Goal: Task Accomplishment & Management: Manage account settings

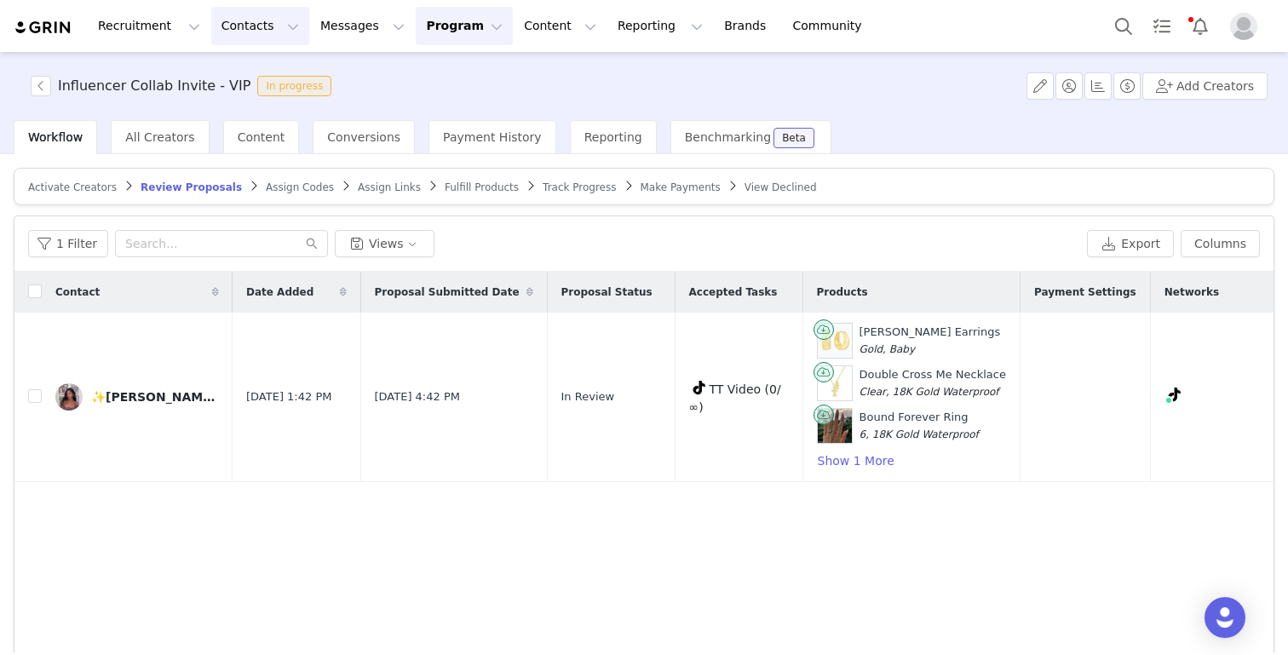
click at [227, 28] on button "Contacts Contacts" at bounding box center [260, 26] width 98 height 38
click at [240, 78] on p "Creators" at bounding box center [238, 75] width 51 height 18
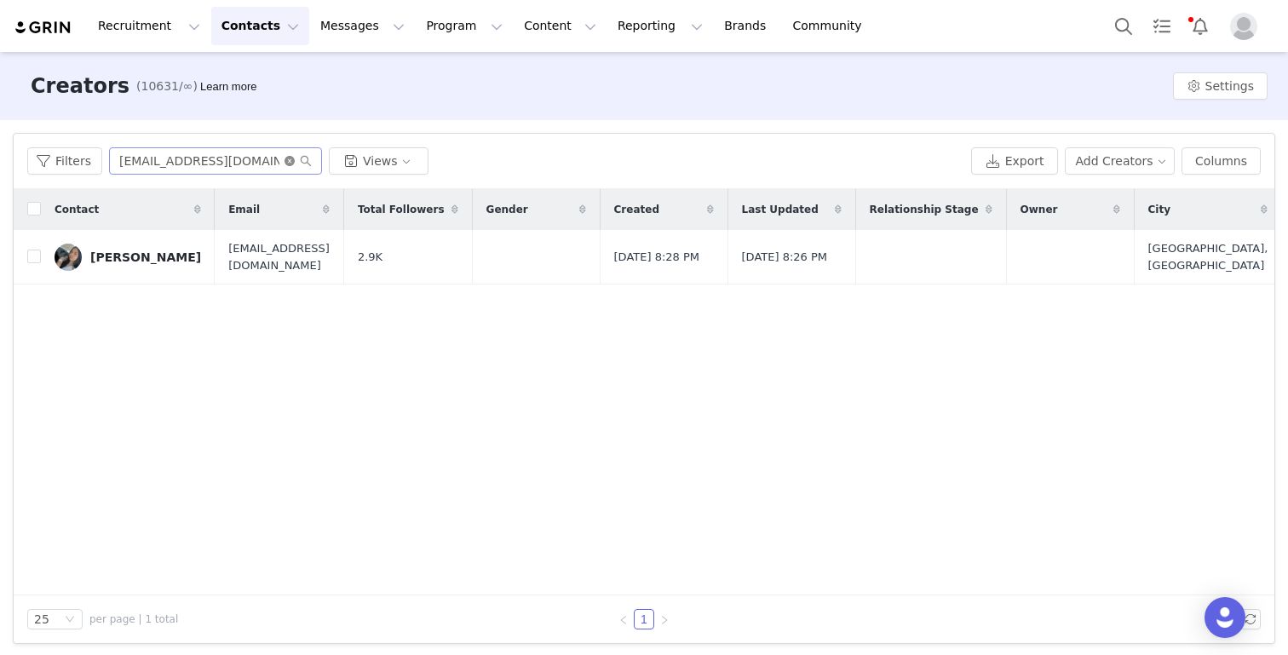
click at [290, 159] on icon "icon: close-circle" at bounding box center [289, 161] width 10 height 10
click at [230, 164] on input "text" at bounding box center [215, 160] width 213 height 27
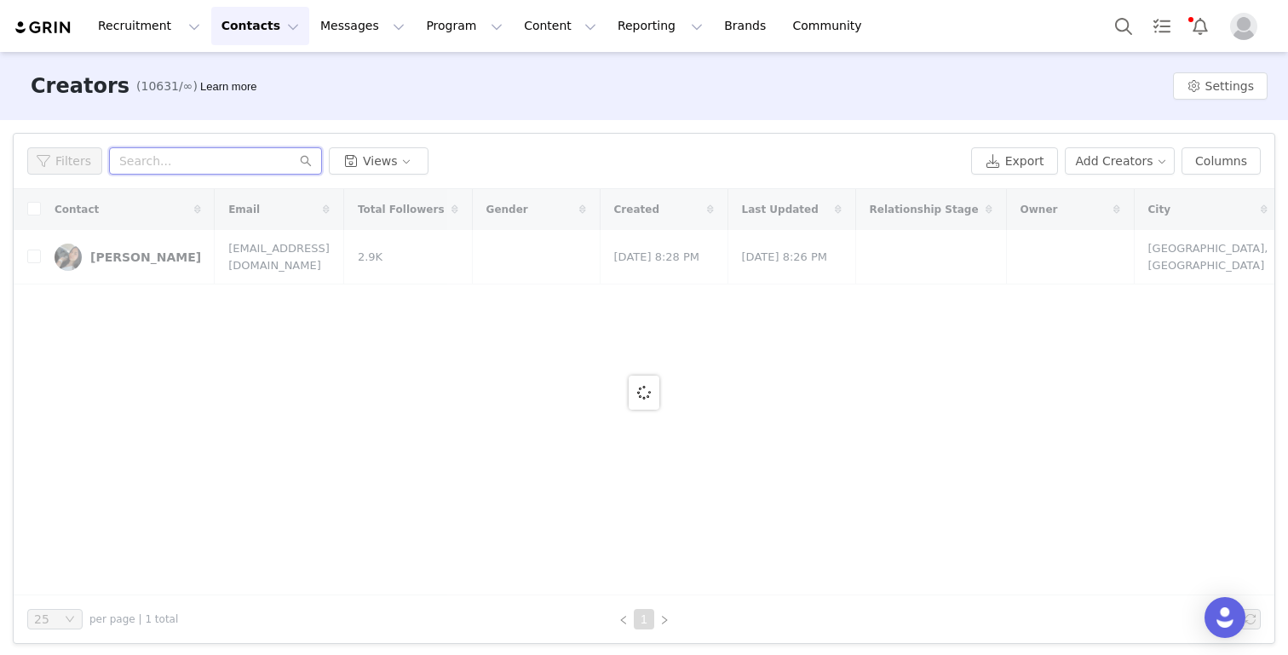
paste input "o.tsoloproductions@gmail.com"
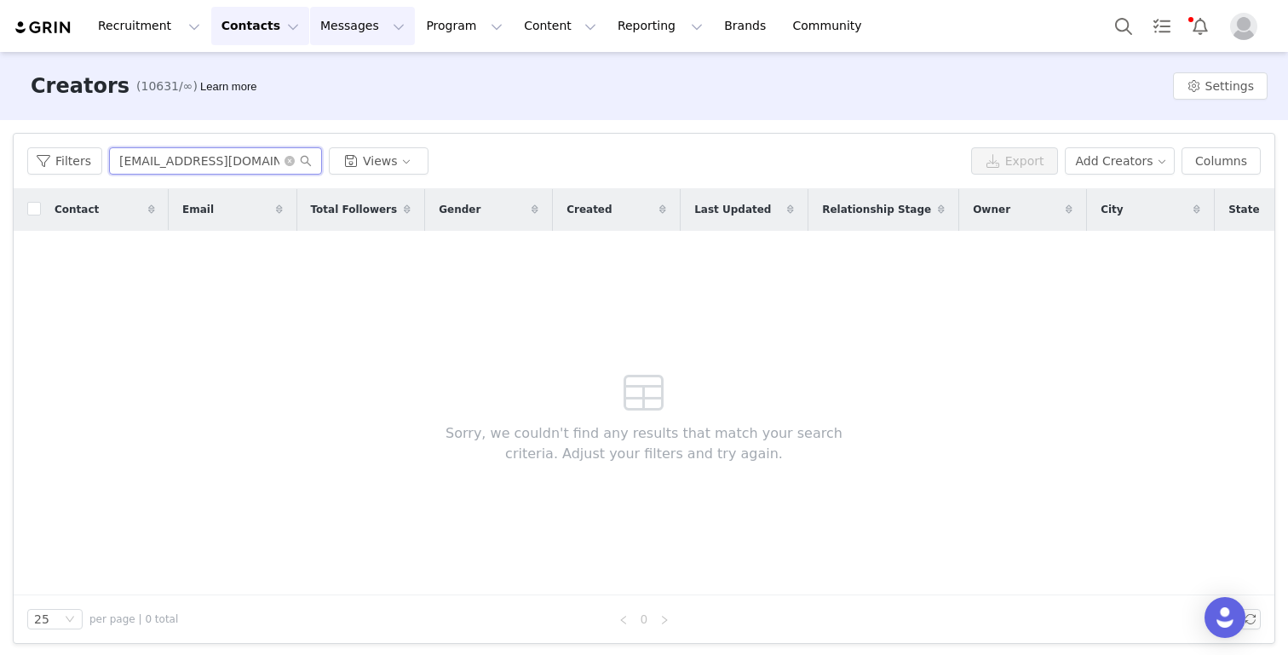
type input "o.tsoloproductions@gmail.com"
click at [288, 162] on icon "icon: close-circle" at bounding box center [289, 161] width 10 height 10
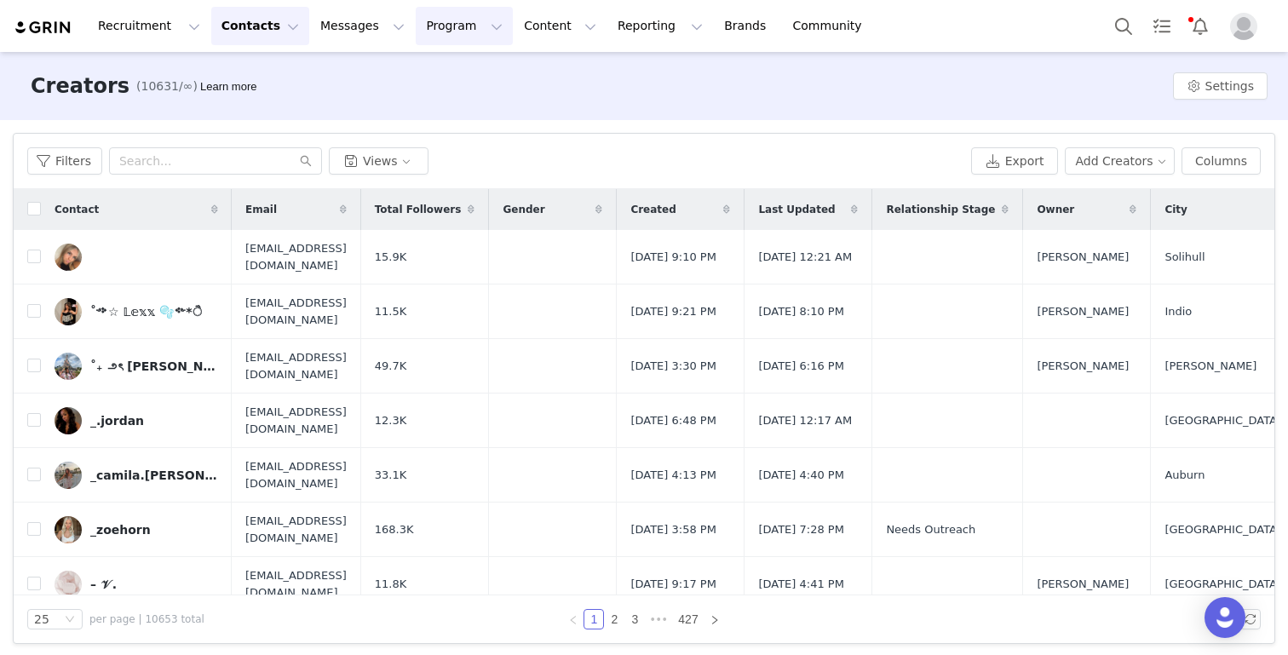
click at [416, 32] on button "Program Program" at bounding box center [464, 26] width 97 height 38
click at [417, 77] on p "Activations" at bounding box center [436, 75] width 66 height 18
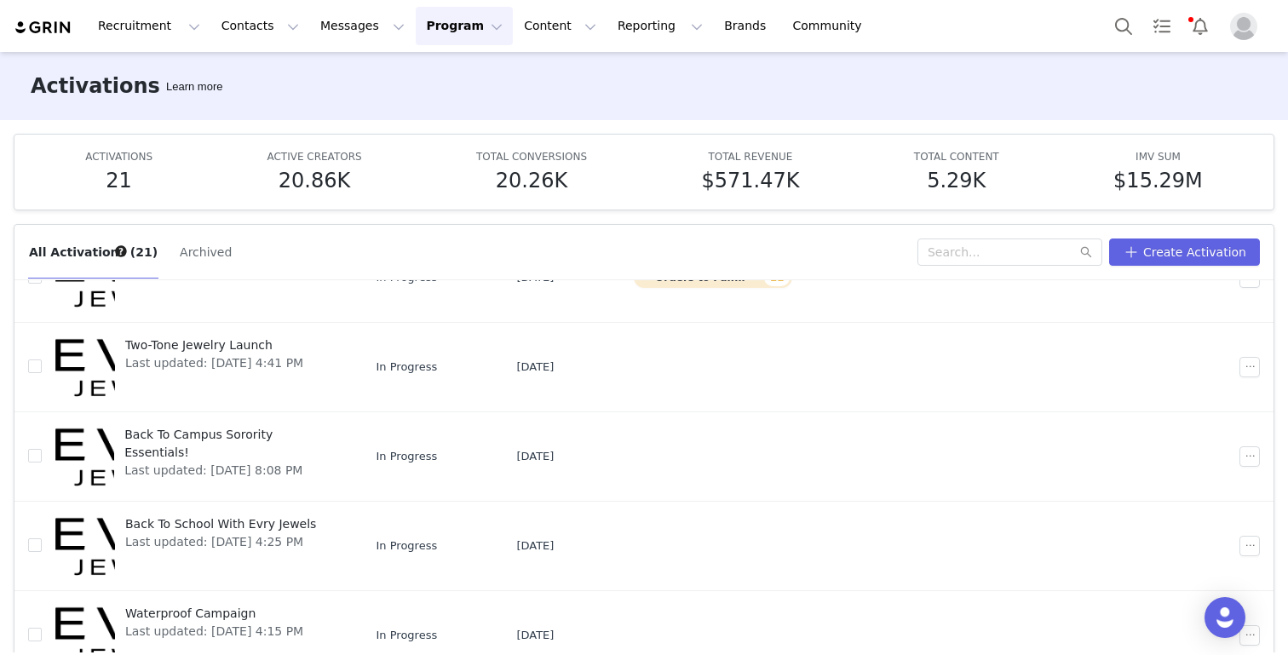
scroll to position [89, 0]
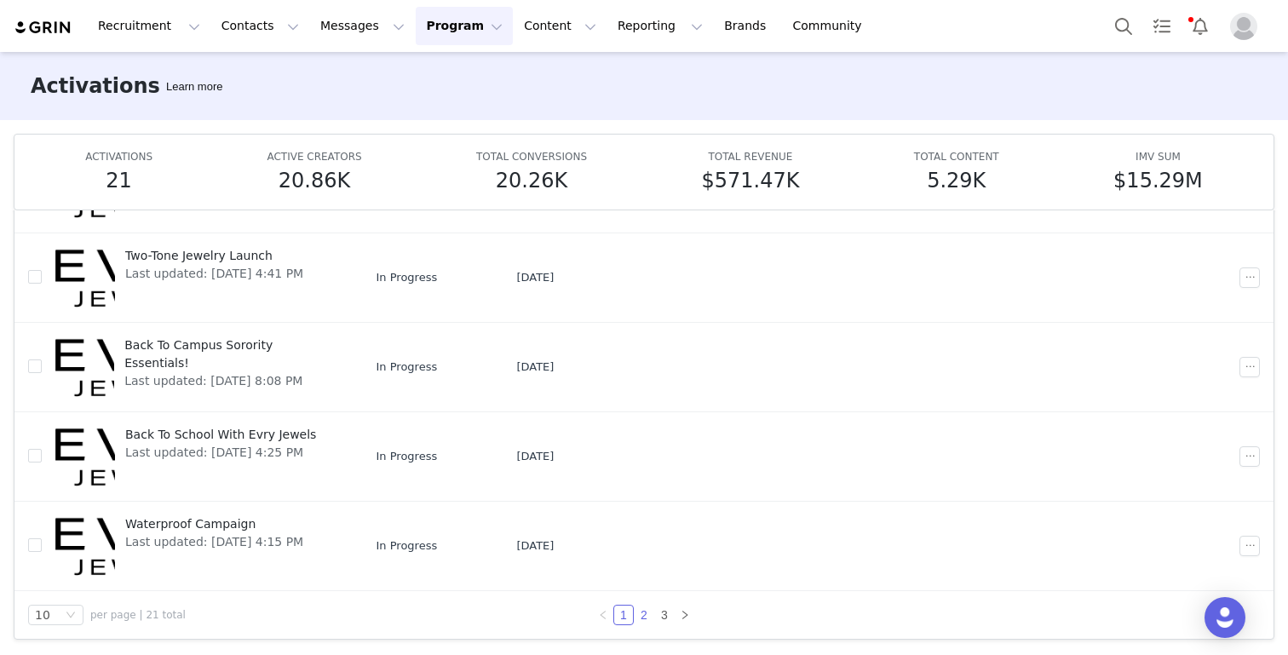
click at [644, 612] on link "2" at bounding box center [644, 615] width 19 height 19
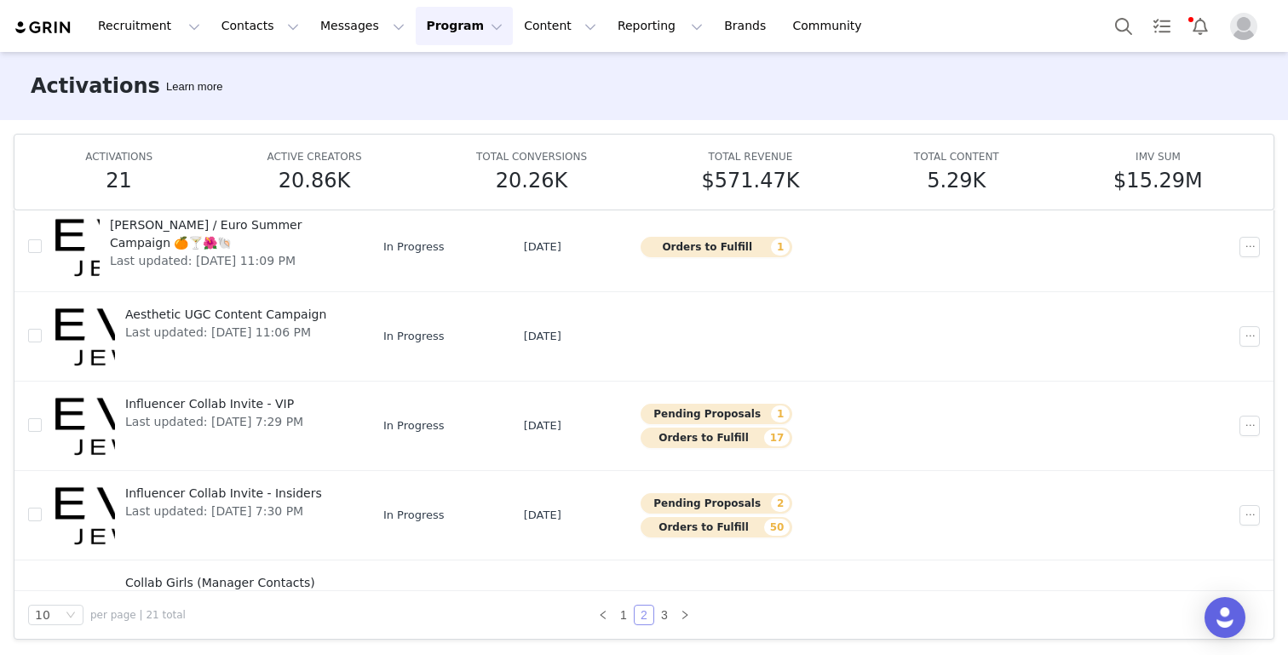
scroll to position [421, 0]
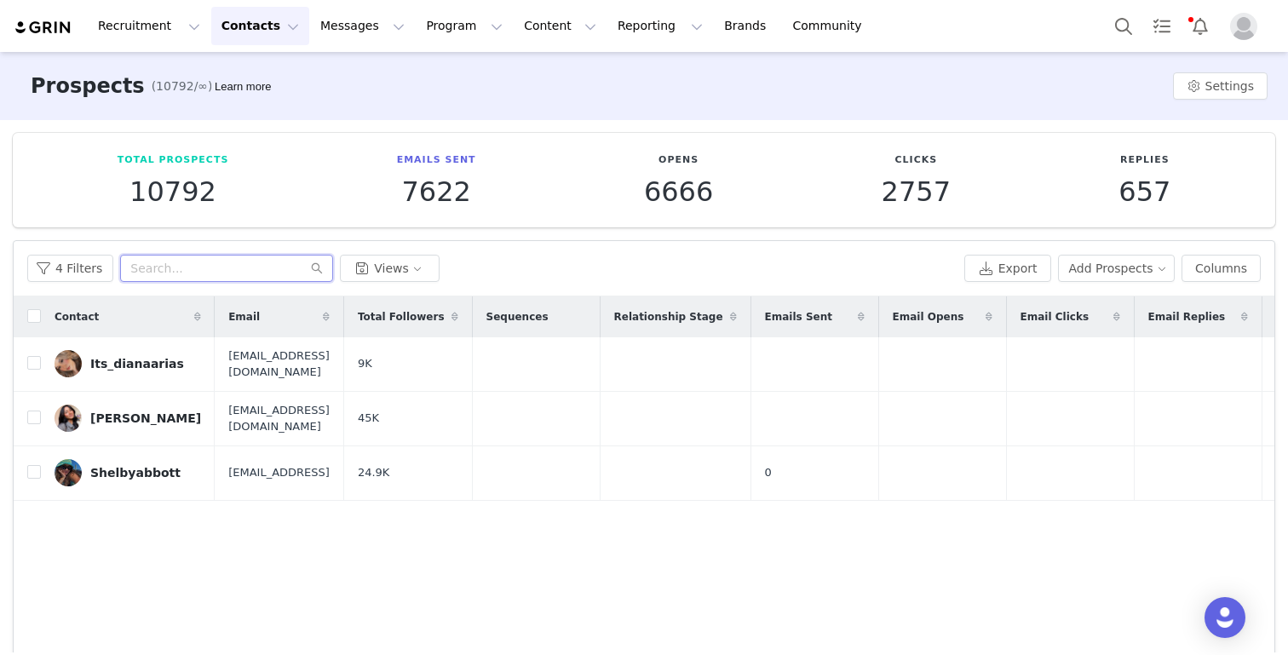
click at [157, 263] on input "text" at bounding box center [226, 268] width 213 height 27
paste input "danielamoraales2@gmail.com"
type input "danielamoraales2@gmail.com"
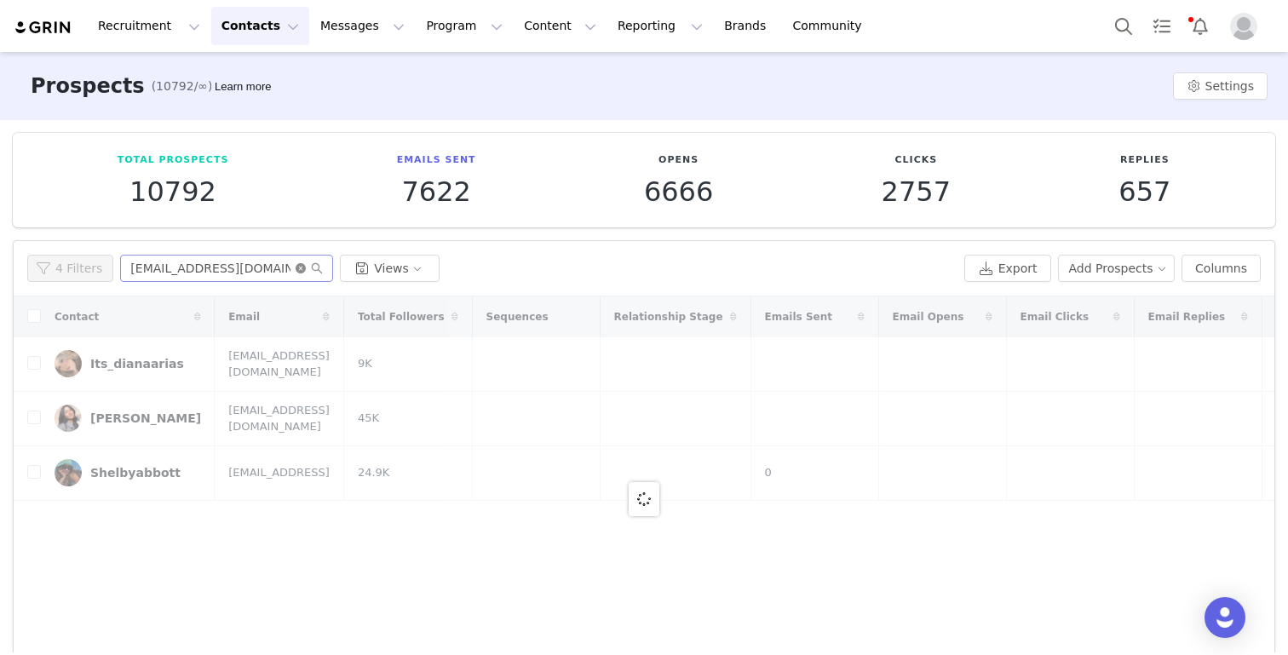
click at [296, 267] on icon "icon: close-circle" at bounding box center [301, 268] width 10 height 10
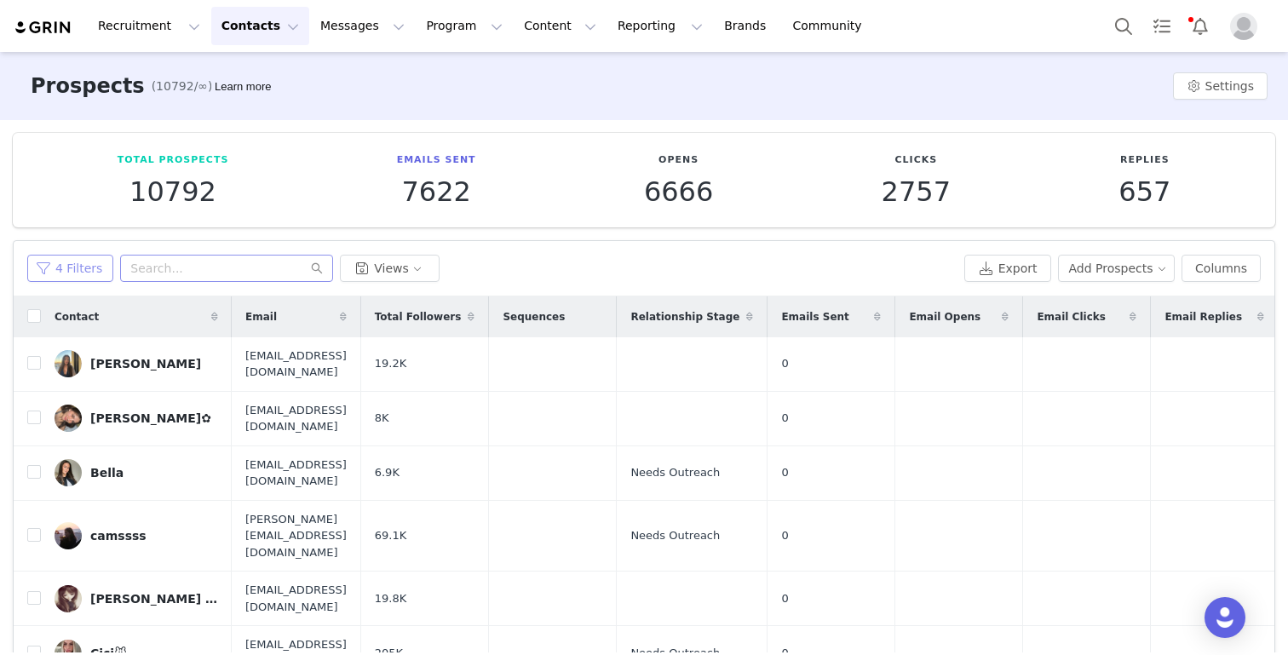
click at [100, 261] on button "4 Filters" at bounding box center [70, 268] width 86 height 27
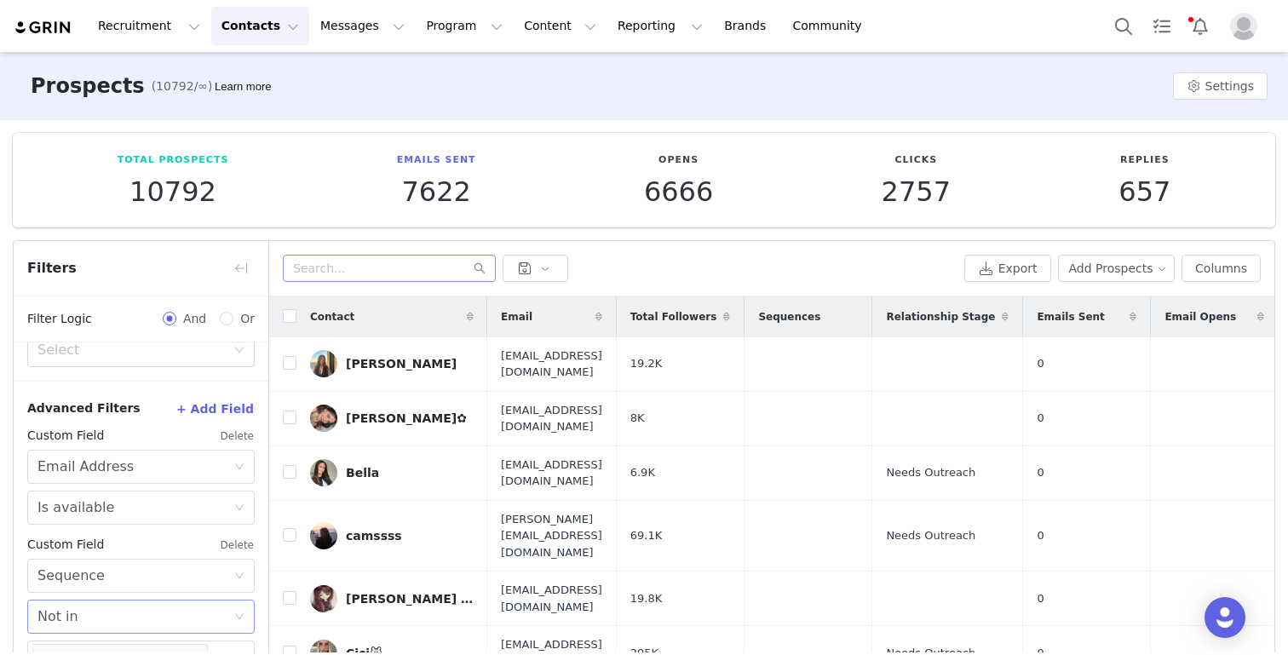
scroll to position [111, 0]
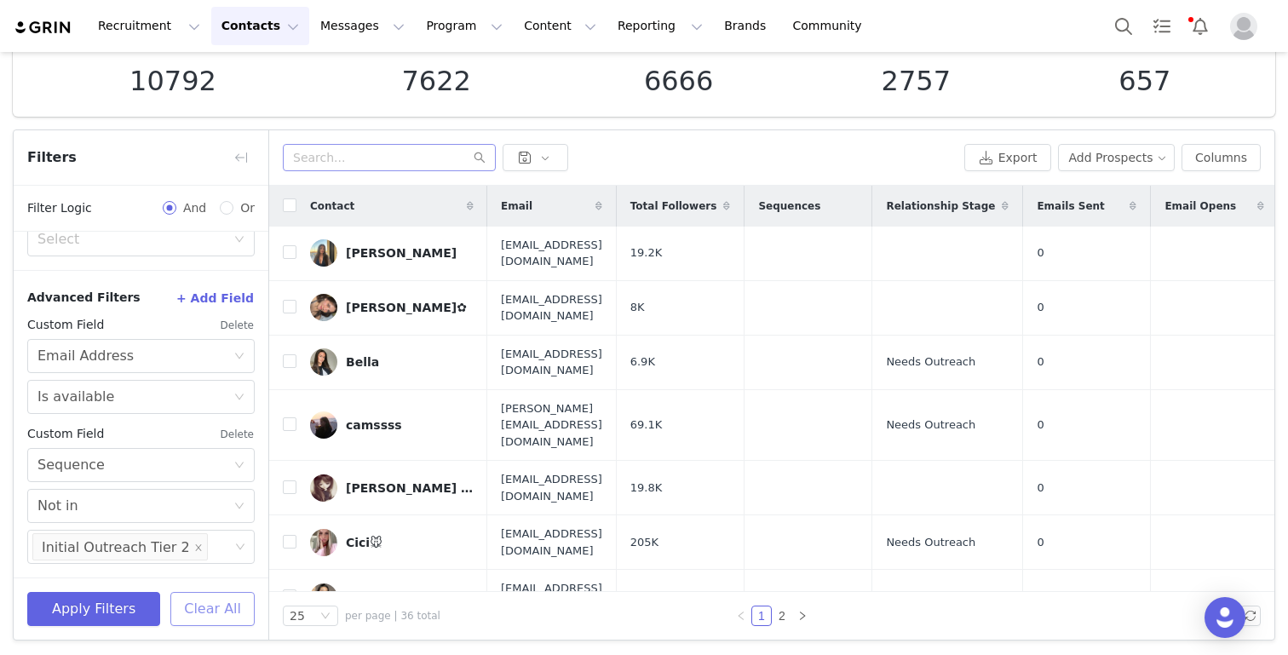
click at [204, 612] on button "Clear All" at bounding box center [212, 609] width 84 height 34
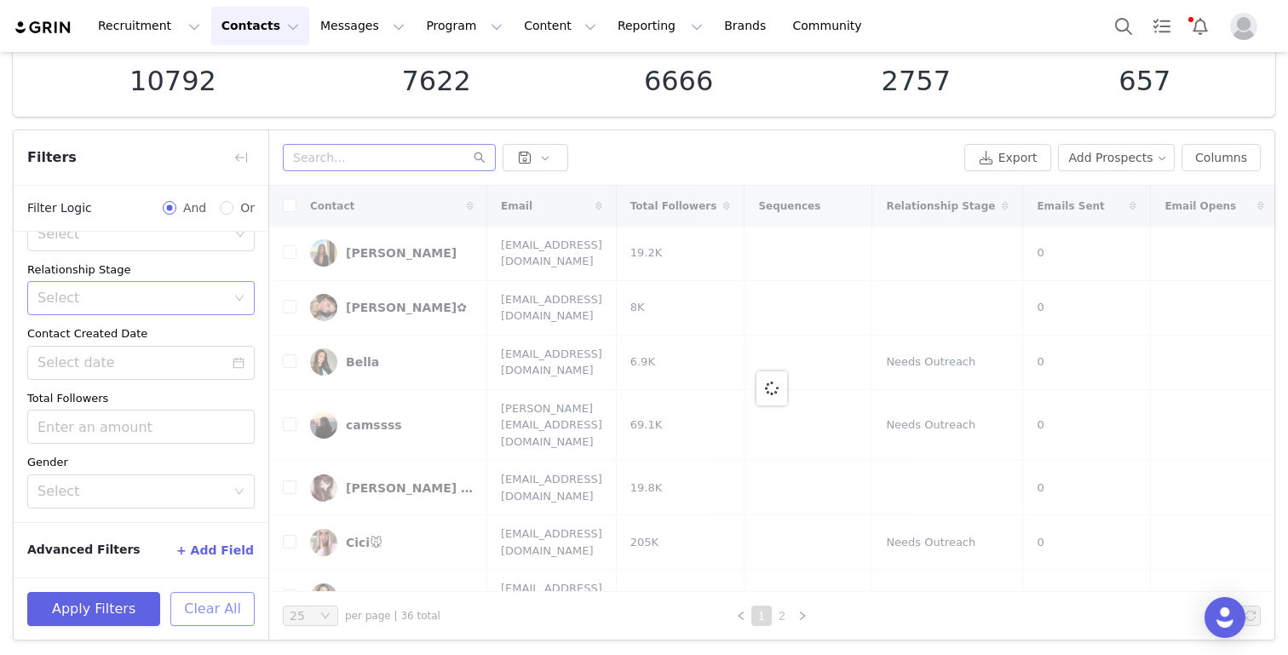
scroll to position [0, 0]
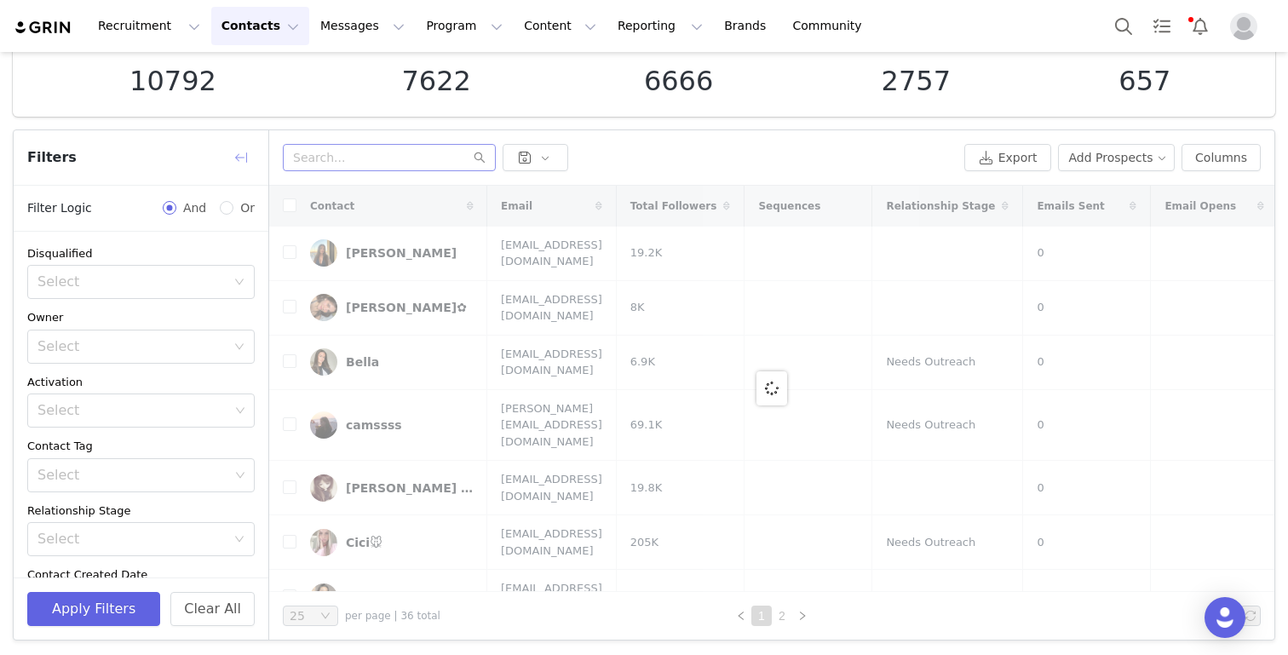
click at [237, 154] on button "button" at bounding box center [240, 157] width 27 height 27
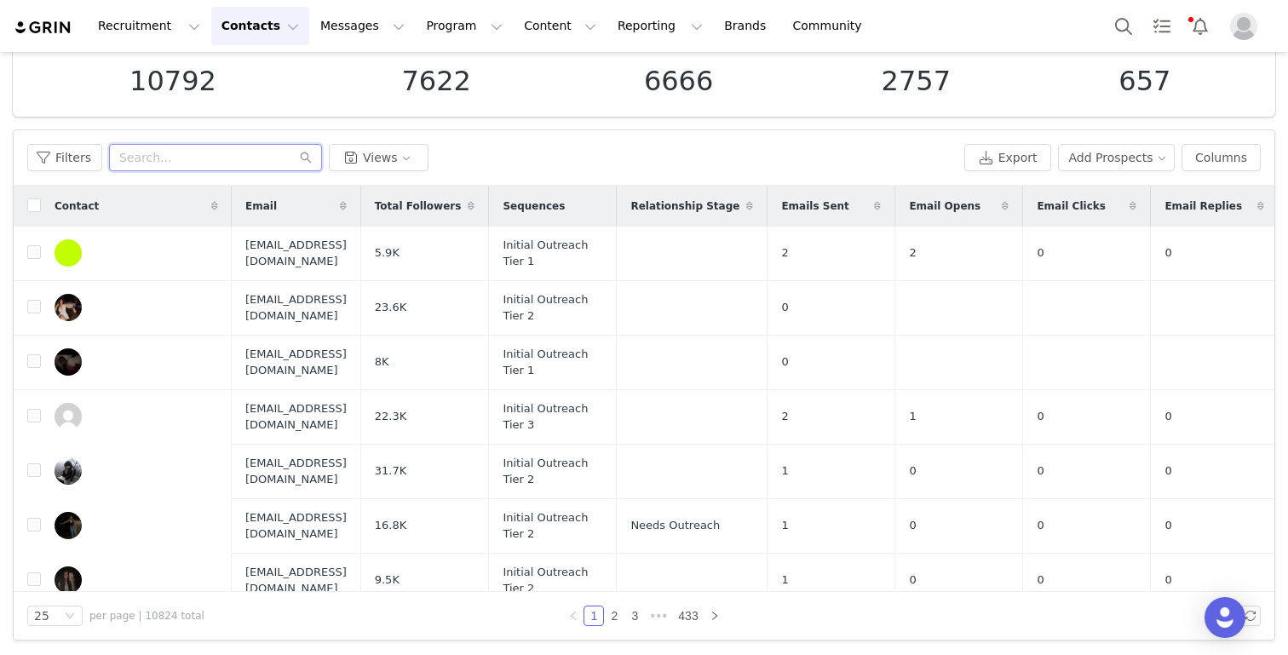
click at [251, 158] on input "text" at bounding box center [215, 157] width 213 height 27
paste input "danielamoraales2@gmail.com"
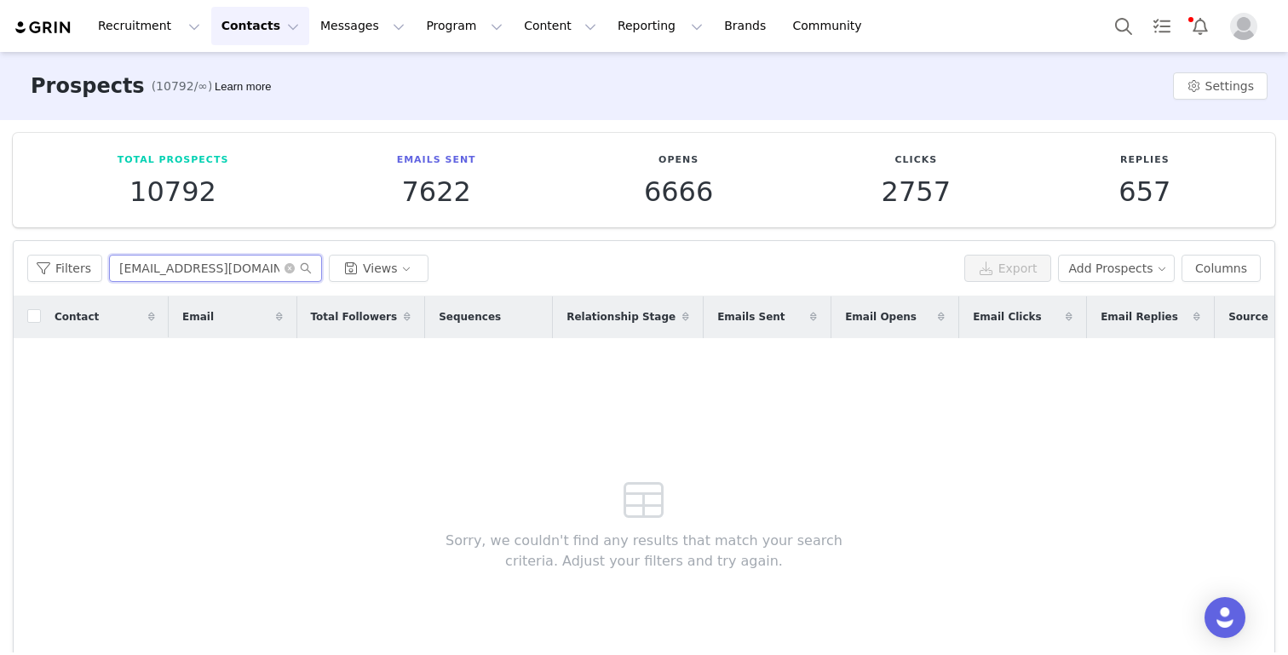
click at [261, 267] on input "danielamoraales2@gmail.com" at bounding box center [215, 268] width 213 height 27
type input "danielamoraales2@gmail.com"
click at [285, 268] on icon "icon: close-circle" at bounding box center [289, 268] width 10 height 10
click at [234, 268] on input "text" at bounding box center [215, 268] width 213 height 27
paste input "o.tsoloproductions@gmail.com"
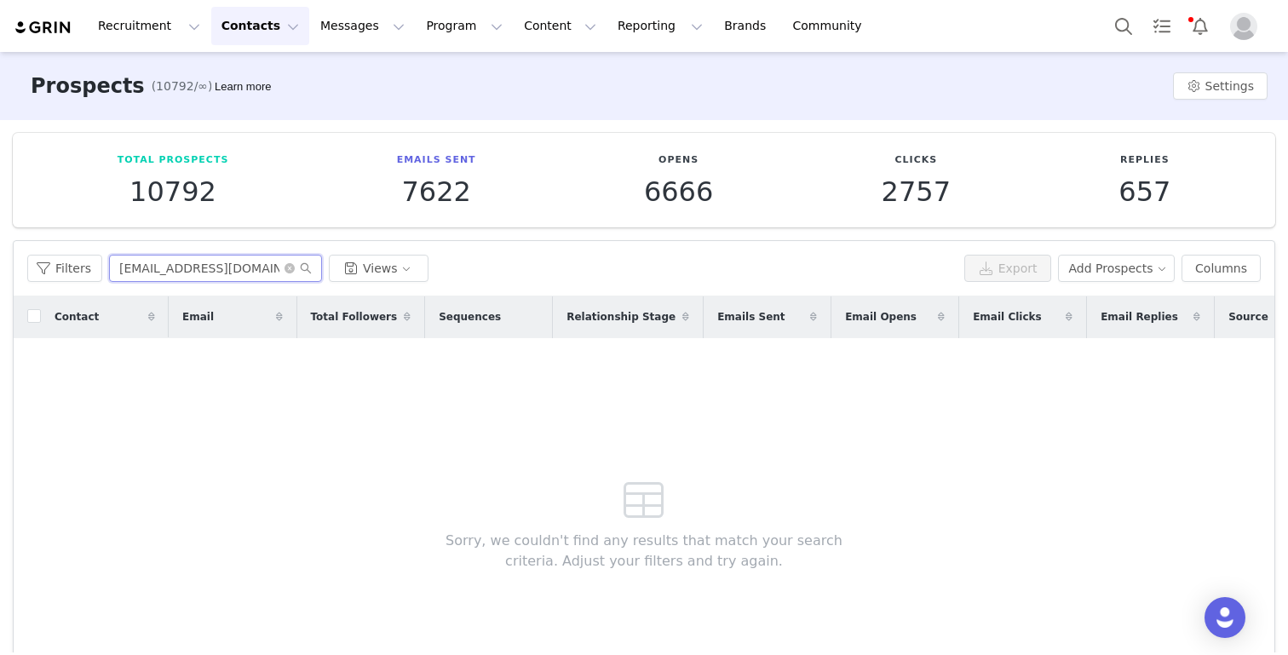
type input "o.tsoloproductions@gmail.com"
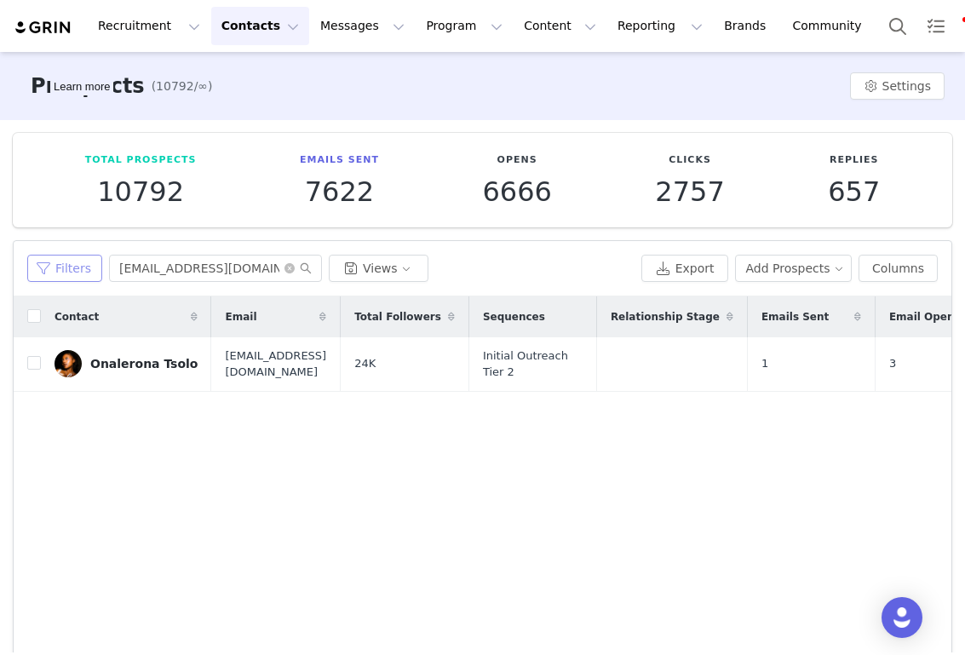
click at [60, 270] on button "Filters" at bounding box center [64, 268] width 75 height 27
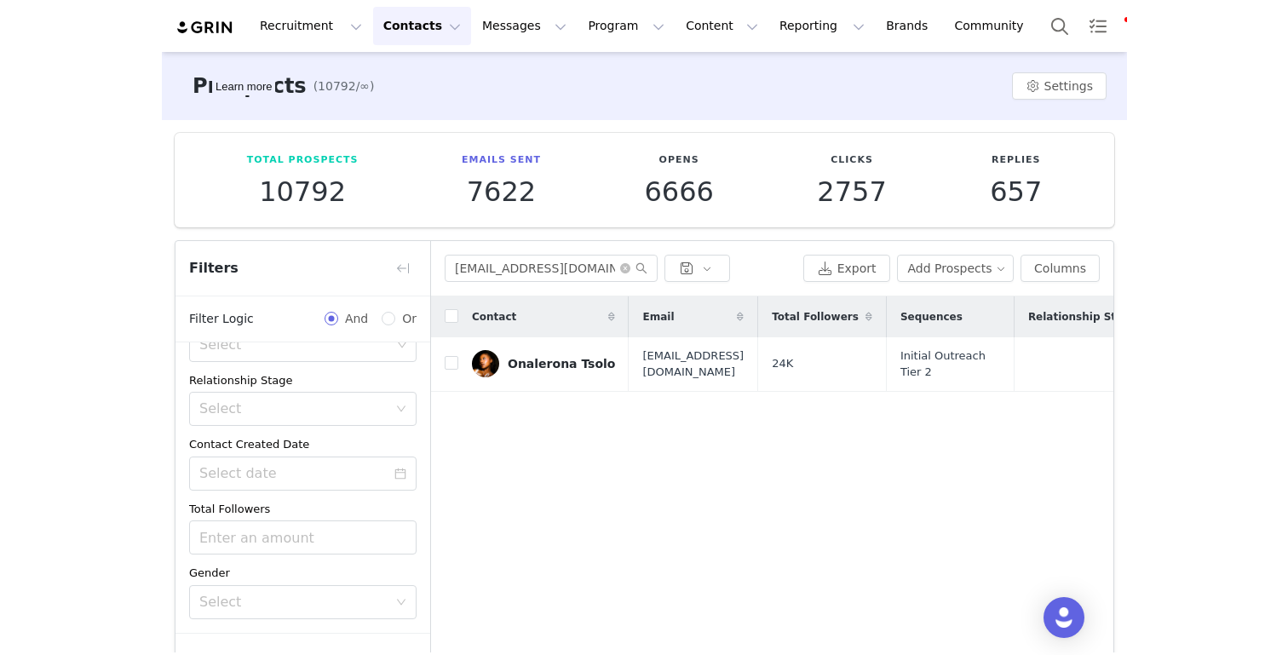
scroll to position [111, 0]
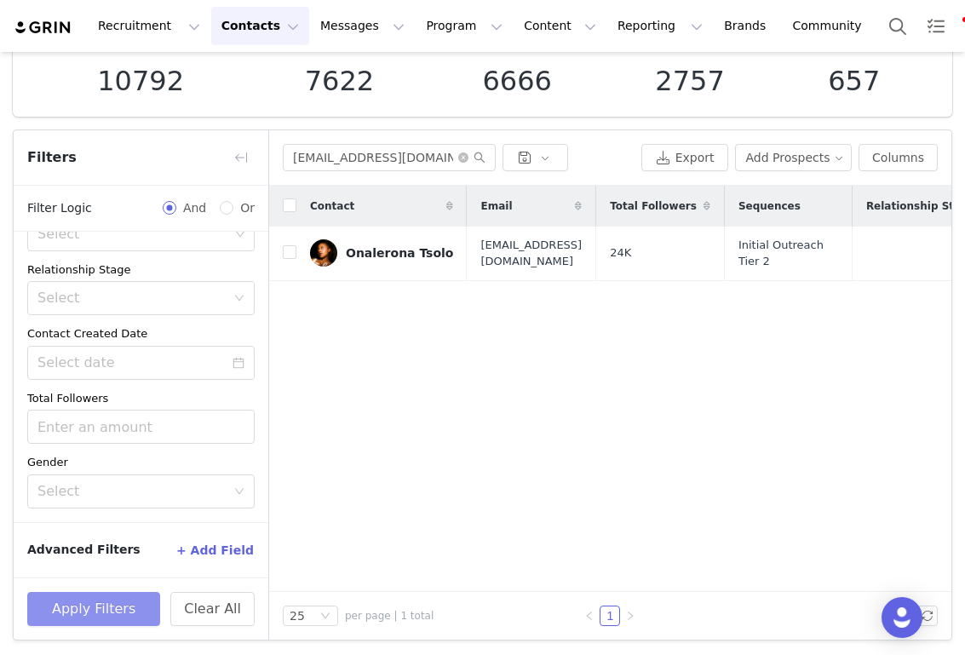
click at [112, 612] on button "Apply Filters" at bounding box center [93, 609] width 133 height 34
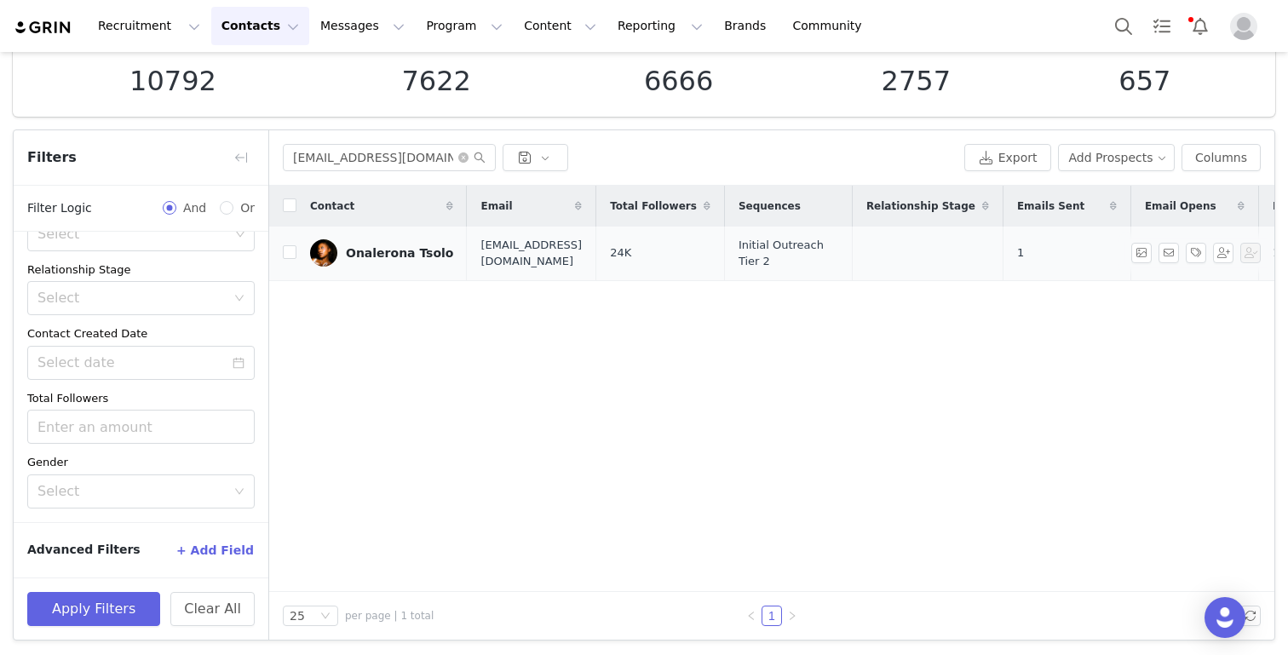
click at [378, 263] on link "Onalerona Tsolo" at bounding box center [381, 252] width 143 height 27
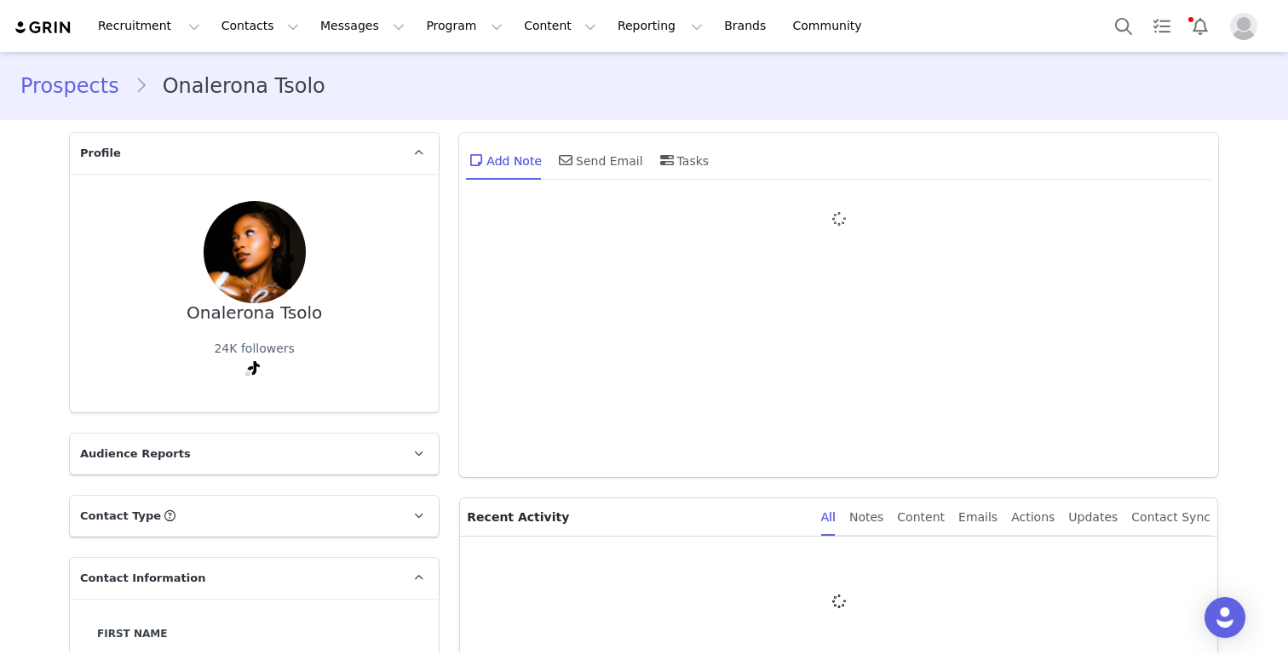
type input "+1 (United States)"
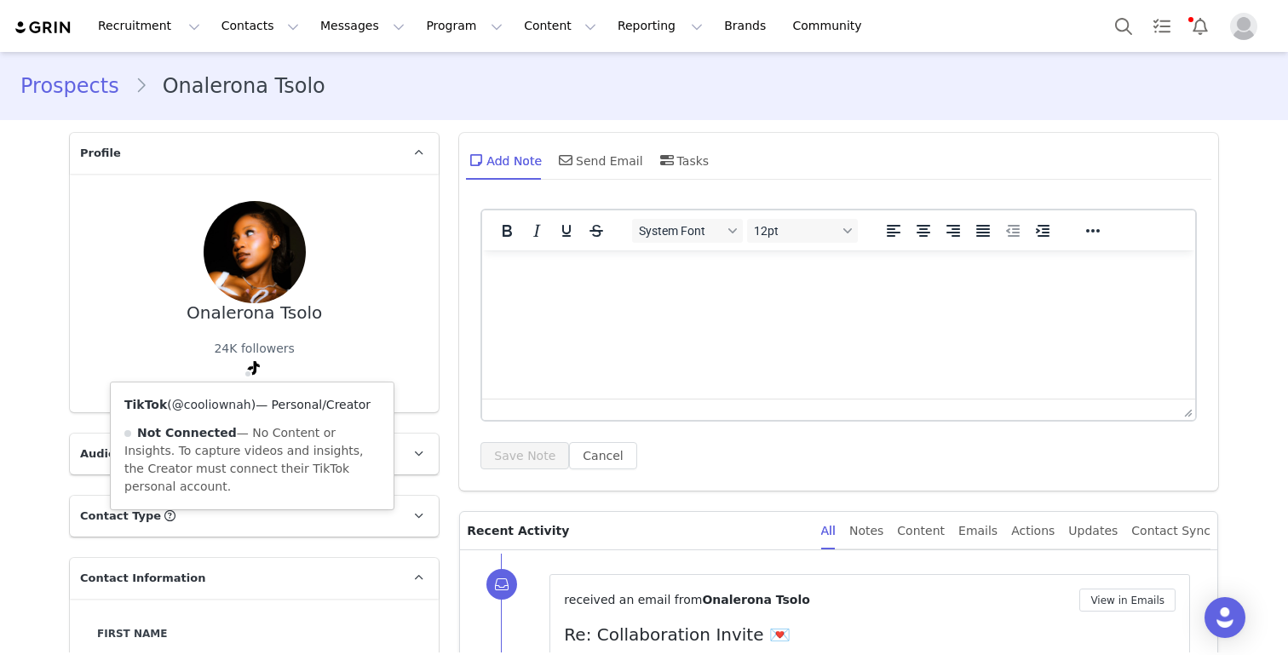
click at [210, 408] on link "@cooliownah" at bounding box center [211, 405] width 79 height 14
click at [609, 296] on html at bounding box center [838, 273] width 713 height 46
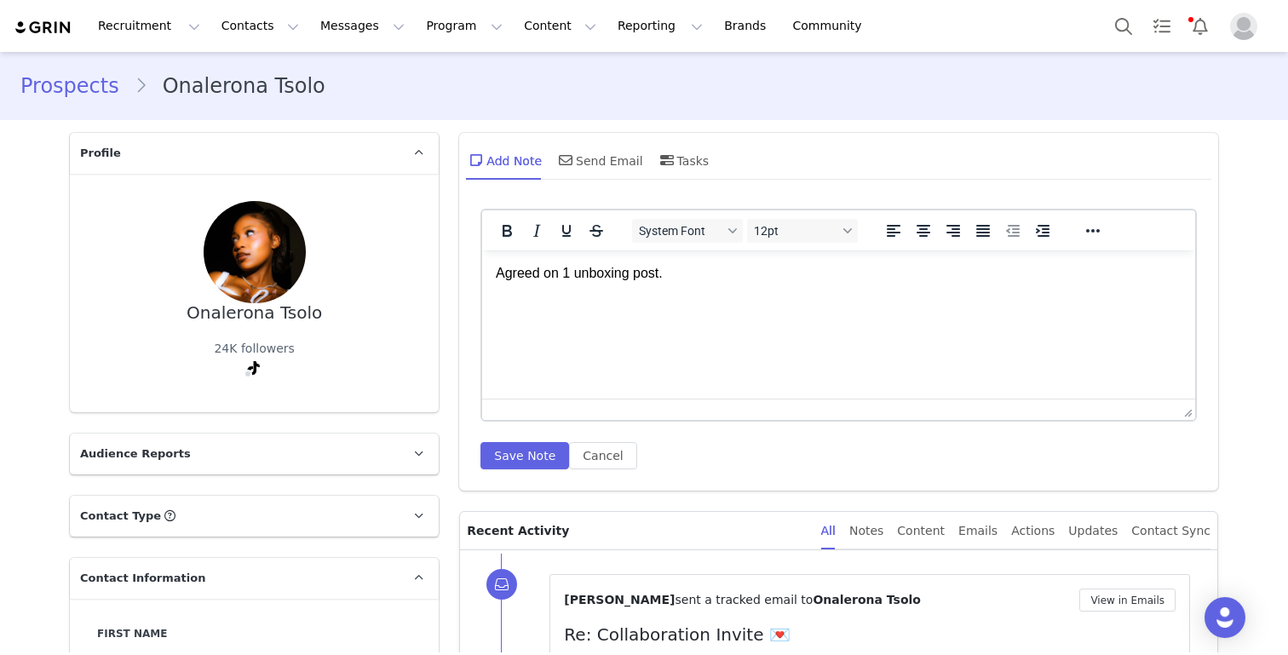
click at [624, 296] on html "Agreed on 1 unboxing post." at bounding box center [838, 273] width 713 height 46
click at [510, 454] on button "Save Note" at bounding box center [524, 455] width 89 height 27
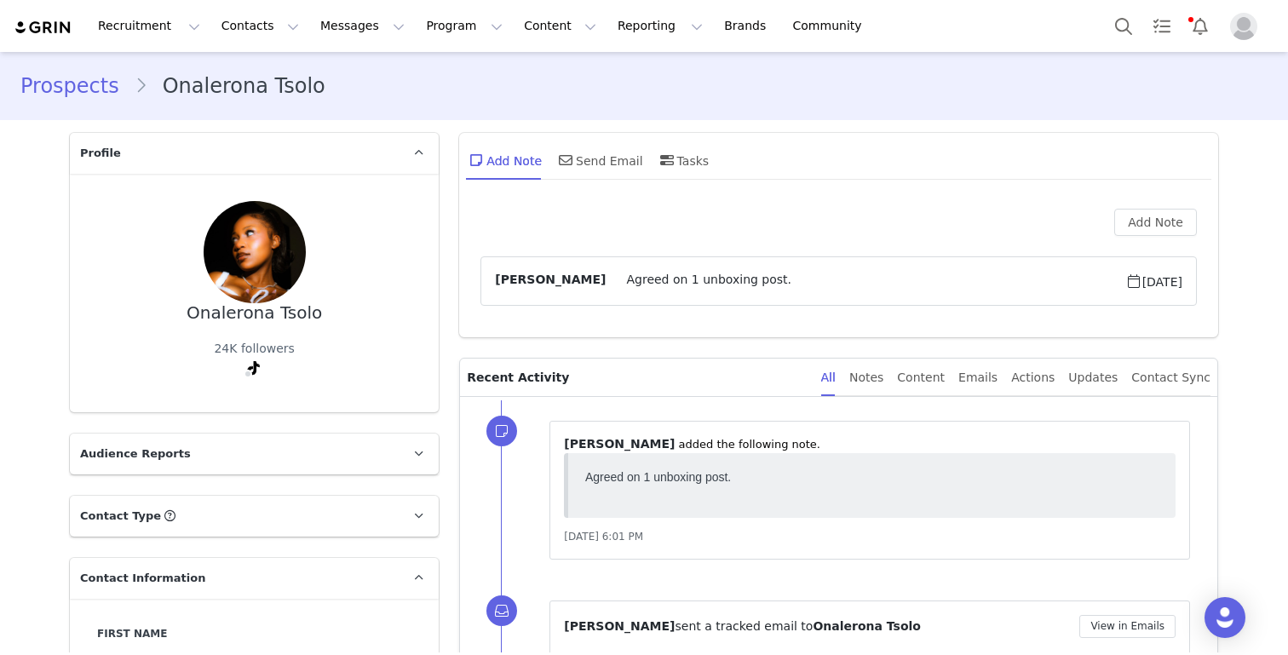
click at [64, 104] on div "Prospects Onalerona Tsolo" at bounding box center [644, 86] width 1288 height 58
click at [76, 72] on link "Prospects" at bounding box center [77, 86] width 114 height 31
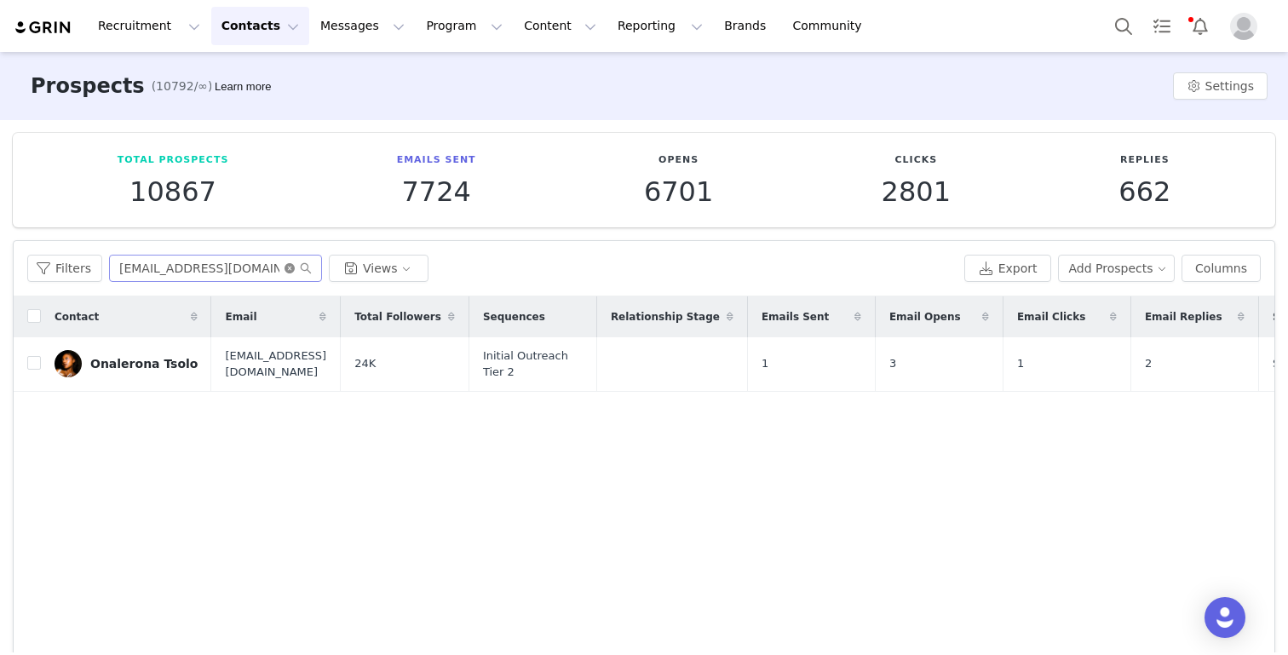
click at [289, 270] on icon "icon: close-circle" at bounding box center [289, 268] width 10 height 10
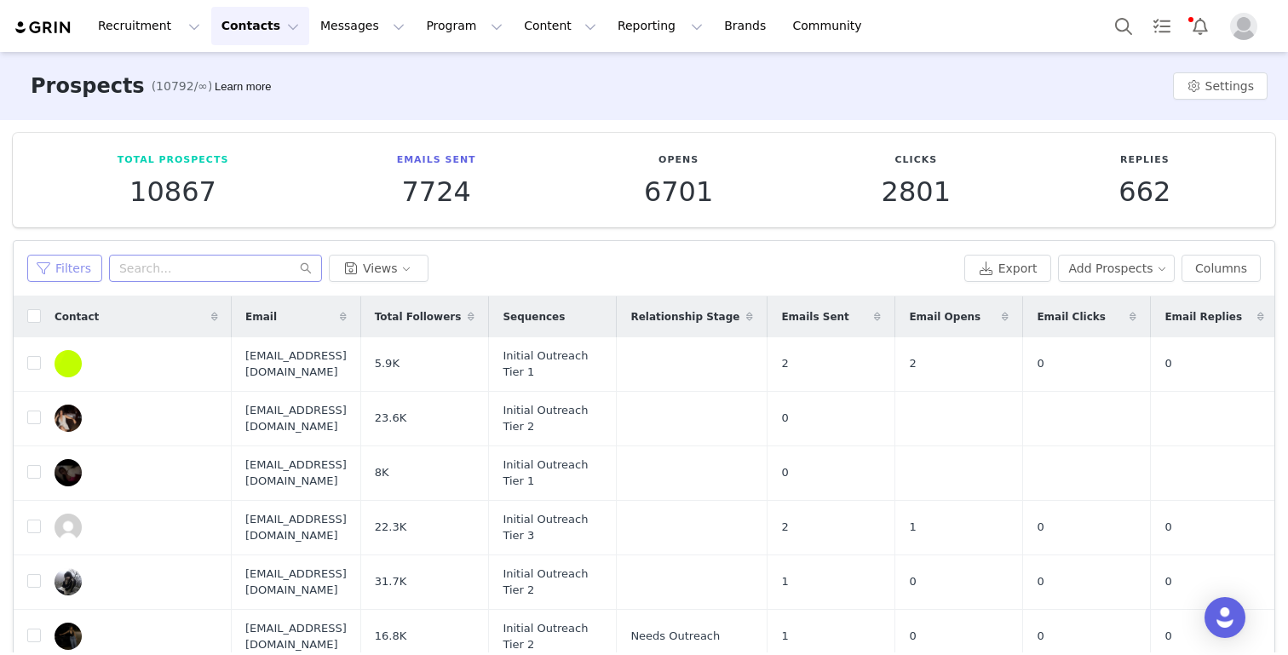
click at [77, 266] on button "Filters" at bounding box center [64, 268] width 75 height 27
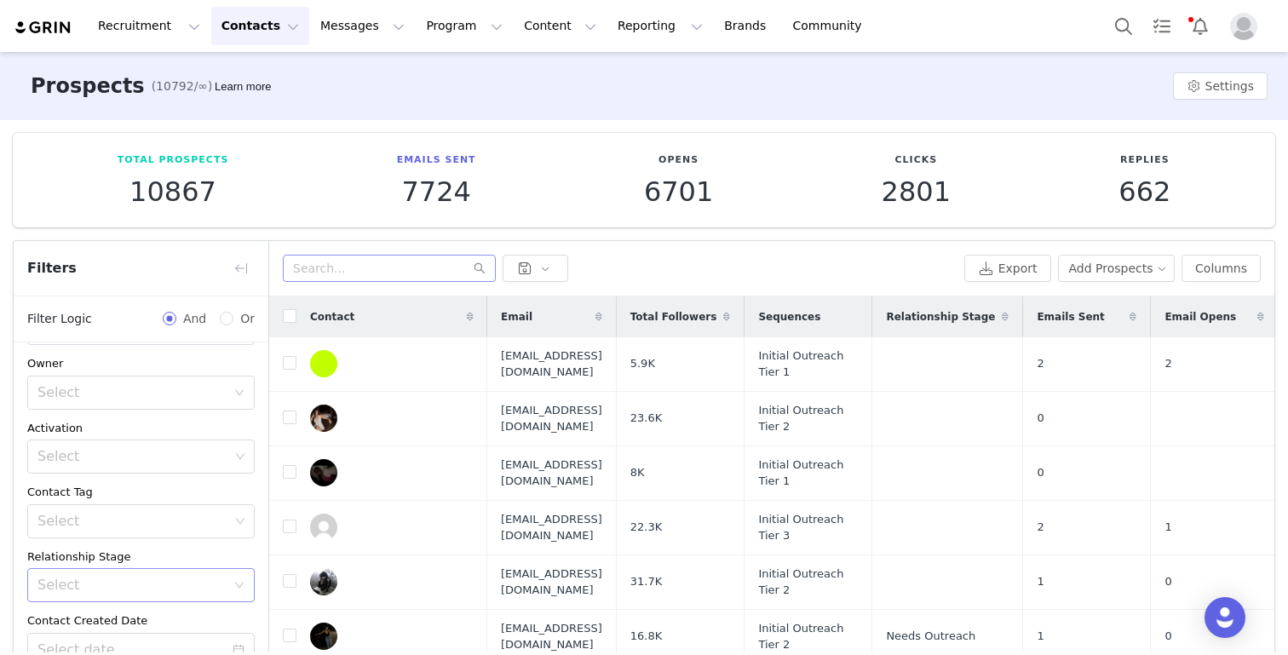
scroll to position [63, 0]
click at [533, 262] on button "button" at bounding box center [536, 268] width 66 height 27
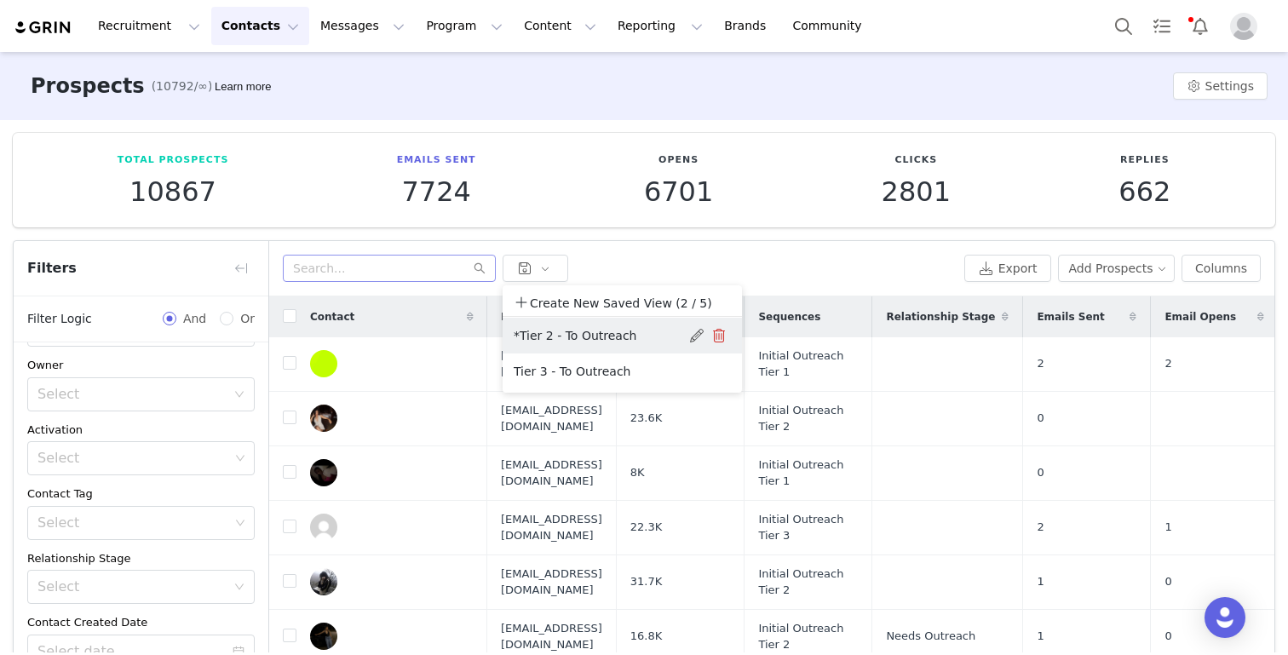
click at [547, 332] on button "*Tier 2 - To Outreach" at bounding box center [599, 335] width 172 height 27
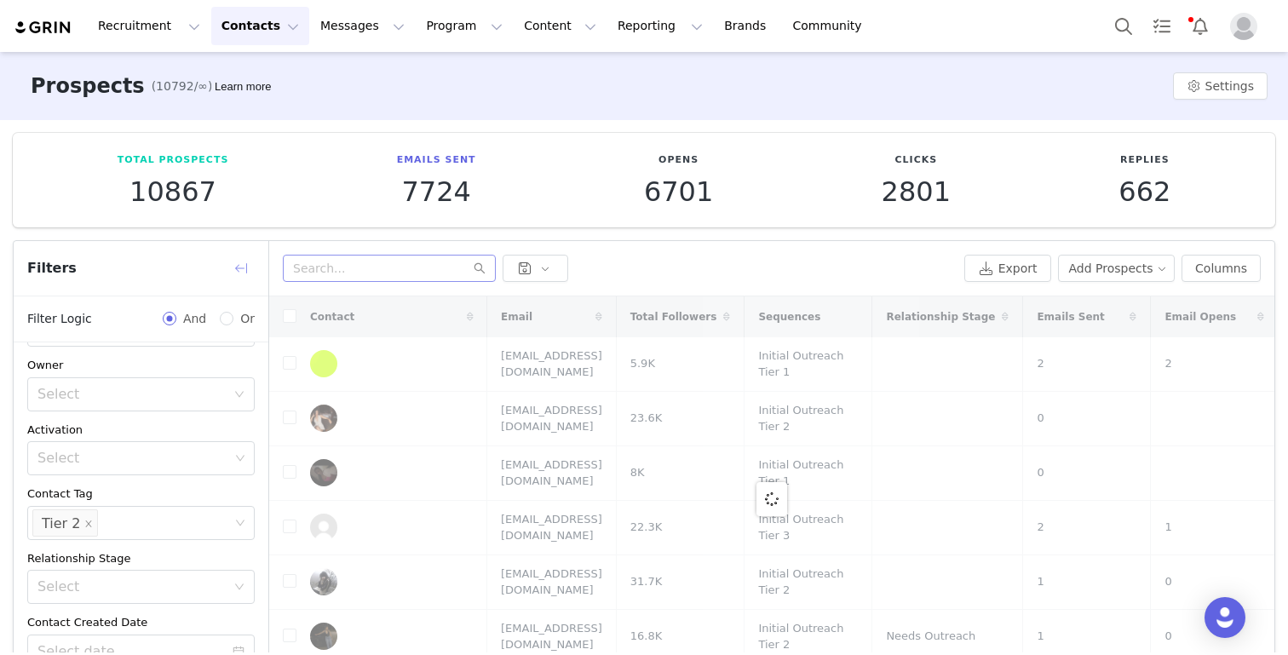
click at [247, 261] on button "button" at bounding box center [240, 268] width 27 height 27
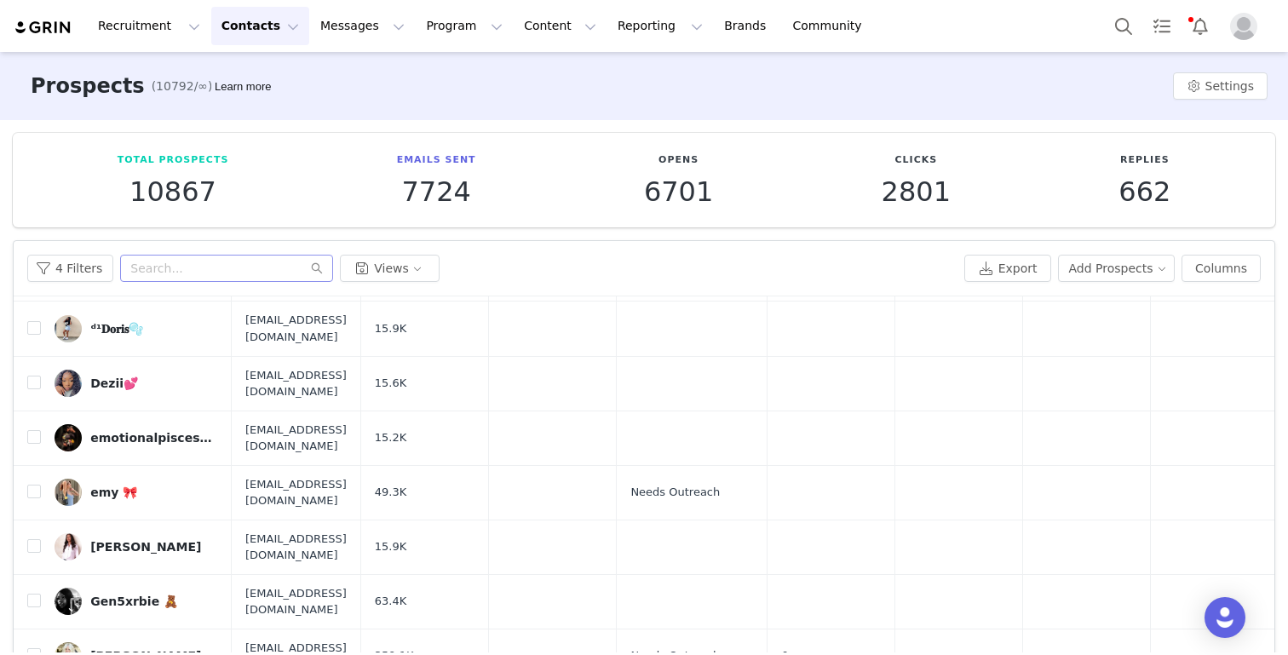
scroll to position [111, 0]
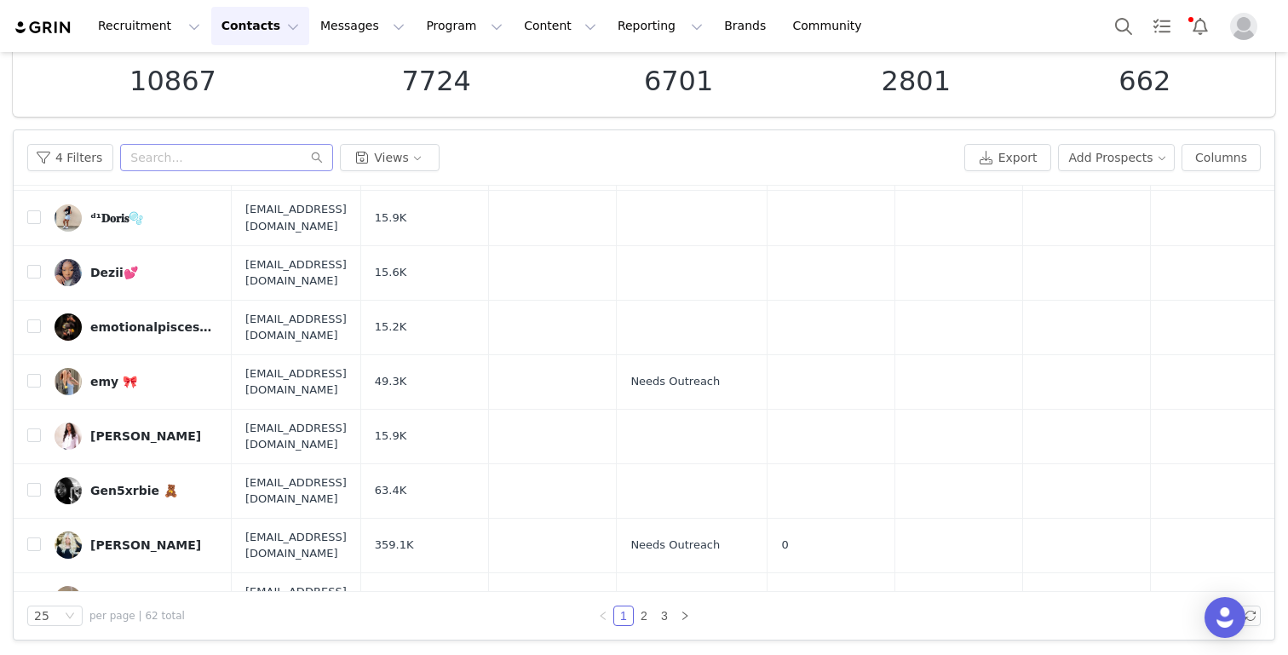
click at [60, 626] on div "25 per page | 62 total 1 2 3" at bounding box center [644, 616] width 1261 height 48
click at [60, 607] on div "25" at bounding box center [47, 615] width 27 height 19
click at [60, 595] on li "100" at bounding box center [54, 584] width 55 height 27
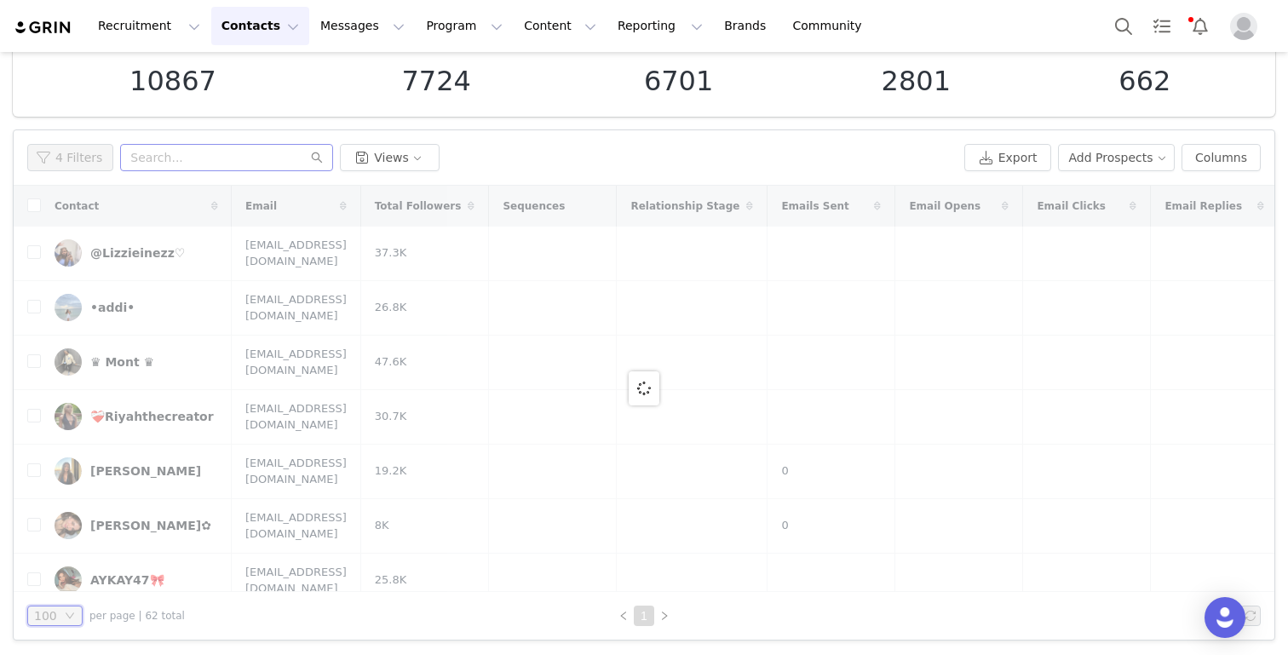
scroll to position [0, 0]
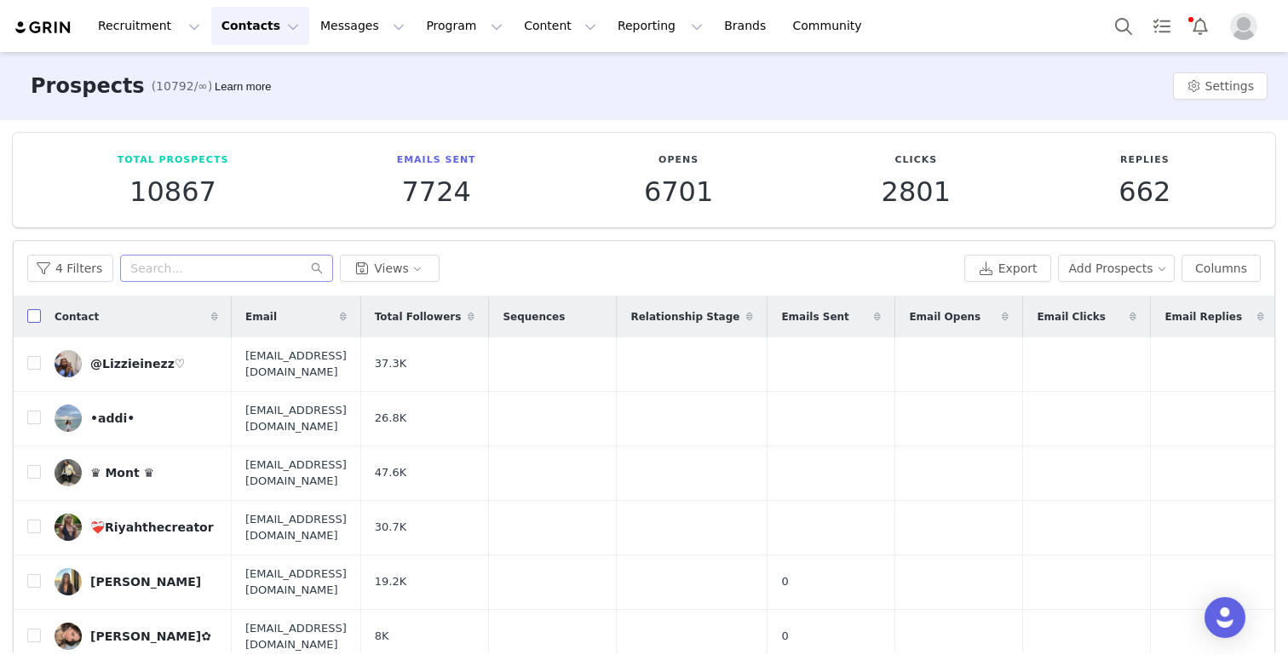
click at [32, 318] on input "checkbox" at bounding box center [34, 316] width 14 height 14
checkbox input "true"
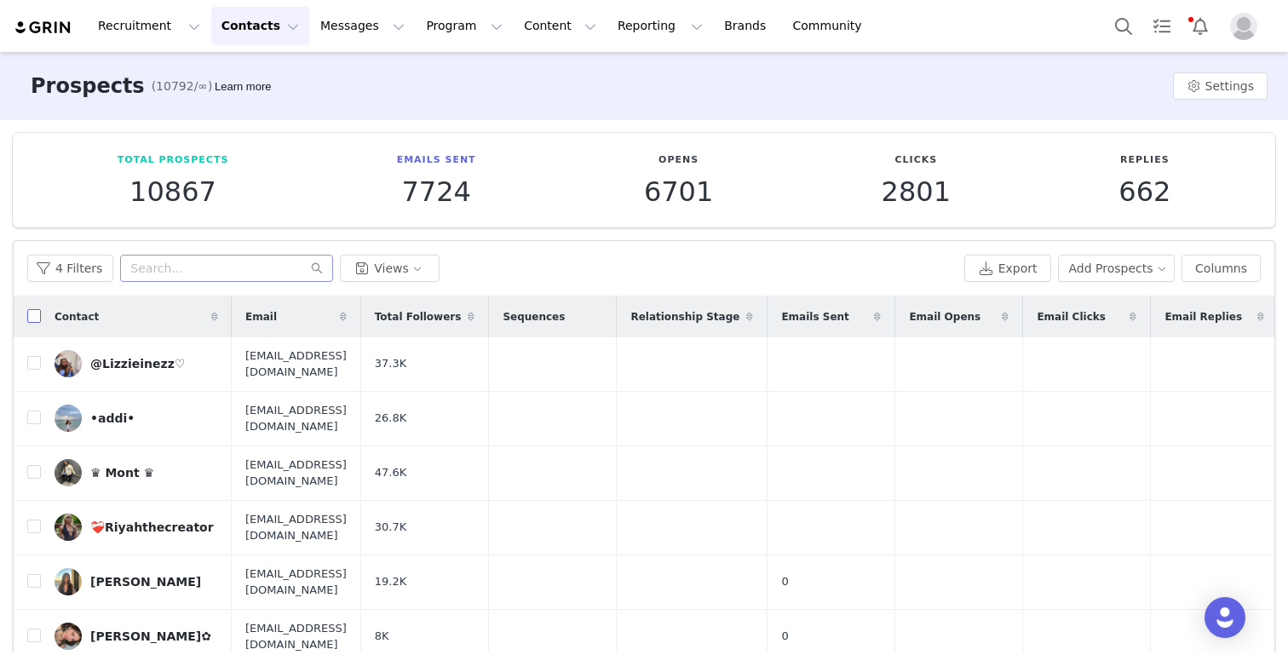
checkbox input "true"
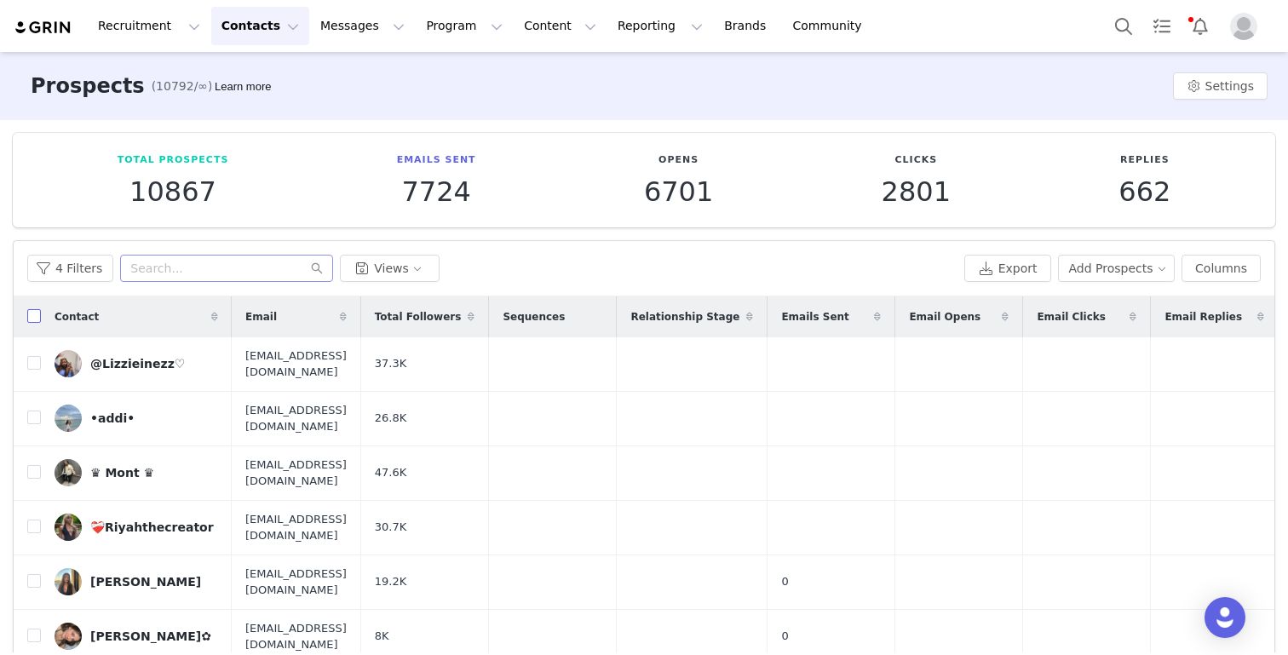
checkbox input "true"
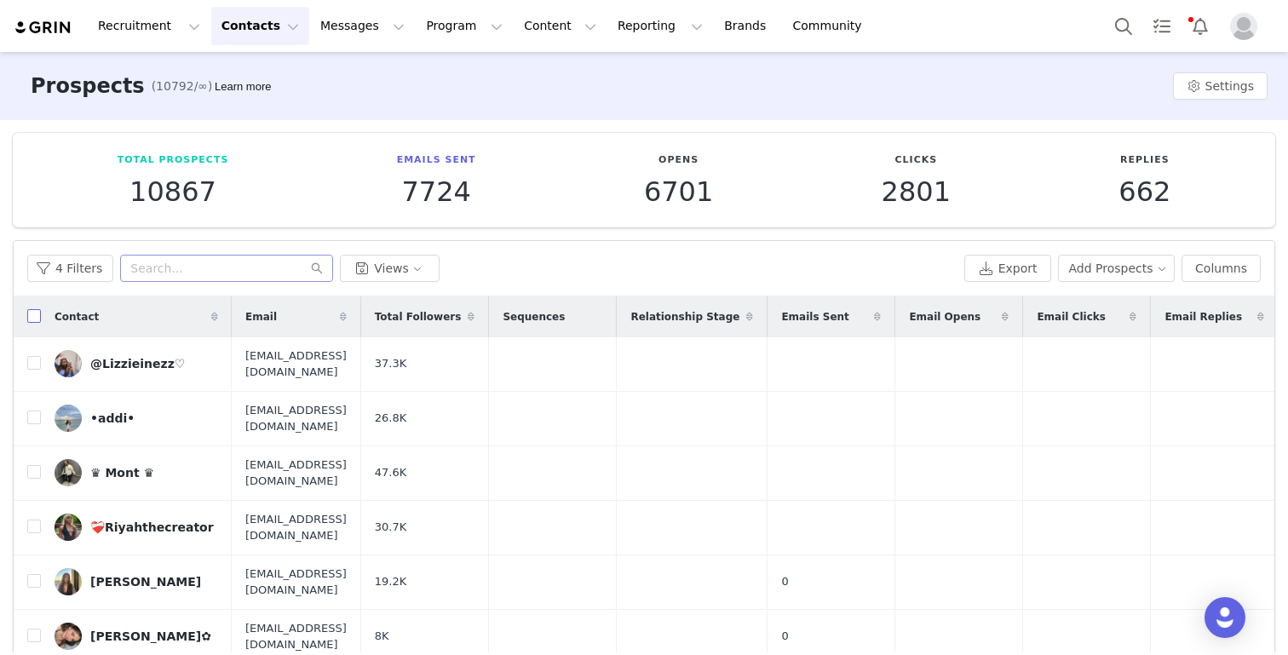
checkbox input "true"
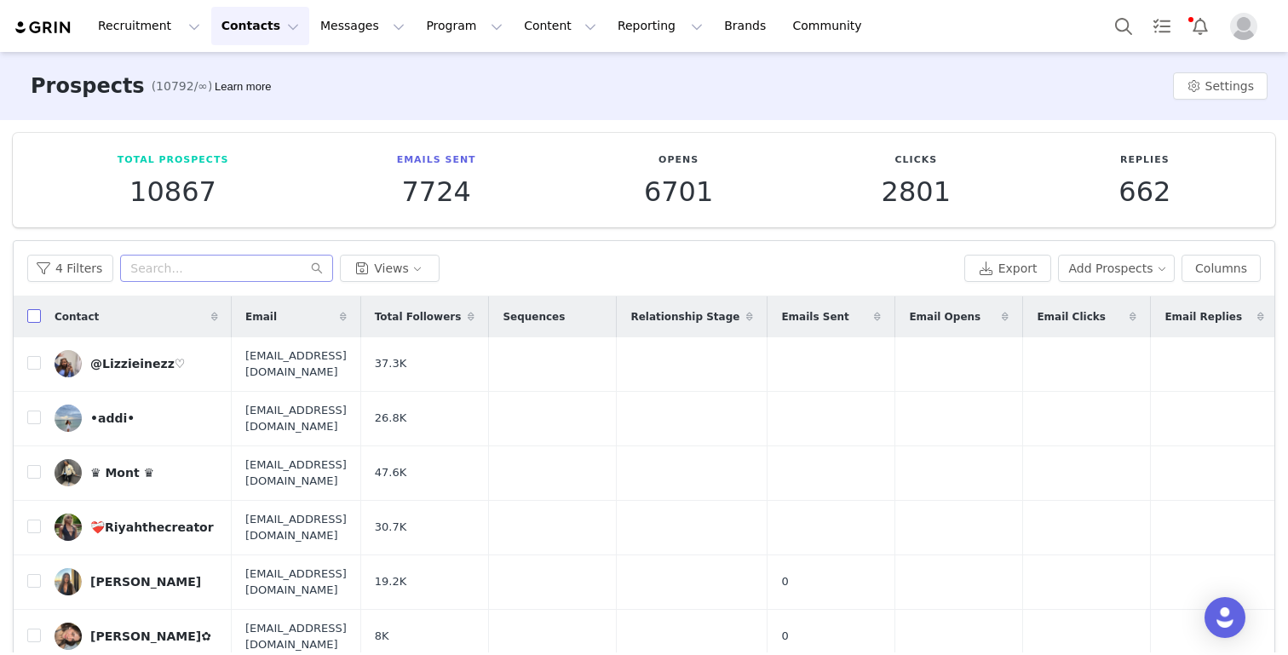
checkbox input "true"
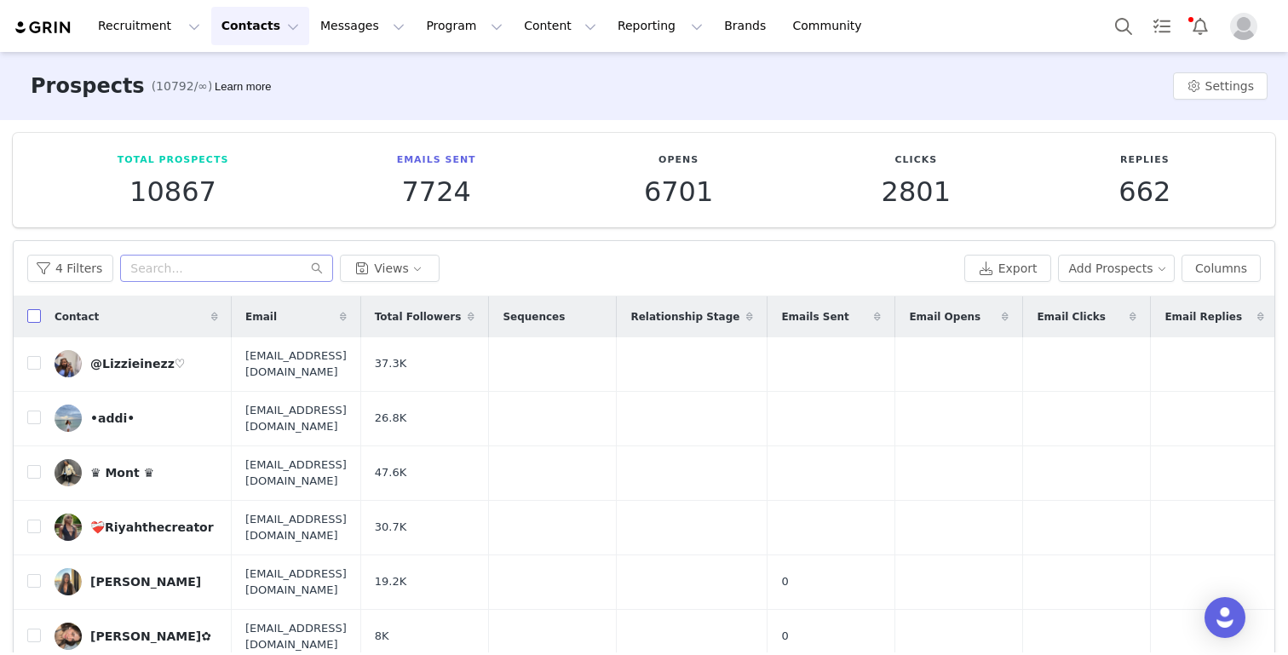
checkbox input "true"
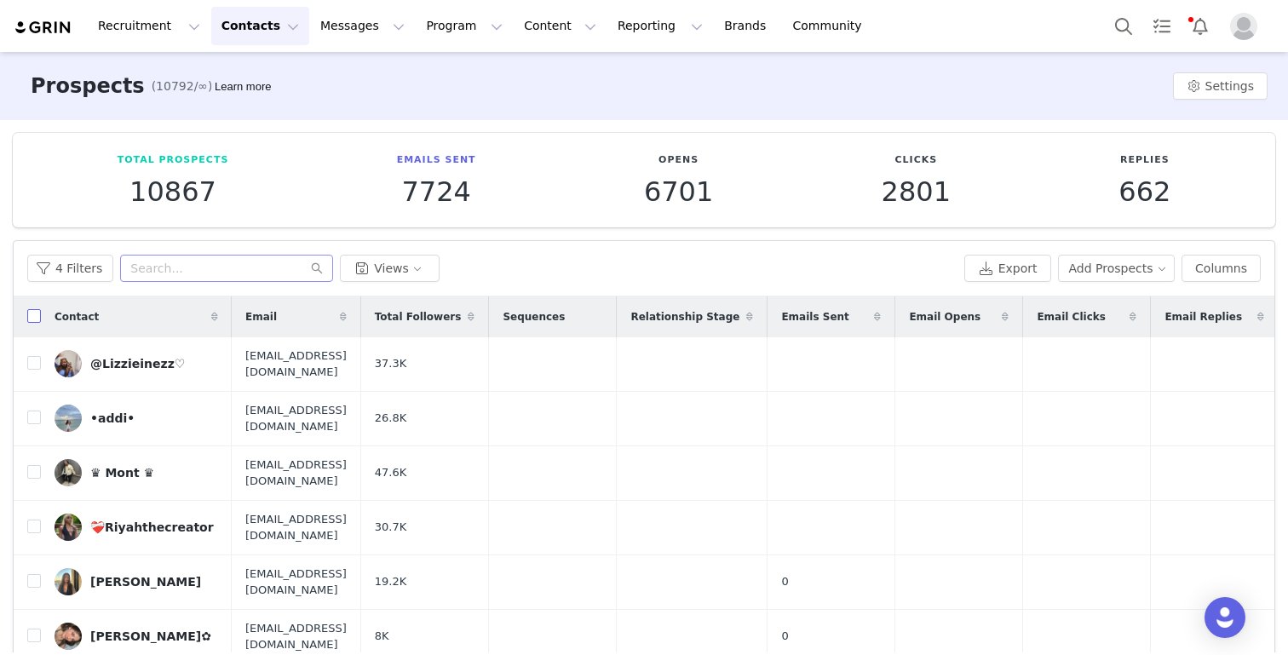
checkbox input "true"
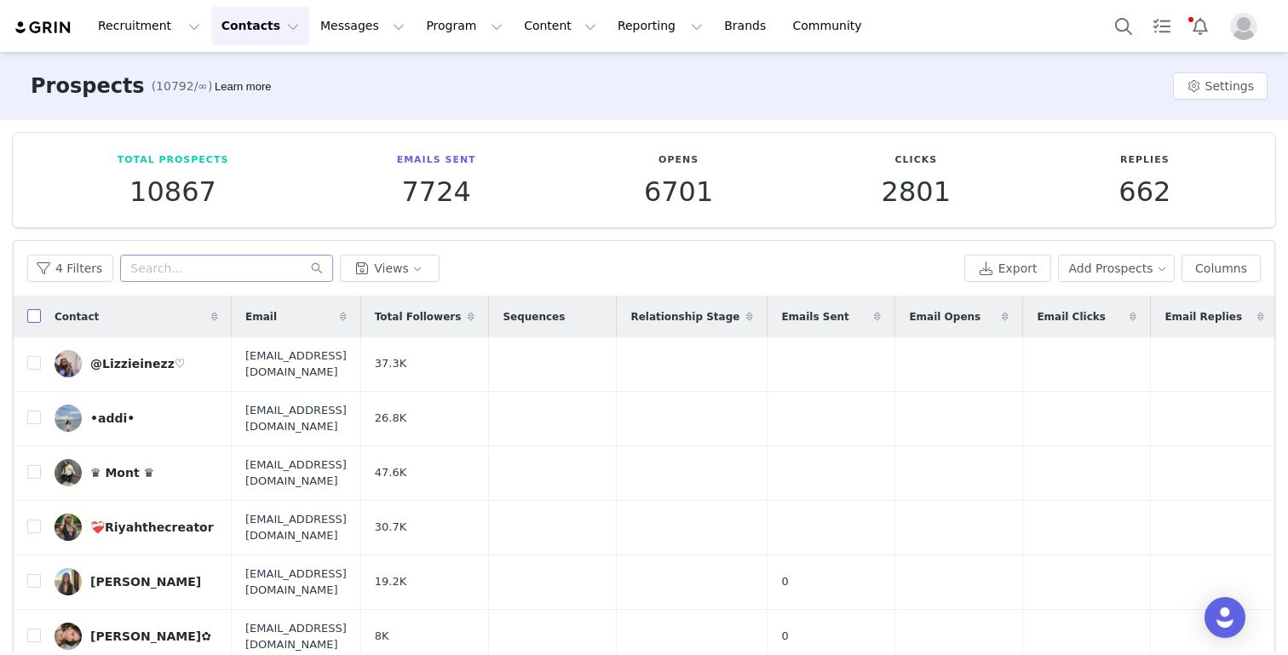
checkbox input "true"
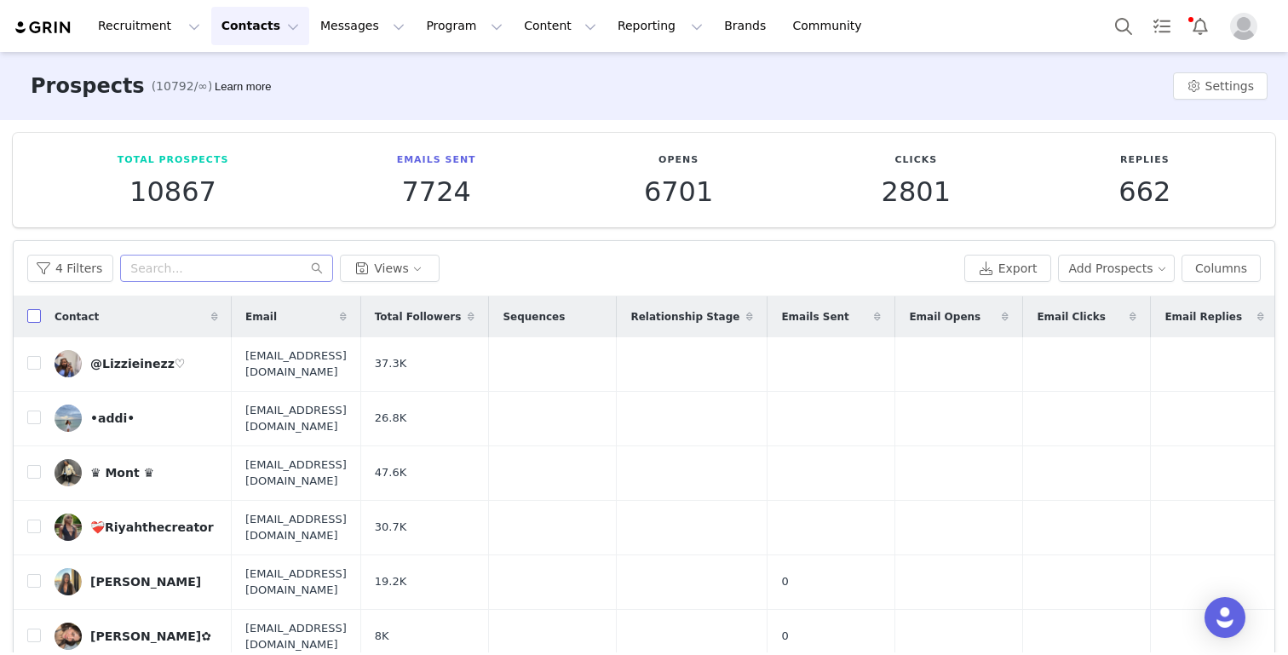
checkbox input "true"
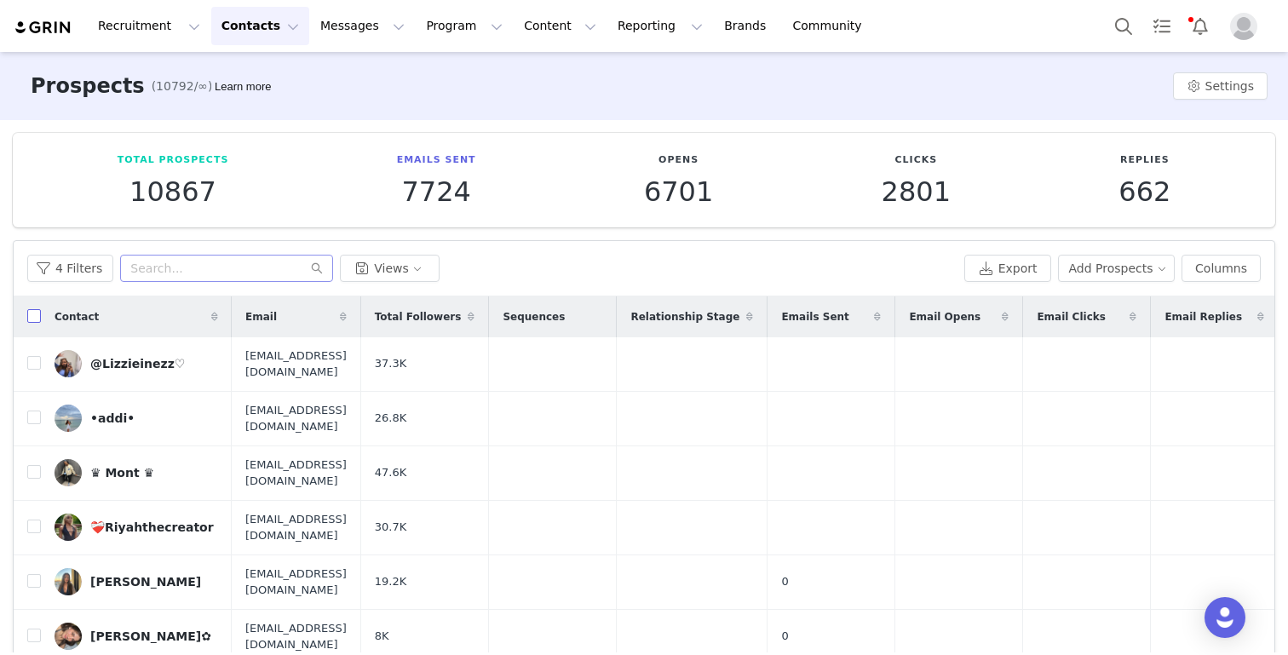
checkbox input "true"
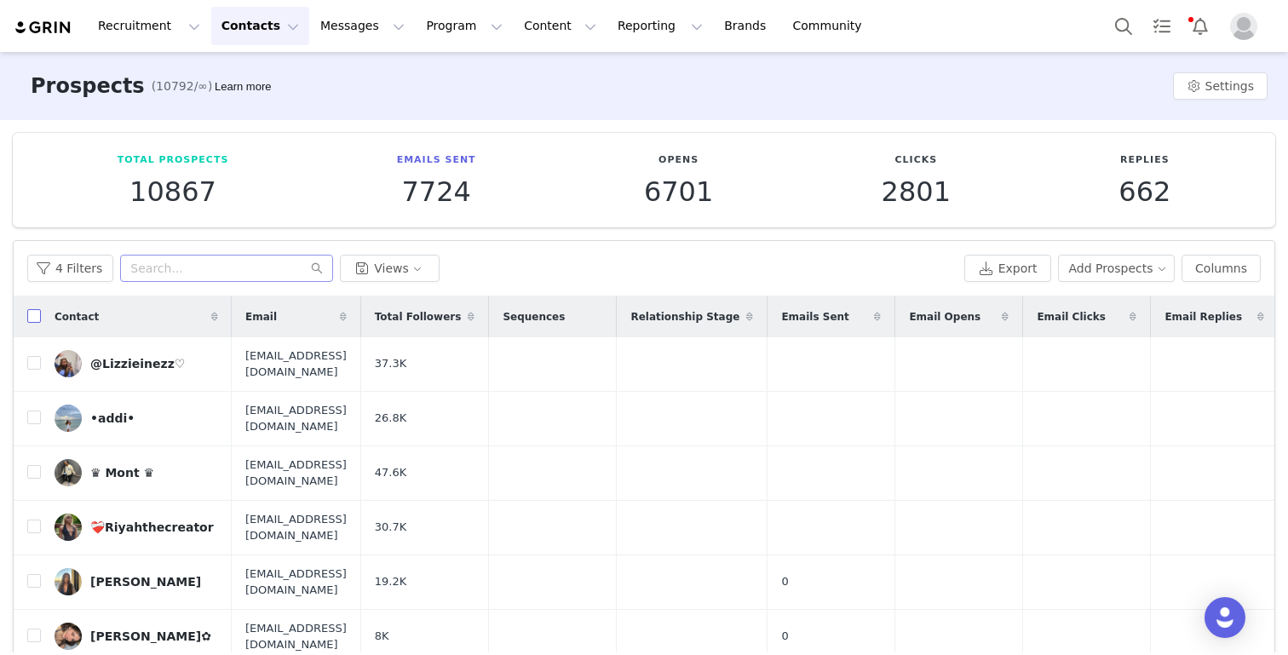
checkbox input "true"
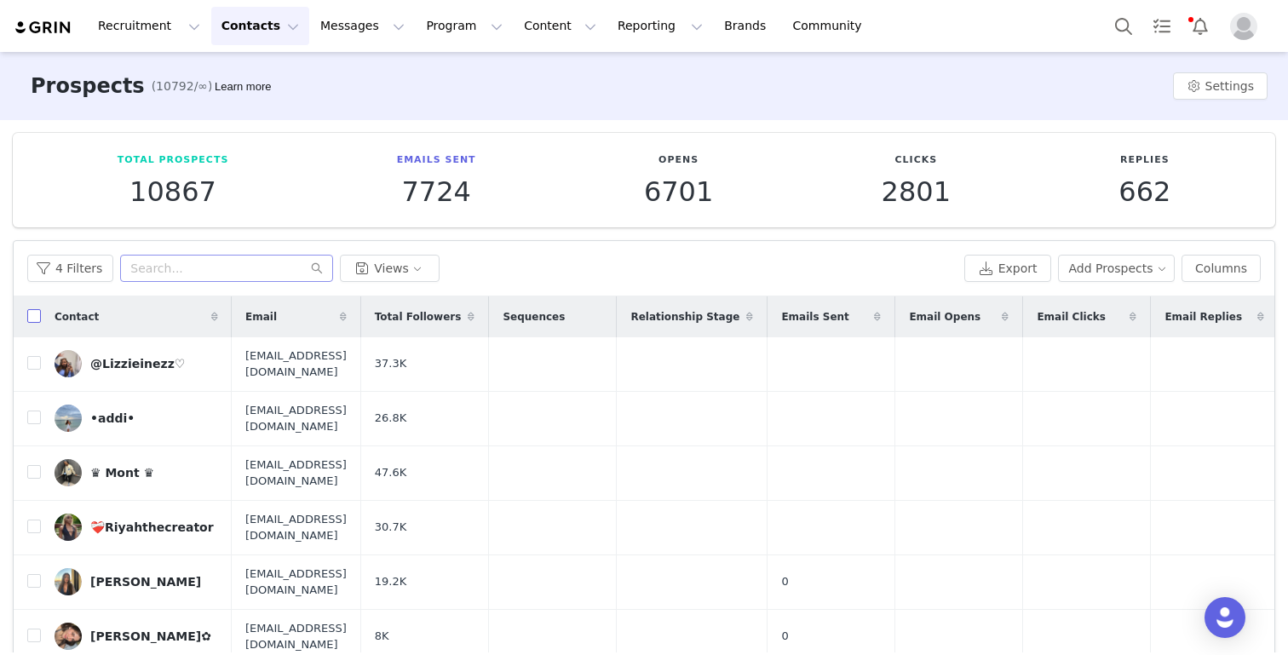
checkbox input "true"
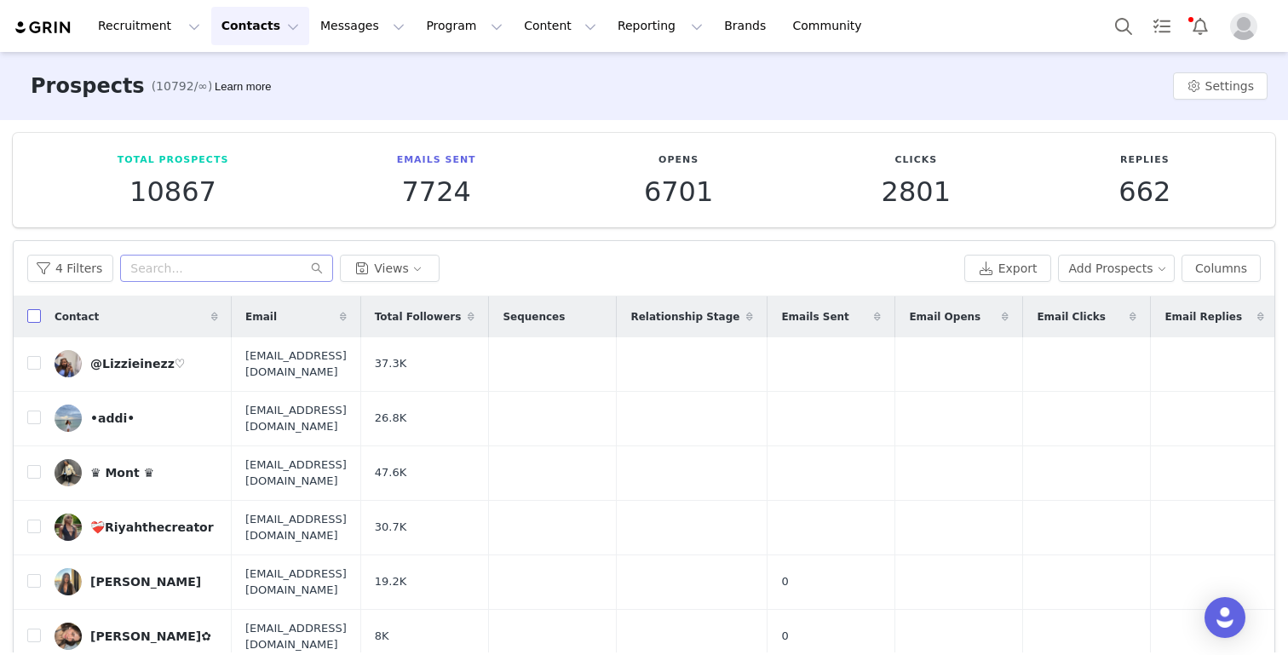
checkbox input "true"
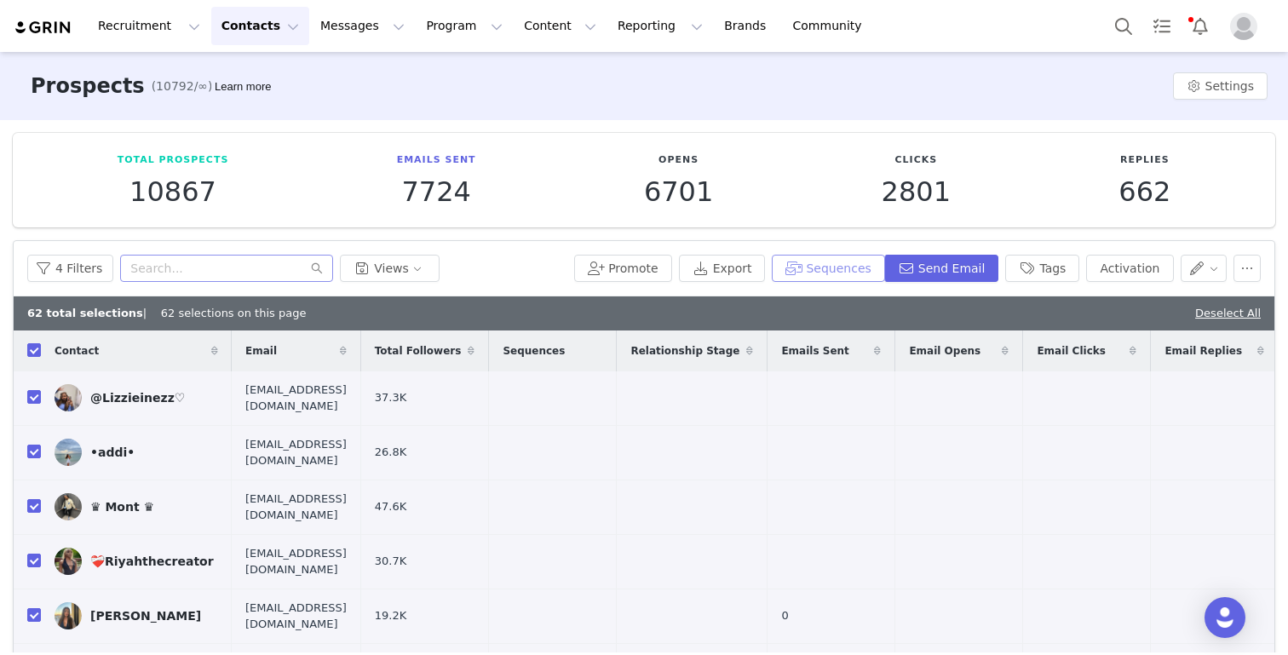
click at [828, 278] on button "Sequences" at bounding box center [828, 268] width 112 height 27
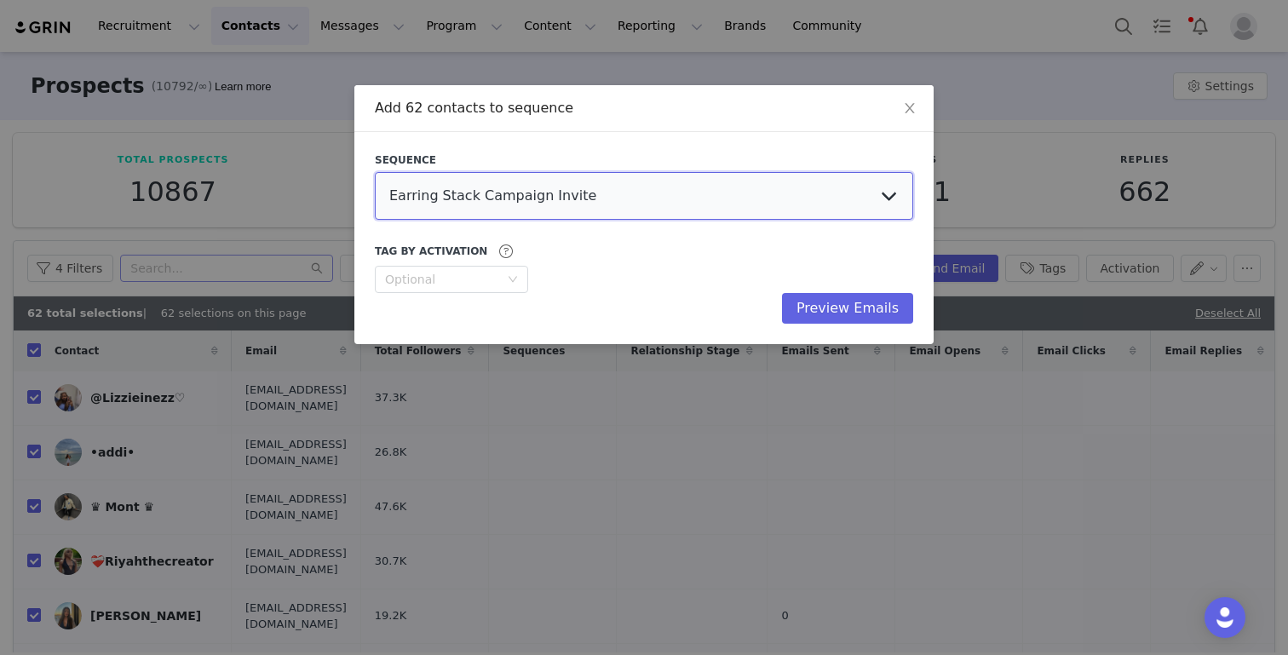
click at [757, 192] on select "Earring Stack Campaign Invite The Bangles Edit Campaign Invite Pearls Campaign …" at bounding box center [644, 196] width 538 height 48
select select "35b5dbce-ea9a-41a3-a16a-55a09822b900"
click at [375, 172] on select "Earring Stack Campaign Invite The Bangles Edit Campaign Invite Pearls Campaign …" at bounding box center [644, 196] width 538 height 48
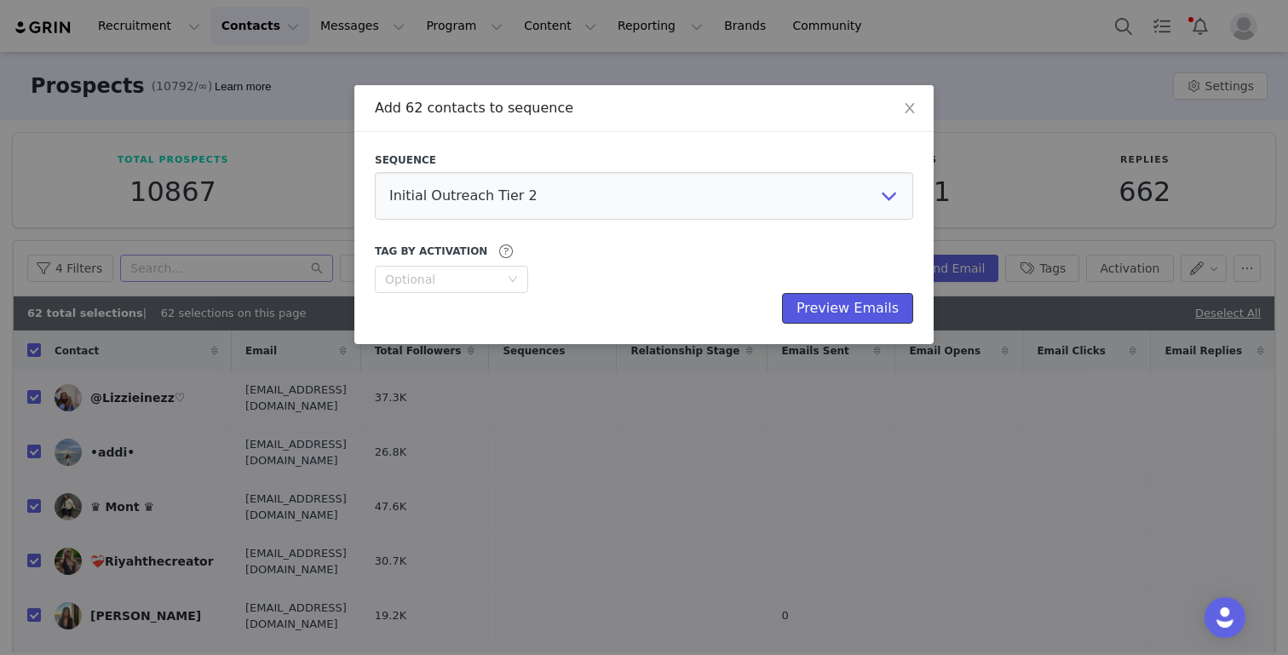
click at [855, 311] on button "Preview Emails" at bounding box center [847, 308] width 131 height 31
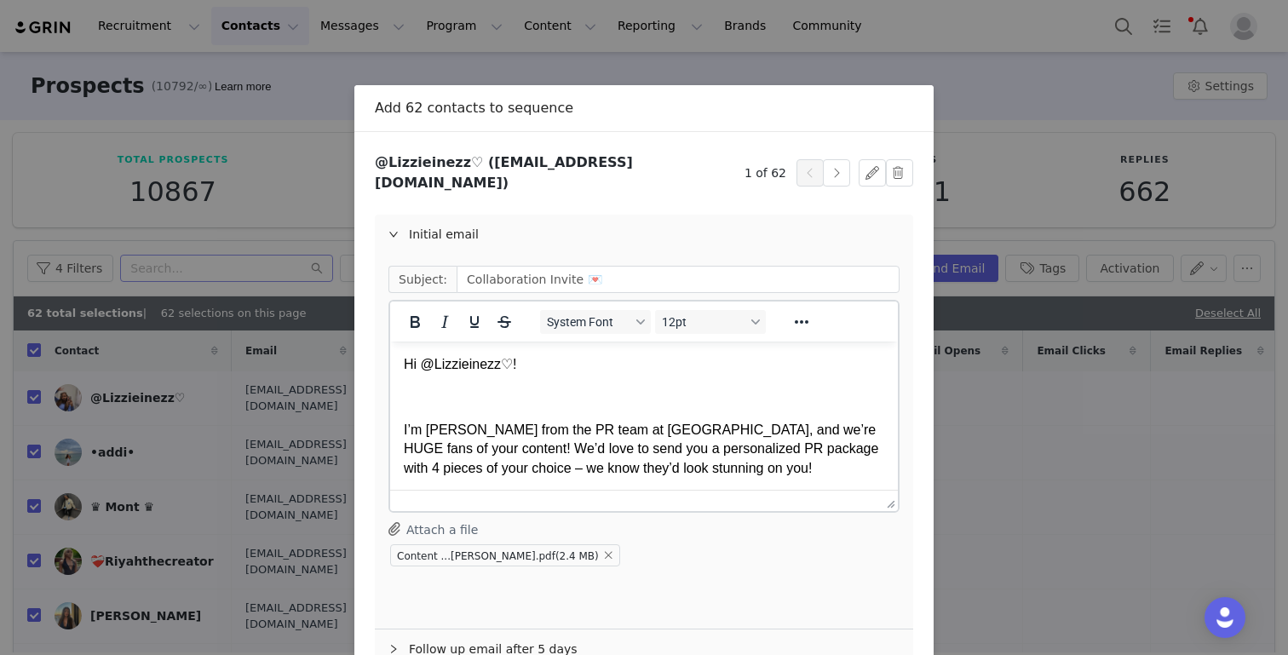
scroll to position [90, 0]
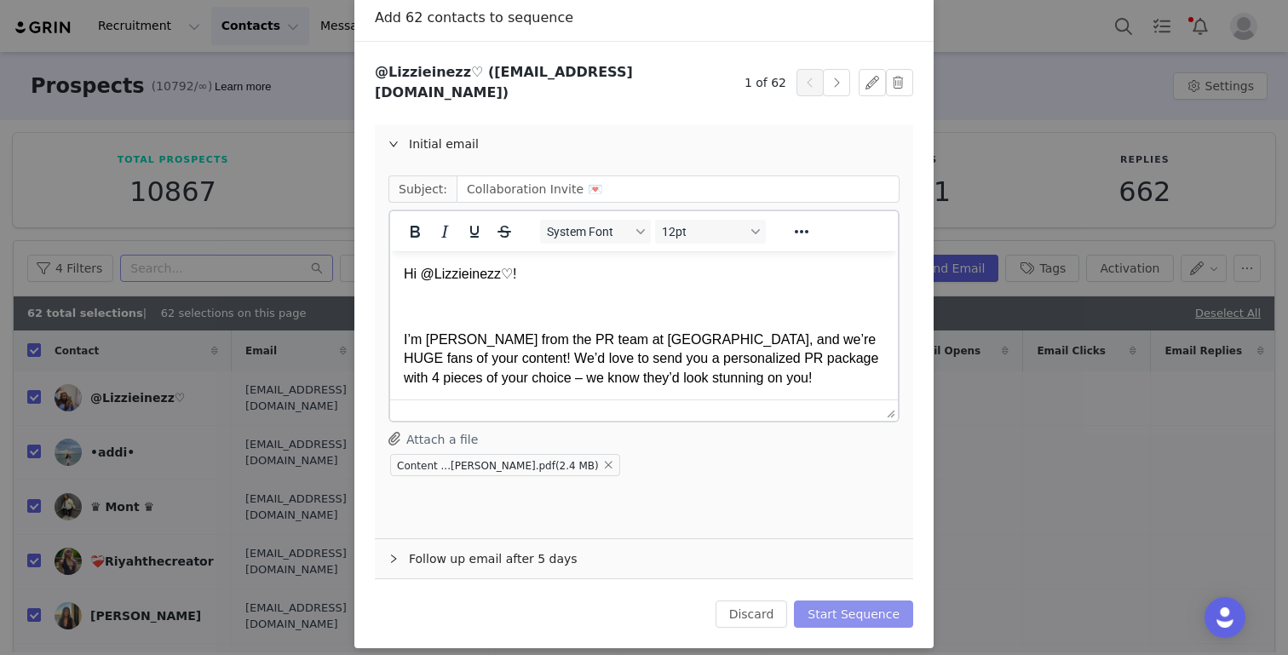
click at [894, 607] on button "Start Sequence" at bounding box center [853, 613] width 119 height 27
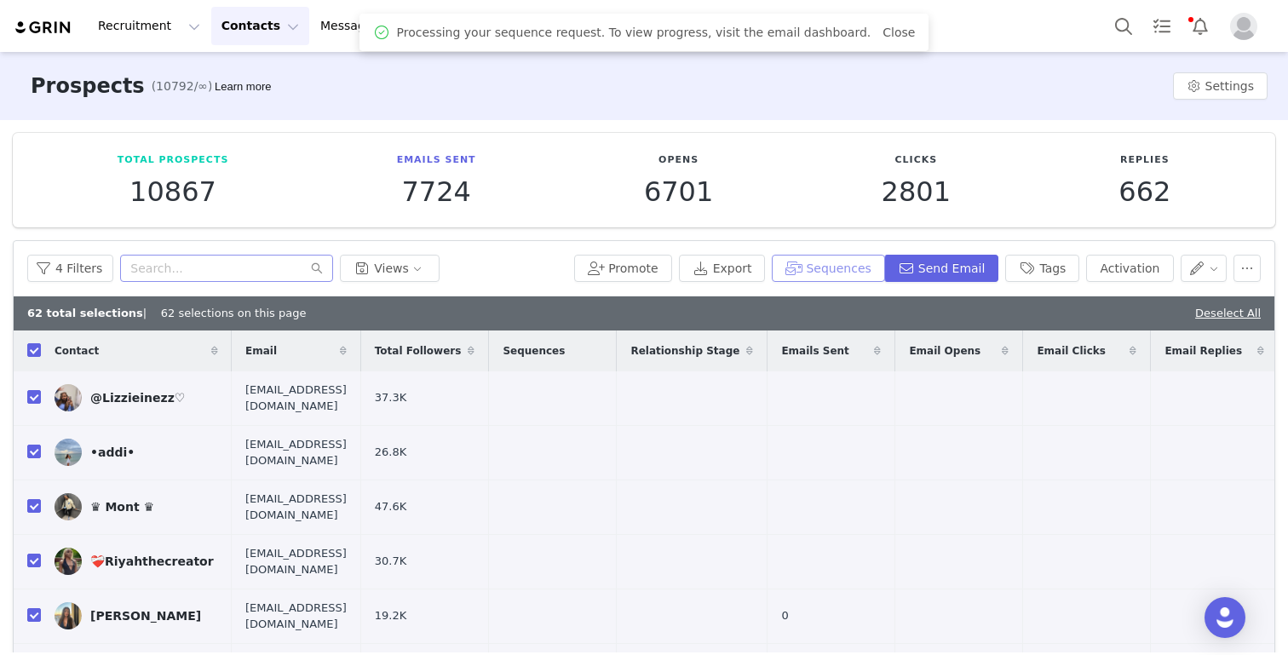
scroll to position [0, 0]
click at [405, 261] on button "Views" at bounding box center [390, 268] width 100 height 27
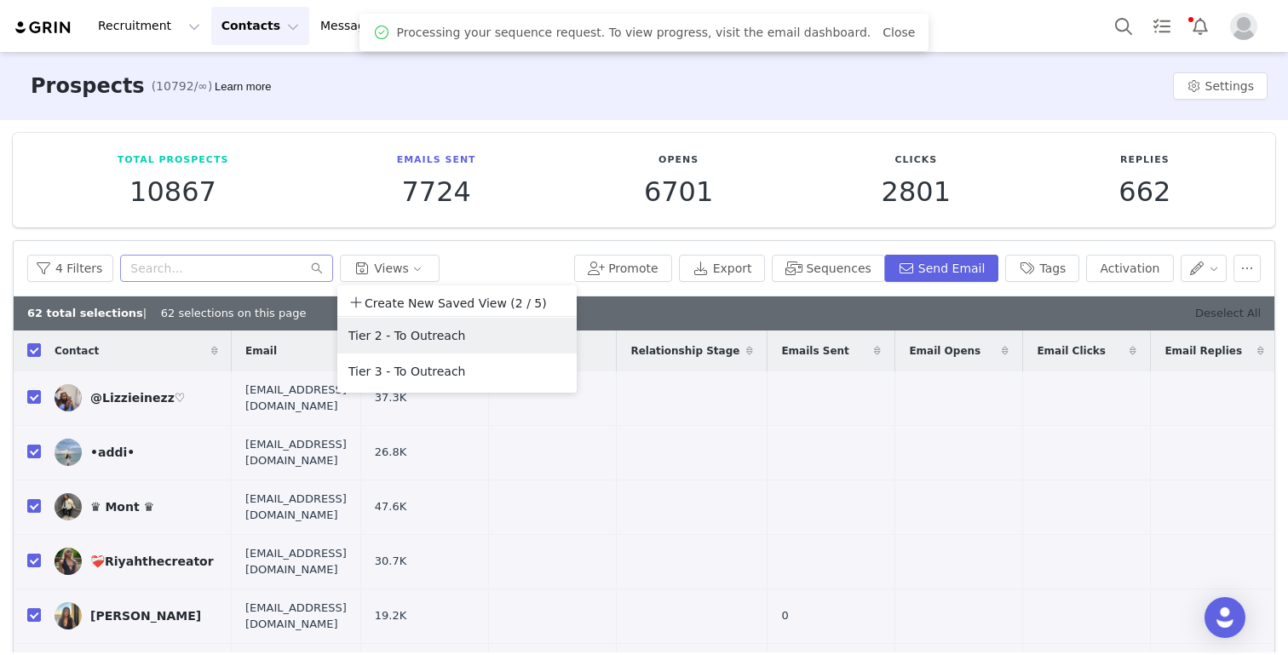
click at [1244, 311] on link "Deselect All" at bounding box center [1228, 313] width 66 height 13
checkbox input "false"
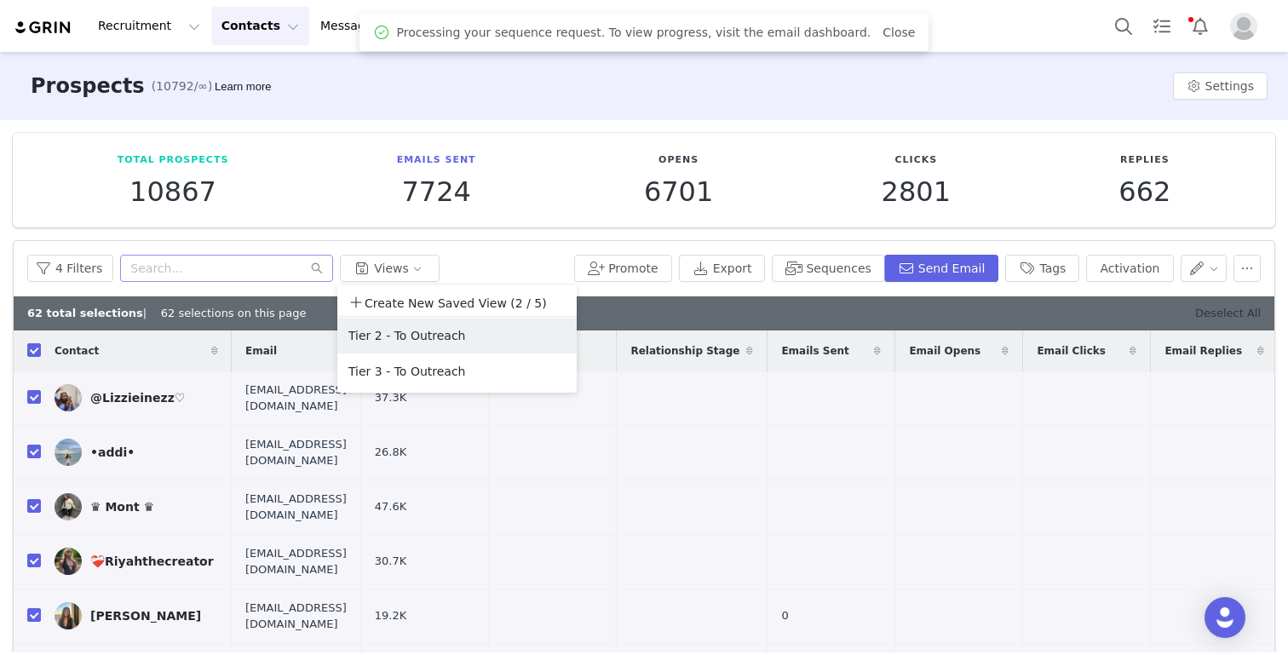
checkbox input "false"
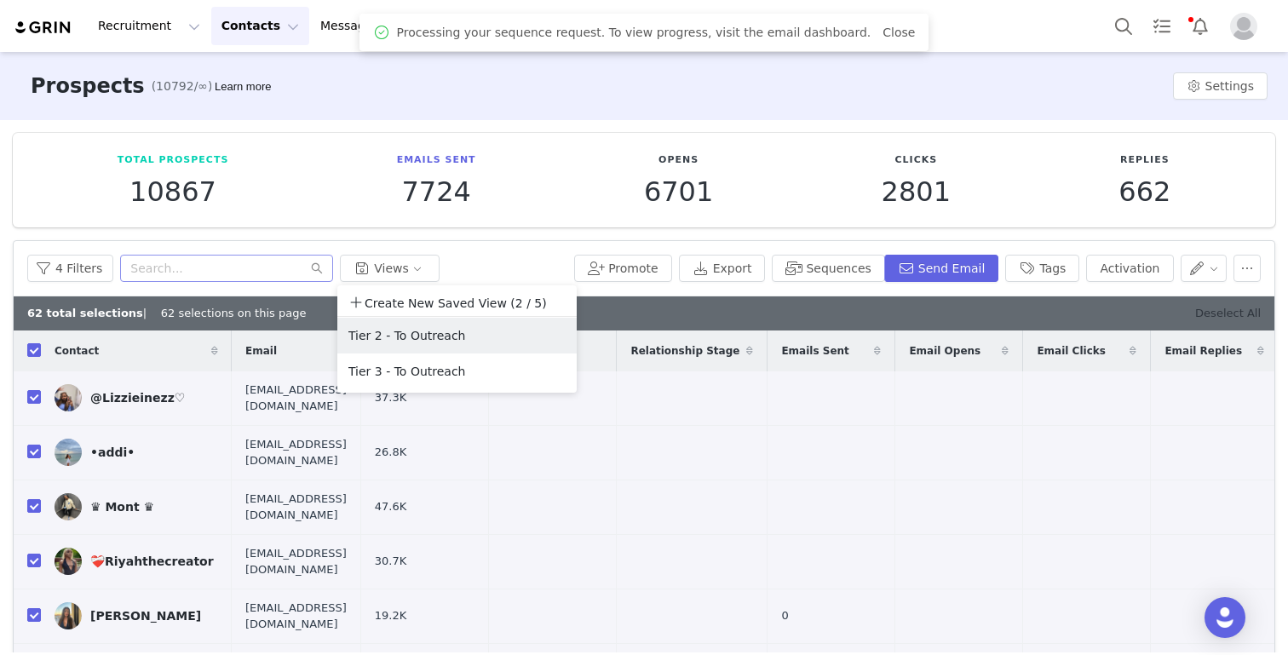
checkbox input "false"
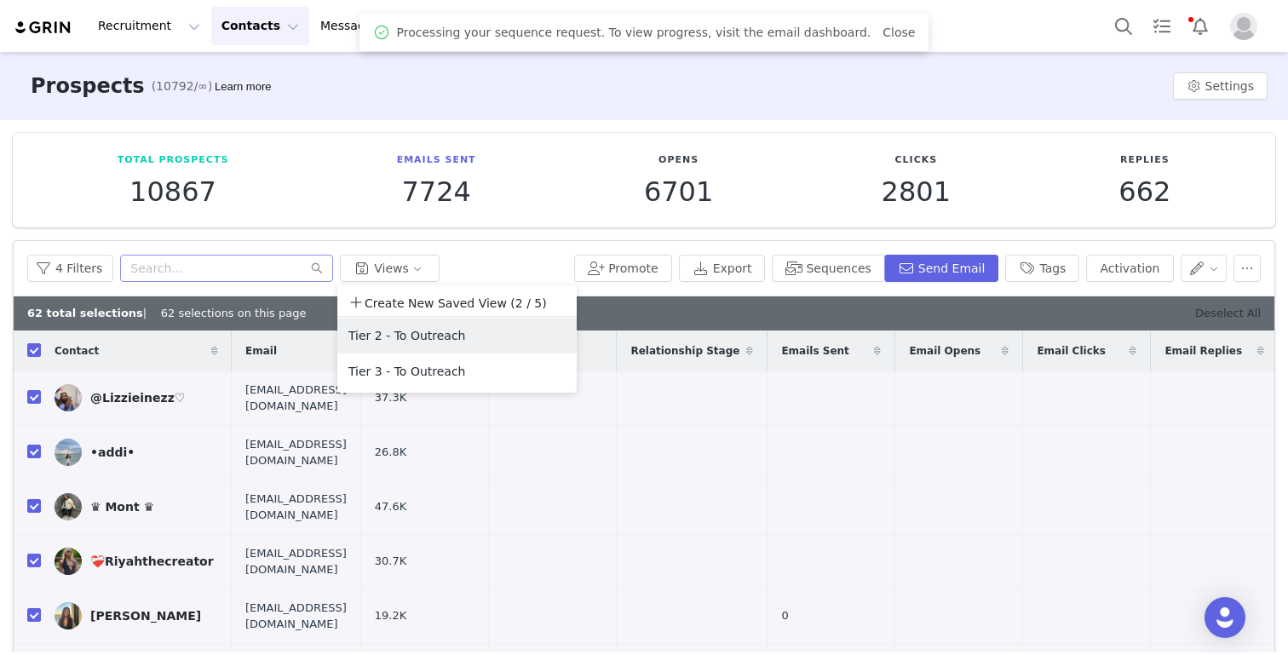
checkbox input "false"
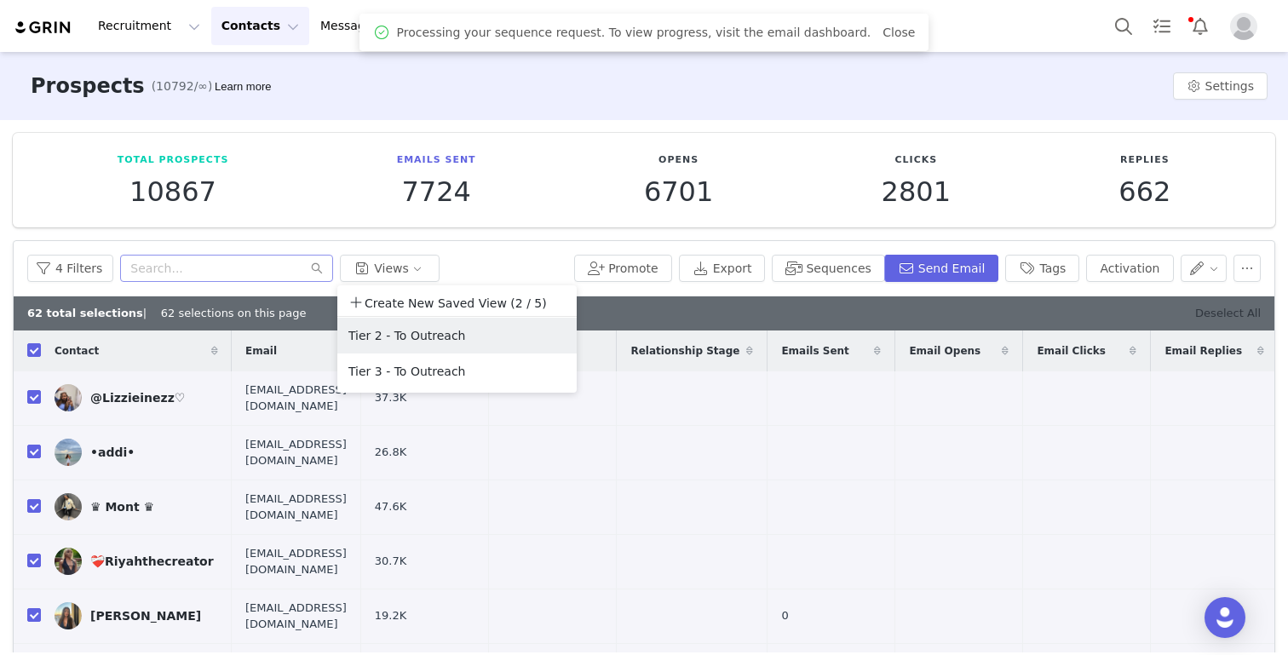
checkbox input "false"
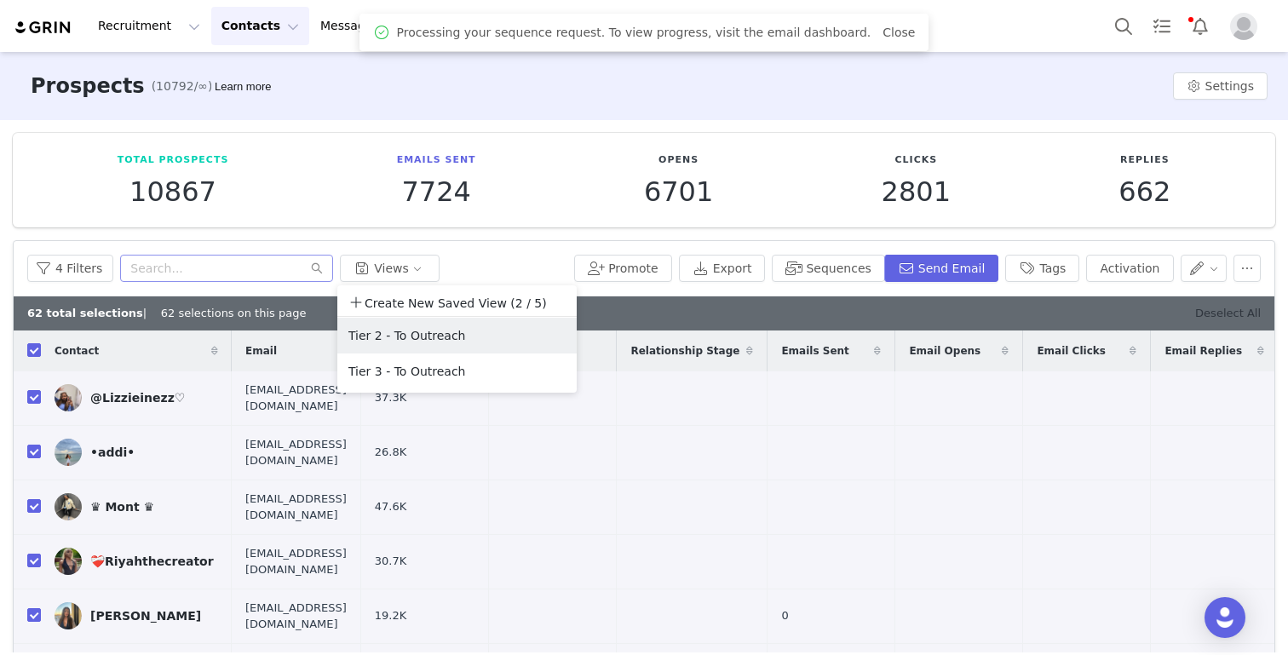
checkbox input "false"
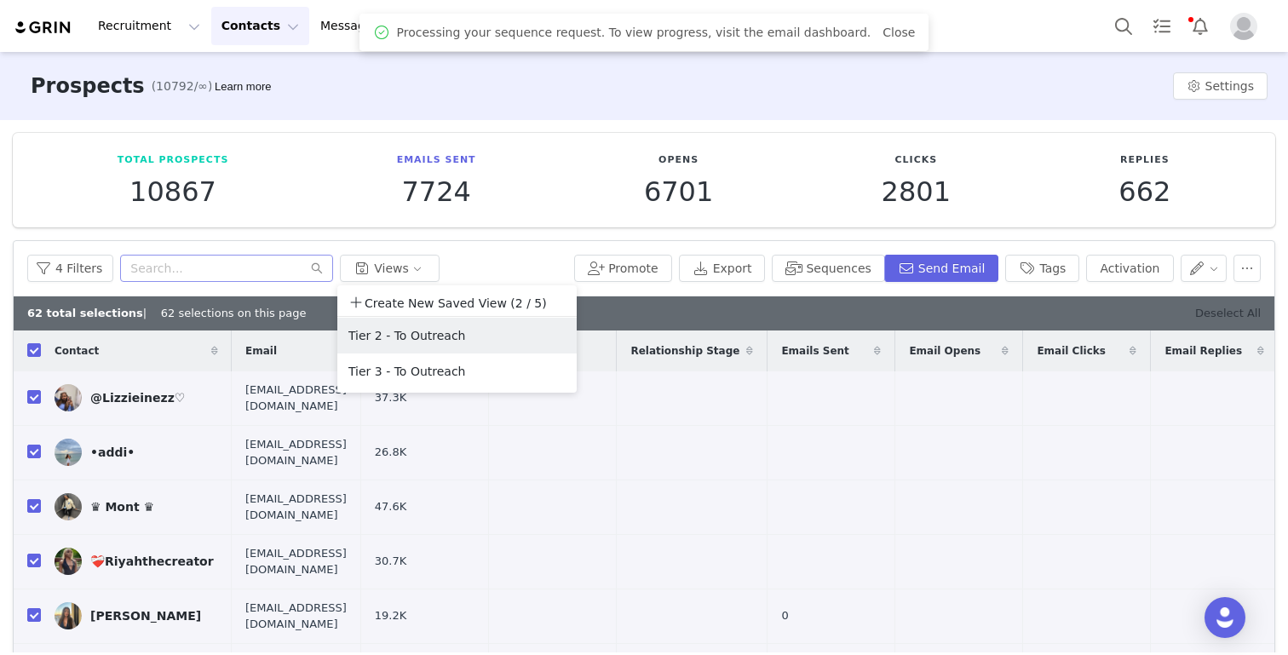
checkbox input "false"
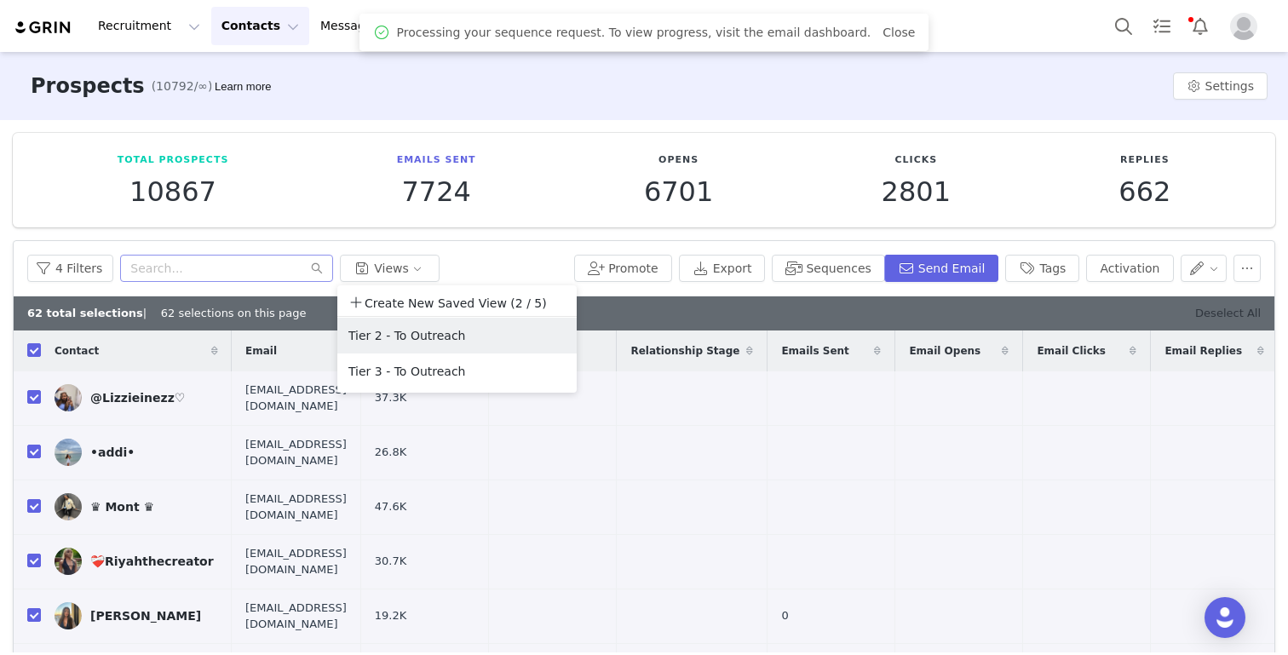
checkbox input "false"
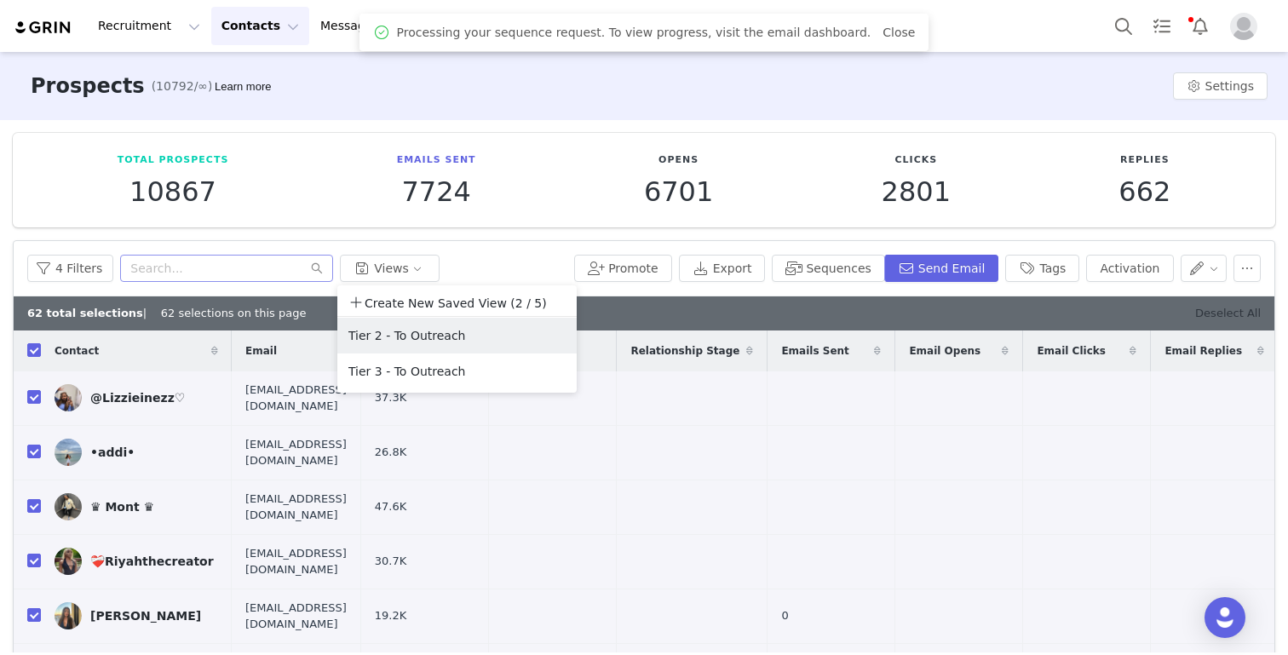
checkbox input "false"
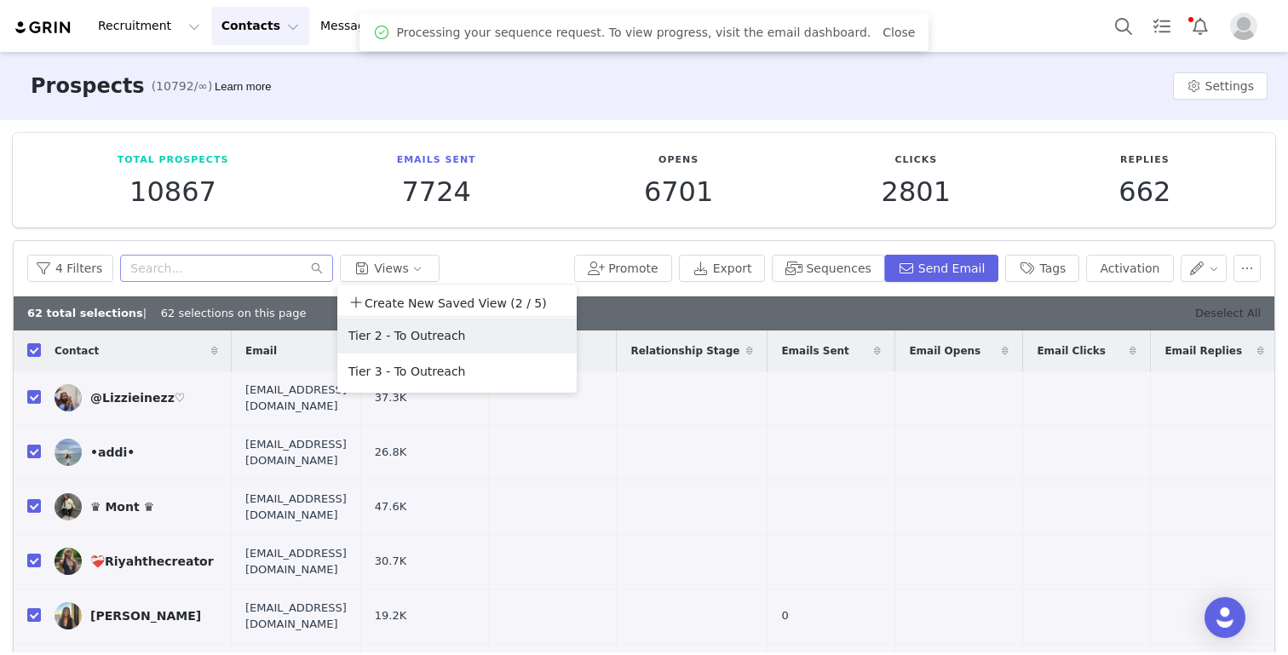
checkbox input "false"
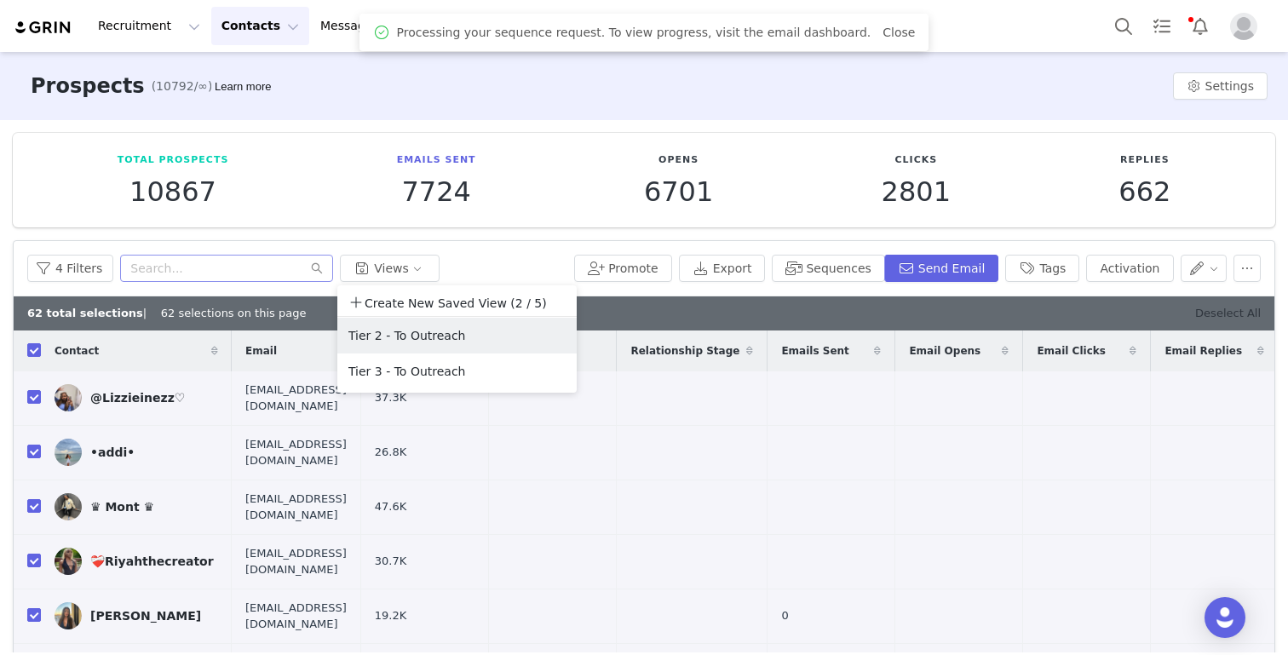
checkbox input "false"
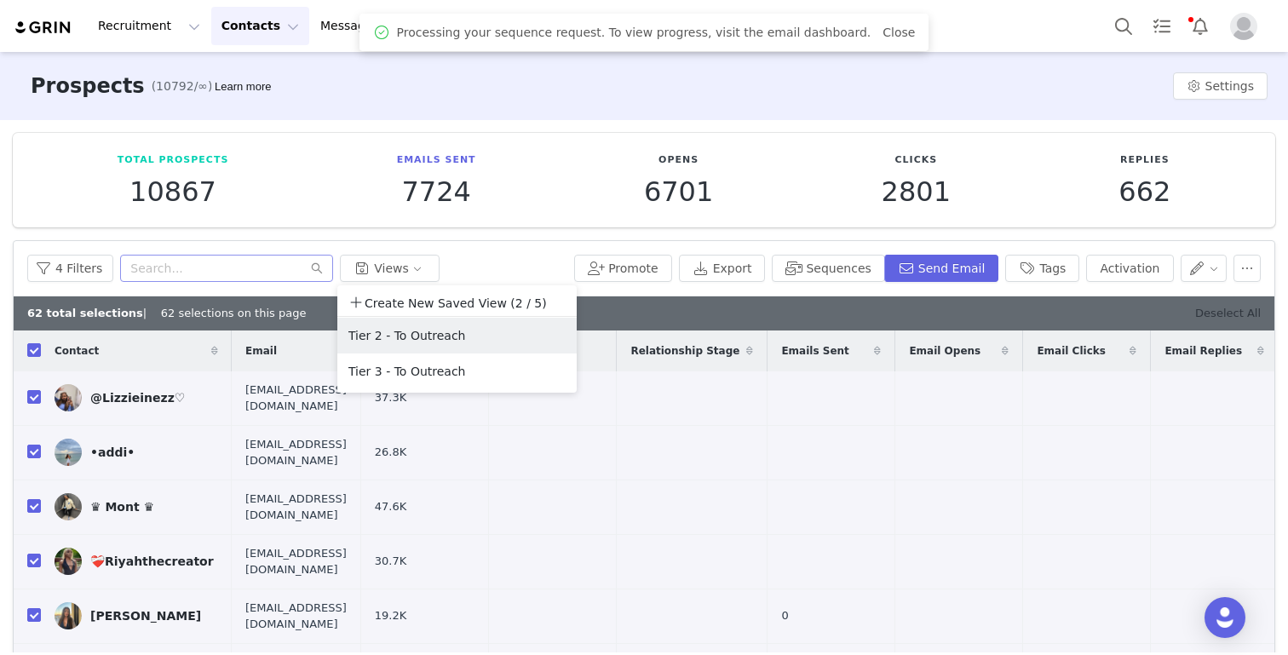
checkbox input "false"
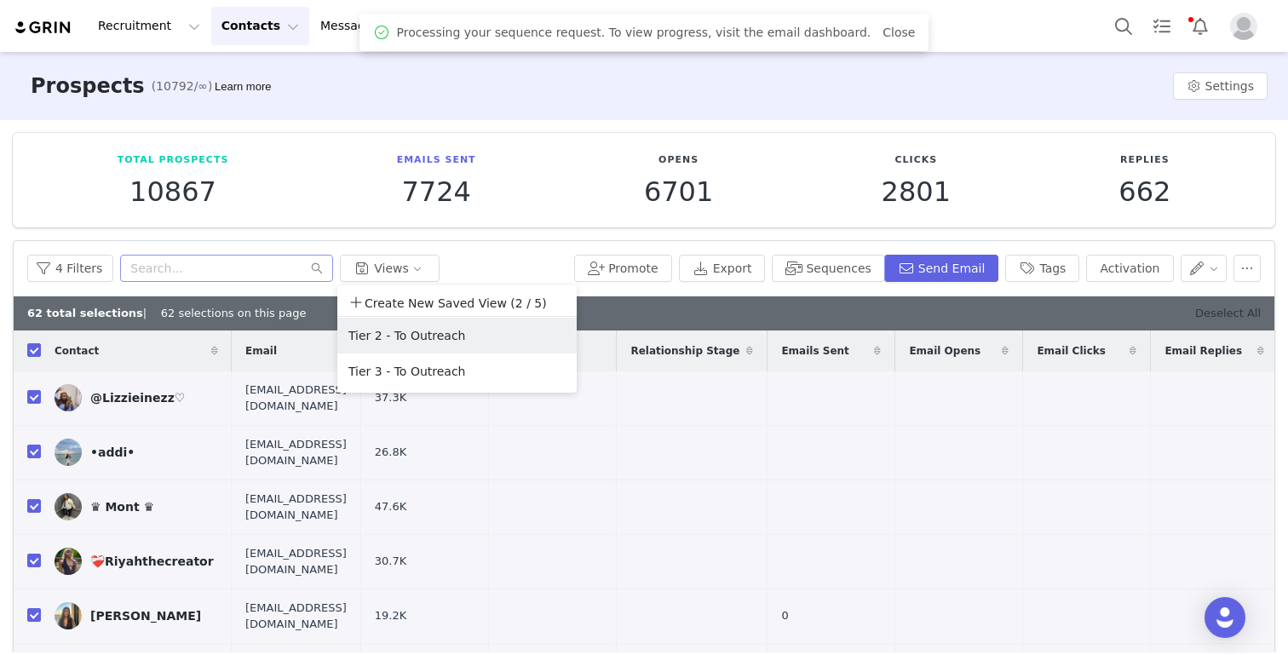
checkbox input "false"
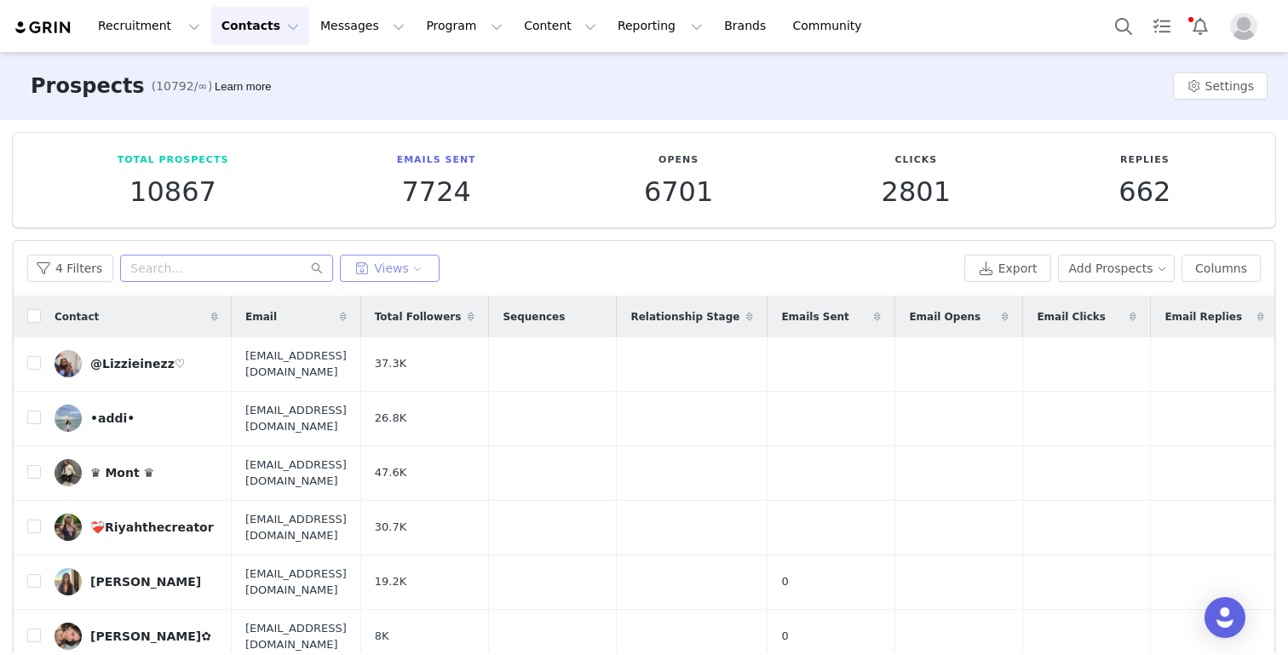
click at [392, 272] on button "Views" at bounding box center [390, 268] width 100 height 27
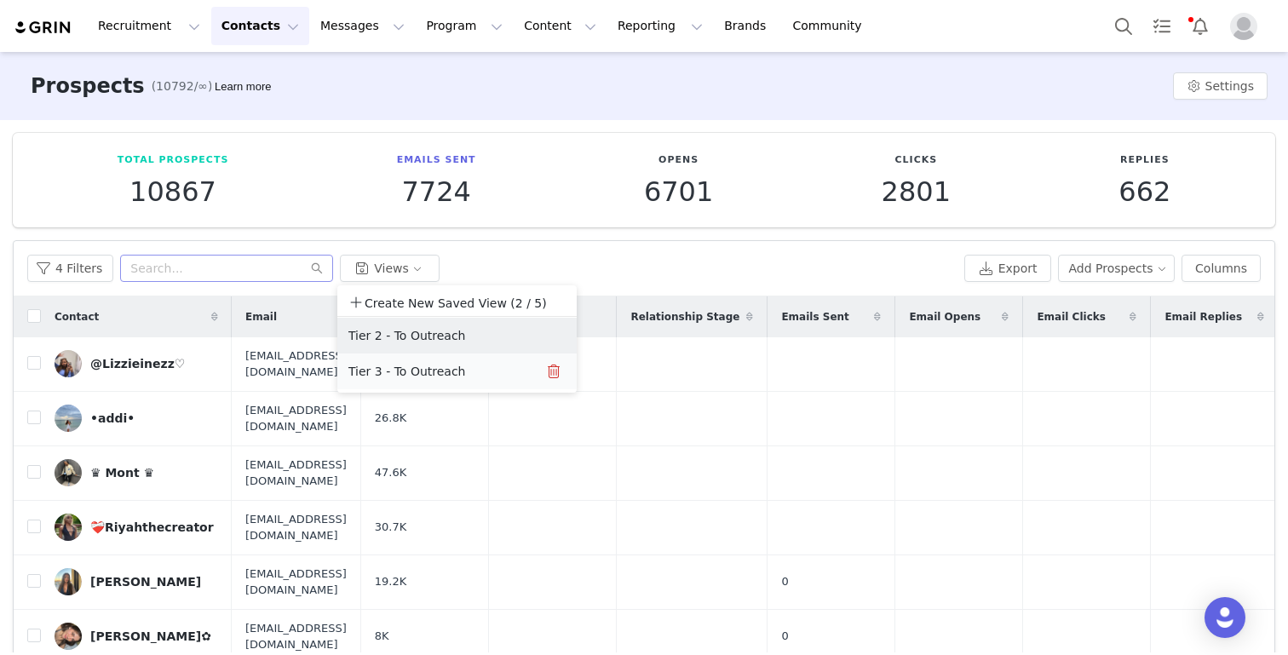
click at [392, 370] on button "Tier 3 - To Outreach" at bounding box center [434, 371] width 172 height 27
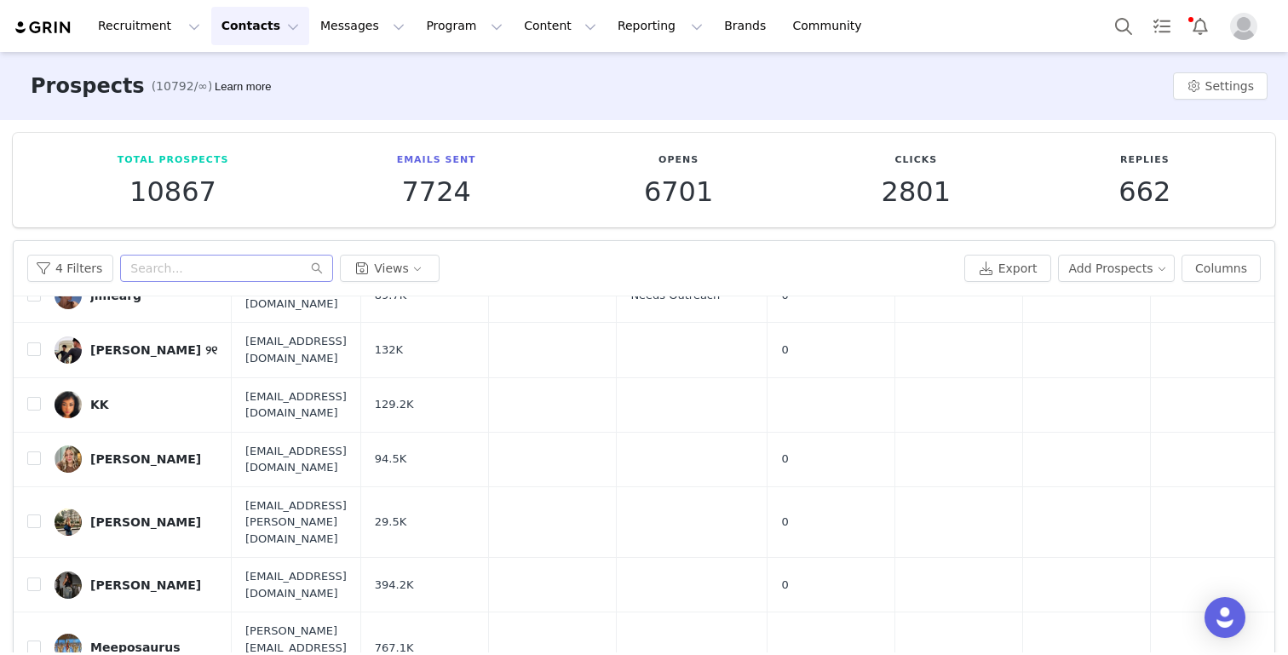
scroll to position [111, 0]
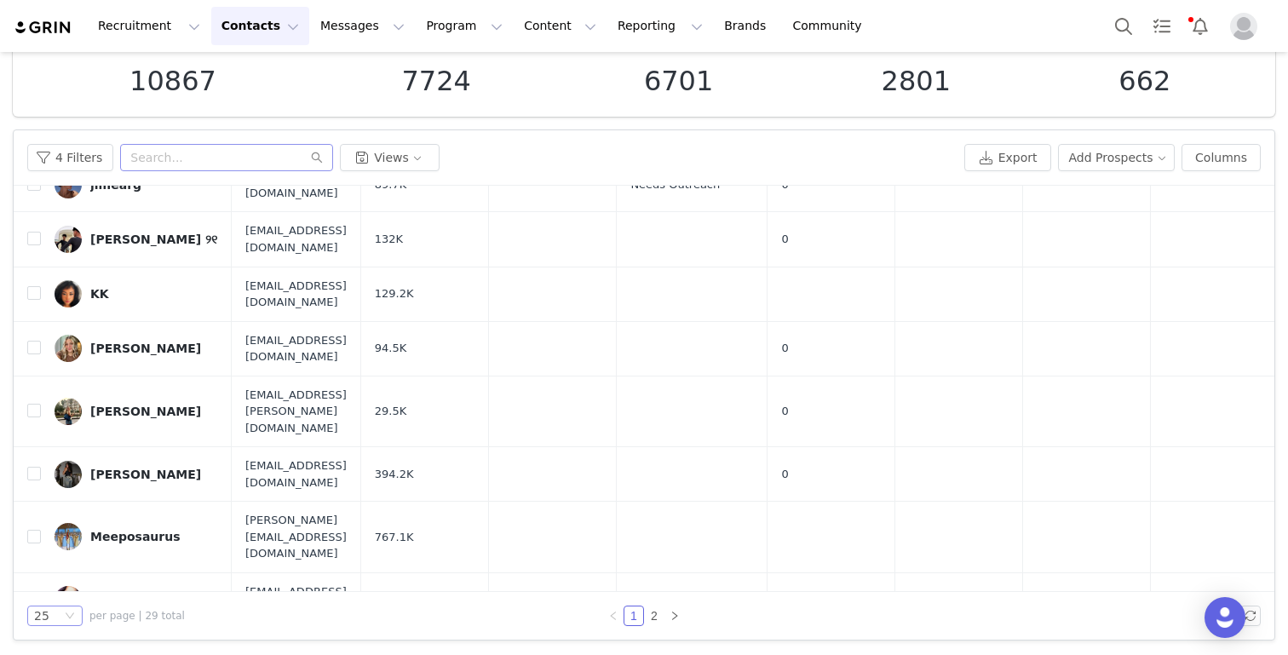
click at [55, 619] on div "25" at bounding box center [47, 615] width 27 height 19
click at [62, 560] on li "50" at bounding box center [54, 556] width 55 height 27
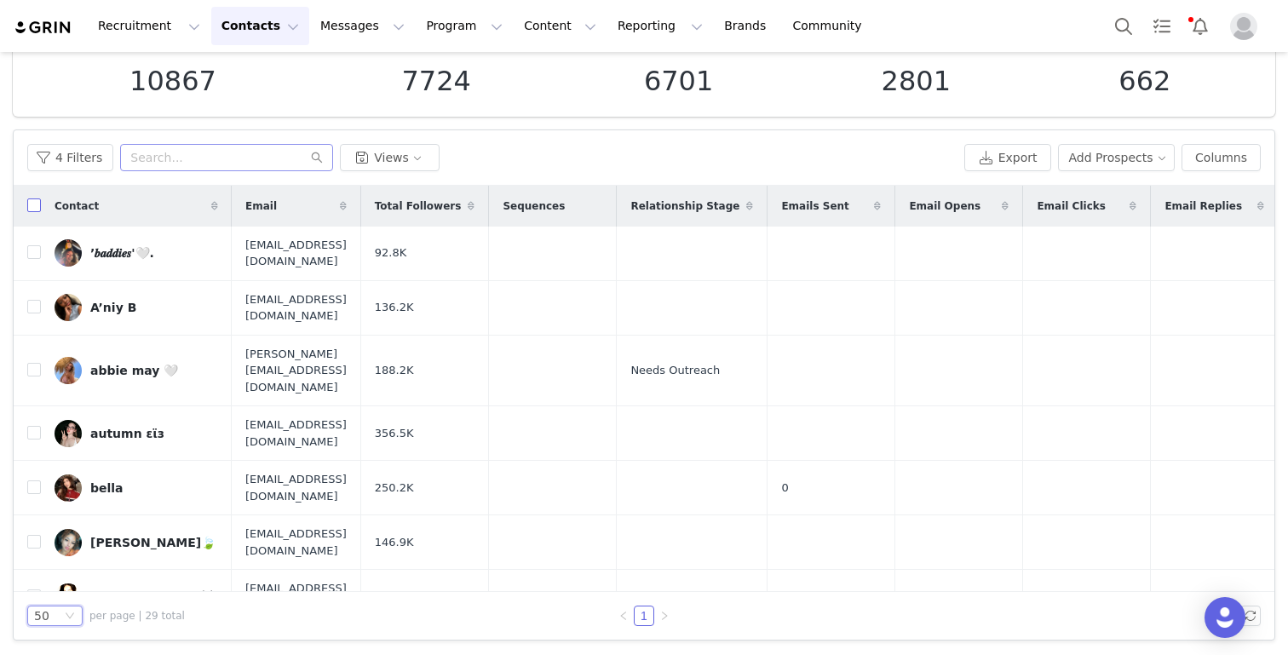
click at [31, 209] on input "checkbox" at bounding box center [34, 205] width 14 height 14
checkbox input "true"
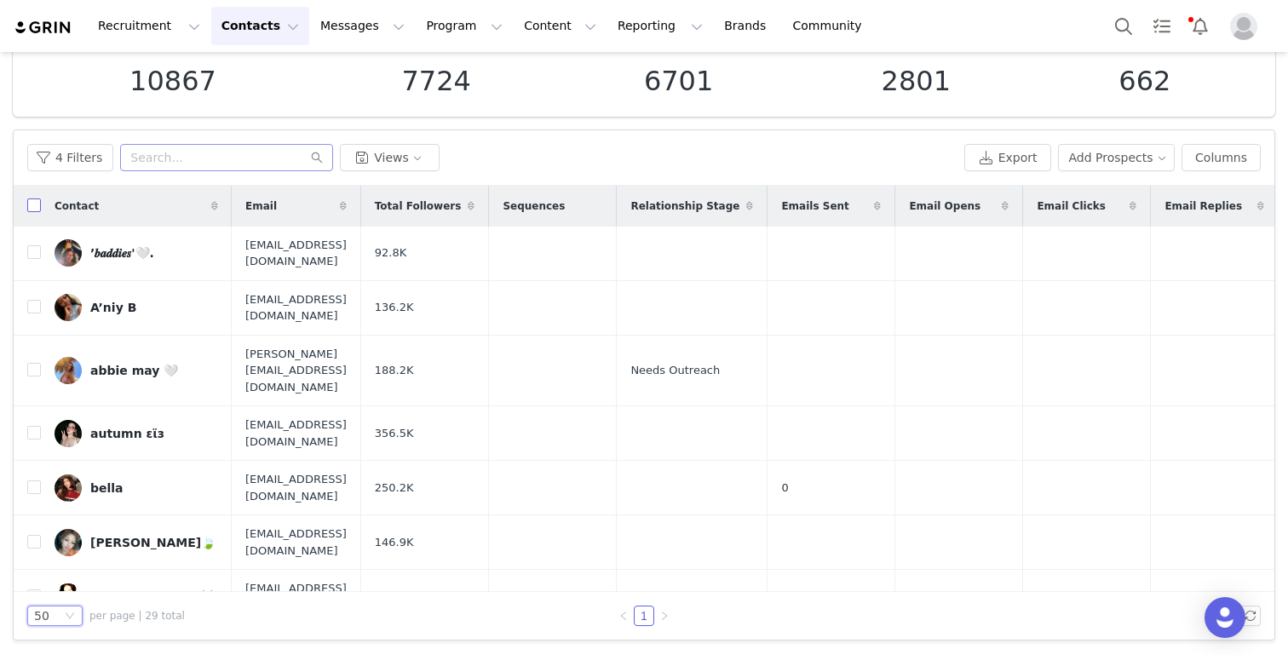
checkbox input "true"
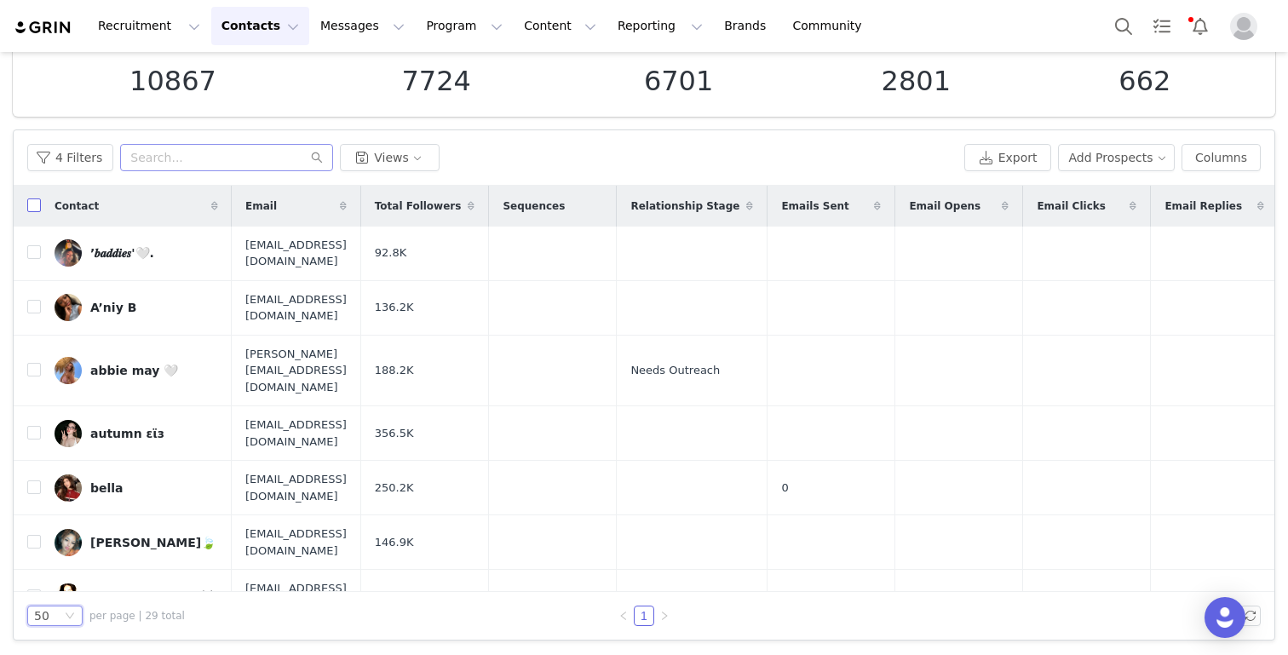
checkbox input "true"
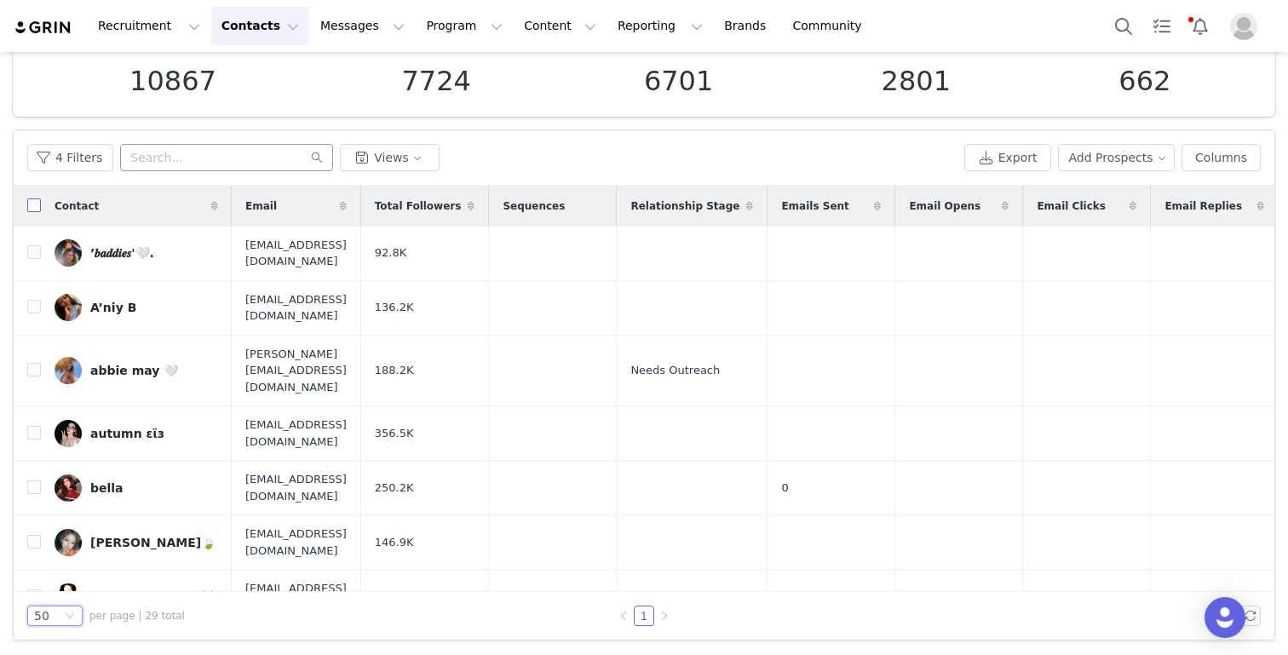
checkbox input "true"
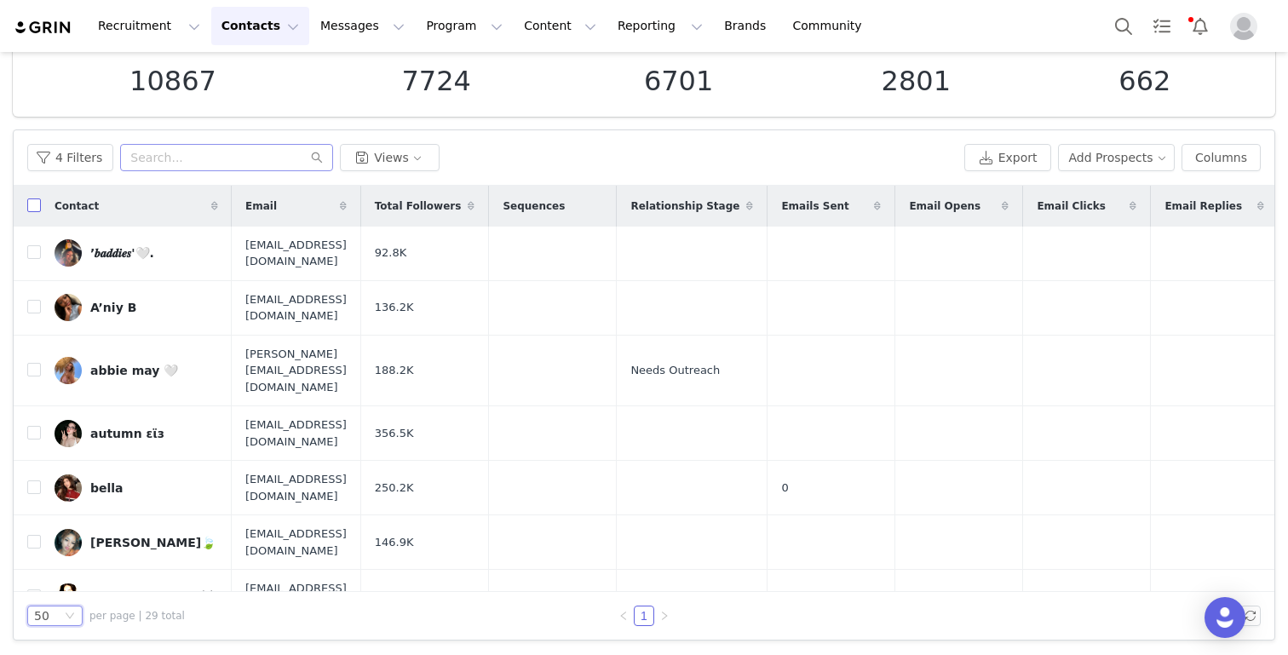
checkbox input "true"
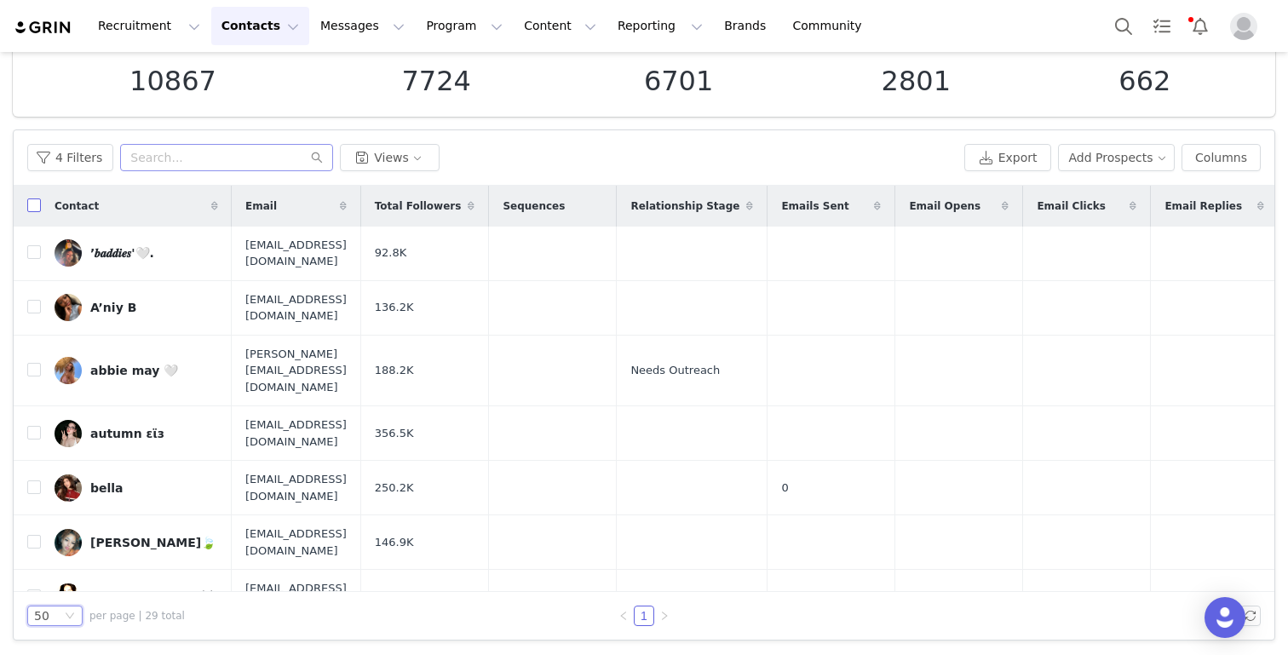
checkbox input "true"
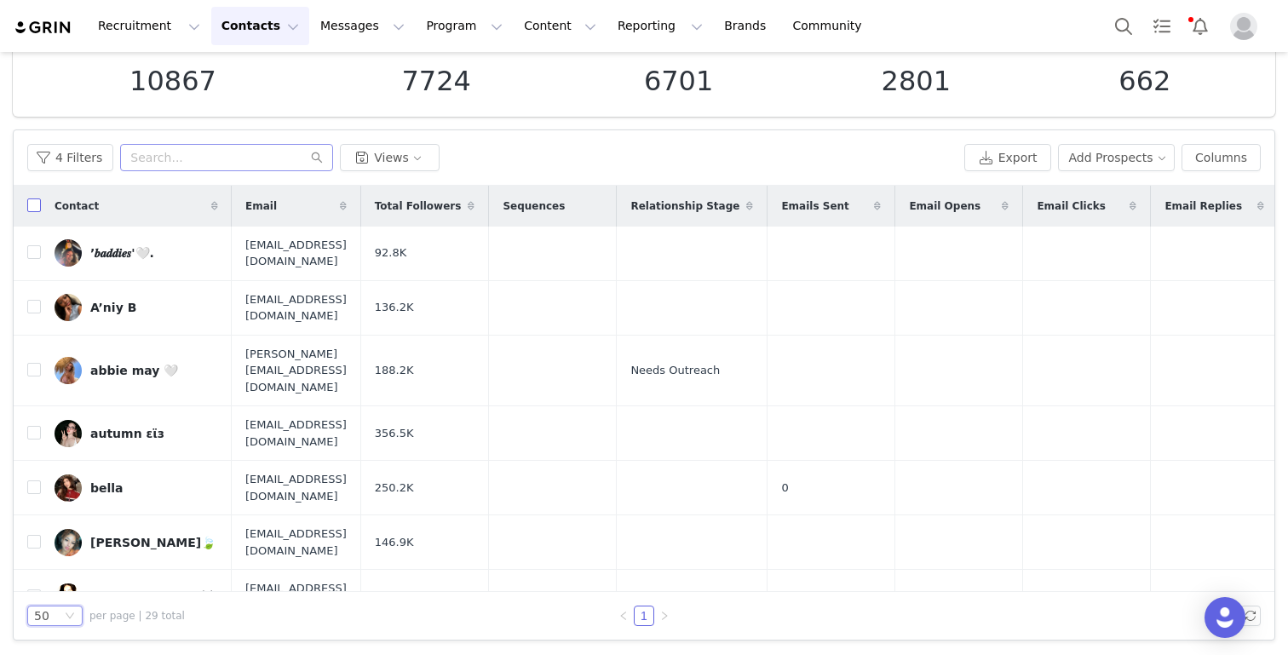
checkbox input "true"
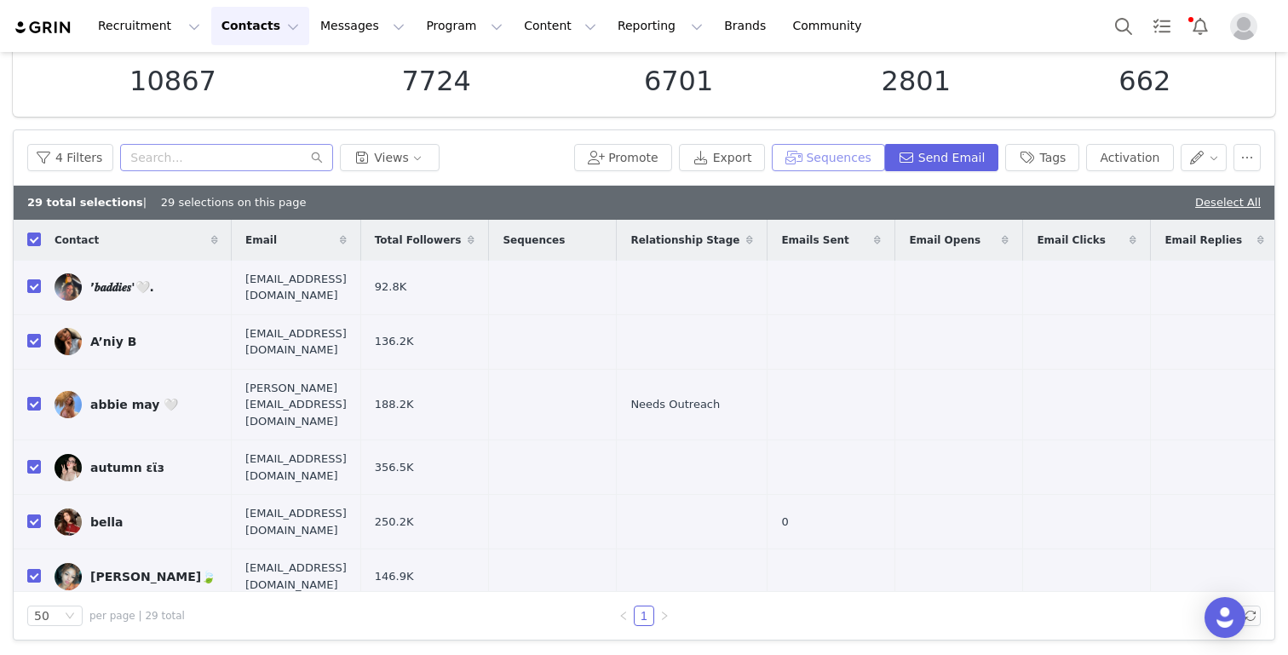
click at [854, 158] on button "Sequences" at bounding box center [828, 157] width 112 height 27
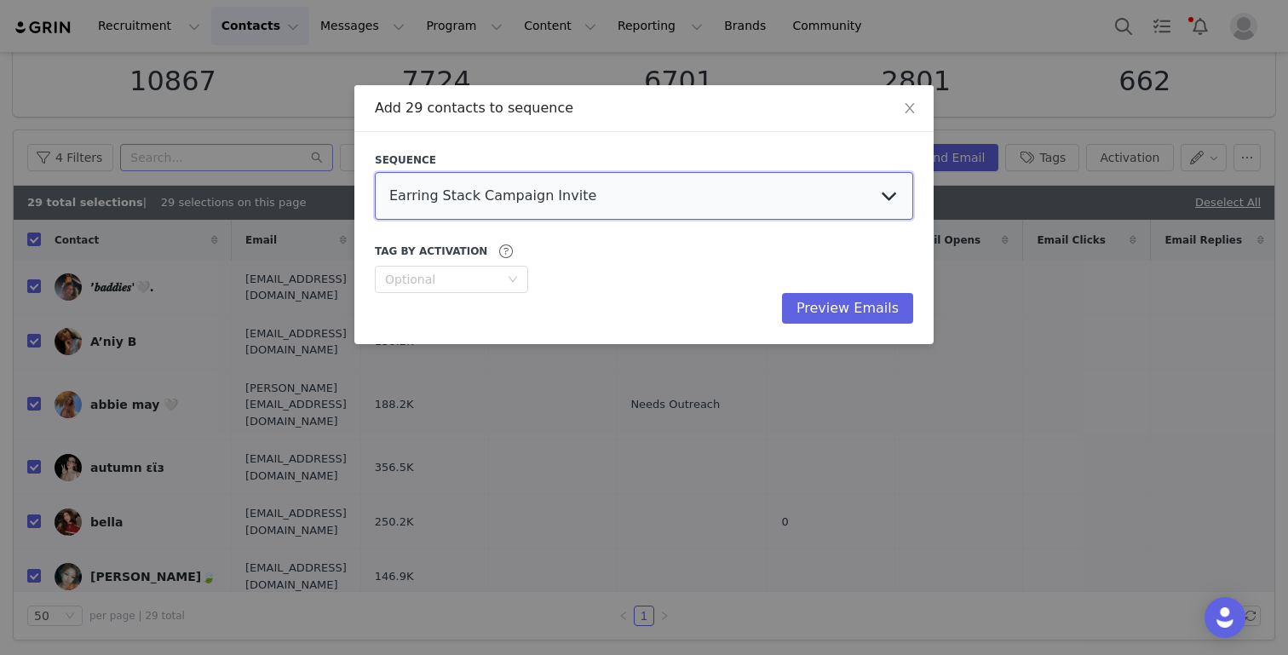
click at [810, 192] on select "Earring Stack Campaign Invite The Bangles Edit Campaign Invite Pearls Campaign …" at bounding box center [644, 196] width 538 height 48
select select "6e5f0390-a243-46cc-b6dc-57998c4b680a"
click at [375, 172] on select "Earring Stack Campaign Invite The Bangles Edit Campaign Invite Pearls Campaign …" at bounding box center [644, 196] width 538 height 48
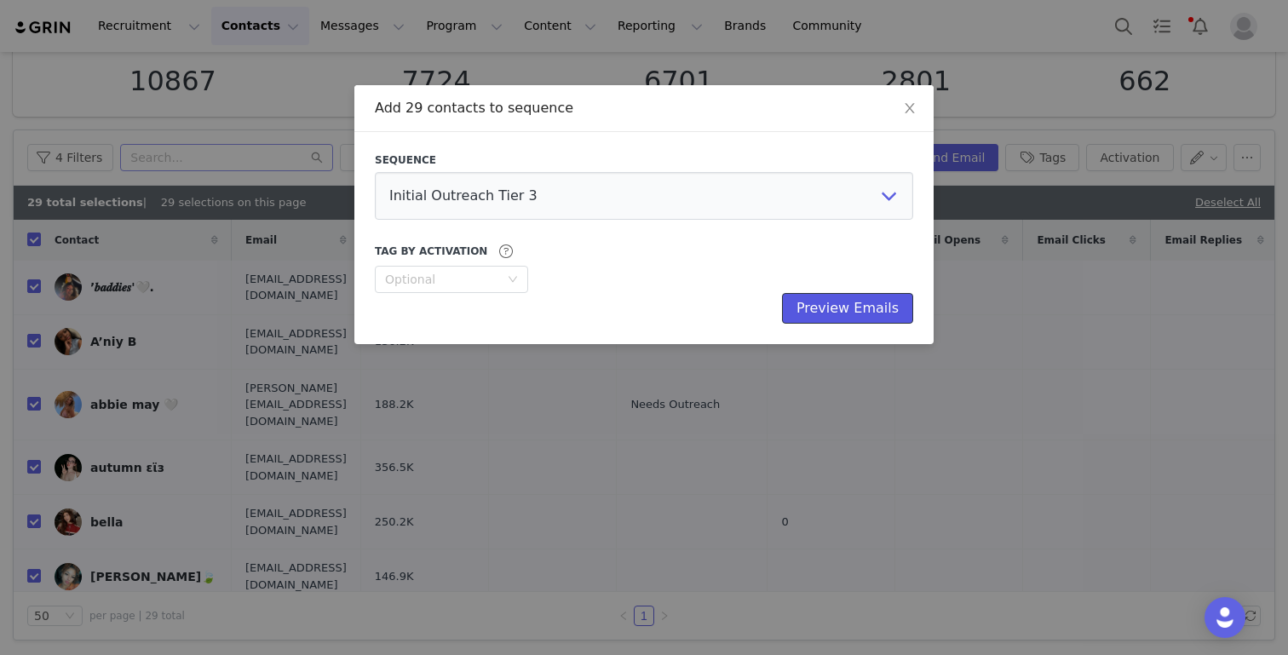
click at [848, 311] on button "Preview Emails" at bounding box center [847, 308] width 131 height 31
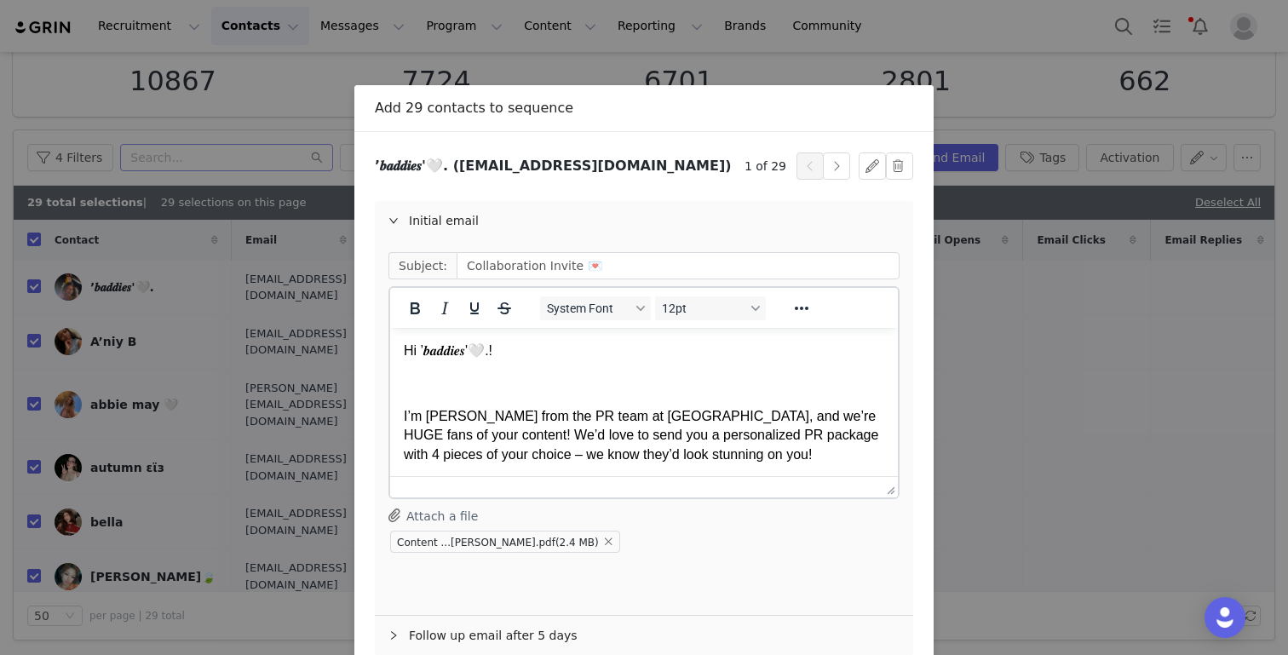
scroll to position [90, 0]
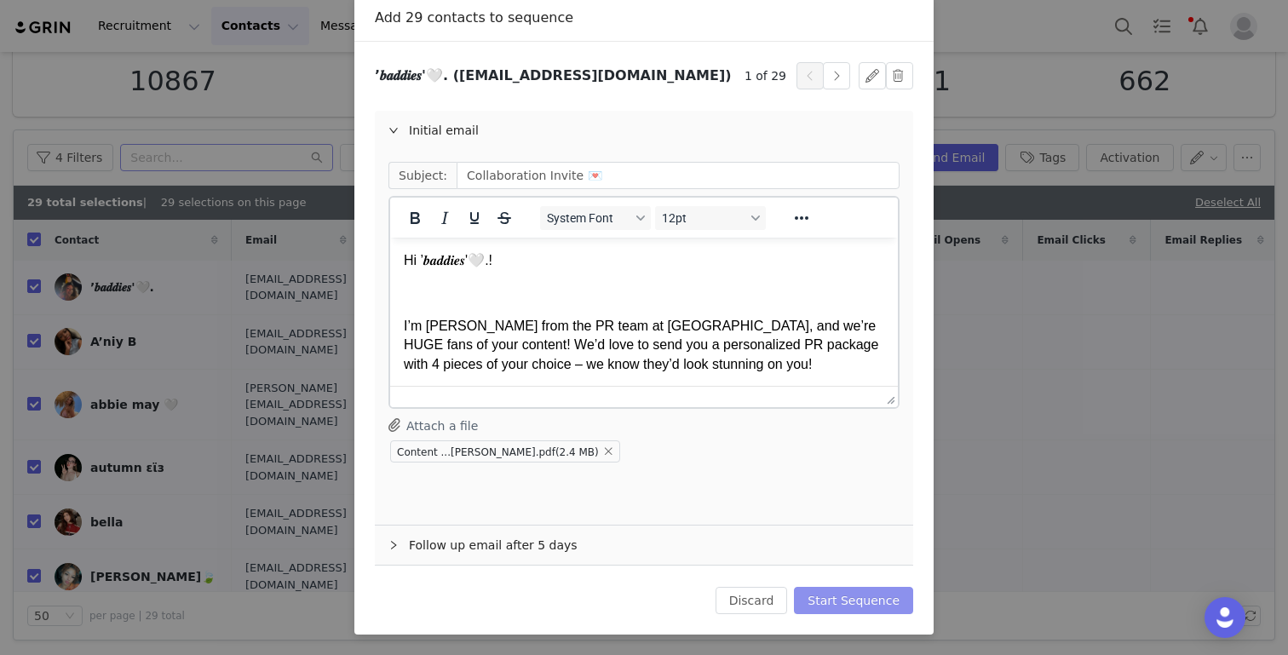
click at [832, 605] on button "Start Sequence" at bounding box center [853, 600] width 119 height 27
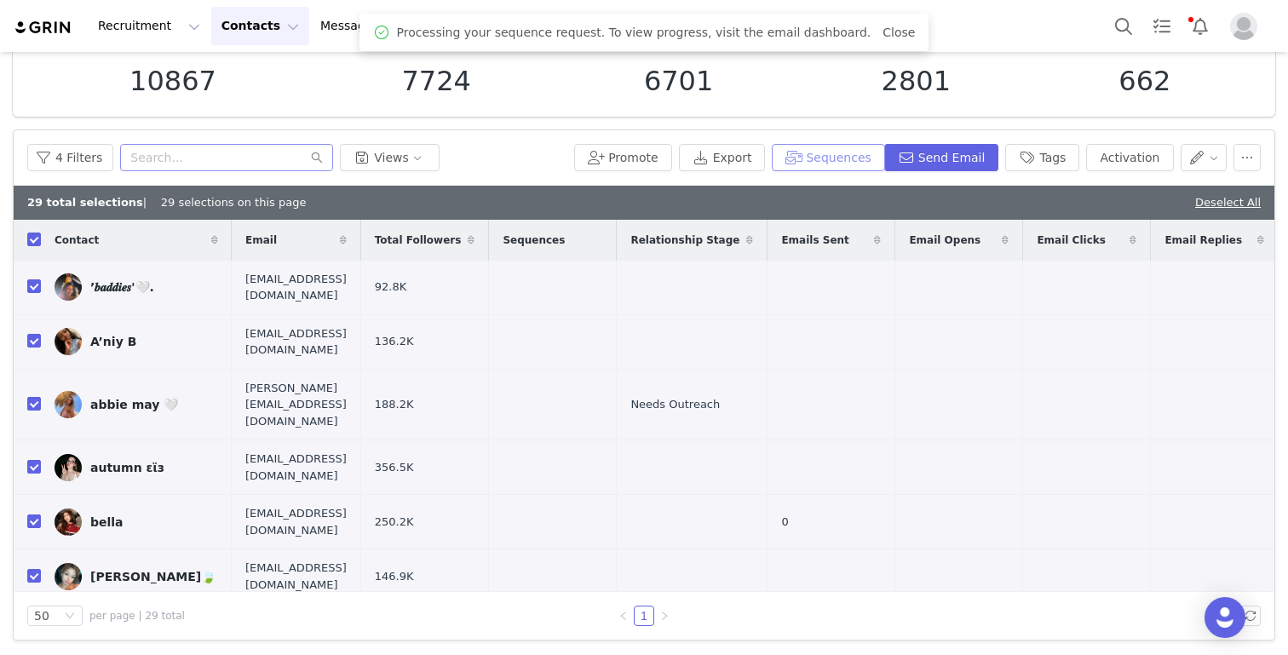
scroll to position [0, 0]
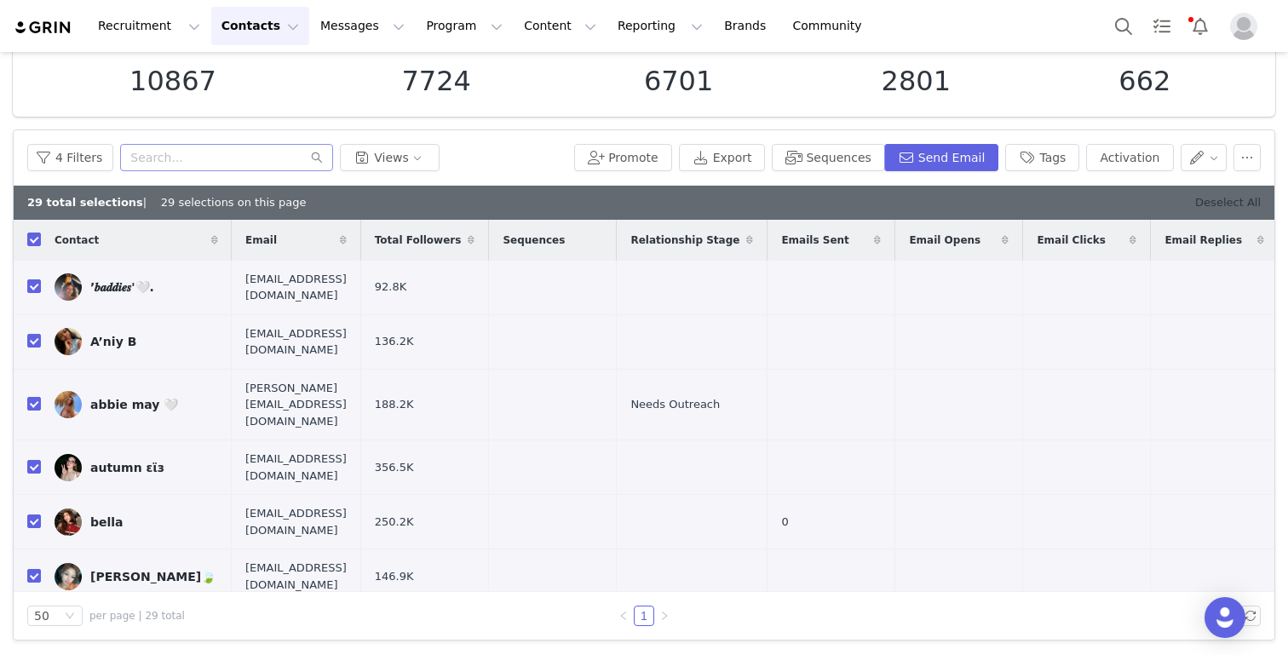
click at [1230, 200] on link "Deselect All" at bounding box center [1228, 202] width 66 height 13
checkbox input "false"
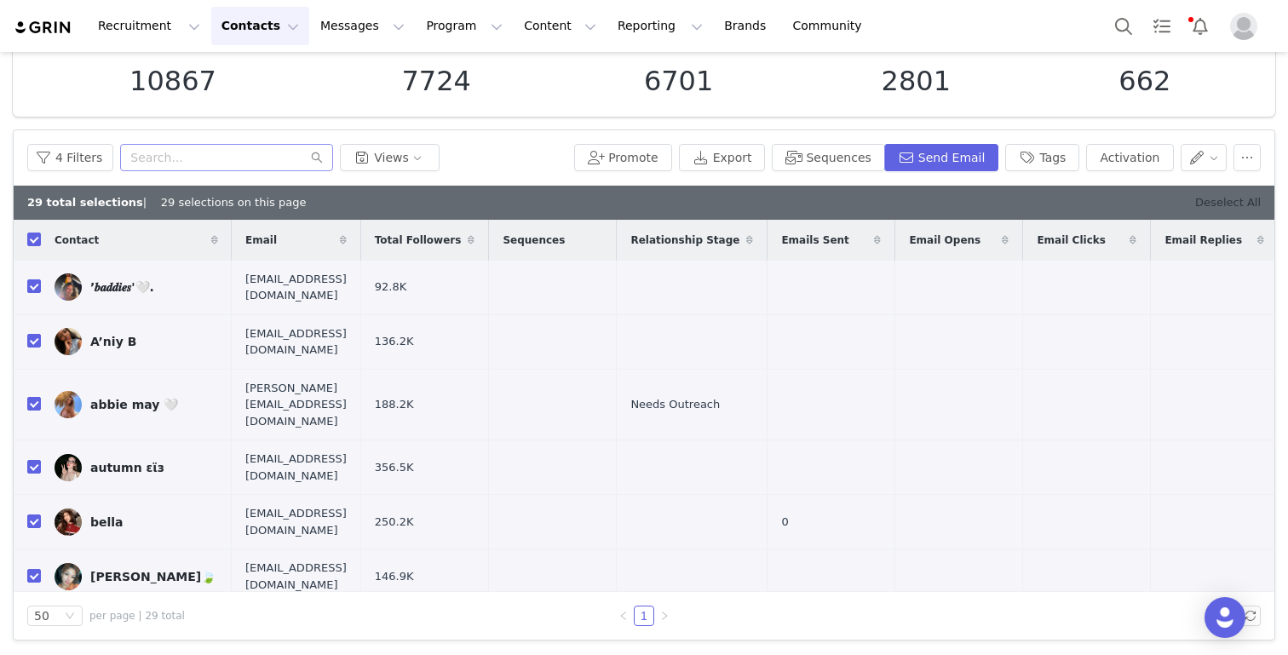
checkbox input "false"
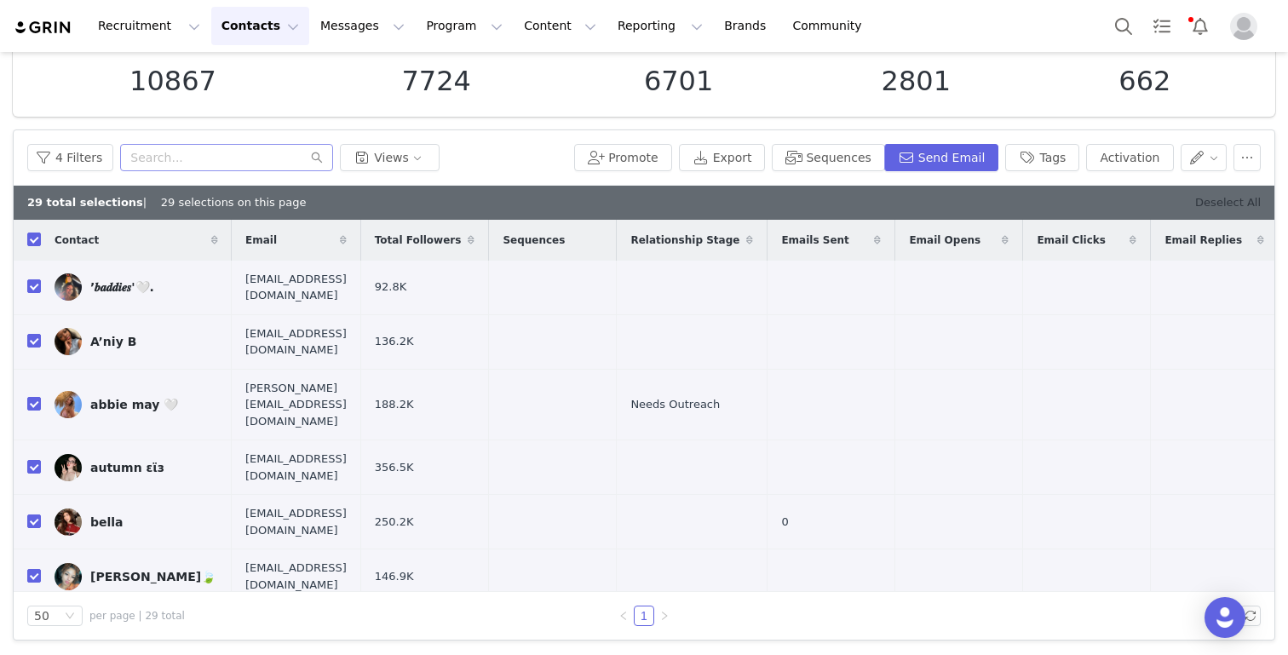
checkbox input "false"
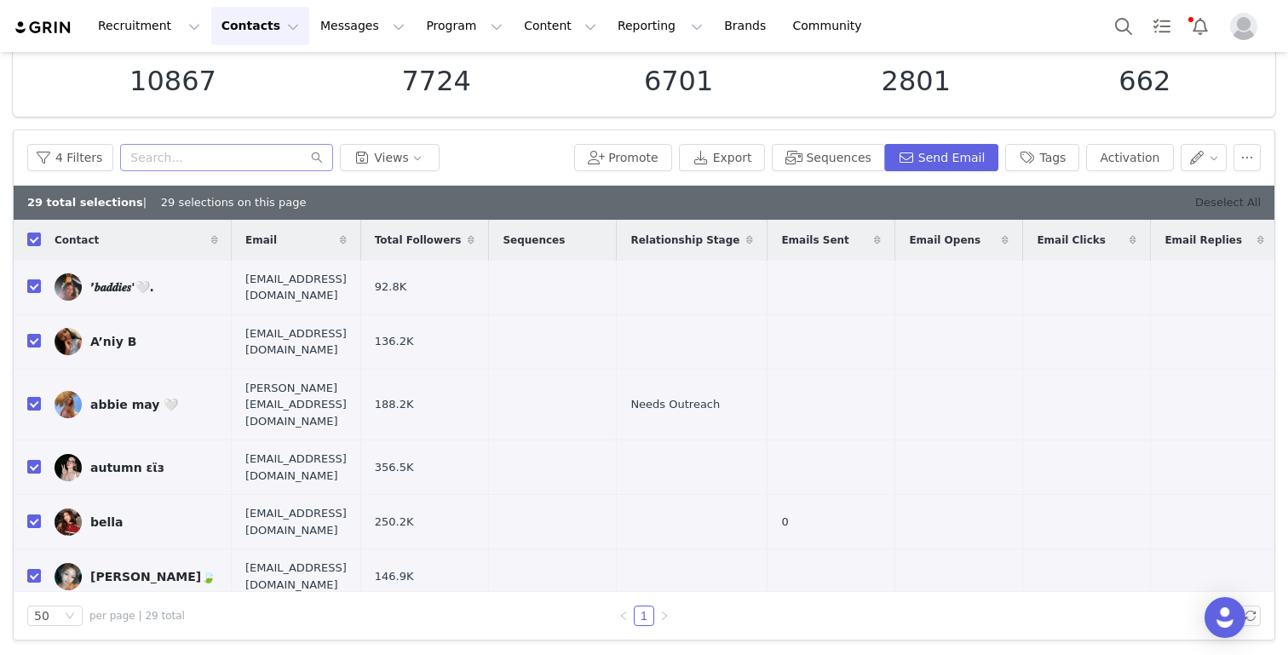
checkbox input "false"
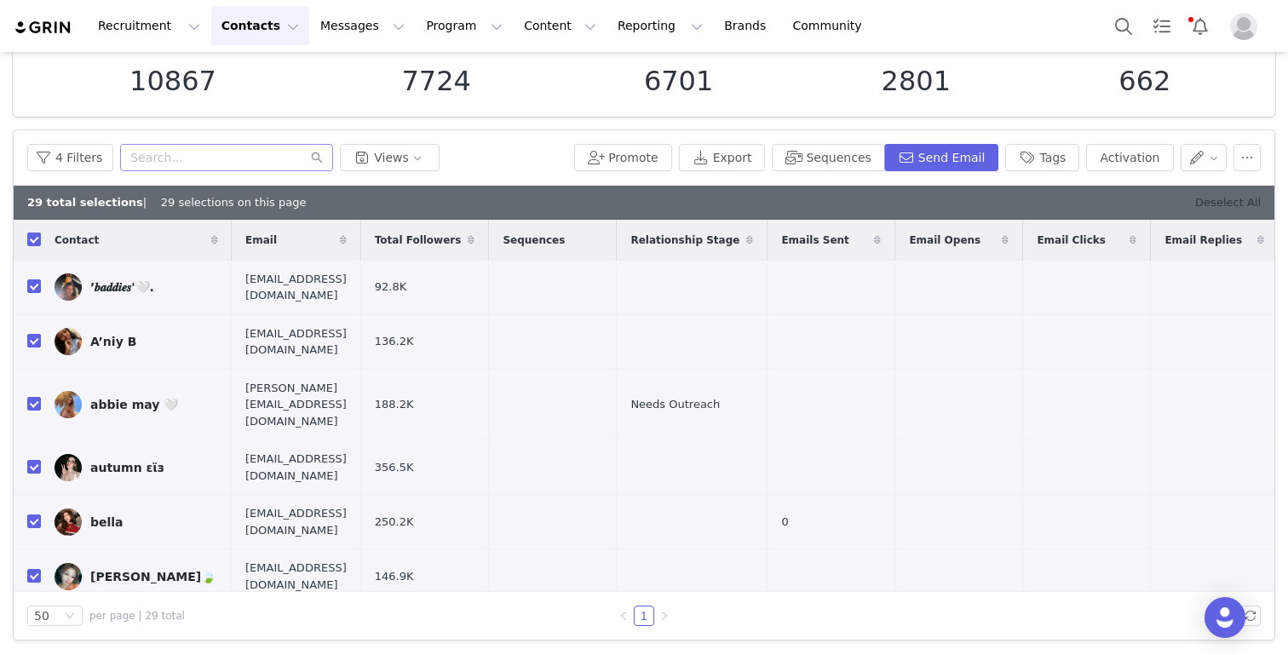
checkbox input "false"
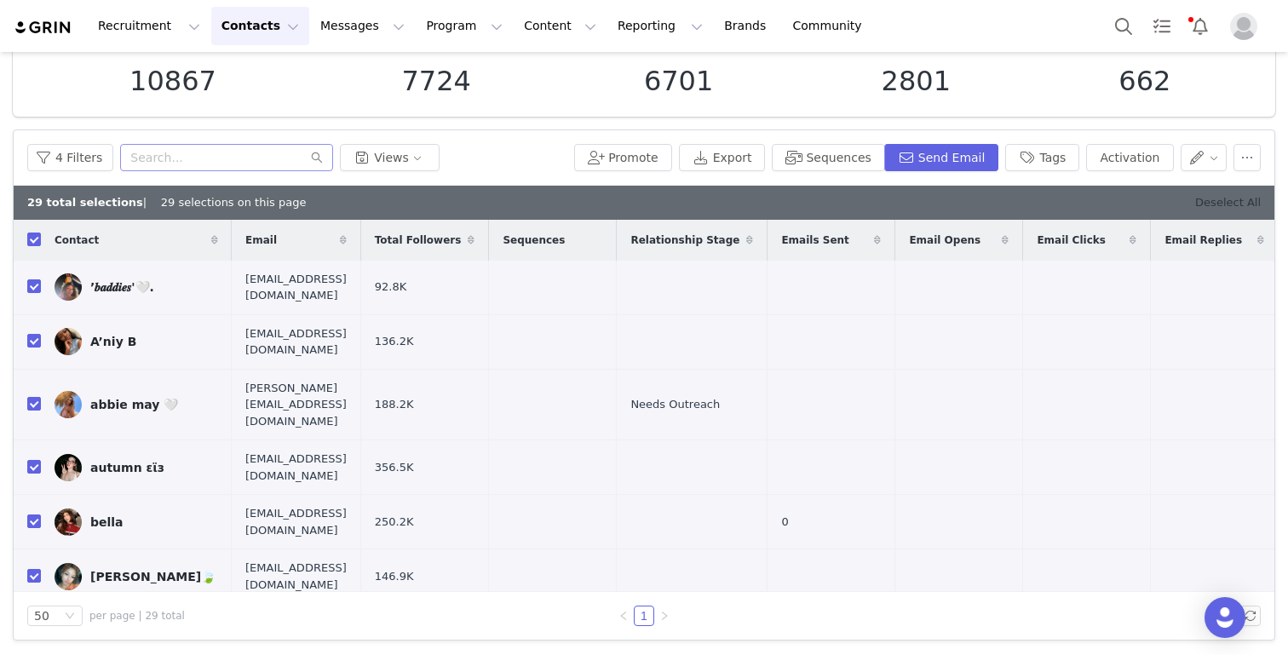
checkbox input "false"
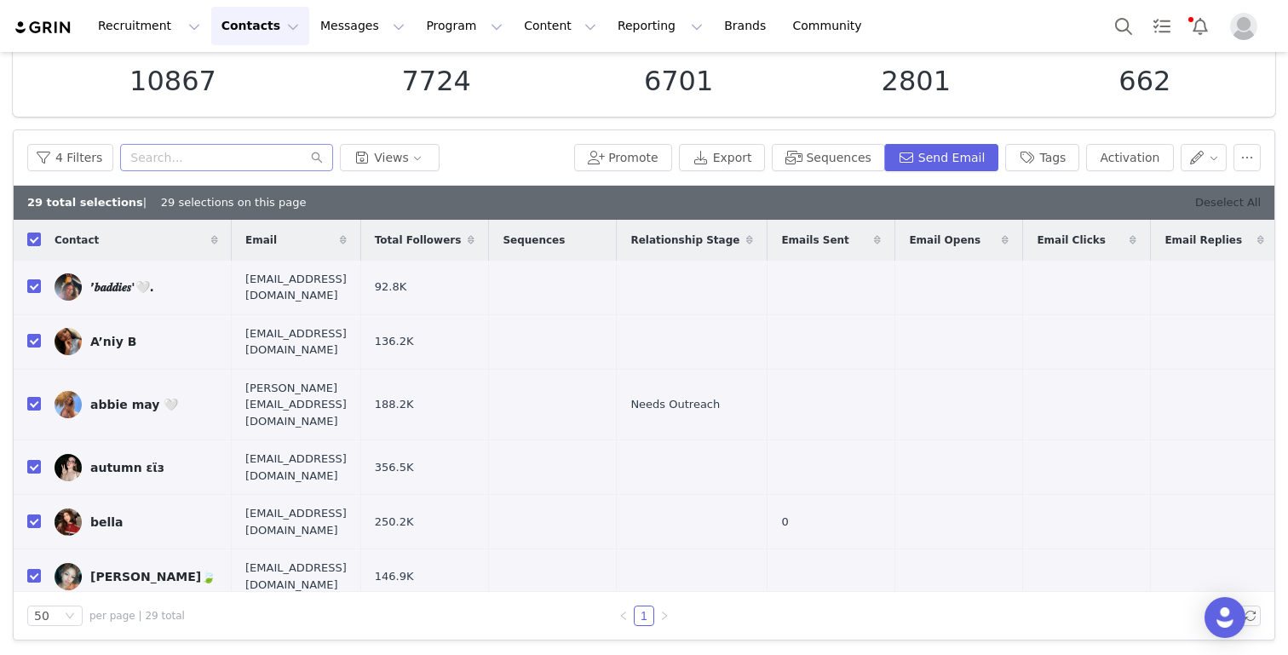
checkbox input "false"
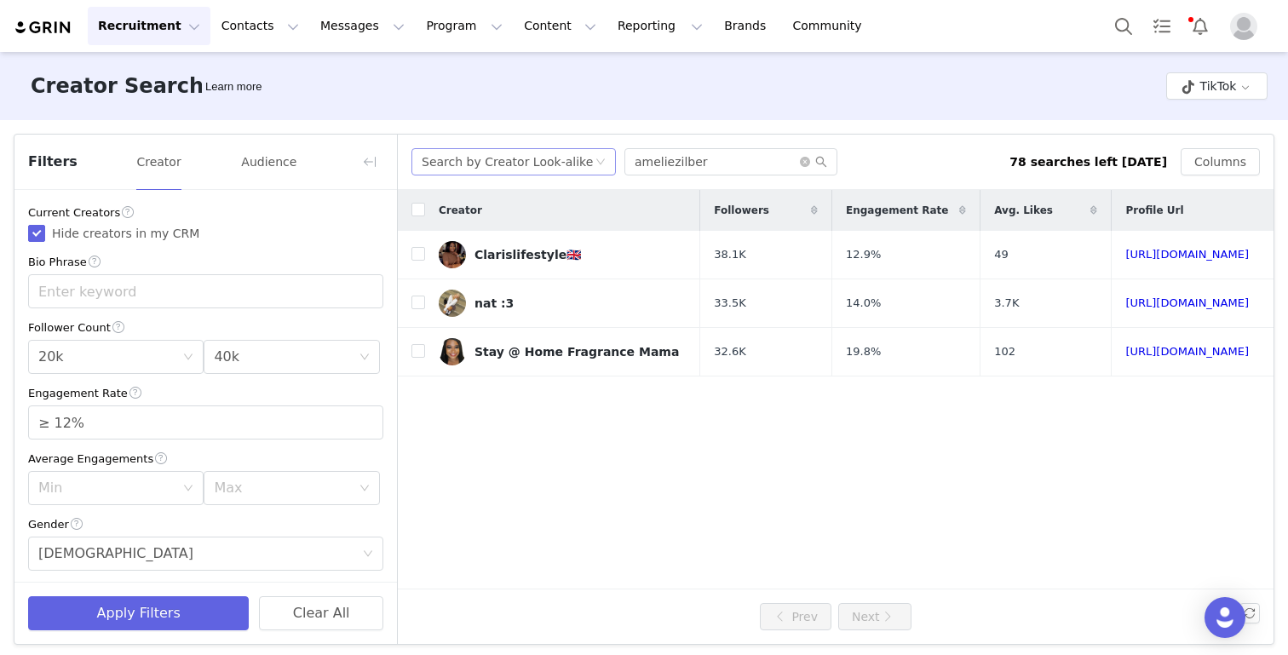
scroll to position [11, 0]
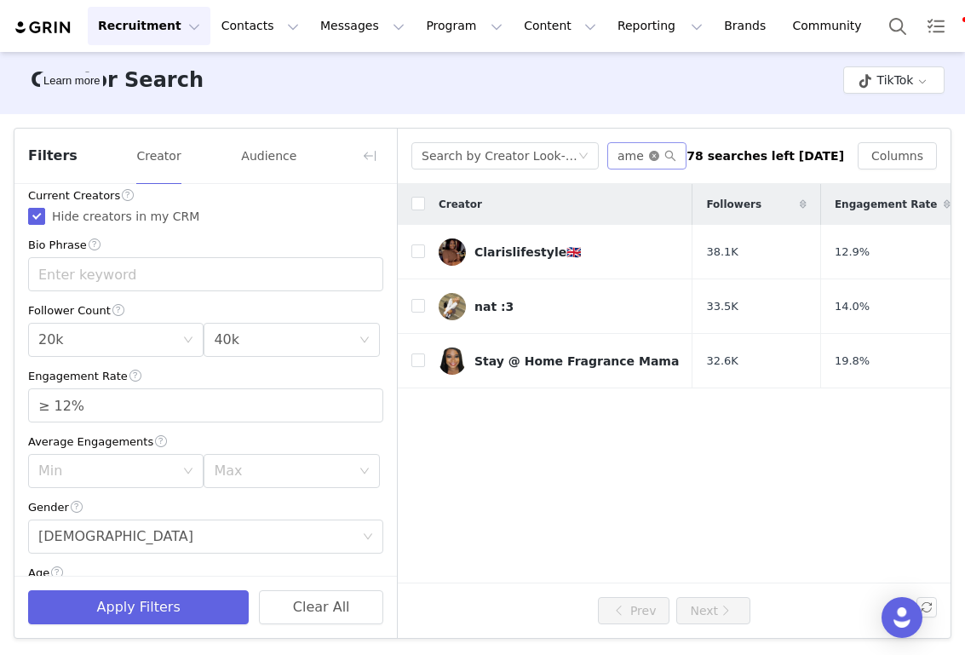
click at [659, 153] on icon "icon: close-circle" at bounding box center [654, 156] width 10 height 10
click at [656, 160] on input "text" at bounding box center [646, 155] width 79 height 27
paste input "piperrockelle"
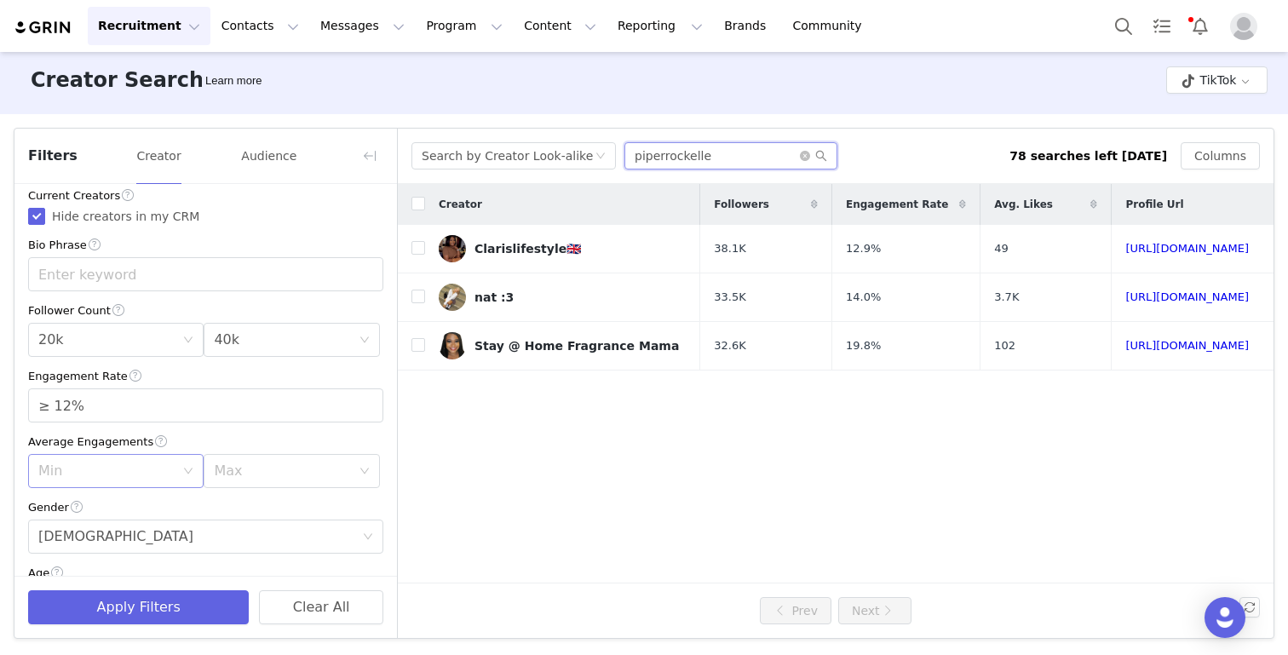
scroll to position [0, 0]
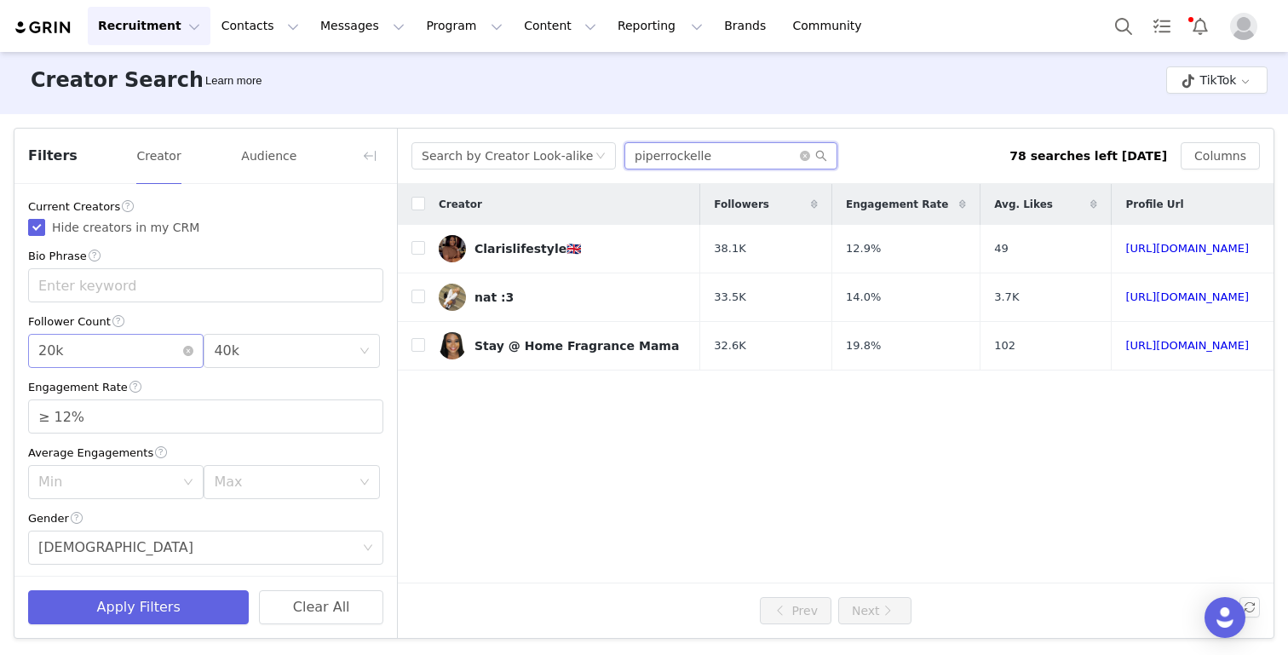
type input "piperrockelle"
click at [162, 356] on div "Min 20k" at bounding box center [110, 351] width 144 height 32
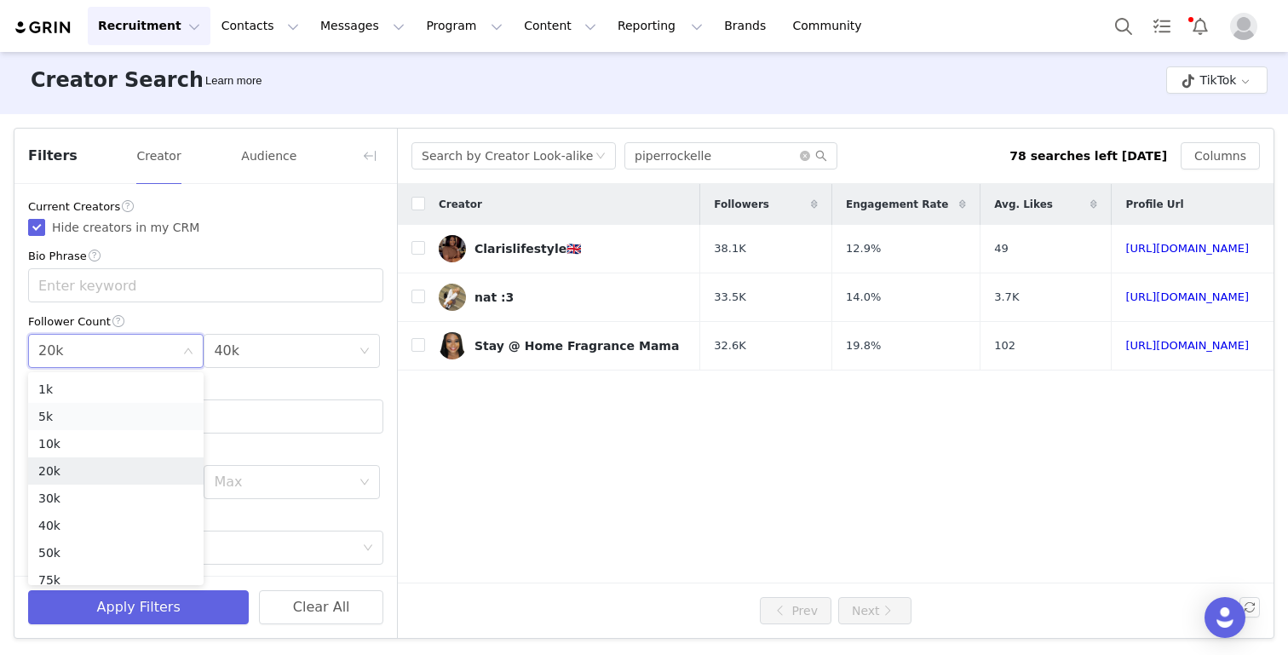
click at [121, 428] on li "5k" at bounding box center [115, 416] width 175 height 27
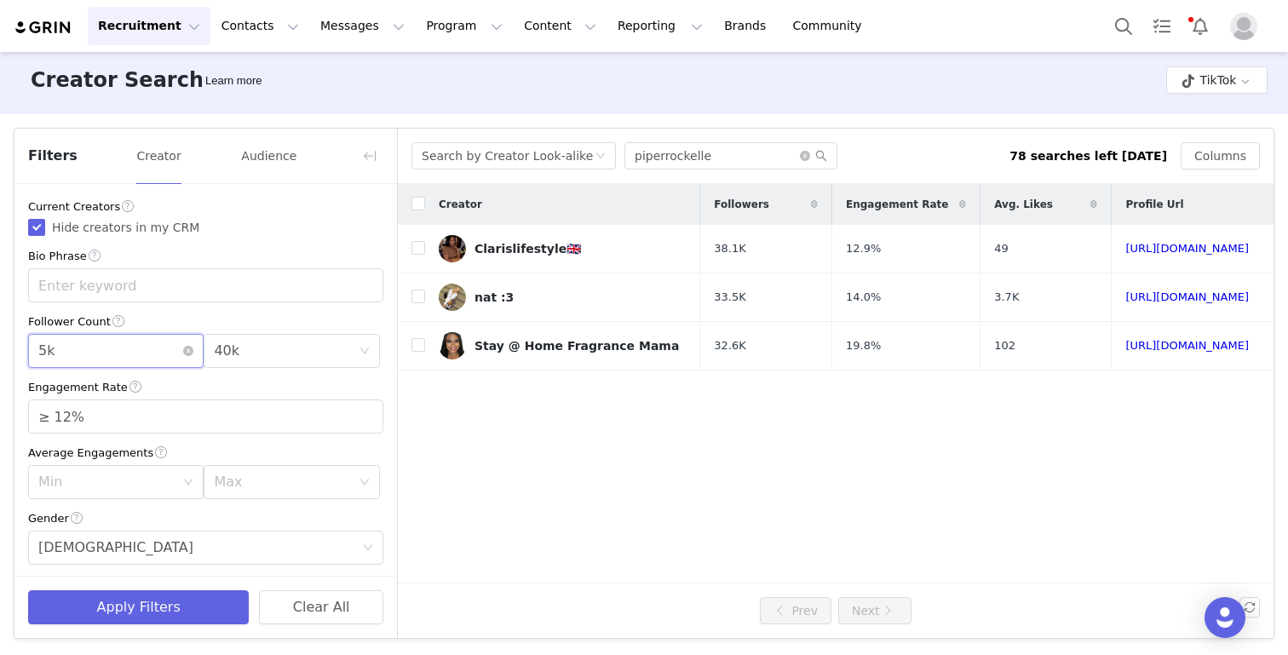
click at [124, 354] on div "Min 5k" at bounding box center [110, 351] width 144 height 32
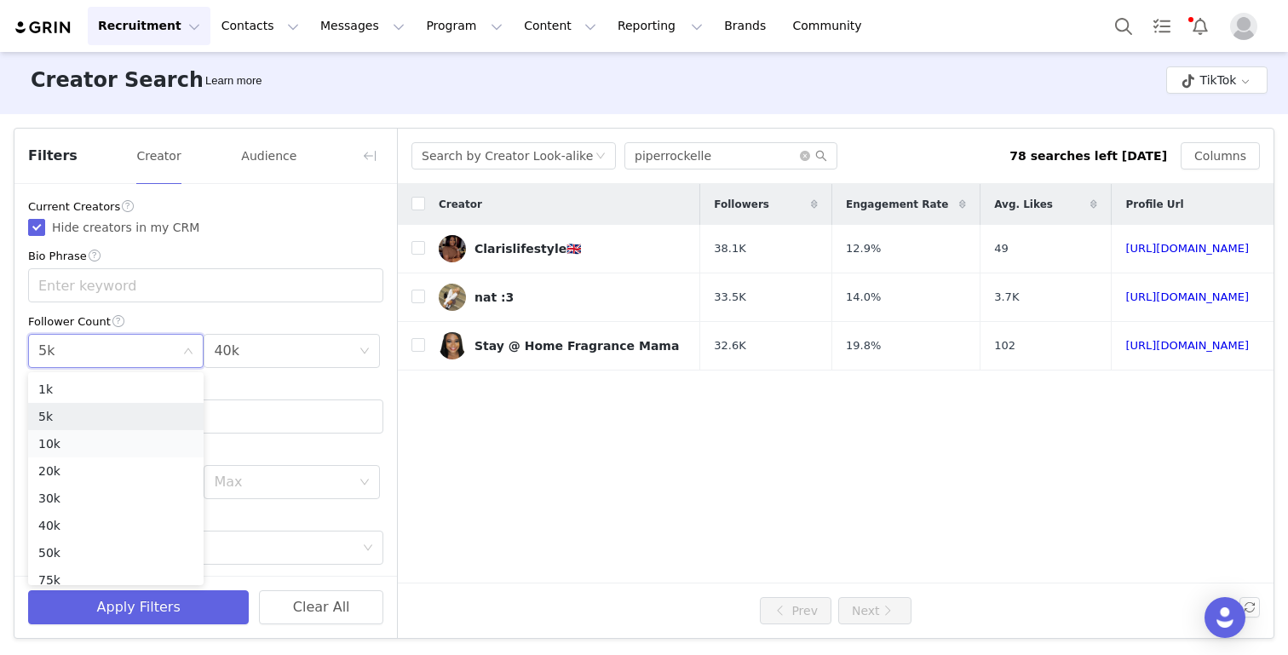
click at [119, 440] on li "10k" at bounding box center [115, 443] width 175 height 27
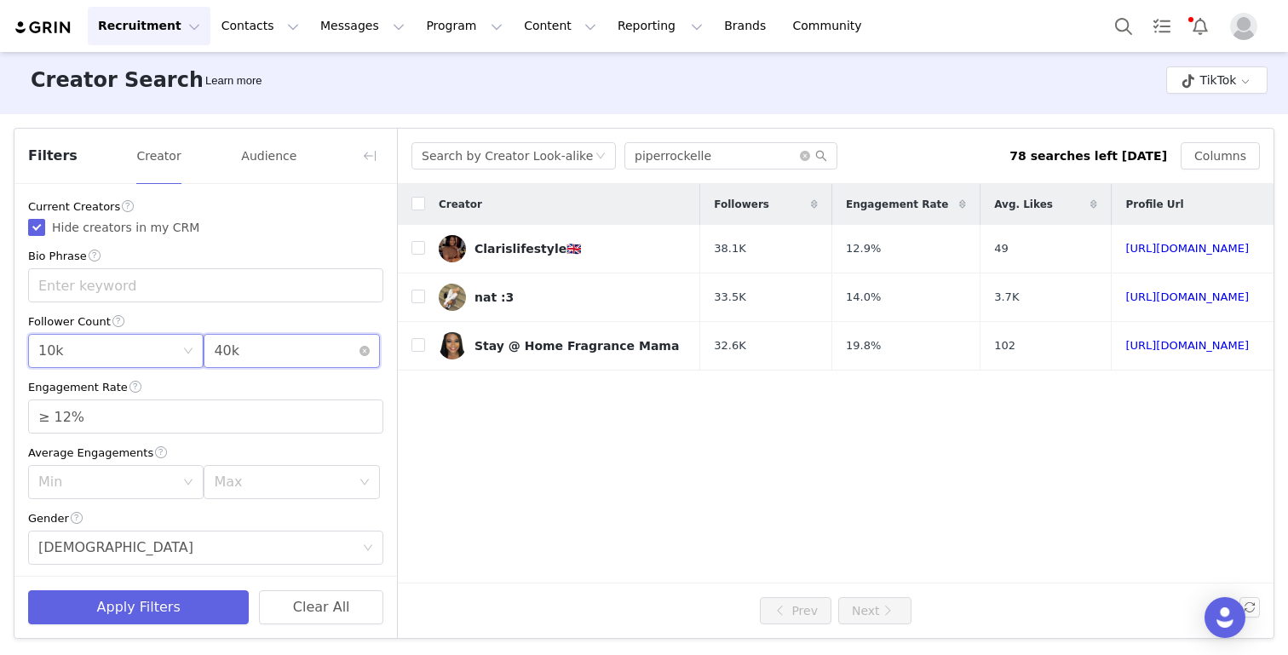
click at [288, 361] on div "Max 40k" at bounding box center [286, 351] width 144 height 32
click at [228, 479] on li "20k" at bounding box center [291, 470] width 175 height 27
click at [163, 600] on button "Apply Filters" at bounding box center [138, 607] width 221 height 34
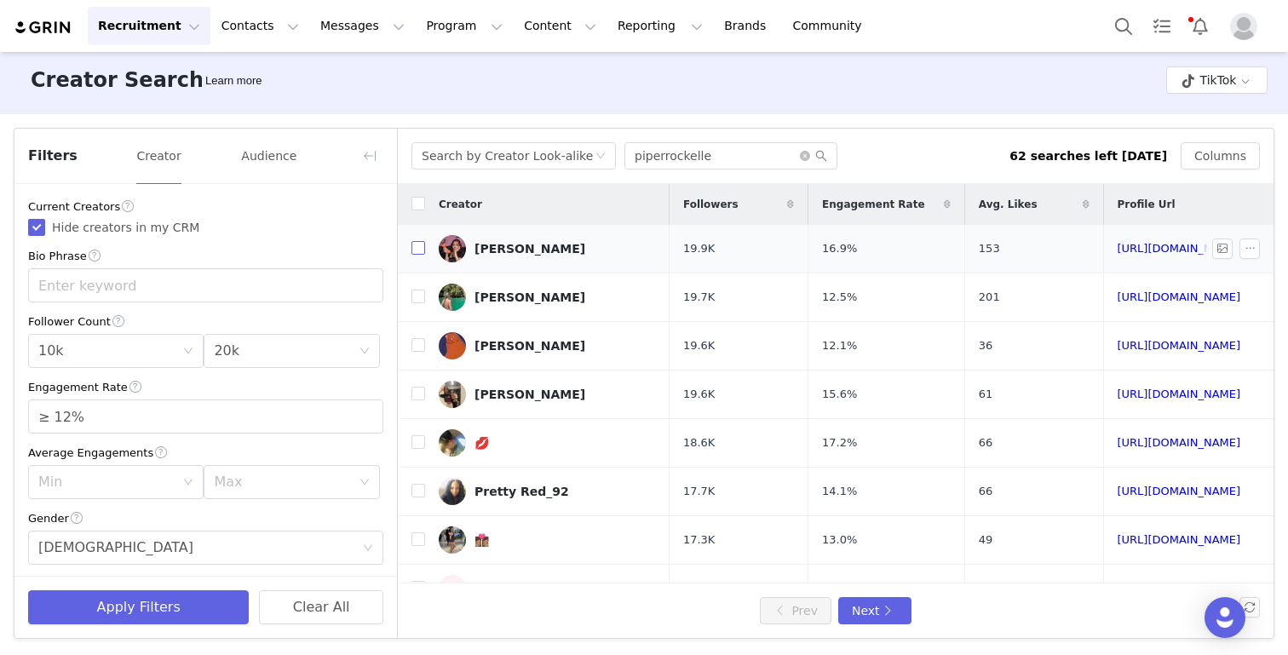
click at [420, 244] on input "checkbox" at bounding box center [418, 248] width 14 height 14
checkbox input "true"
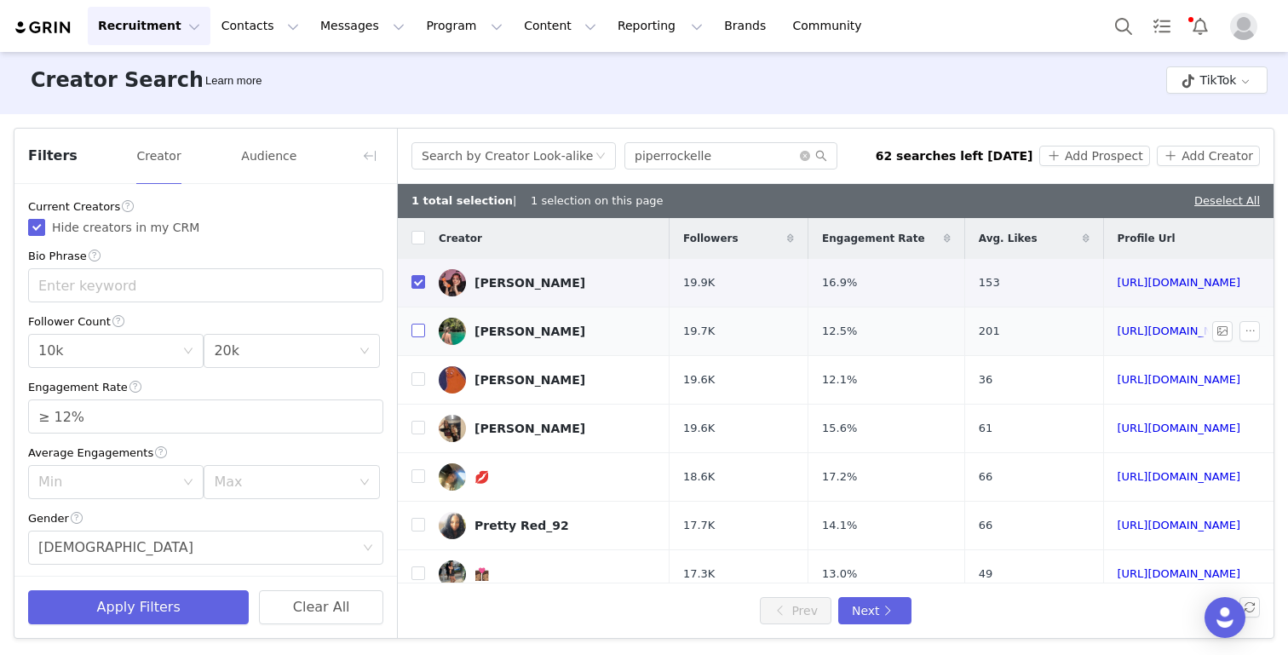
click at [417, 333] on input "checkbox" at bounding box center [418, 331] width 14 height 14
checkbox input "true"
drag, startPoint x: 419, startPoint y: 428, endPoint x: 497, endPoint y: 304, distance: 146.5
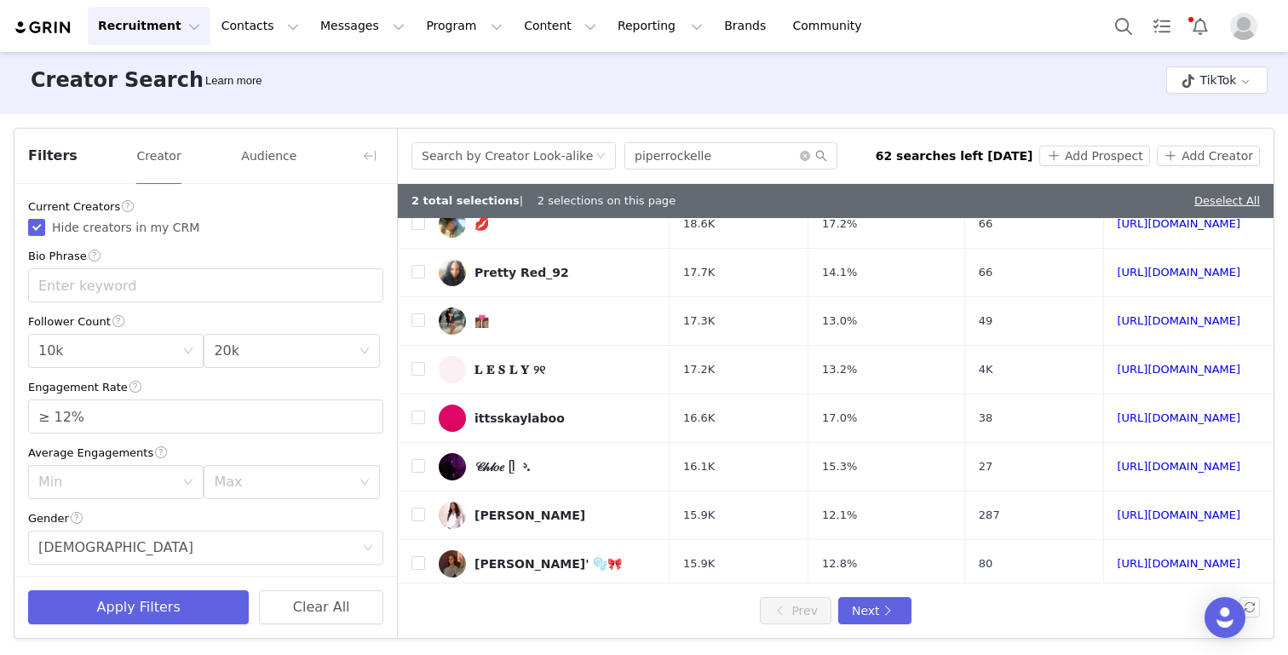
scroll to position [300, 0]
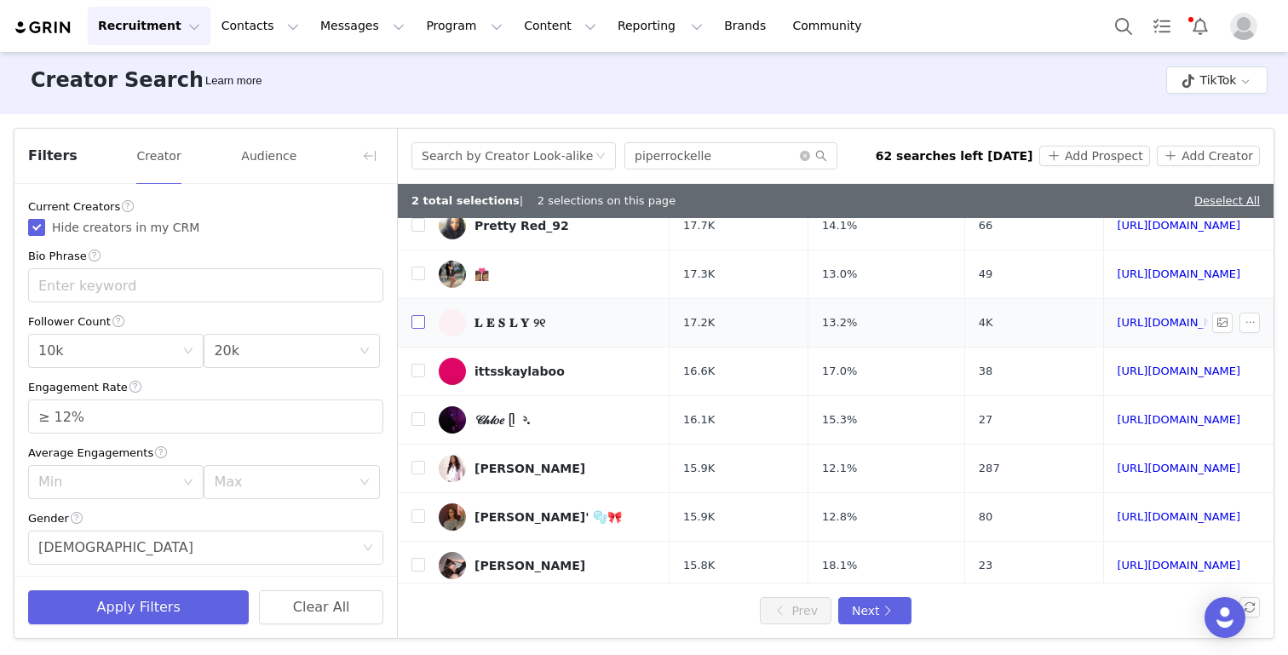
click at [421, 320] on input "checkbox" at bounding box center [418, 322] width 14 height 14
checkbox input "true"
click at [416, 467] on input "checkbox" at bounding box center [418, 468] width 14 height 14
checkbox input "true"
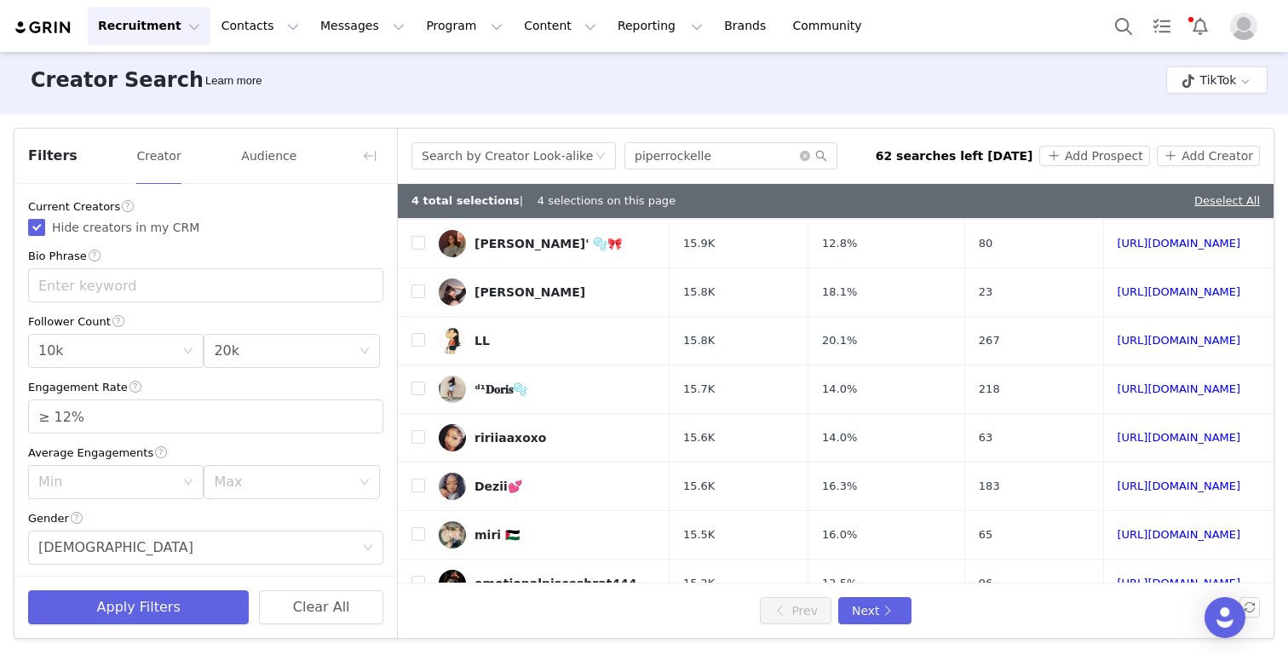
scroll to position [587, 0]
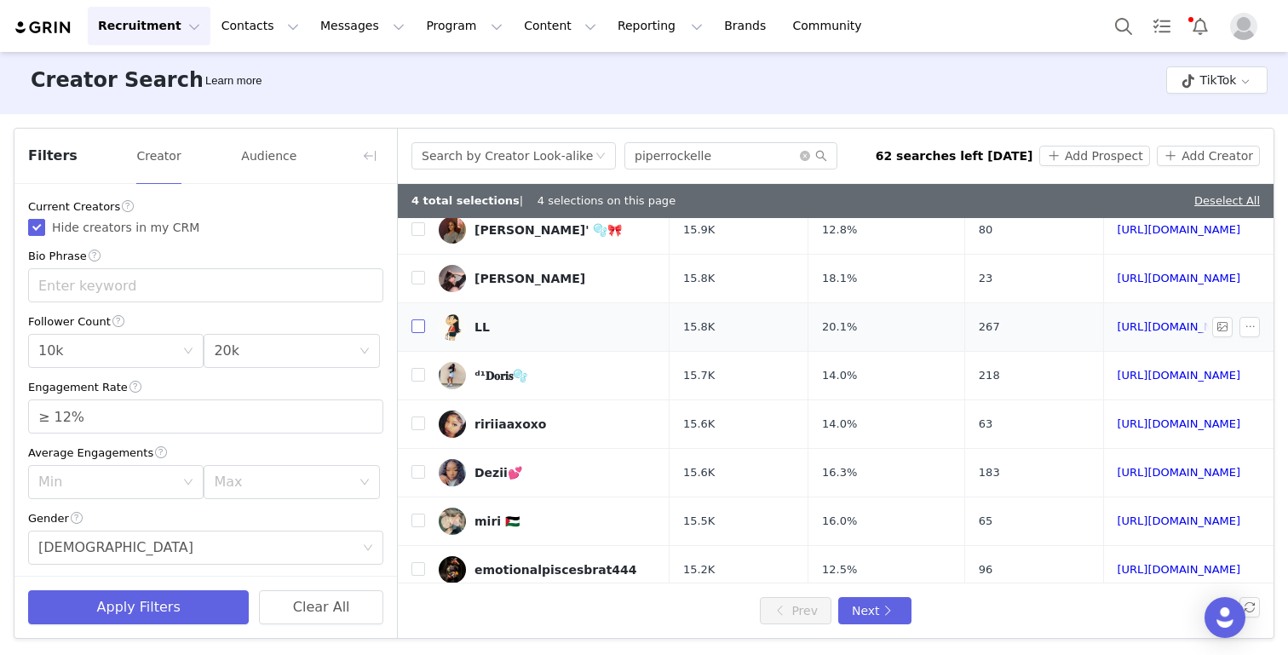
click at [419, 325] on input "checkbox" at bounding box center [418, 326] width 14 height 14
checkbox input "true"
click at [418, 382] on label at bounding box center [418, 376] width 14 height 18
click at [418, 382] on input "checkbox" at bounding box center [418, 375] width 14 height 14
checkbox input "true"
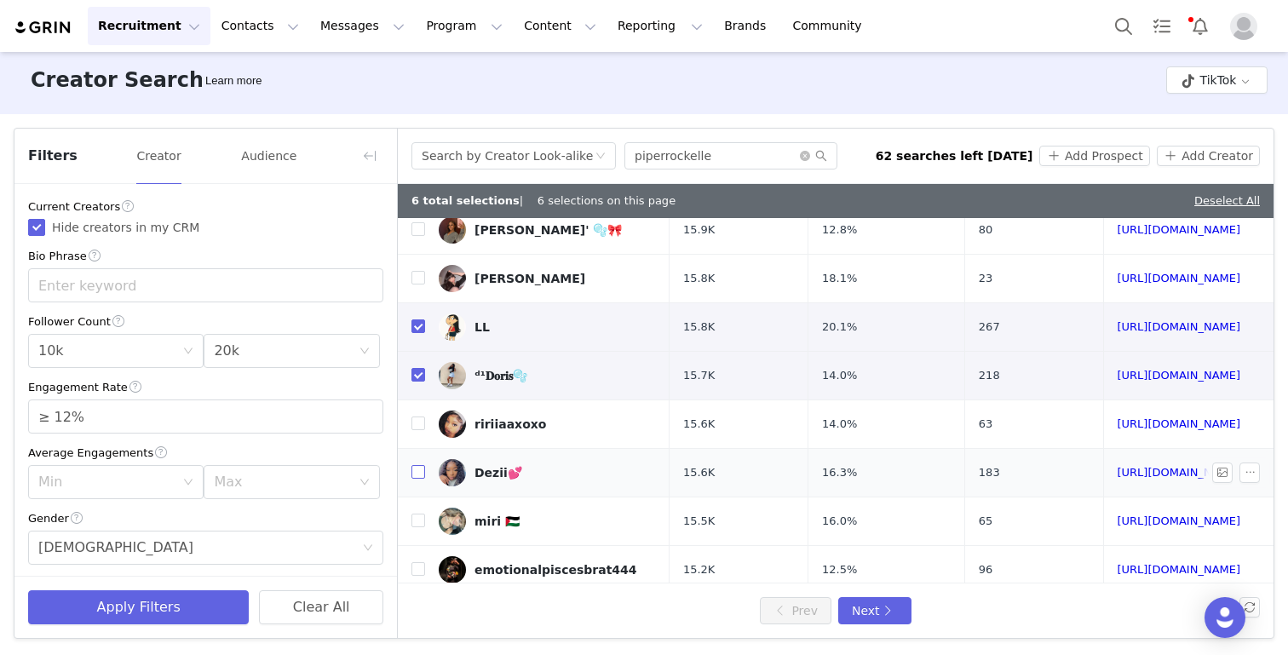
click at [418, 469] on input "checkbox" at bounding box center [418, 472] width 14 height 14
checkbox input "true"
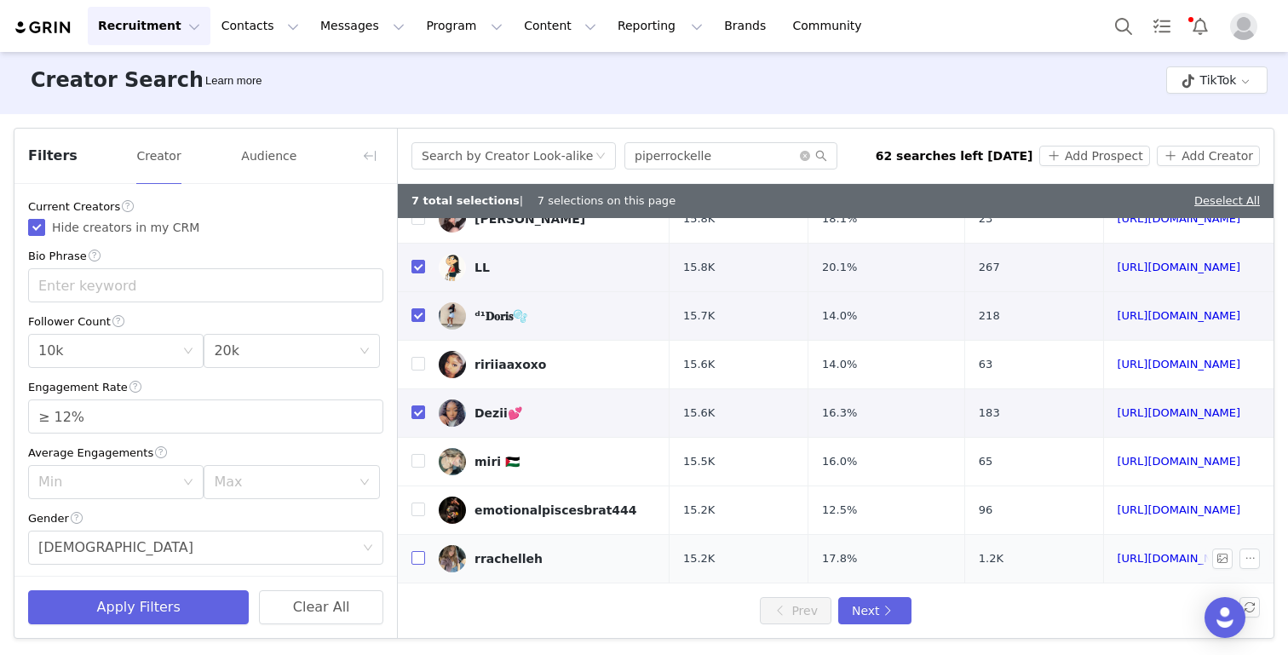
click at [413, 559] on input "checkbox" at bounding box center [418, 558] width 14 height 14
checkbox input "true"
click at [418, 511] on input "checkbox" at bounding box center [418, 510] width 14 height 14
checkbox input "true"
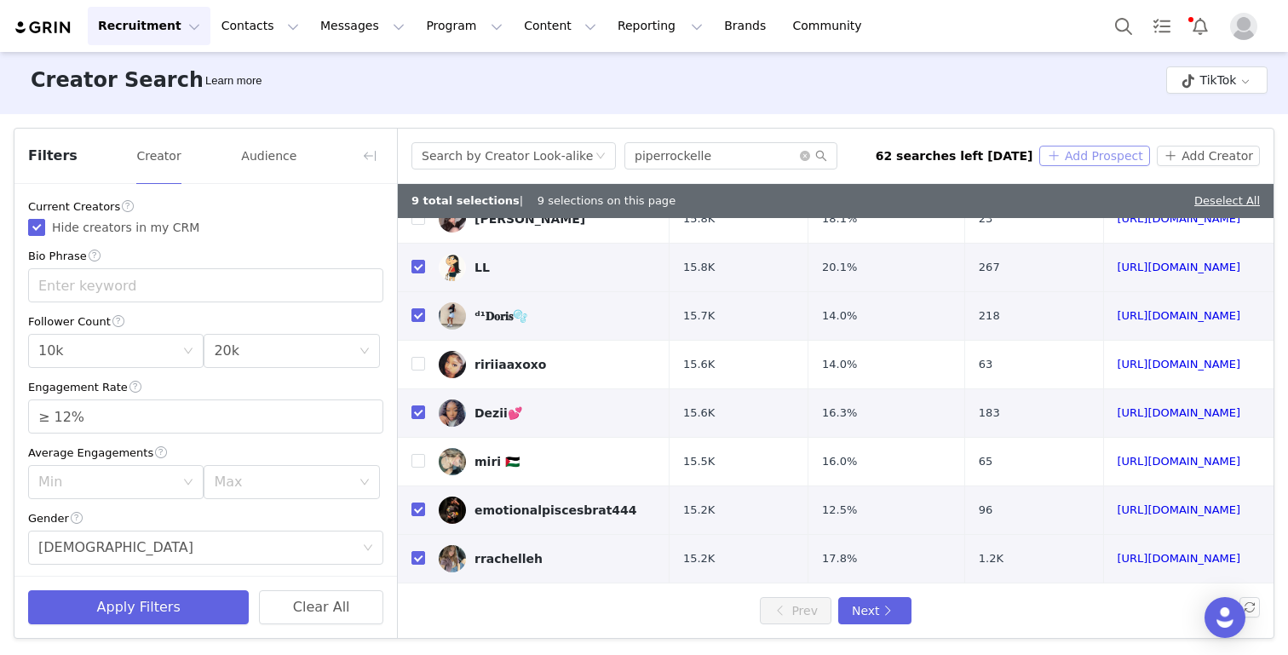
click at [1083, 164] on button "Add Prospect" at bounding box center [1094, 156] width 110 height 20
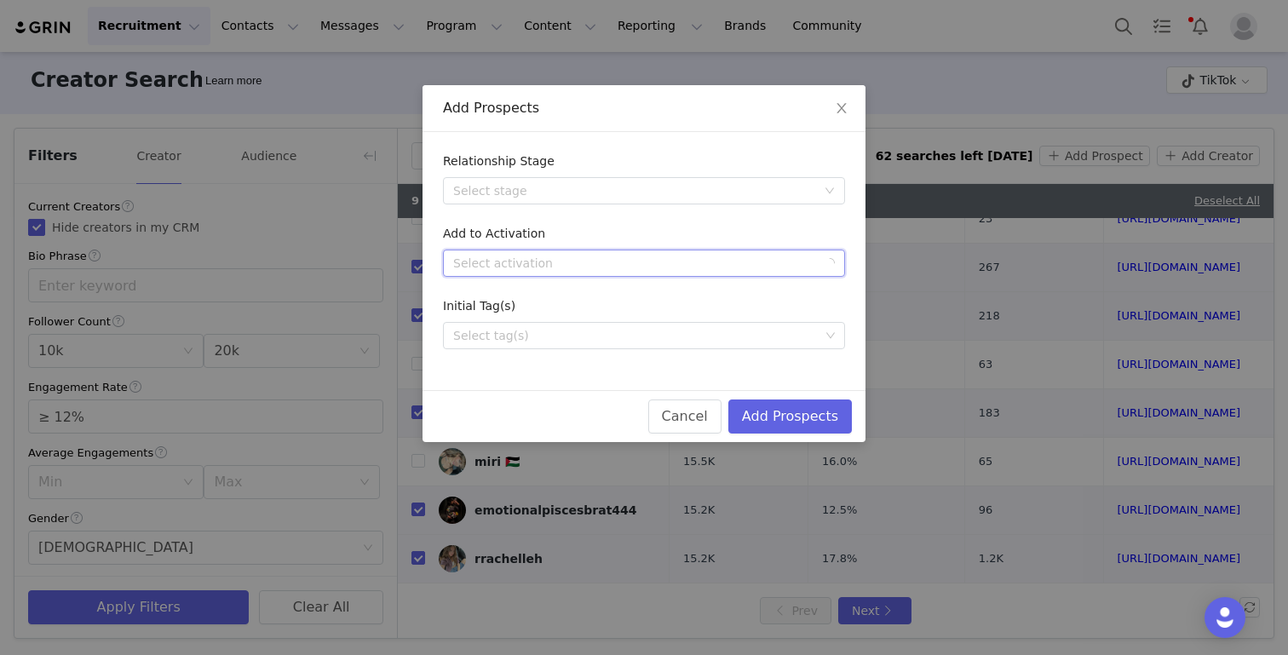
click at [721, 276] on div "Select activation" at bounding box center [644, 263] width 402 height 27
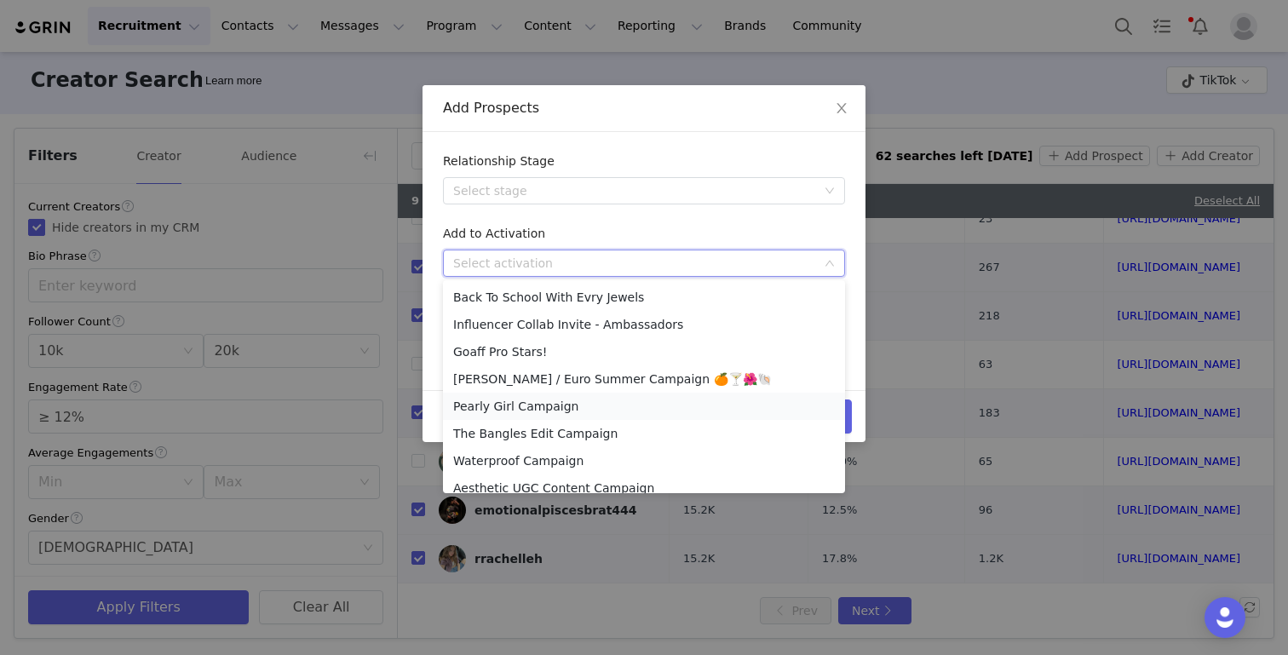
scroll to position [366, 0]
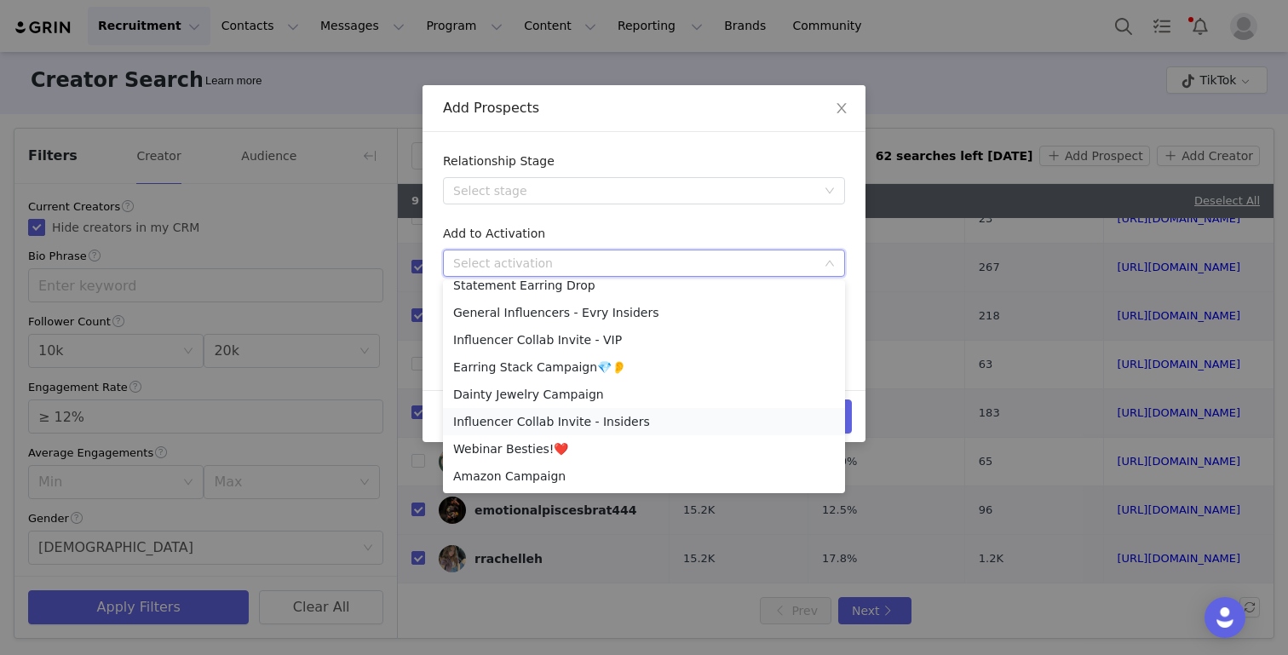
click at [612, 423] on li "Influencer Collab Invite - Insiders" at bounding box center [644, 421] width 402 height 27
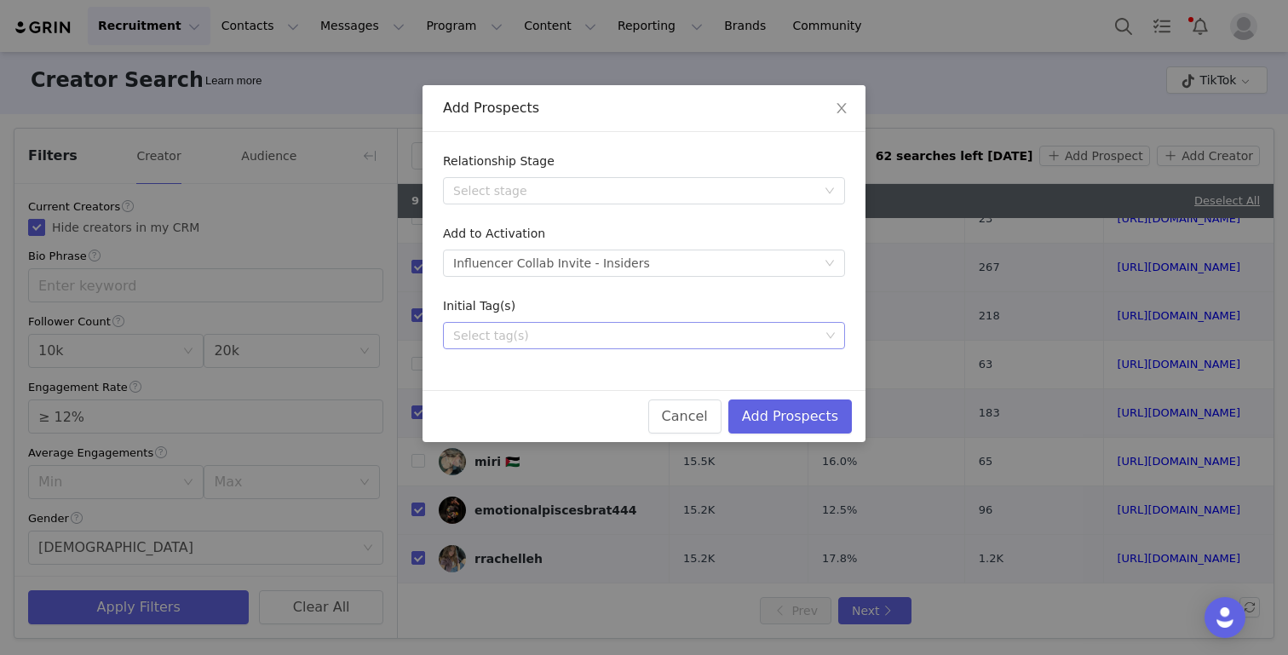
click at [632, 330] on div "Select tag(s)" at bounding box center [636, 335] width 366 height 17
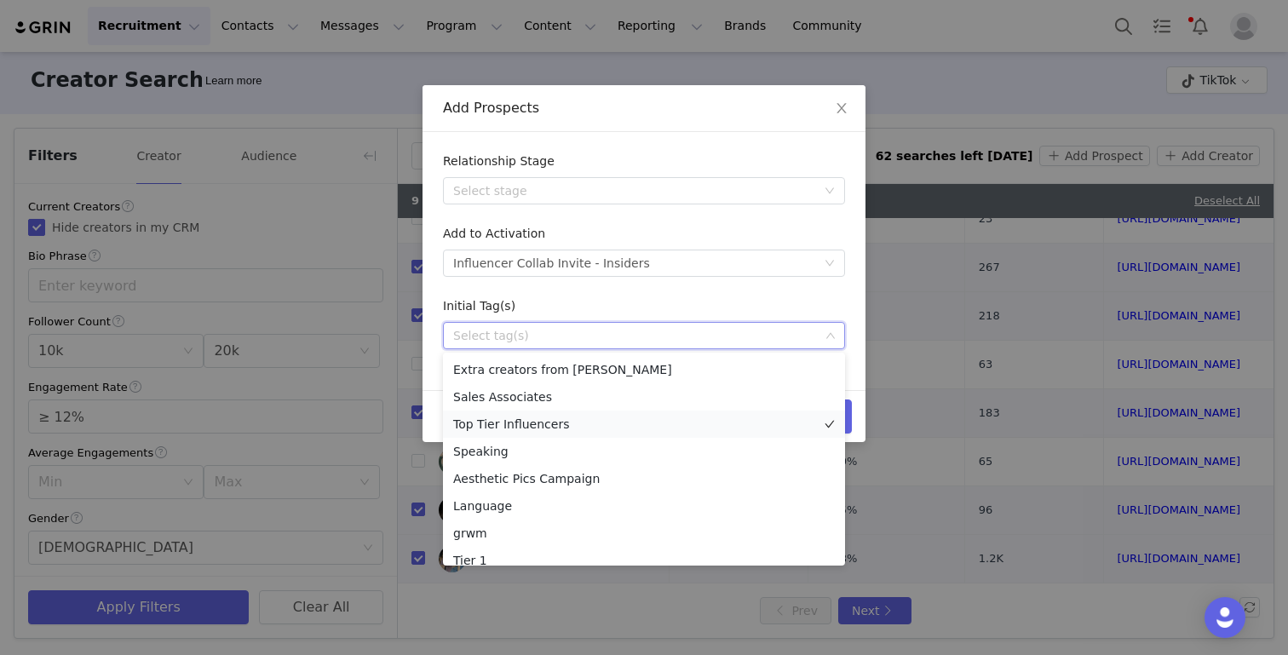
scroll to position [175, 0]
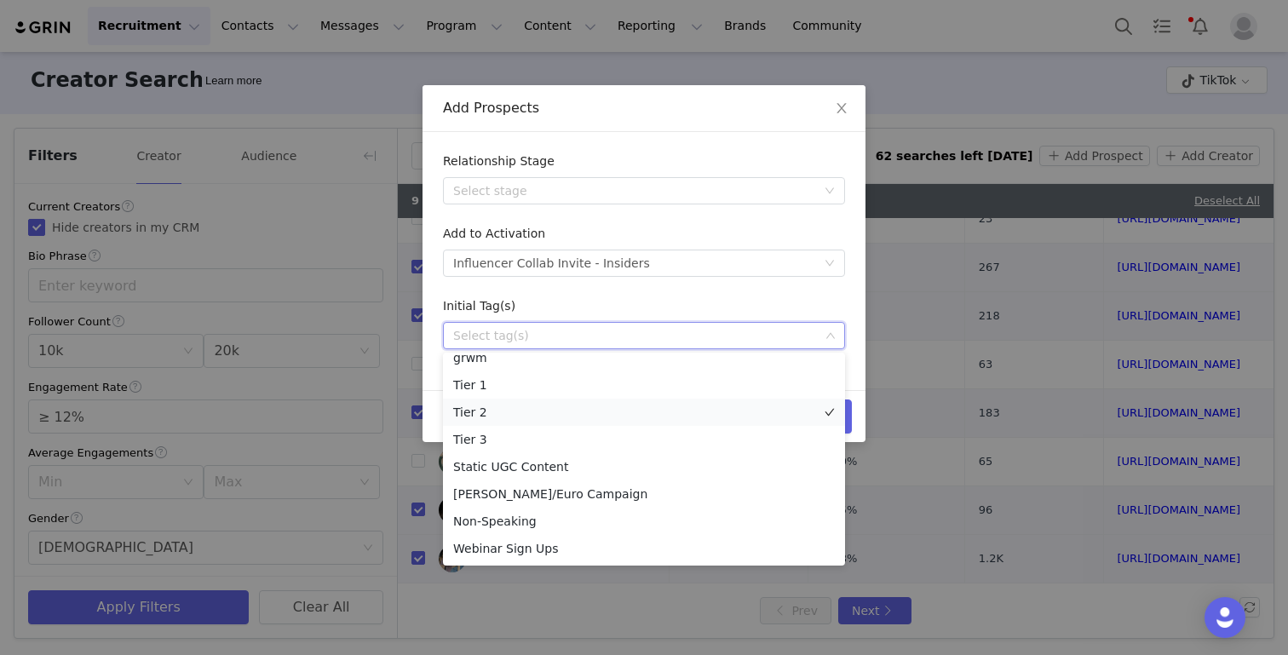
click at [528, 419] on li "Tier 2" at bounding box center [644, 412] width 402 height 27
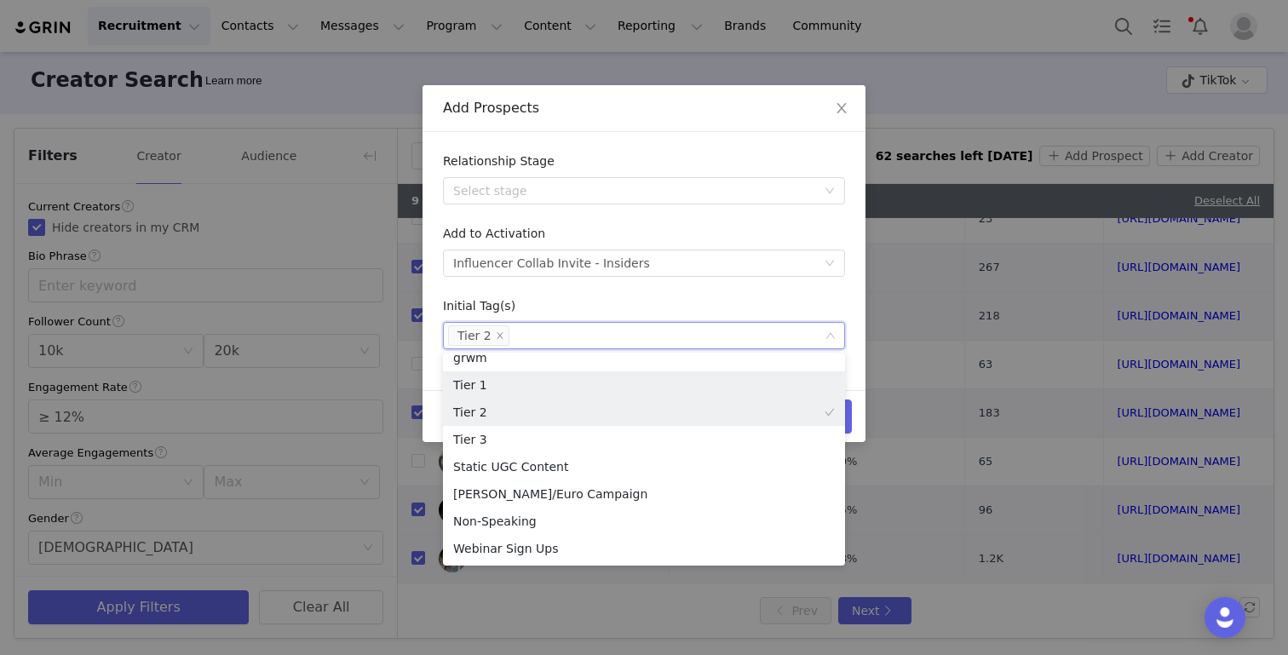
scroll to position [167, 0]
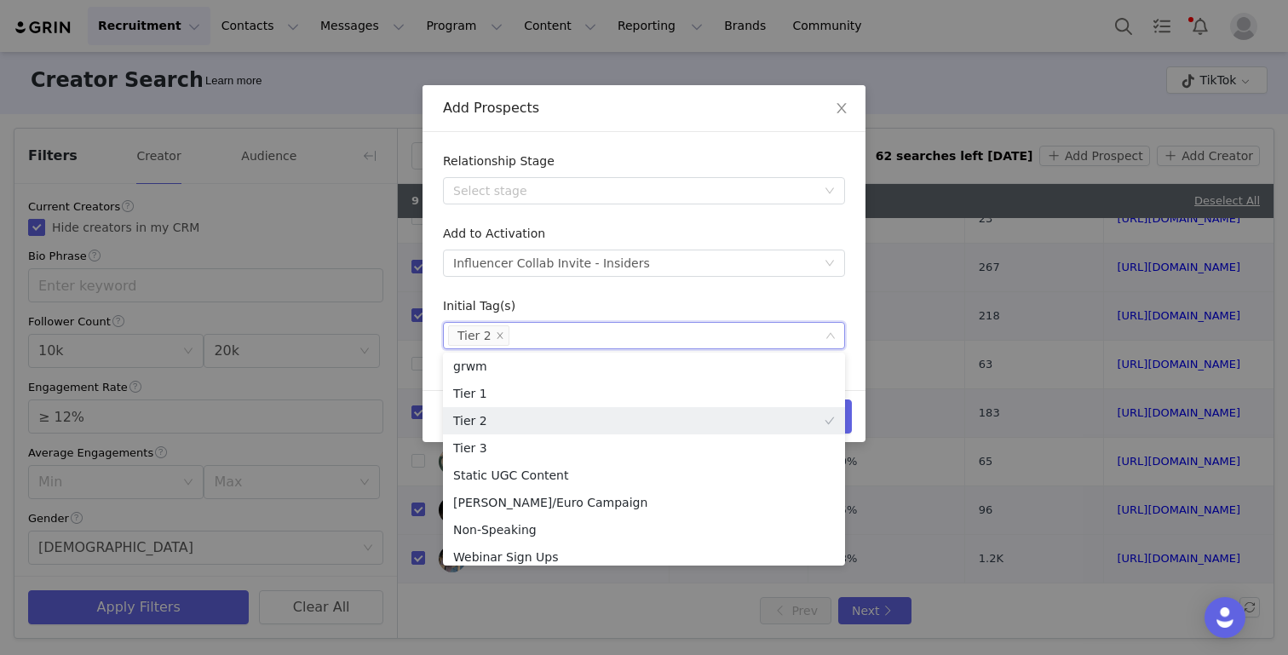
click at [721, 293] on form "Relationship Stage Select stage Add to Activation Select activation Influencer …" at bounding box center [644, 250] width 402 height 197
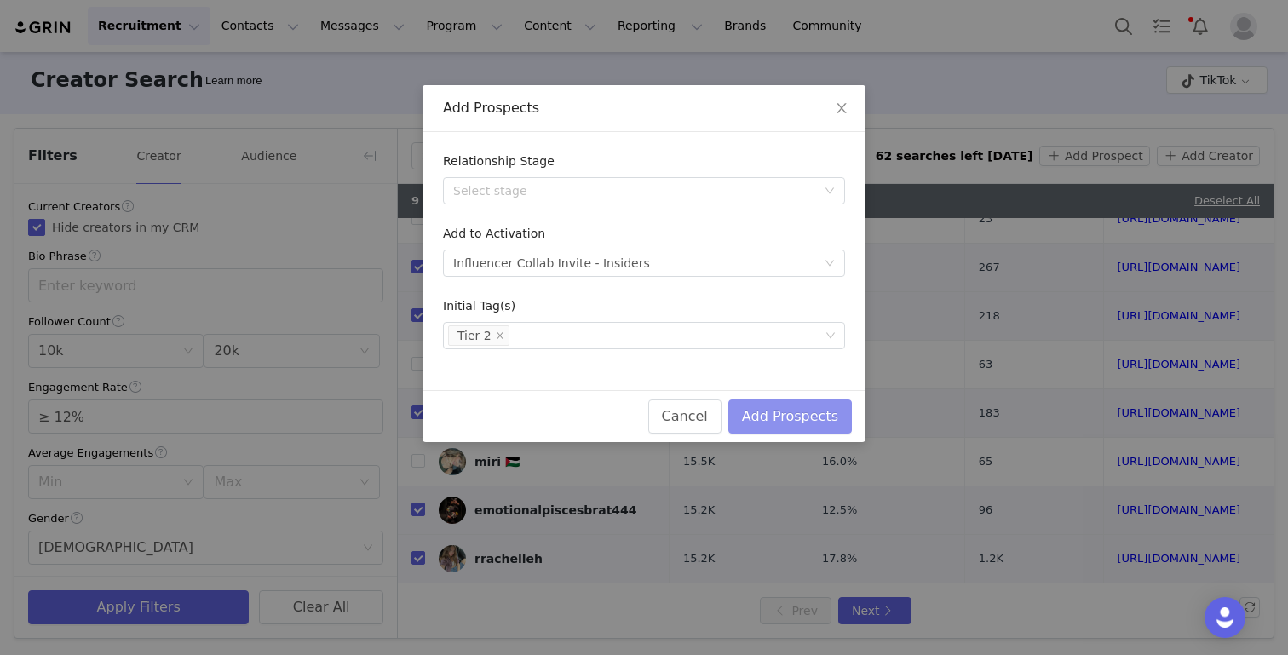
click at [802, 419] on button "Add Prospects" at bounding box center [790, 416] width 124 height 34
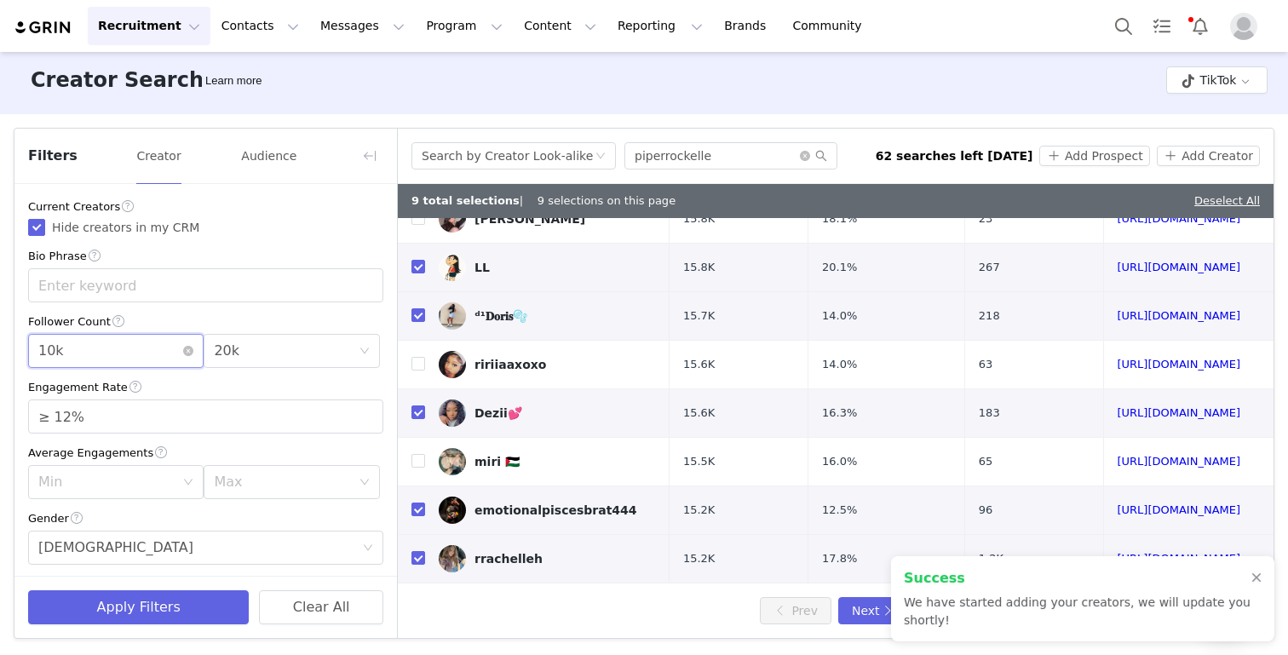
click at [177, 348] on div "Min 10k" at bounding box center [110, 351] width 144 height 32
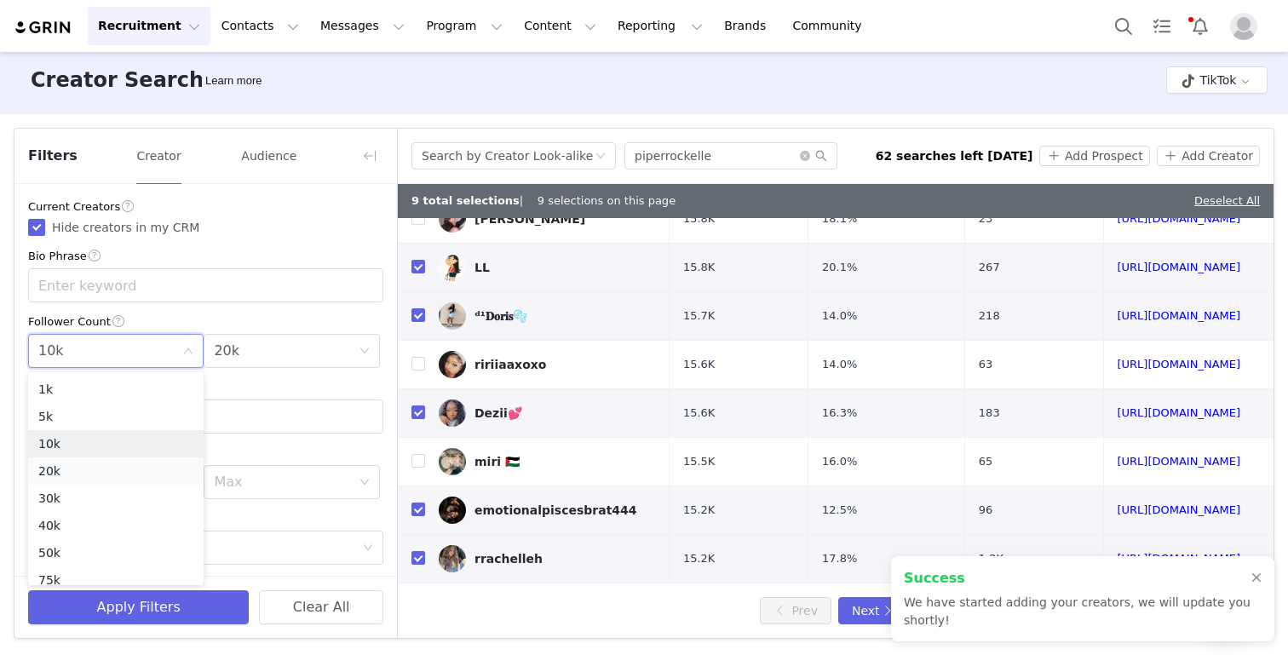
click at [106, 470] on li "20k" at bounding box center [115, 470] width 175 height 27
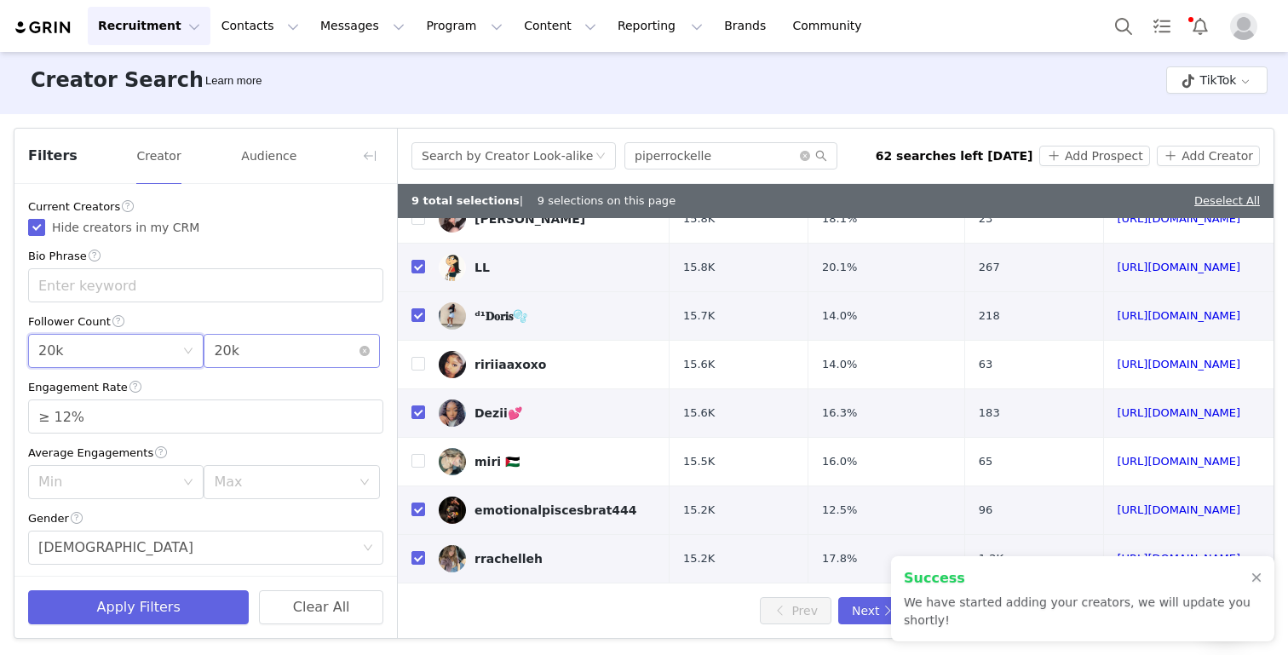
click at [250, 366] on div "Max 20k" at bounding box center [286, 351] width 144 height 32
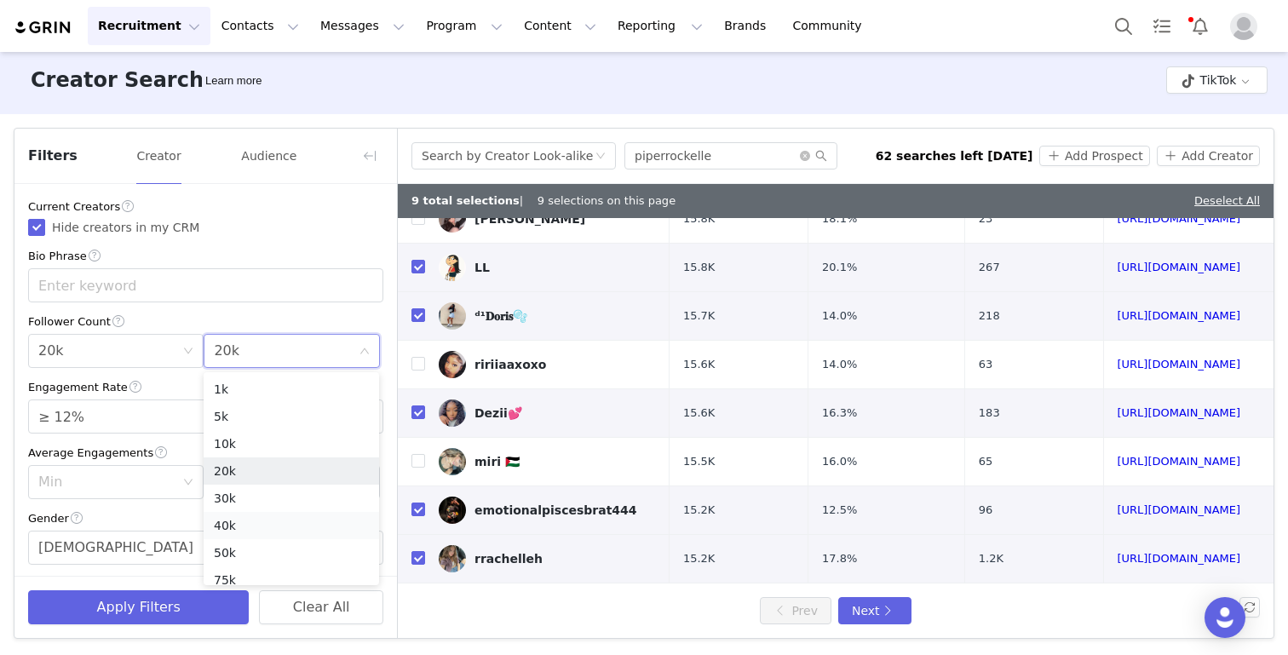
click at [224, 526] on li "40k" at bounding box center [291, 525] width 175 height 27
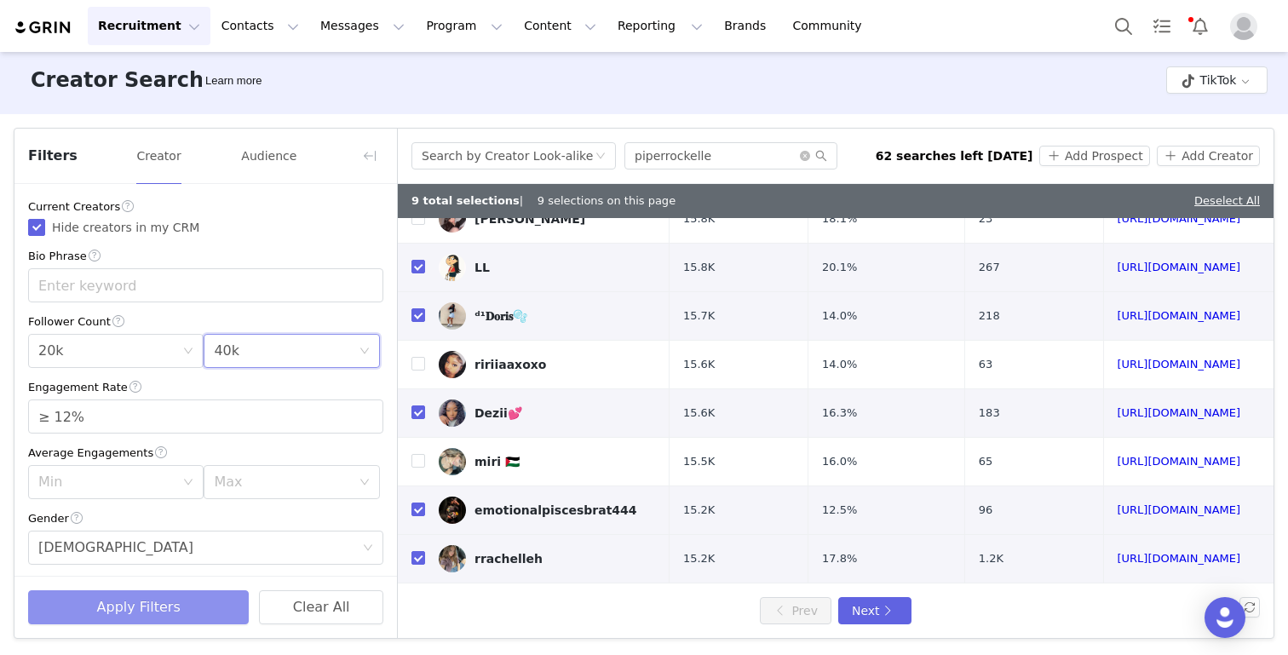
click at [173, 608] on button "Apply Filters" at bounding box center [138, 607] width 221 height 34
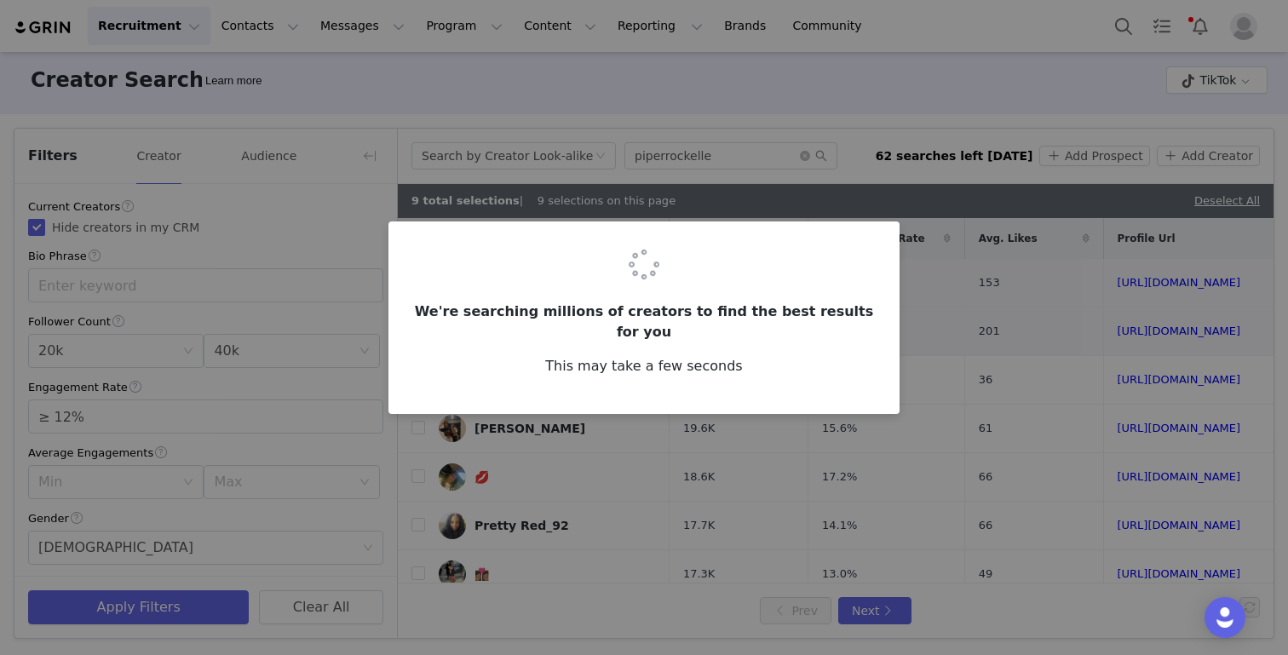
checkbox input "false"
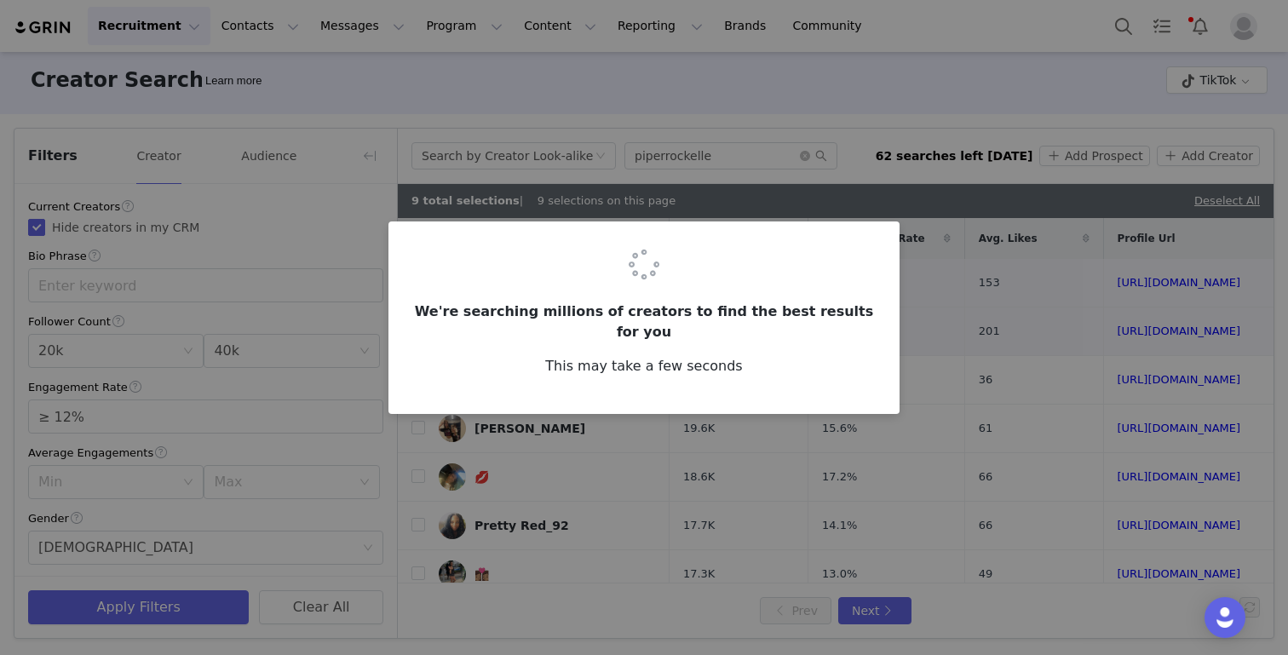
checkbox input "false"
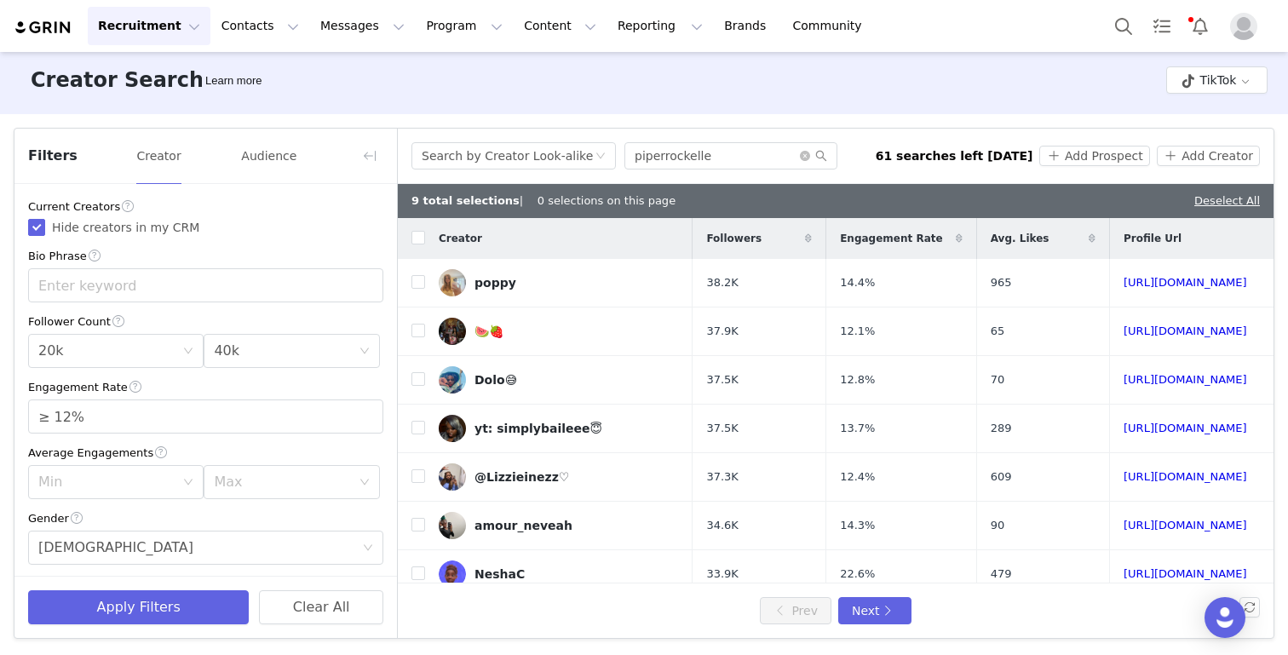
click at [1247, 203] on link "Deselect All" at bounding box center [1227, 200] width 66 height 13
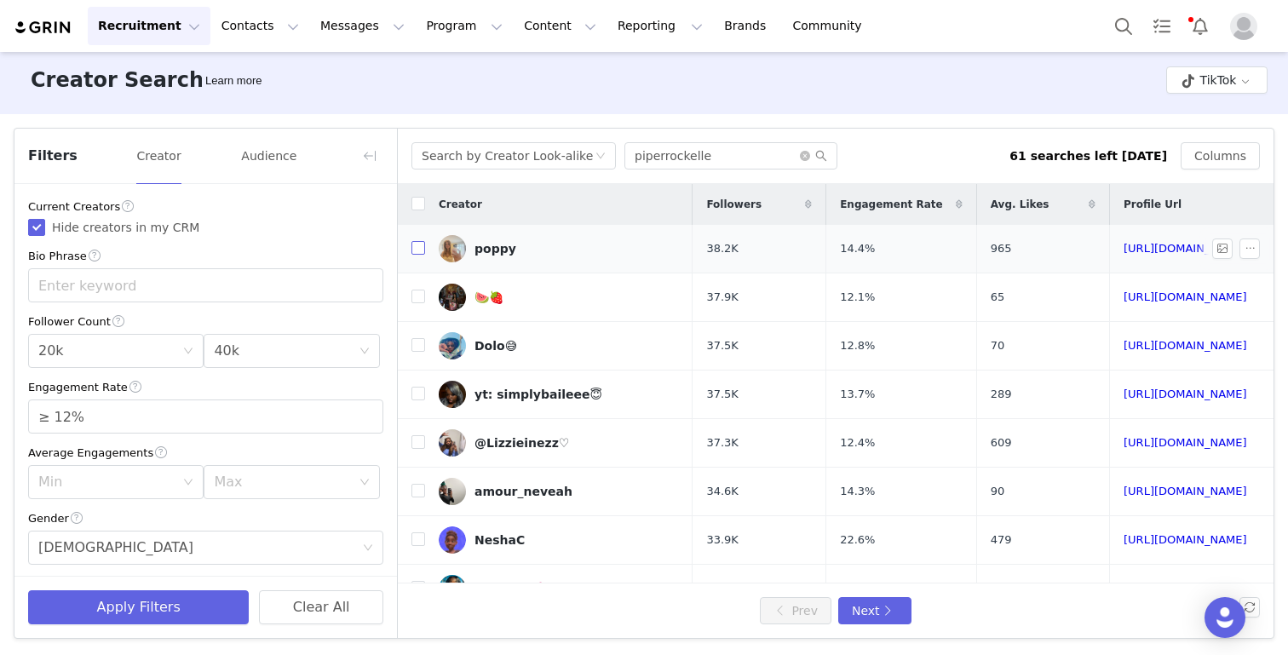
click at [422, 249] on input "checkbox" at bounding box center [418, 248] width 14 height 14
checkbox input "true"
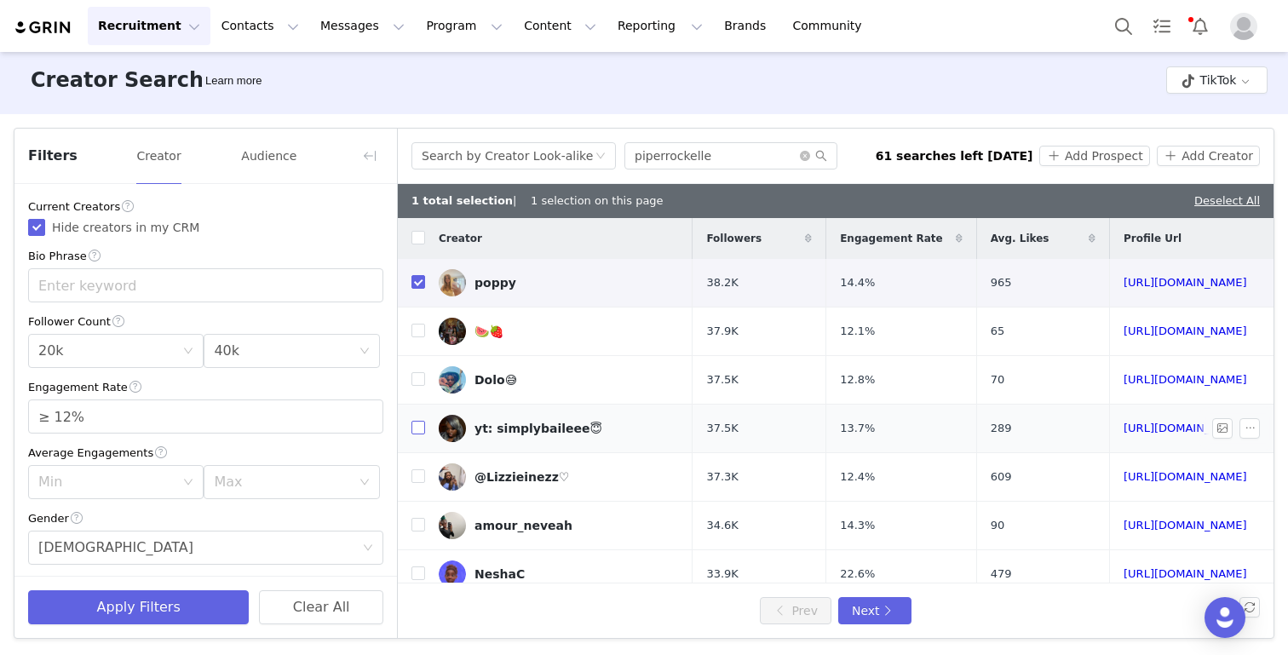
click at [418, 431] on input "checkbox" at bounding box center [418, 428] width 14 height 14
checkbox input "true"
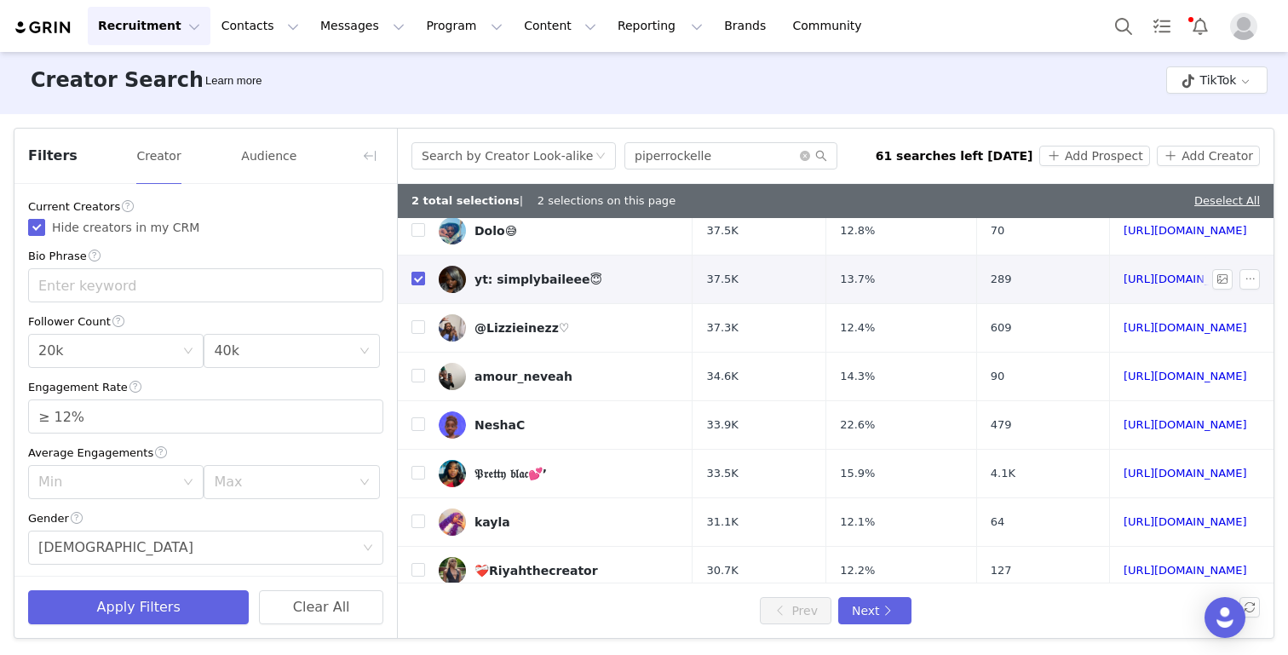
scroll to position [218, 0]
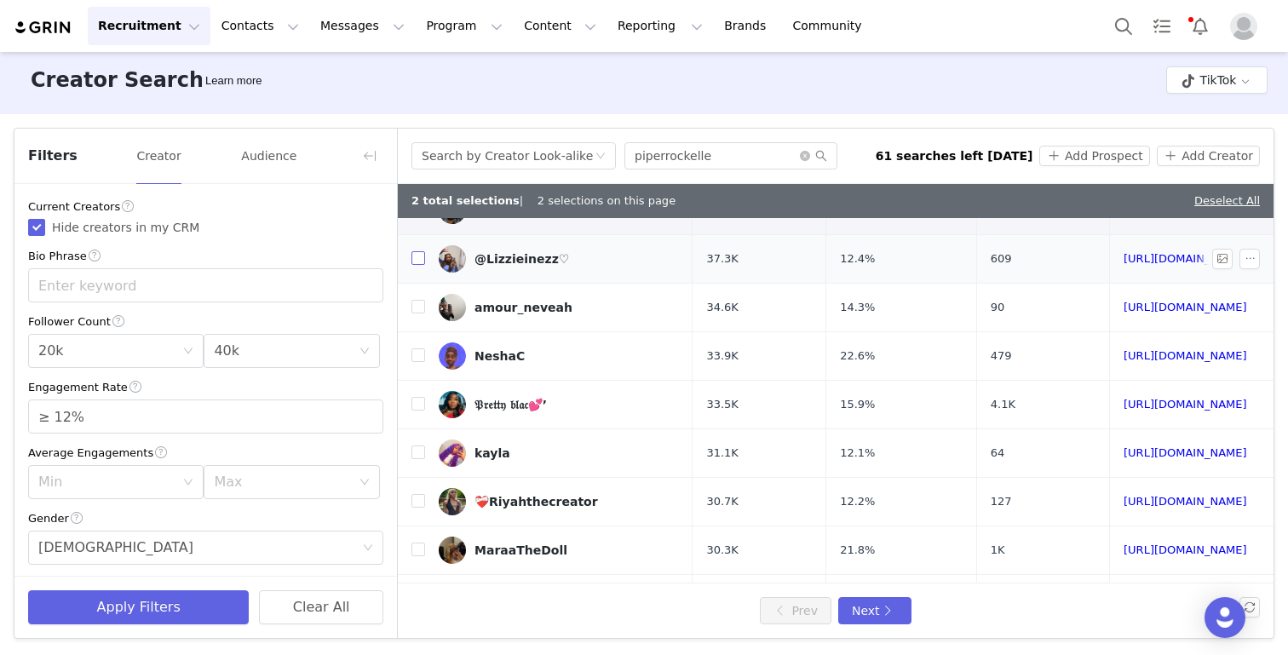
click at [422, 255] on input "checkbox" at bounding box center [418, 258] width 14 height 14
checkbox input "true"
click at [422, 363] on label at bounding box center [418, 357] width 14 height 18
click at [422, 362] on input "checkbox" at bounding box center [418, 355] width 14 height 14
checkbox input "true"
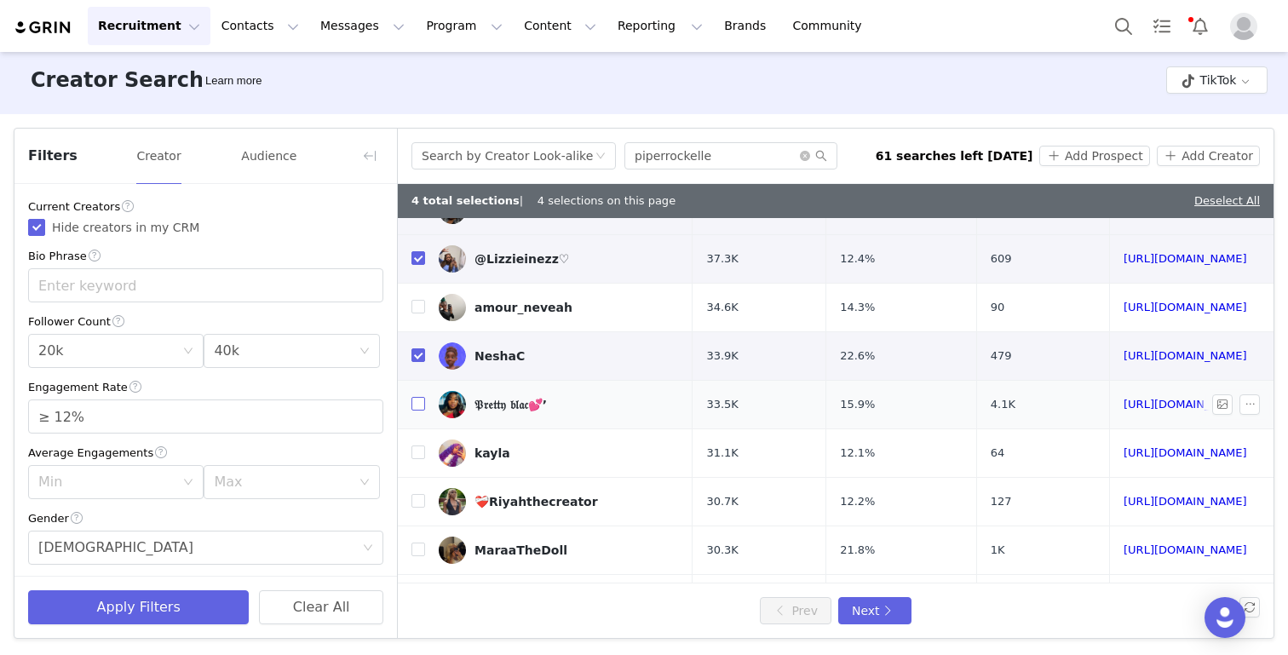
click at [417, 404] on input "checkbox" at bounding box center [418, 404] width 14 height 14
checkbox input "true"
click at [417, 505] on input "checkbox" at bounding box center [418, 501] width 14 height 14
checkbox input "true"
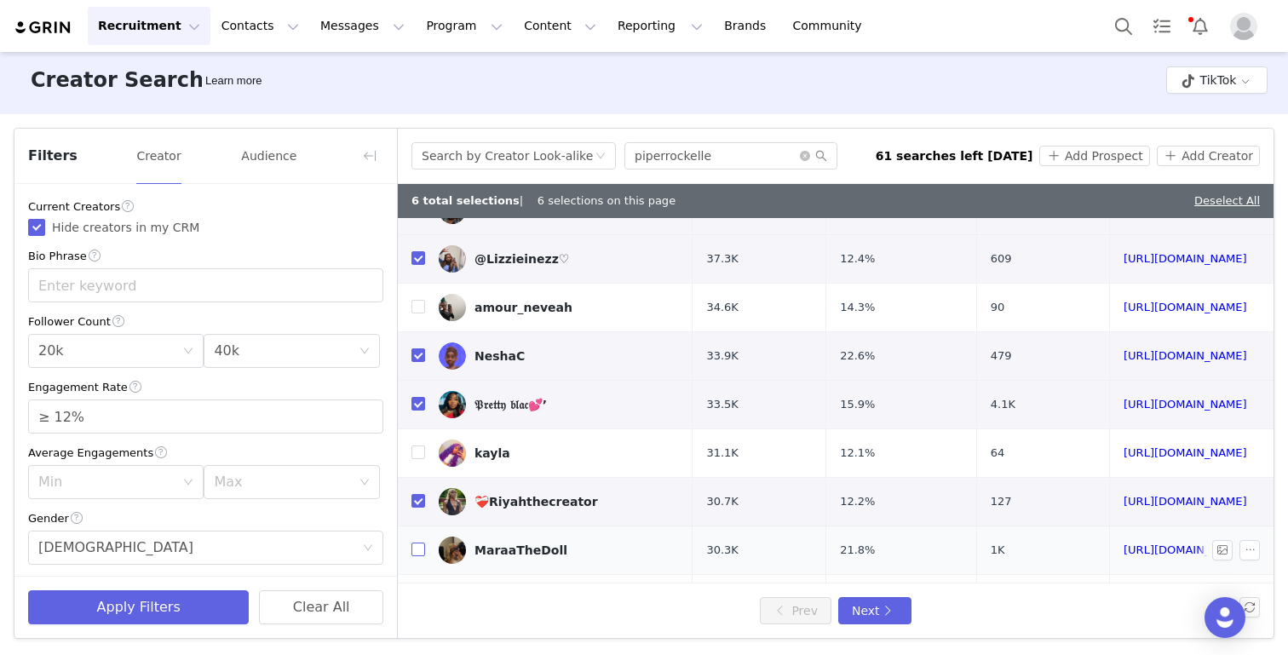
click at [417, 558] on label at bounding box center [418, 551] width 14 height 18
click at [417, 556] on input "checkbox" at bounding box center [418, 550] width 14 height 14
checkbox input "true"
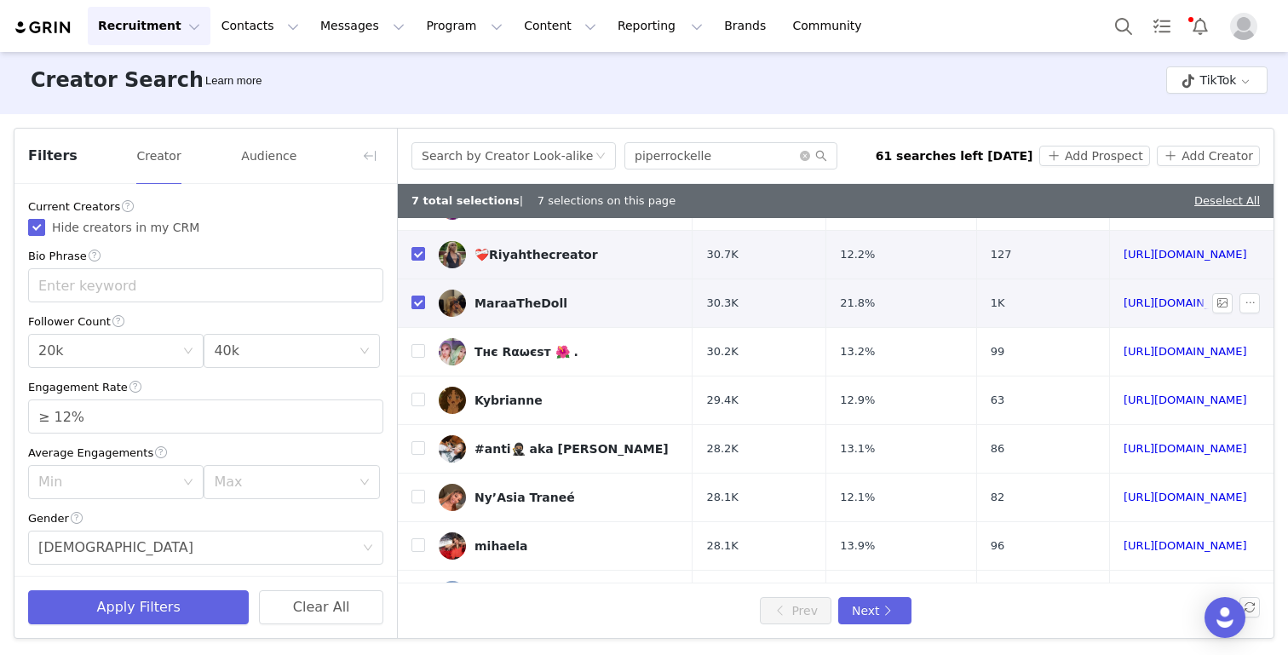
scroll to position [496, 0]
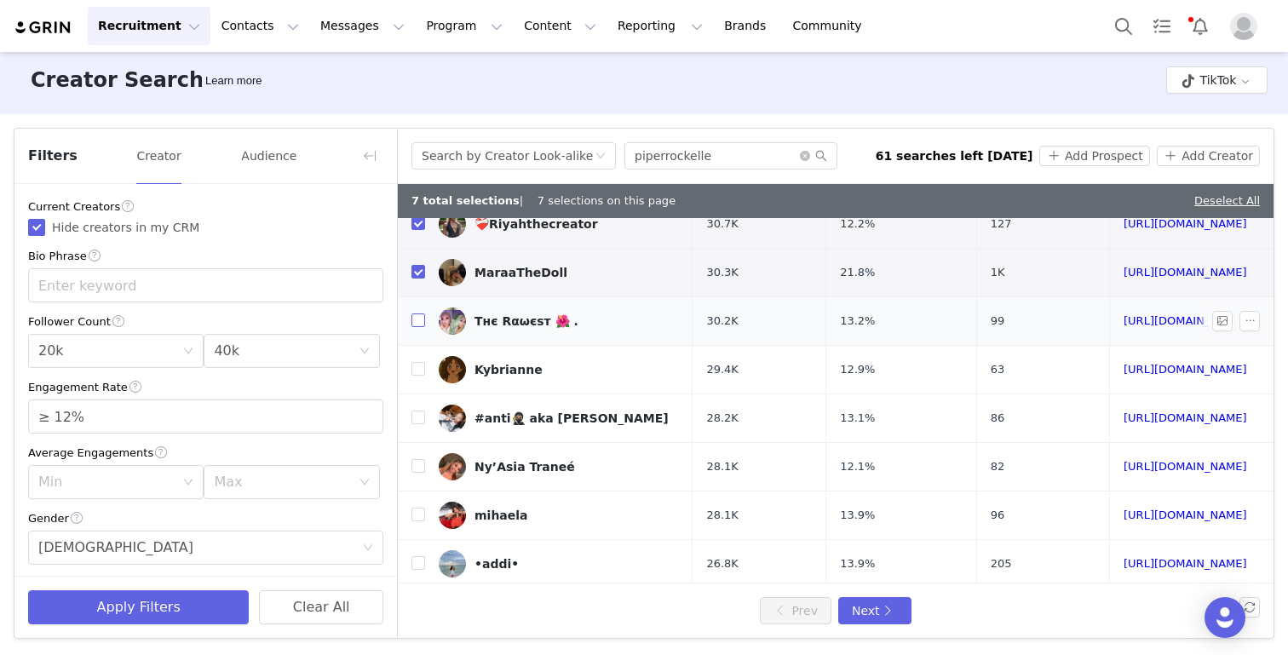
click at [417, 318] on input "checkbox" at bounding box center [418, 320] width 14 height 14
checkbox input "true"
click at [422, 516] on input "checkbox" at bounding box center [418, 515] width 14 height 14
checkbox input "true"
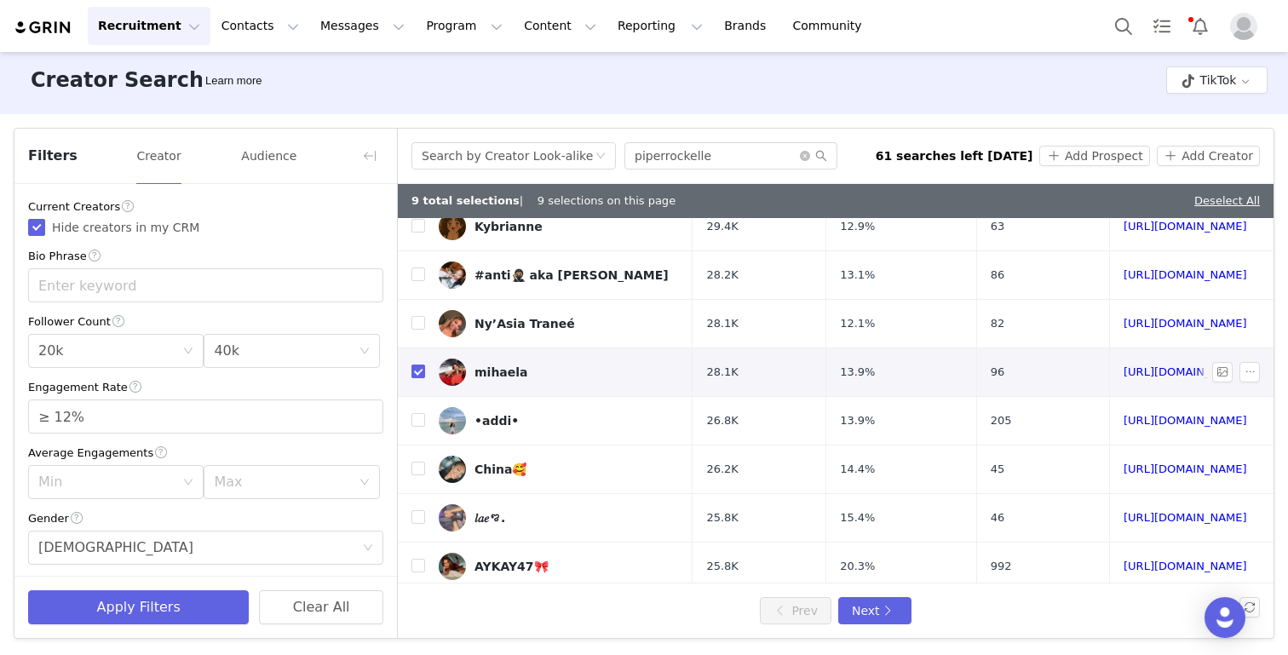
scroll to position [646, 0]
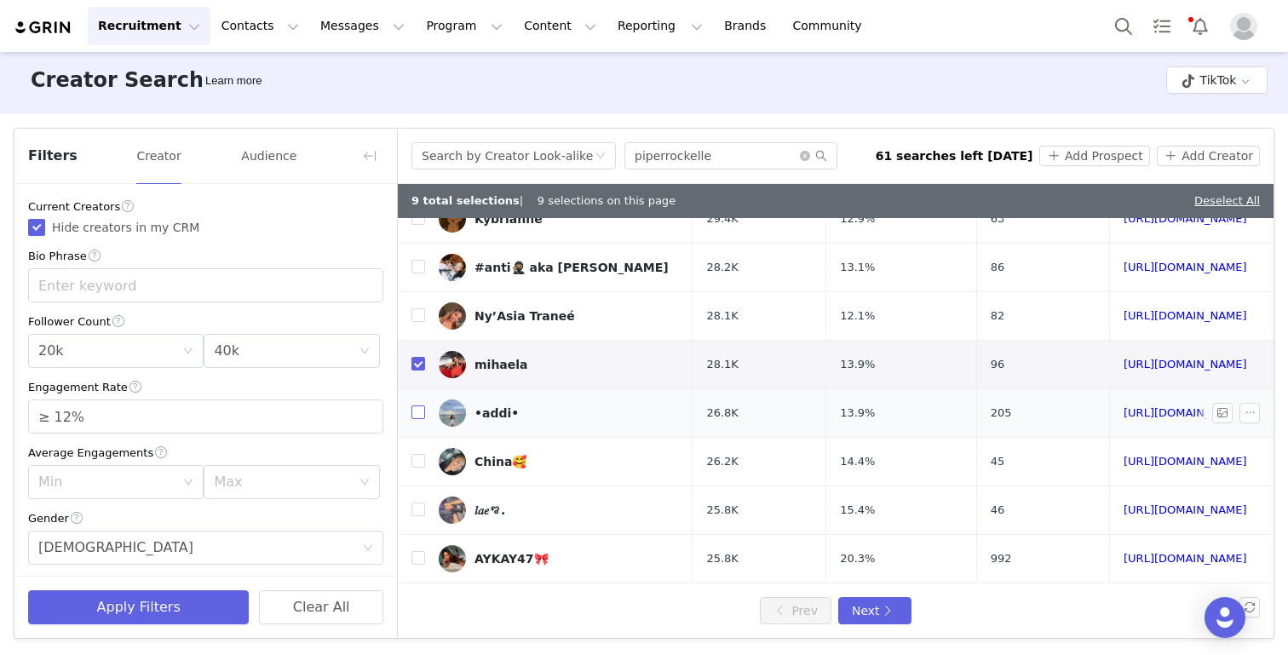
click at [414, 407] on input "checkbox" at bounding box center [418, 412] width 14 height 14
checkbox input "true"
click at [423, 559] on input "checkbox" at bounding box center [418, 558] width 14 height 14
checkbox input "true"
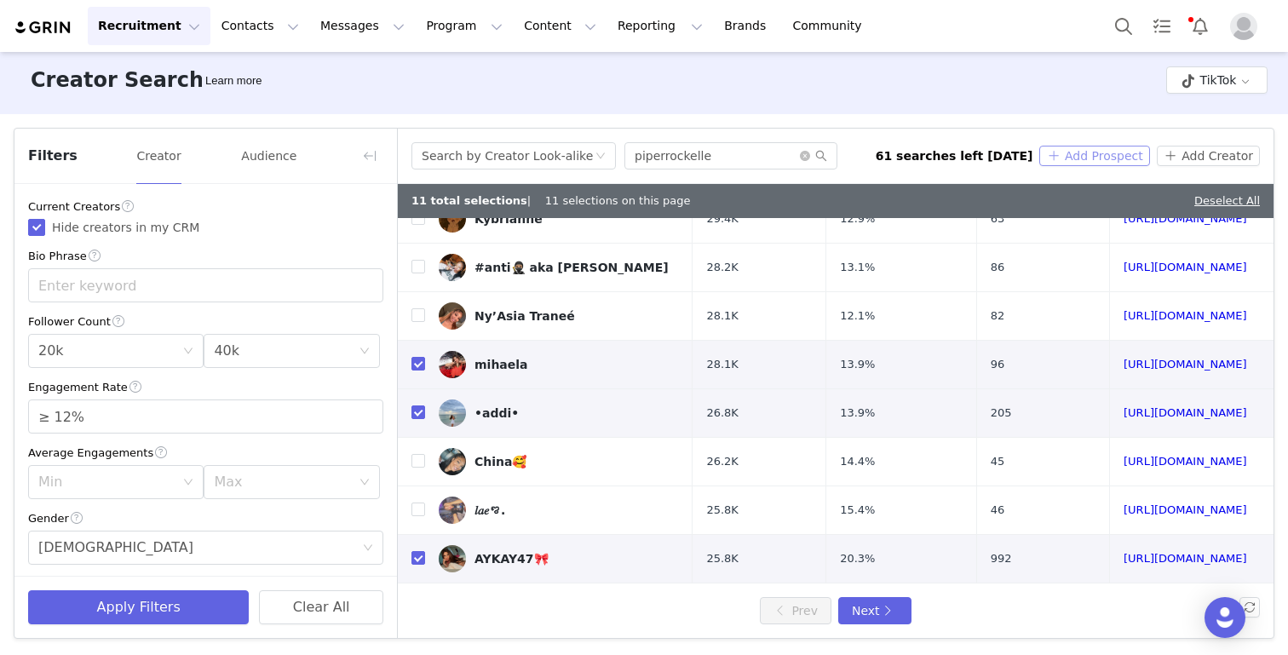
click at [1059, 158] on button "Add Prospect" at bounding box center [1094, 156] width 110 height 20
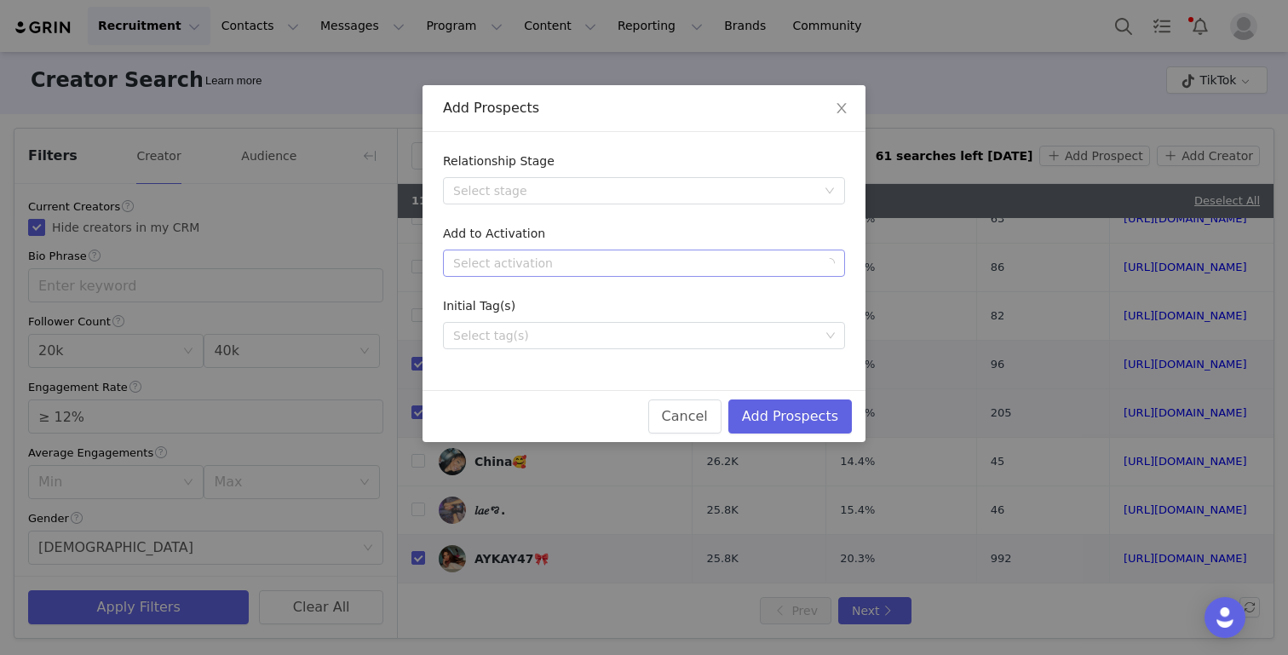
click at [765, 268] on div "Select activation" at bounding box center [634, 263] width 363 height 17
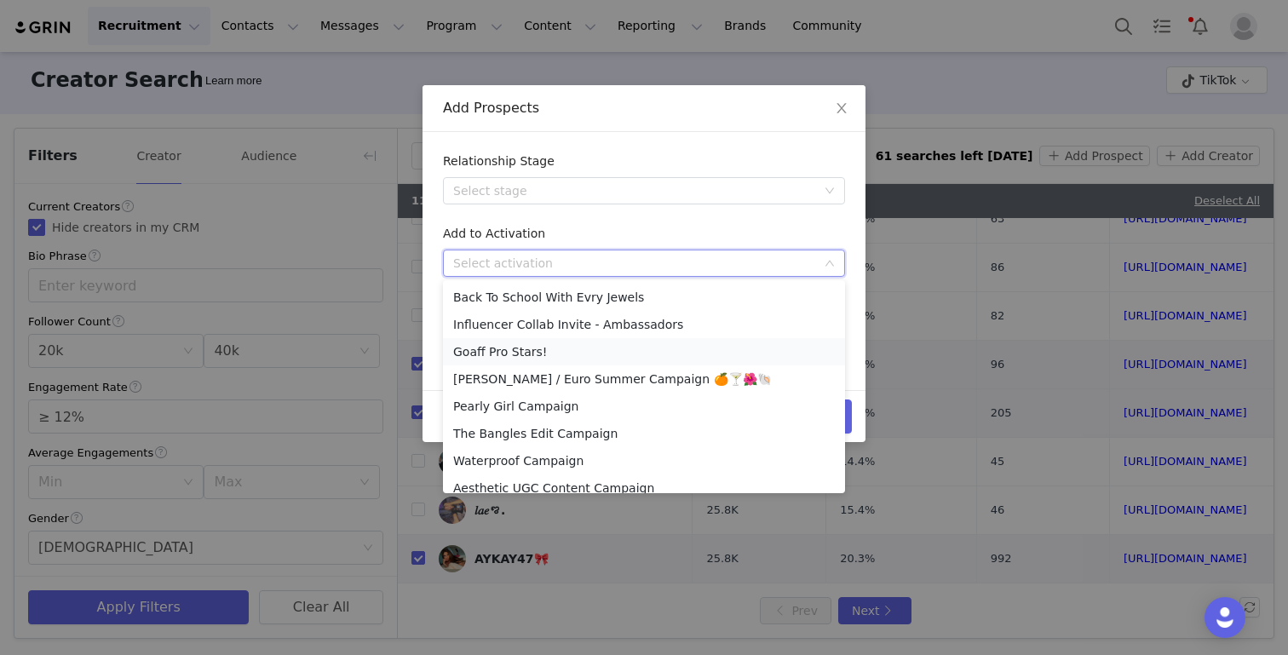
scroll to position [366, 0]
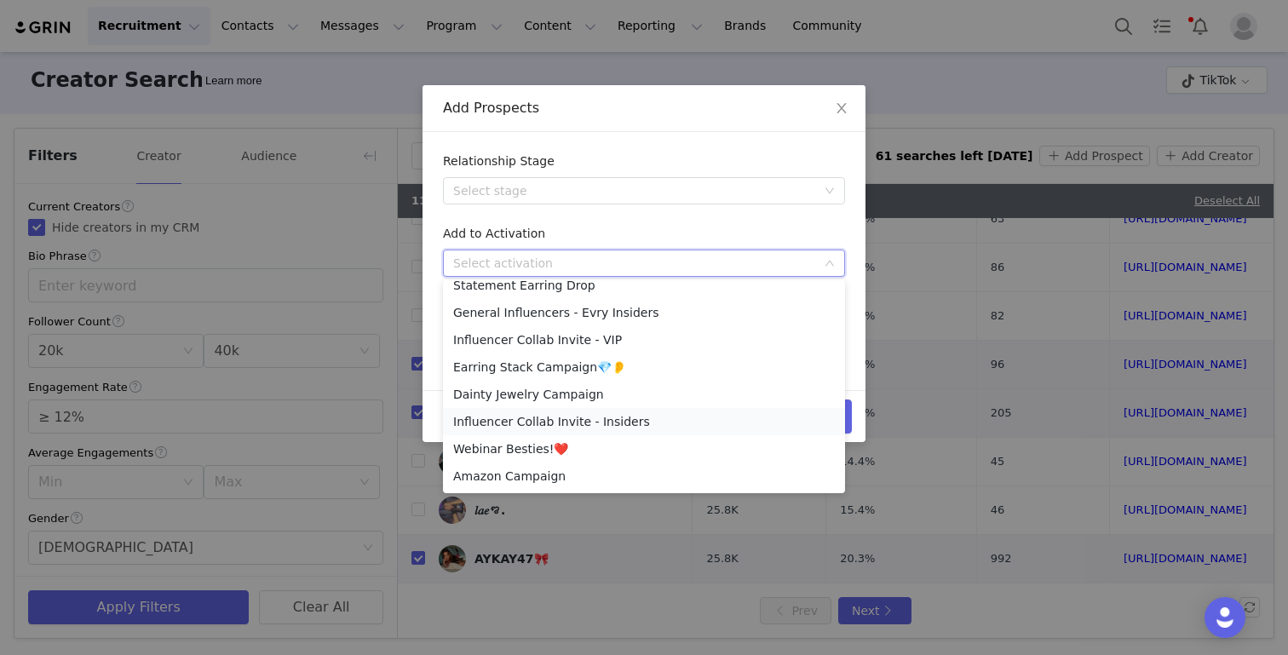
click at [654, 420] on li "Influencer Collab Invite - Insiders" at bounding box center [644, 421] width 402 height 27
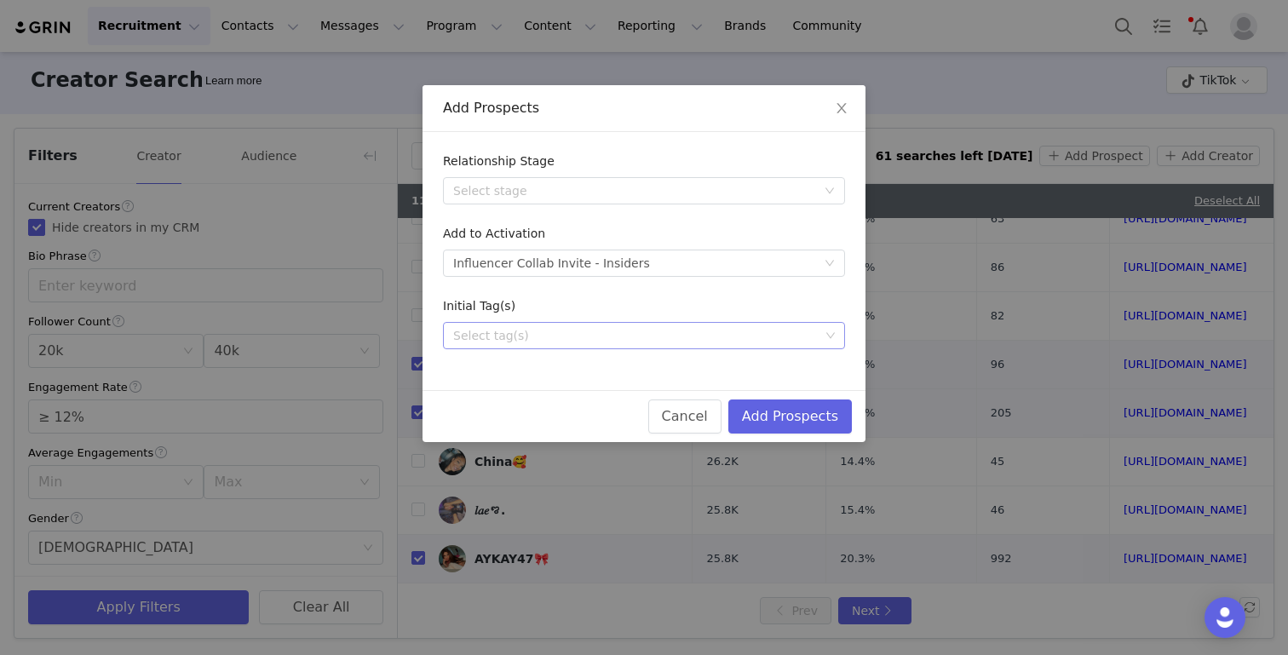
click at [645, 327] on div "Select tag(s)" at bounding box center [636, 335] width 366 height 17
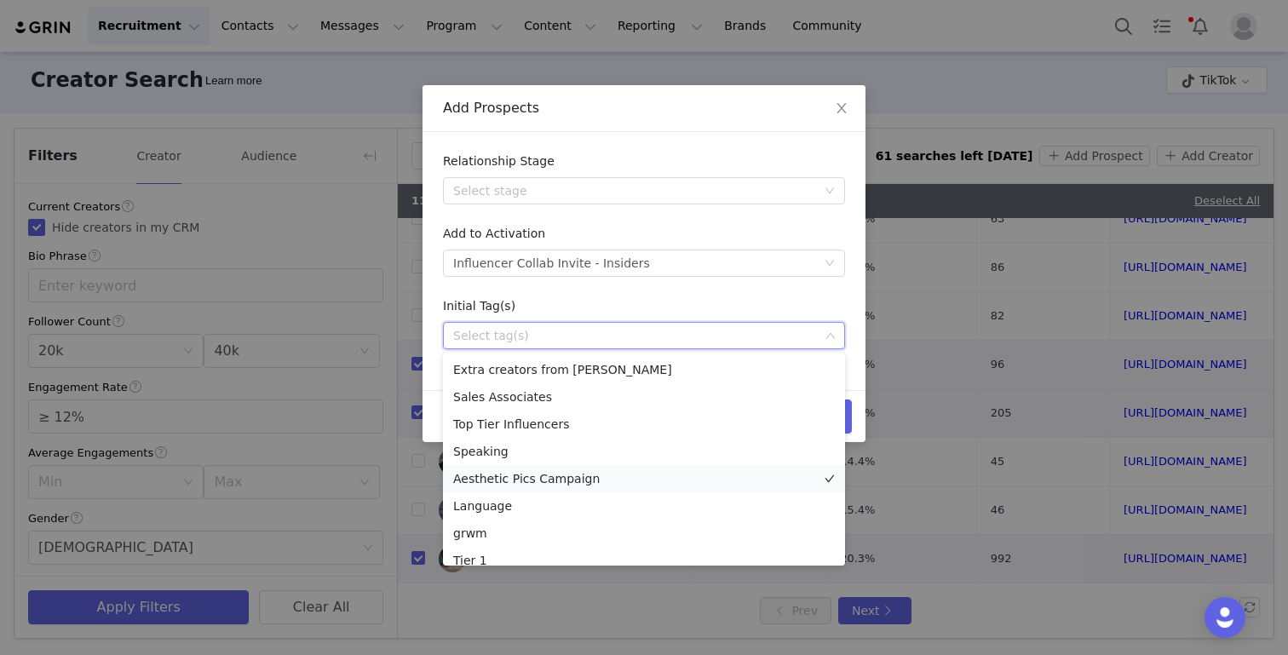
scroll to position [175, 0]
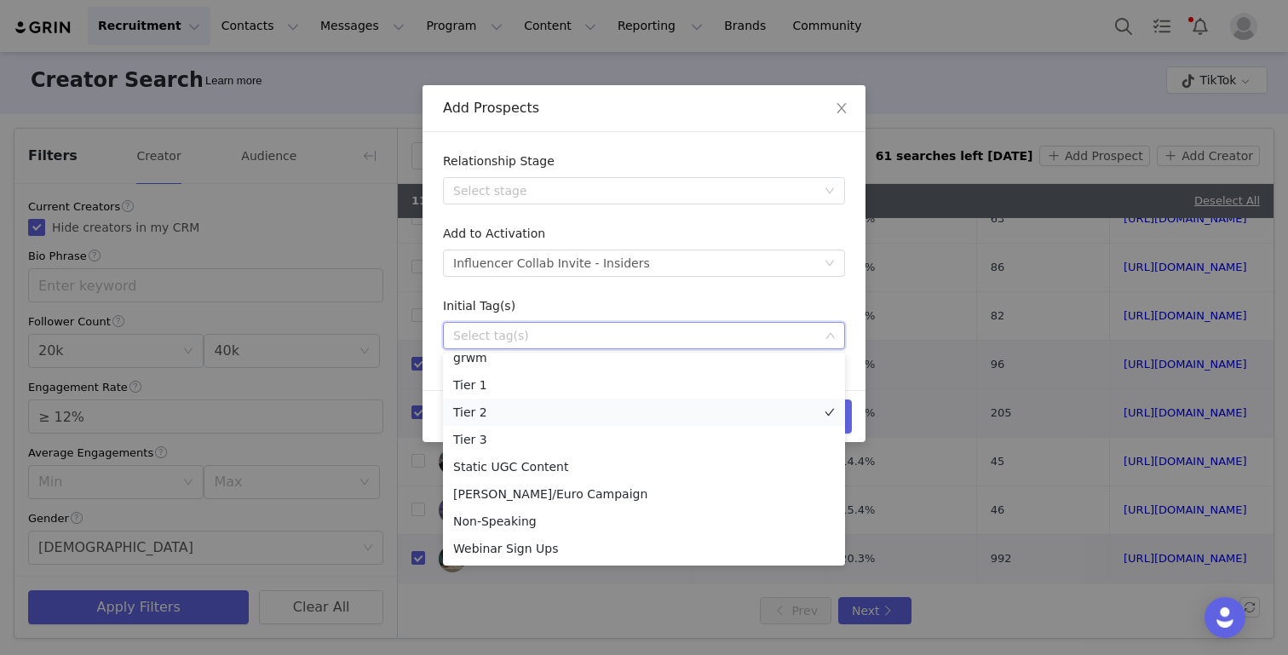
click at [490, 412] on li "Tier 2" at bounding box center [644, 412] width 402 height 27
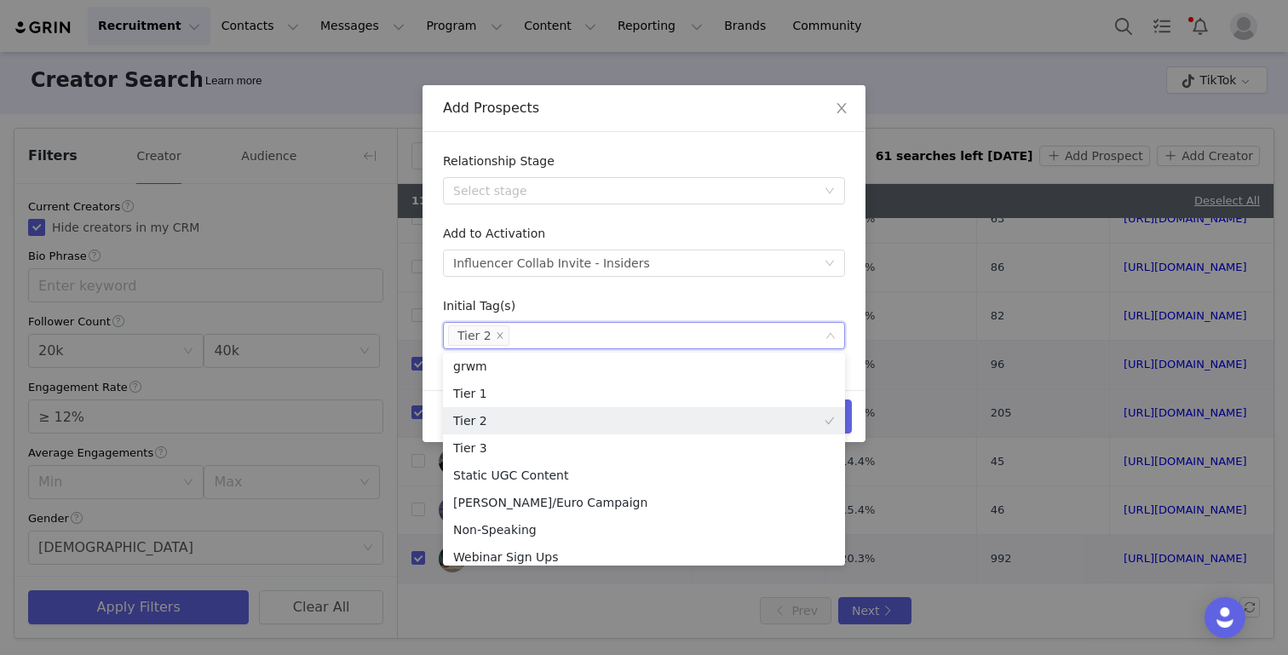
click at [683, 307] on div "Initial Tag(s)" at bounding box center [644, 309] width 402 height 25
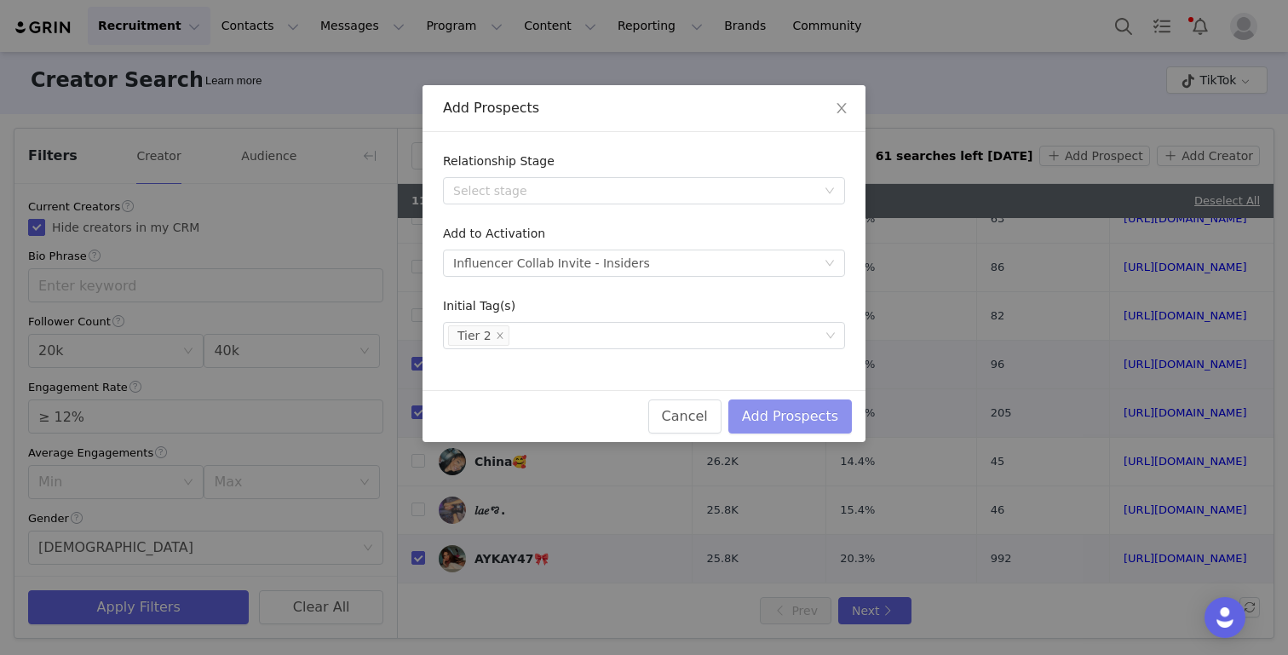
click at [812, 421] on button "Add Prospects" at bounding box center [790, 416] width 124 height 34
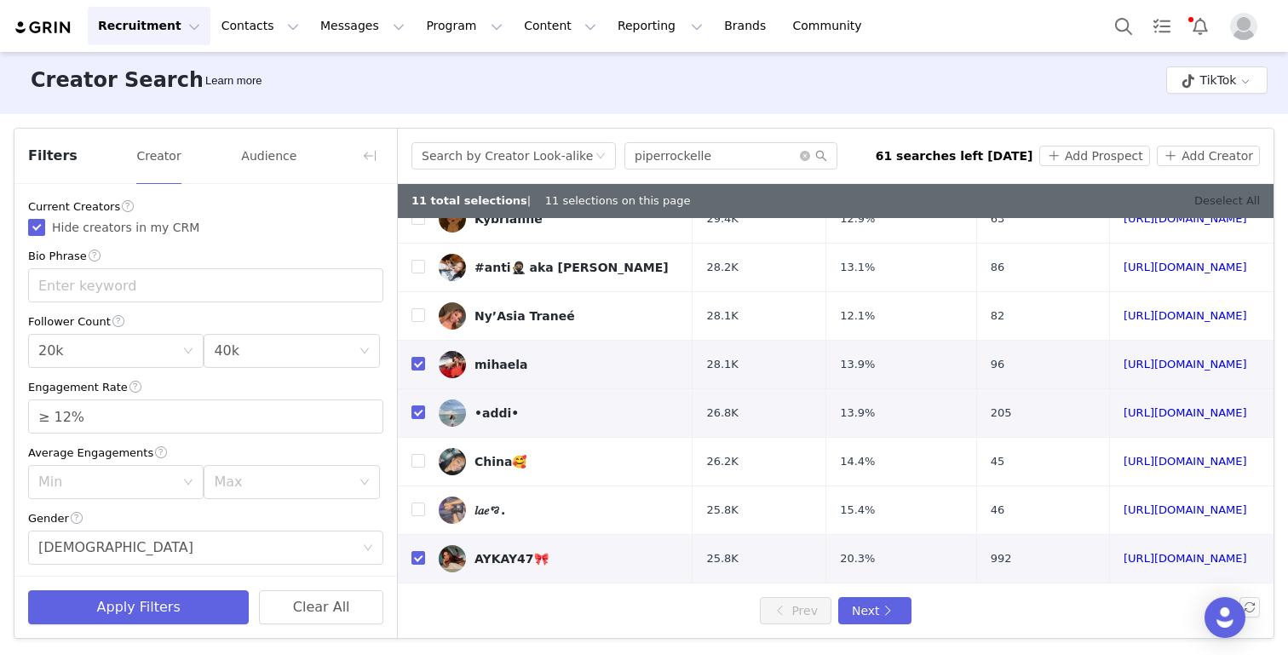
click at [1202, 205] on link "Deselect All" at bounding box center [1227, 200] width 66 height 13
checkbox input "false"
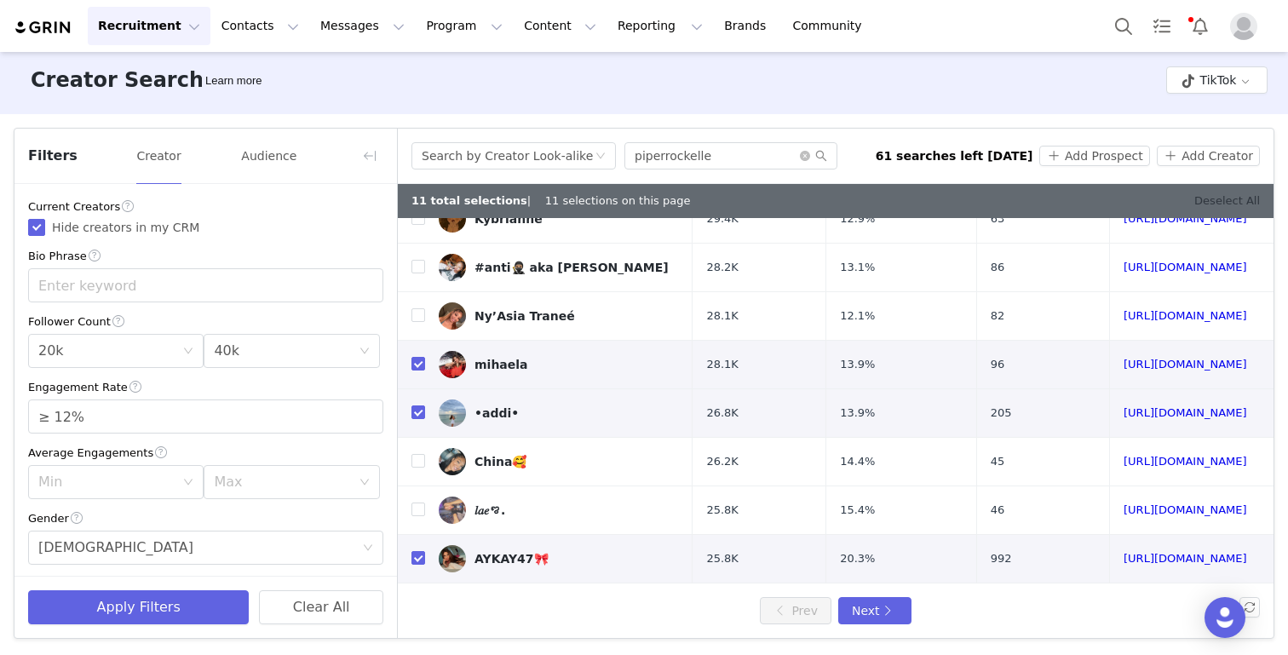
checkbox input "false"
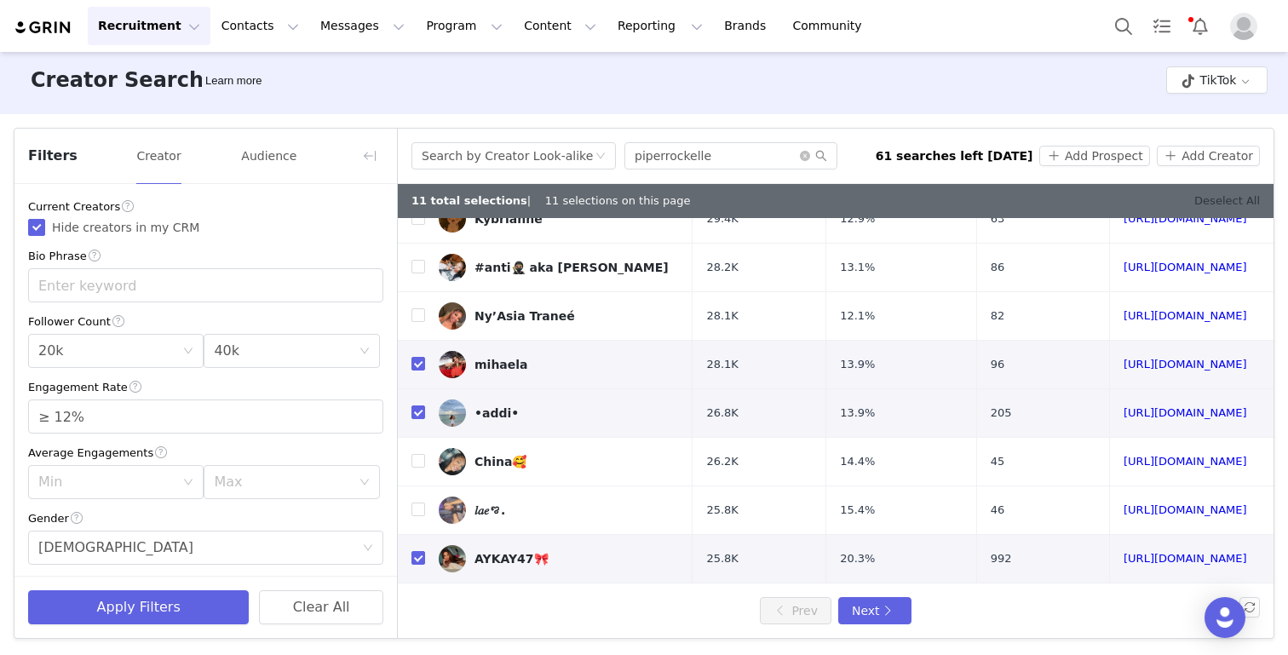
checkbox input "false"
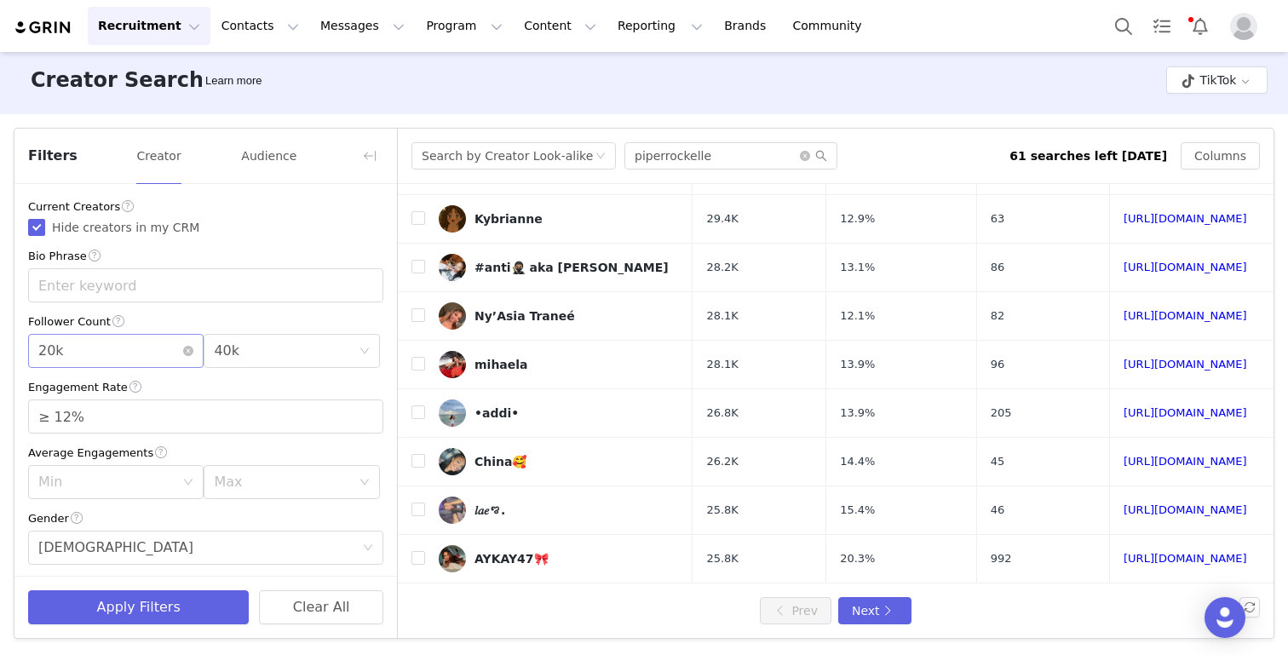
click at [141, 350] on div "Min 20k" at bounding box center [110, 351] width 144 height 32
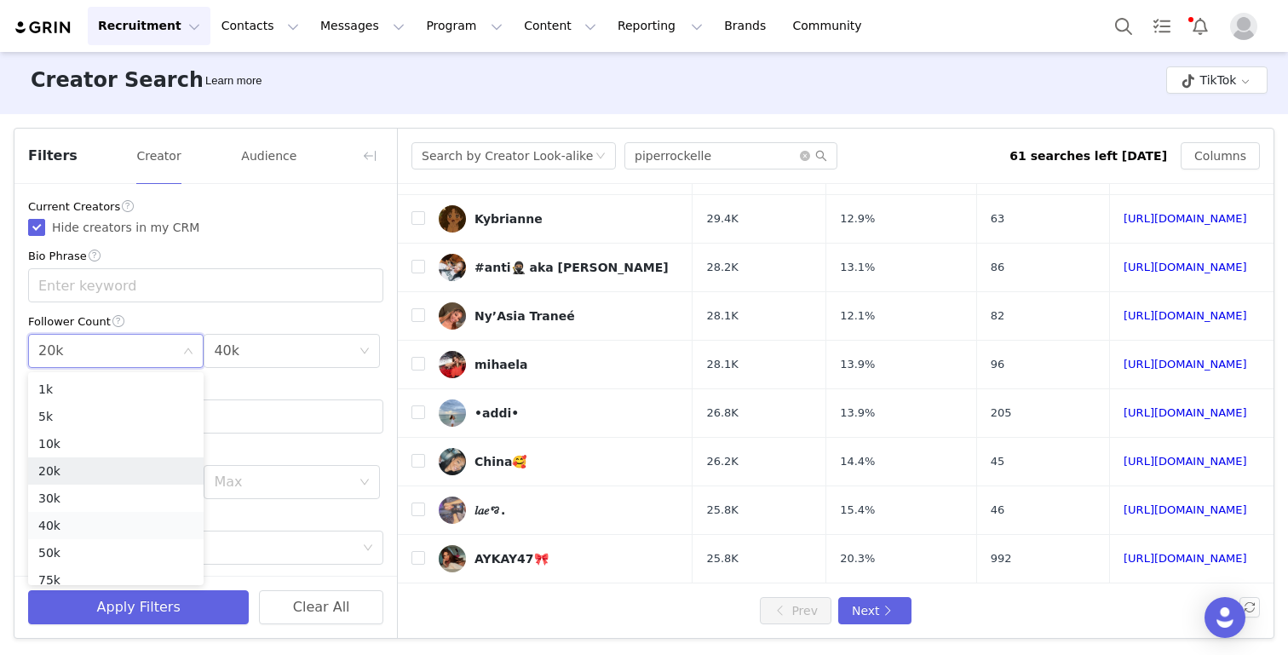
click at [70, 537] on li "40k" at bounding box center [115, 525] width 175 height 27
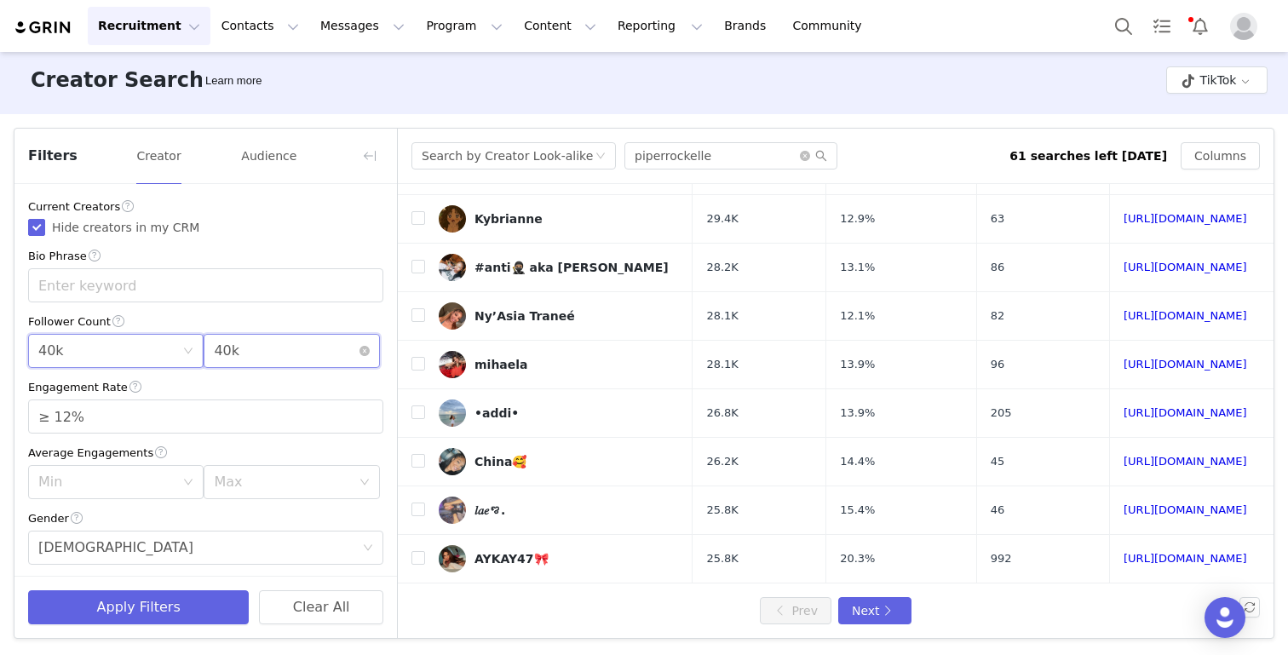
click at [247, 346] on div "Max 40k" at bounding box center [286, 351] width 144 height 32
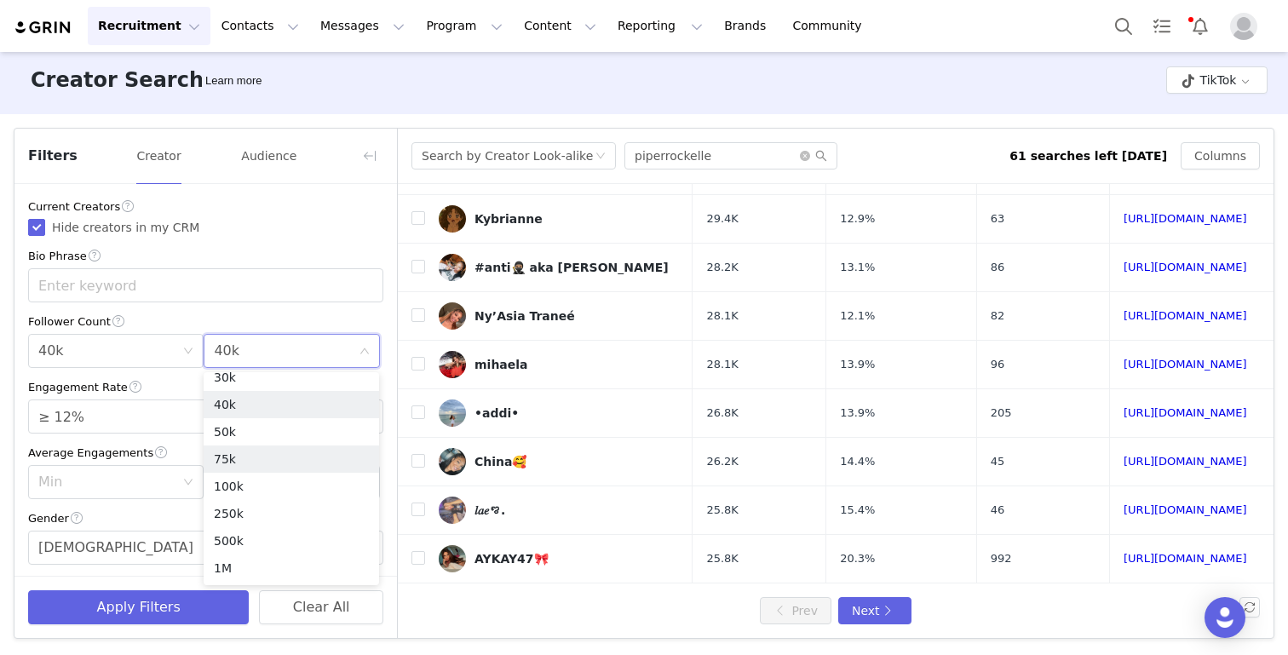
click at [243, 460] on li "75k" at bounding box center [291, 458] width 175 height 27
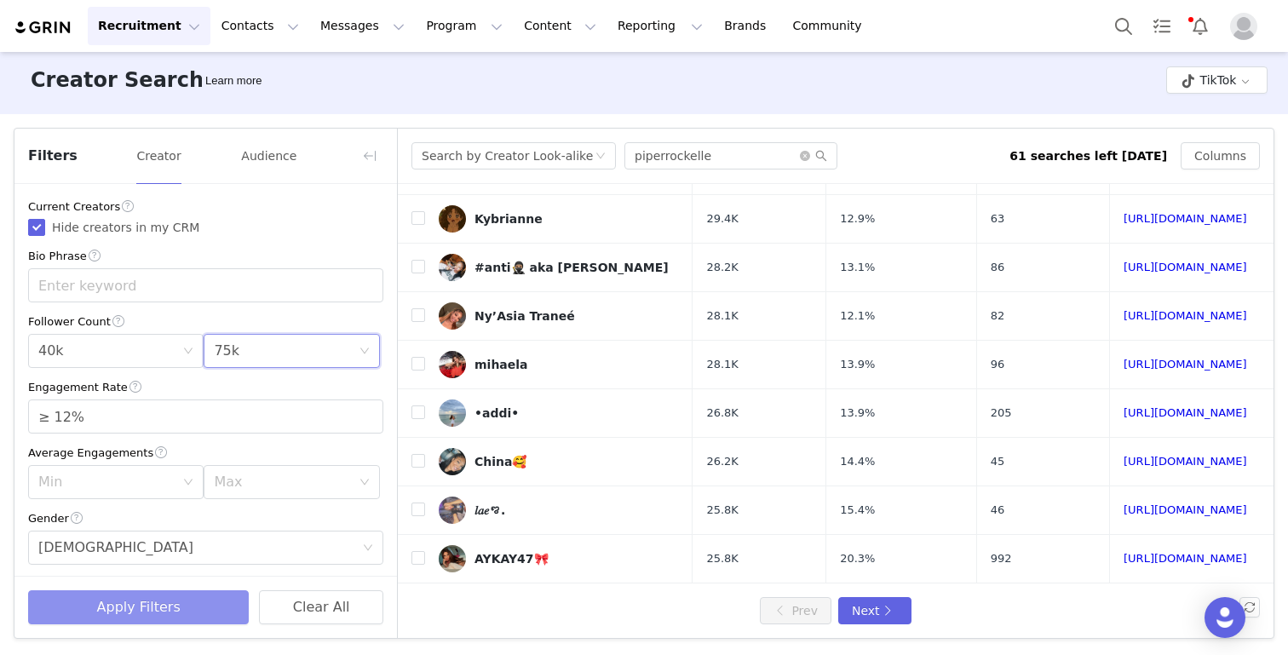
click at [168, 600] on button "Apply Filters" at bounding box center [138, 607] width 221 height 34
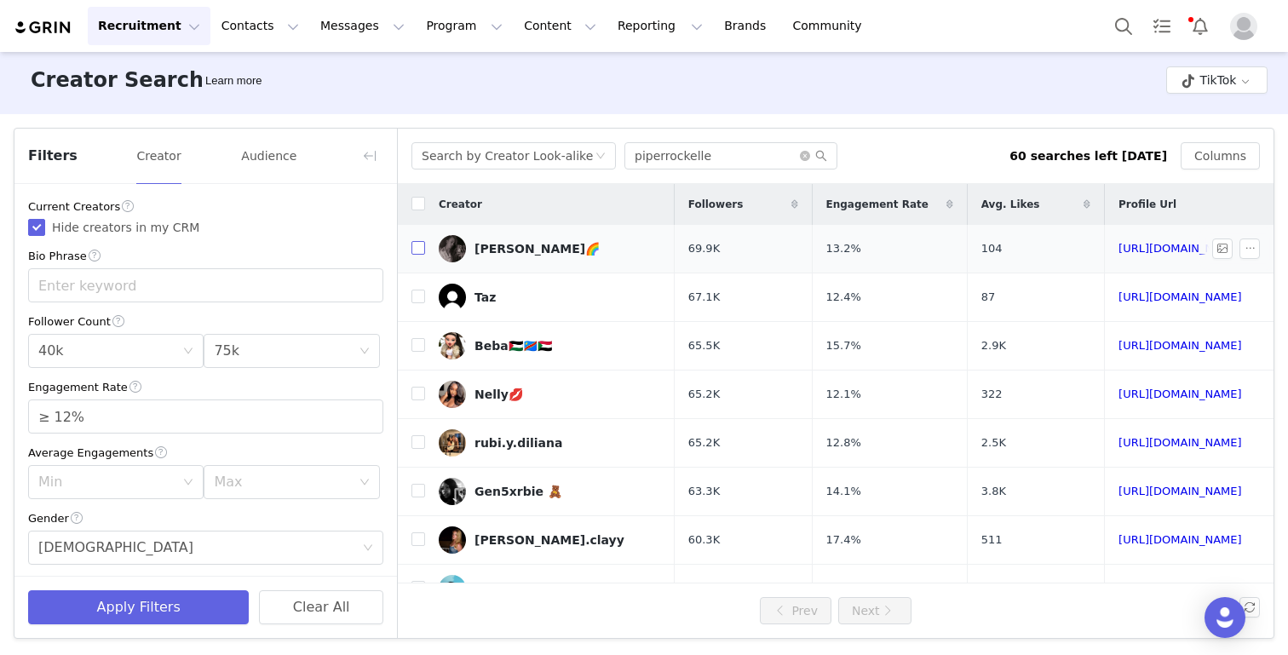
click at [417, 250] on input "checkbox" at bounding box center [418, 248] width 14 height 14
checkbox input "true"
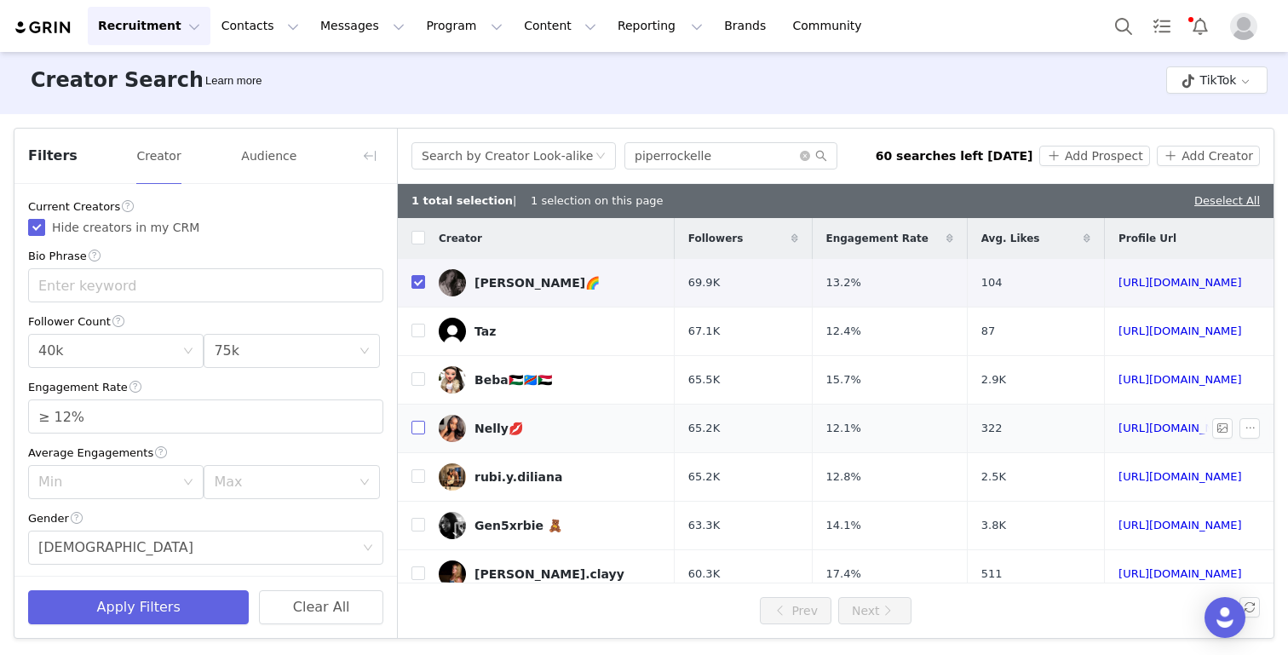
click at [422, 424] on input "checkbox" at bounding box center [418, 428] width 14 height 14
checkbox input "true"
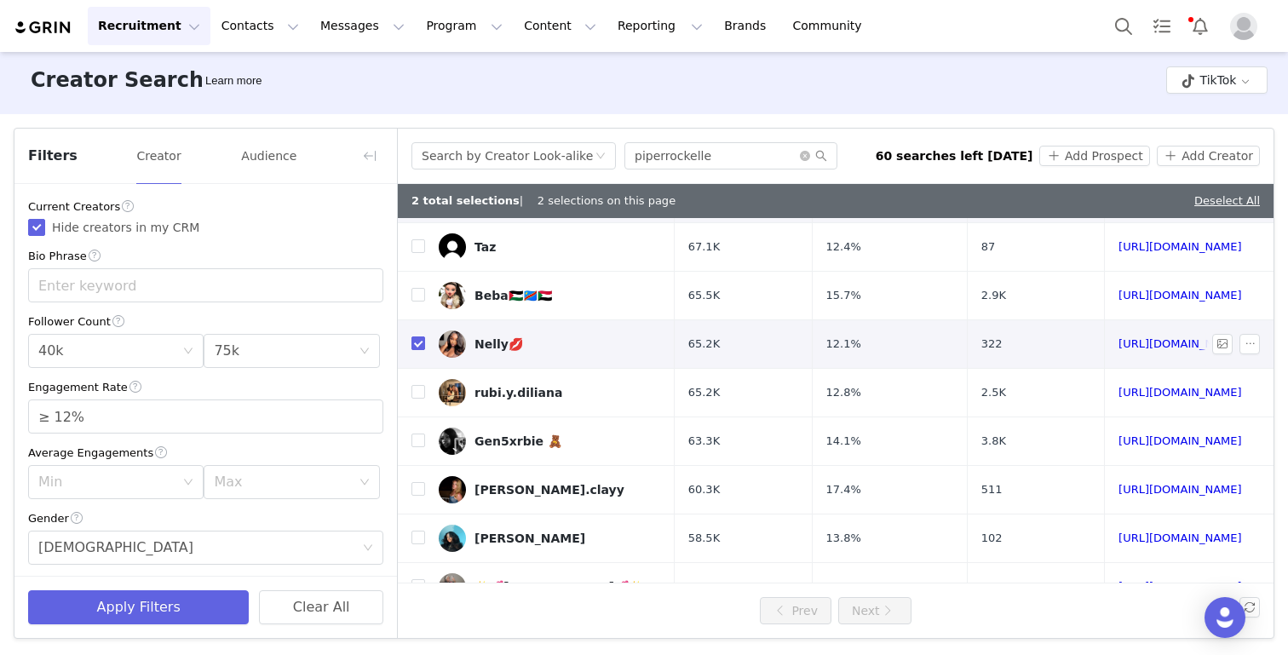
scroll to position [115, 0]
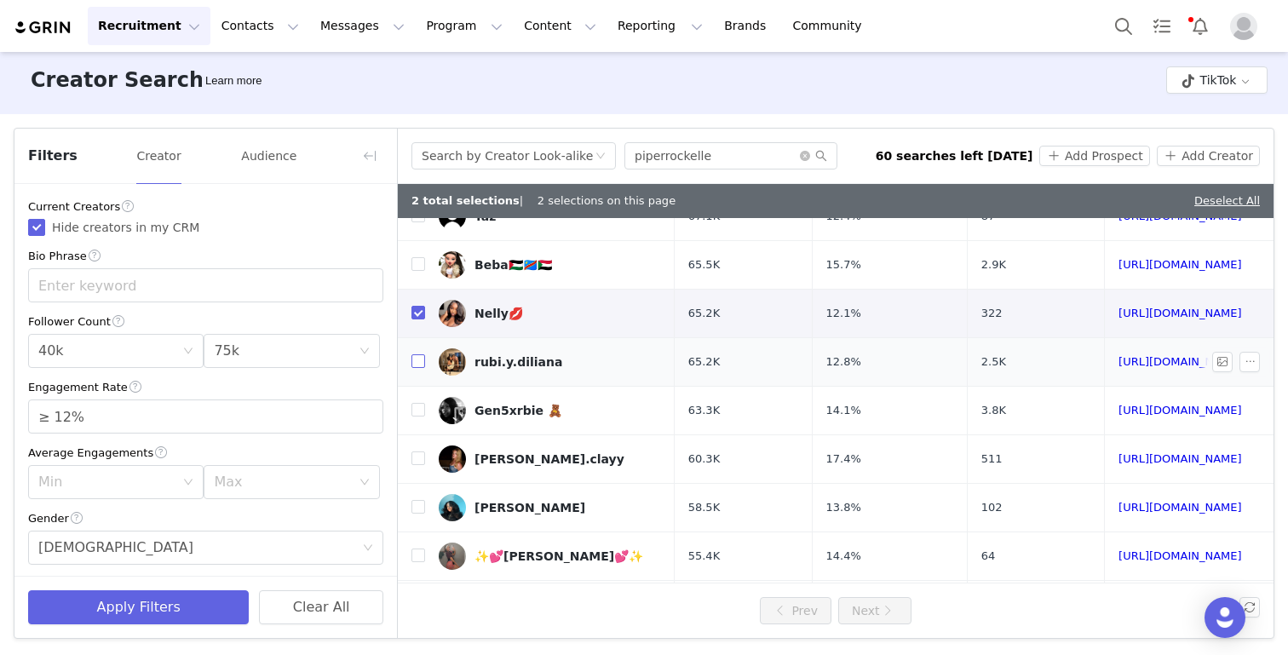
click at [421, 358] on input "checkbox" at bounding box center [418, 361] width 14 height 14
checkbox input "true"
click at [417, 413] on input "checkbox" at bounding box center [418, 410] width 14 height 14
checkbox input "true"
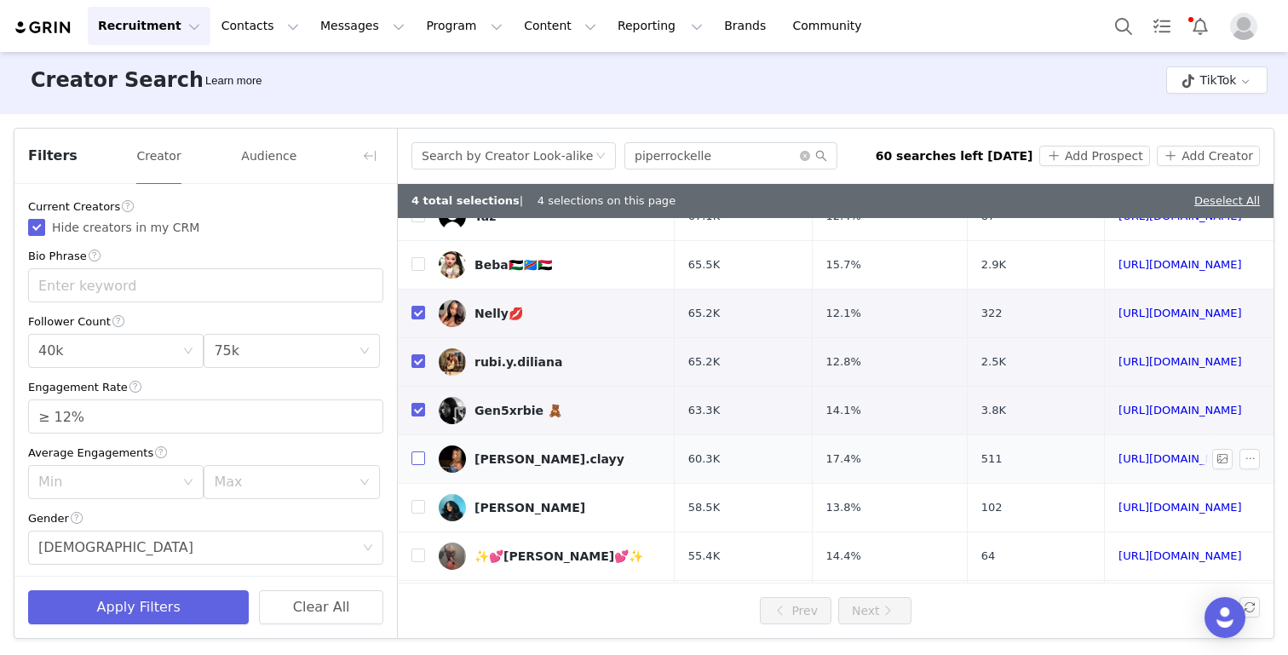
click at [420, 460] on input "checkbox" at bounding box center [418, 458] width 14 height 14
checkbox input "true"
click at [420, 502] on input "checkbox" at bounding box center [418, 507] width 14 height 14
checkbox input "true"
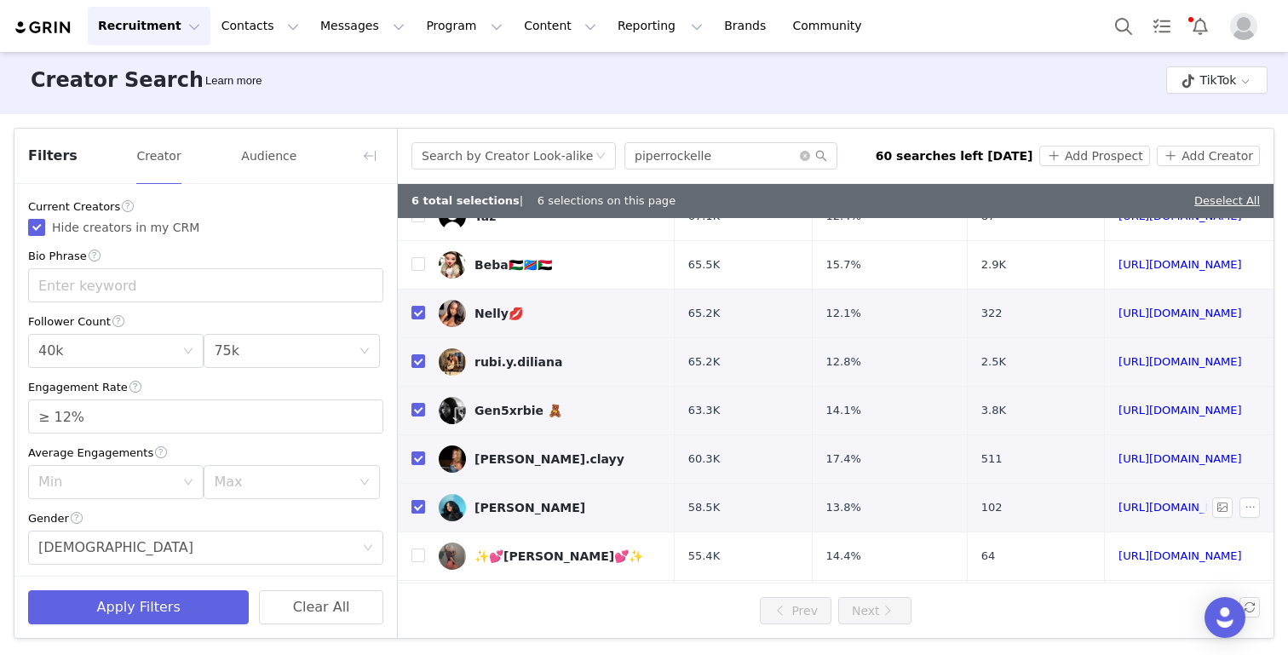
scroll to position [258, 0]
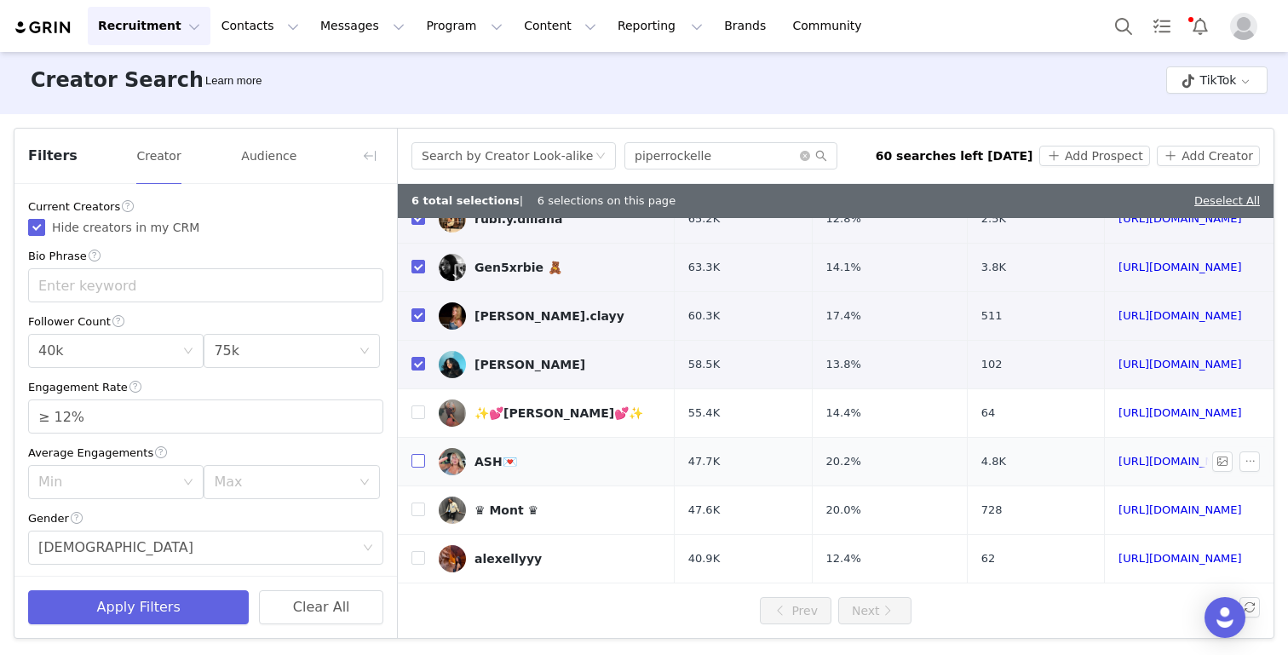
click at [415, 462] on input "checkbox" at bounding box center [418, 461] width 14 height 14
checkbox input "true"
click at [417, 510] on input "checkbox" at bounding box center [418, 510] width 14 height 14
checkbox input "true"
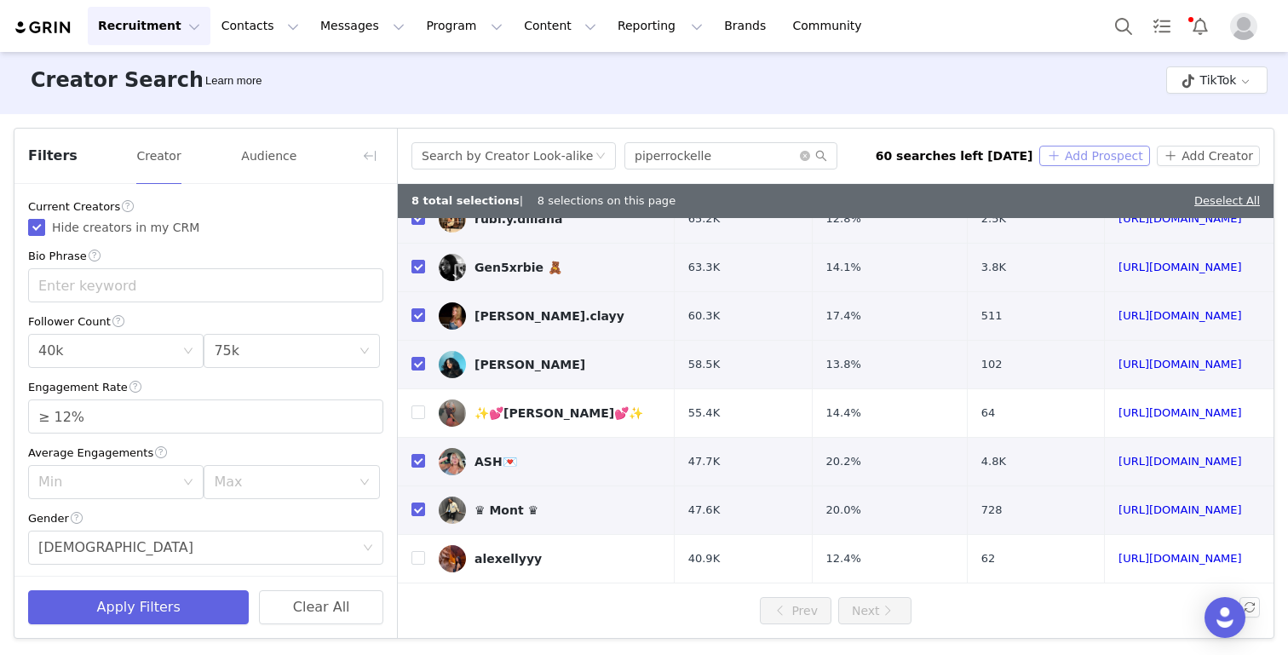
click at [1092, 157] on button "Add Prospect" at bounding box center [1094, 156] width 110 height 20
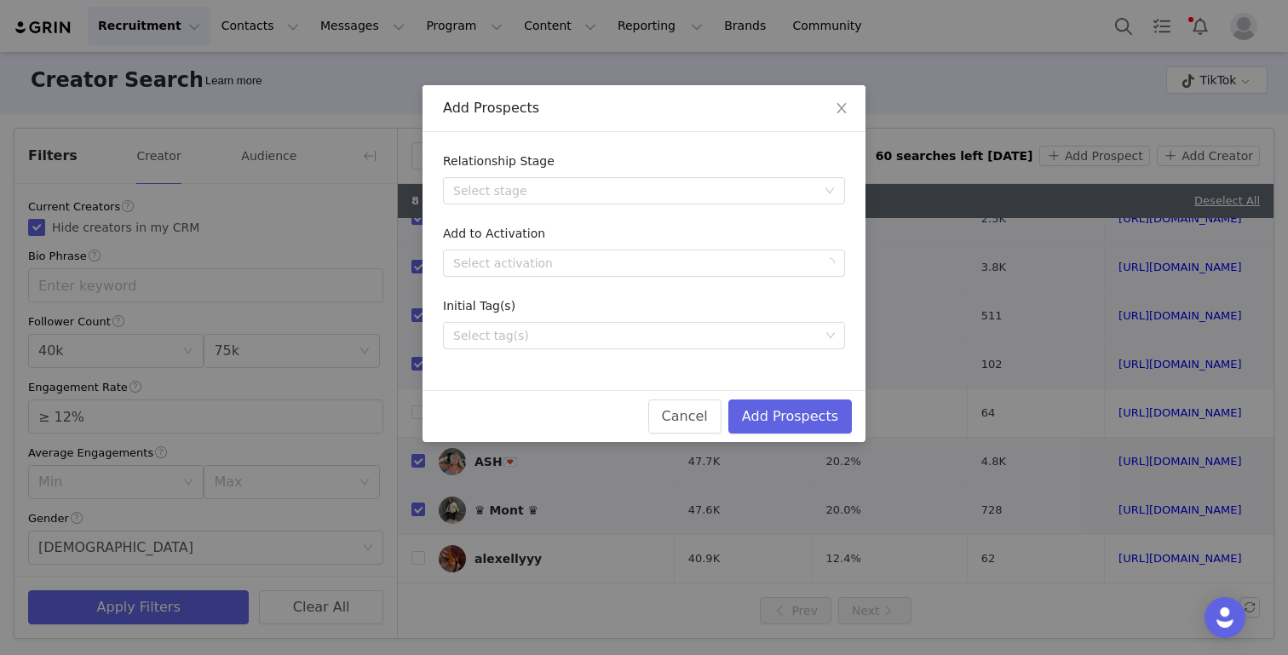
click at [721, 279] on form "Relationship Stage Select stage Add to Activation Select activation Initial Tag…" at bounding box center [644, 250] width 402 height 197
click at [718, 264] on div "Select activation" at bounding box center [634, 263] width 363 height 17
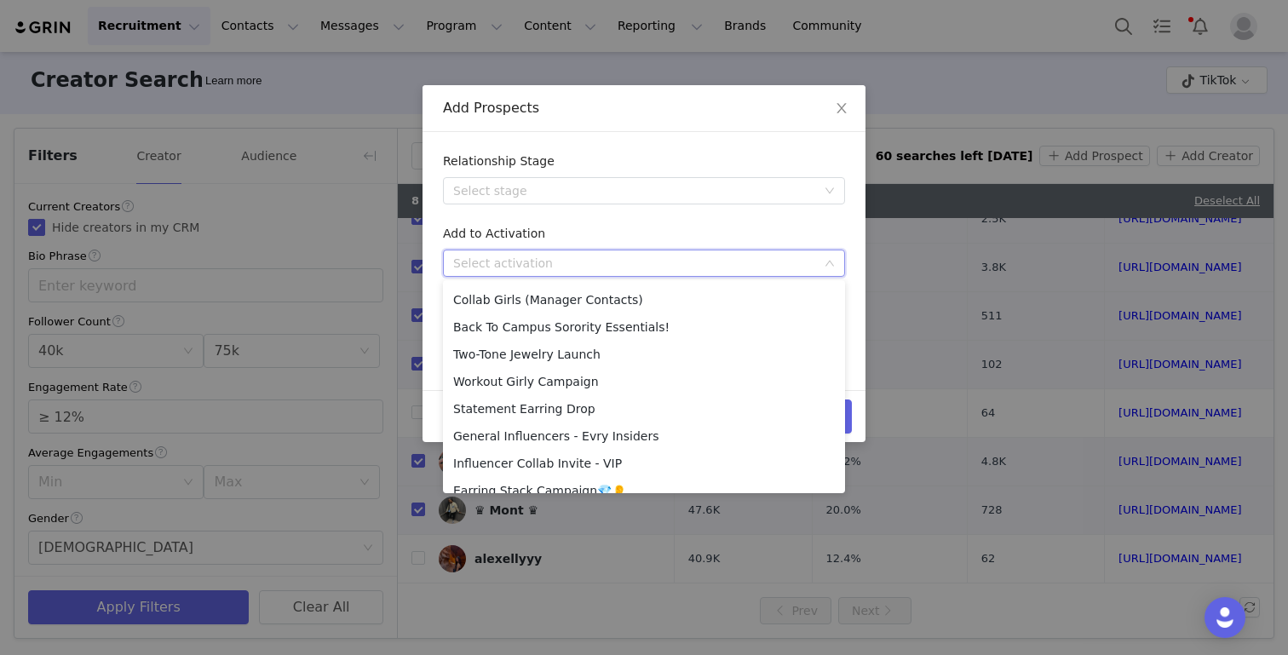
scroll to position [366, 0]
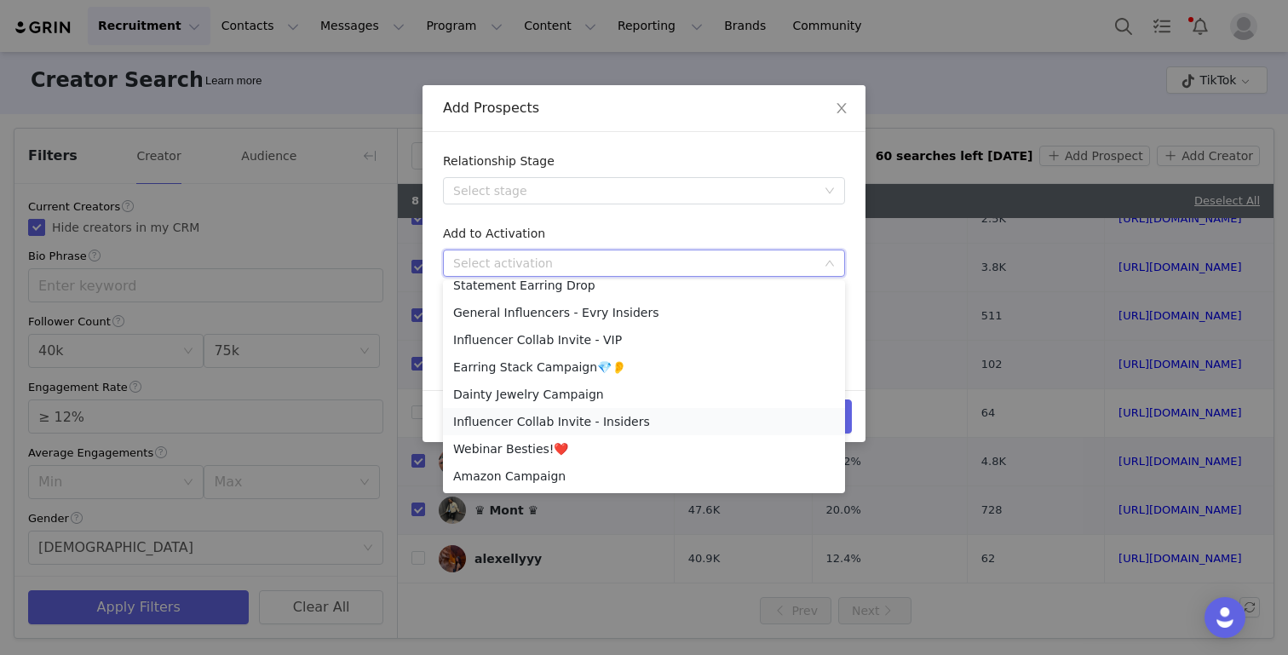
click at [628, 422] on li "Influencer Collab Invite - Insiders" at bounding box center [644, 421] width 402 height 27
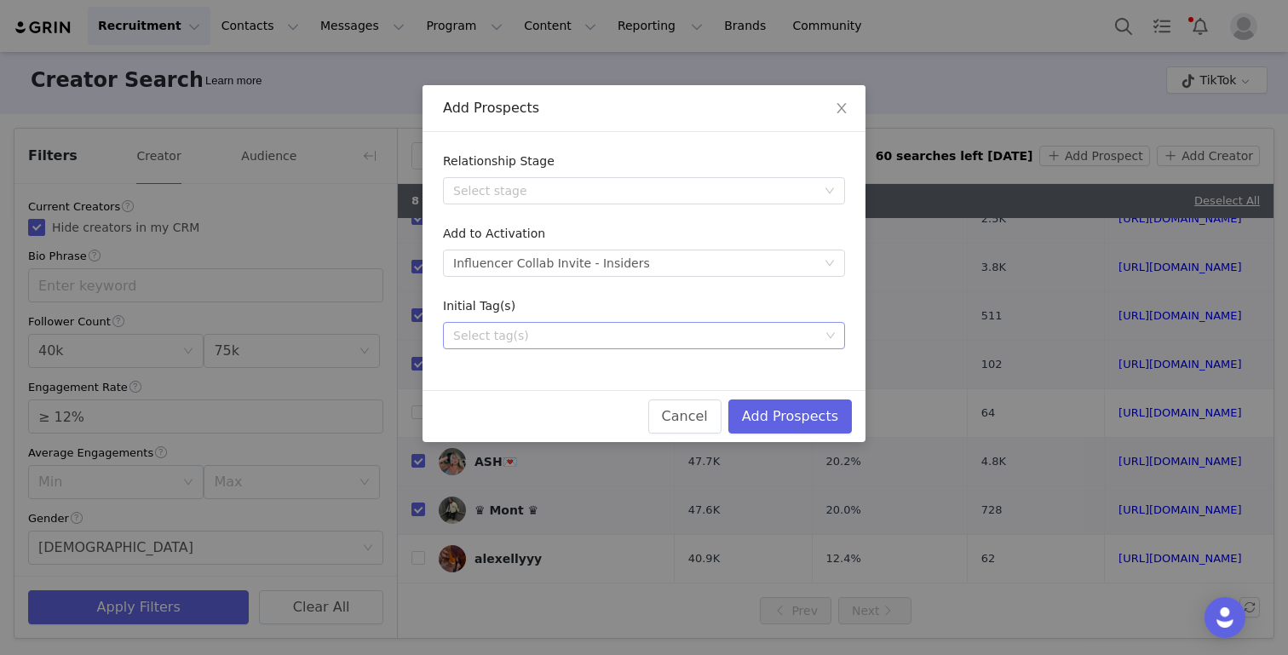
click at [643, 335] on div "Select tag(s)" at bounding box center [636, 335] width 366 height 17
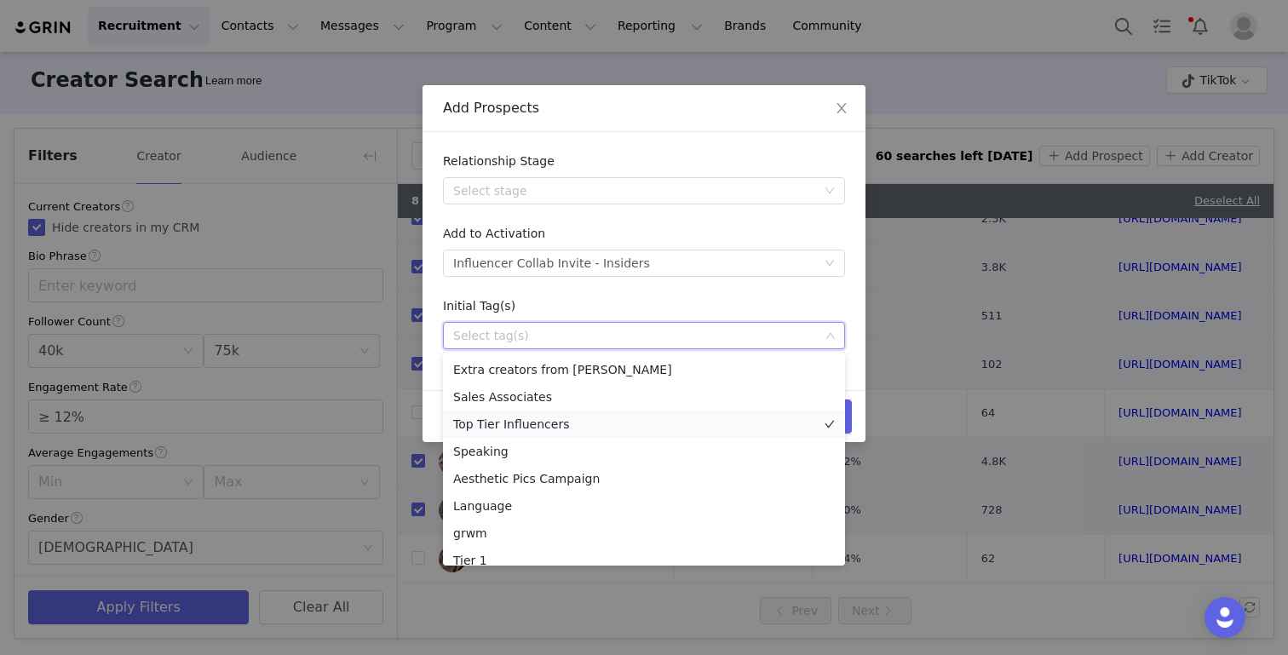
scroll to position [175, 0]
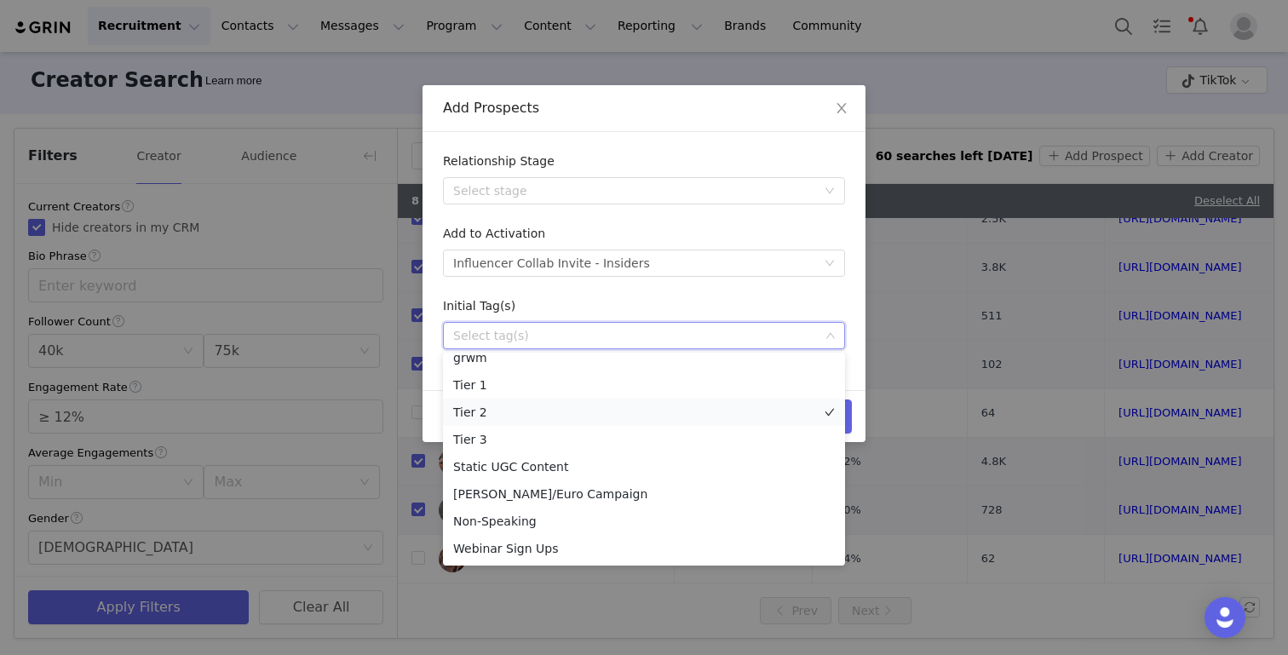
click at [613, 417] on li "Tier 2" at bounding box center [644, 412] width 402 height 27
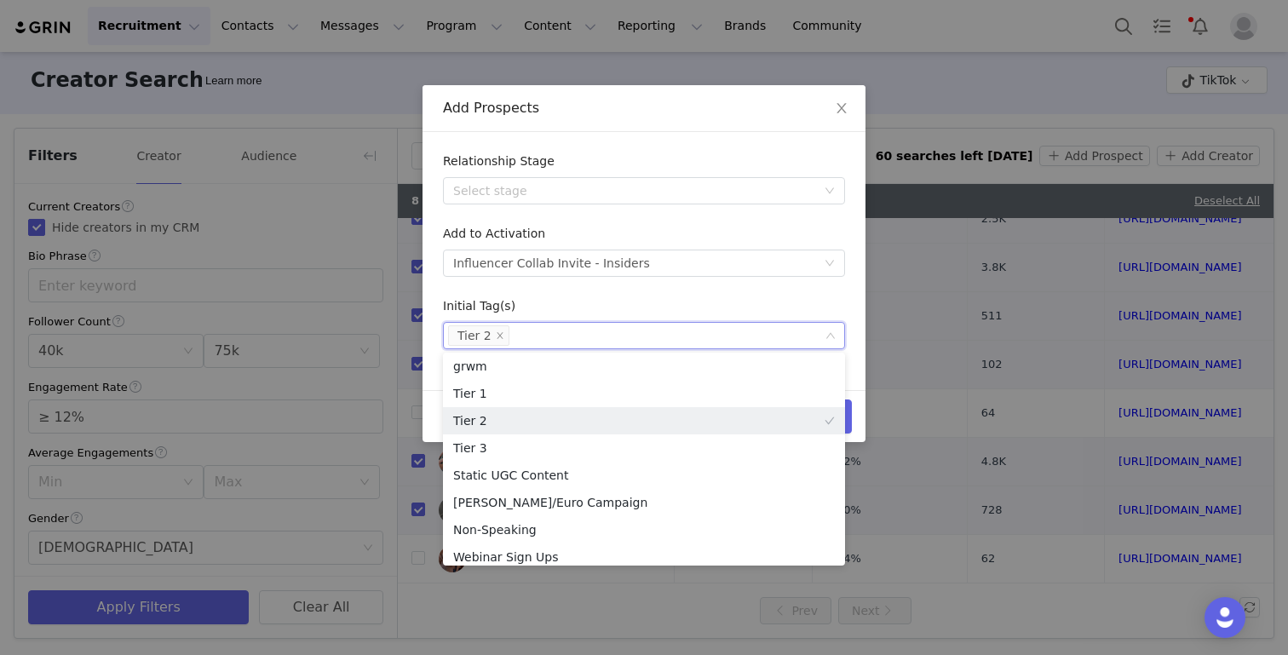
click at [756, 297] on div "Initial Tag(s)" at bounding box center [644, 309] width 402 height 25
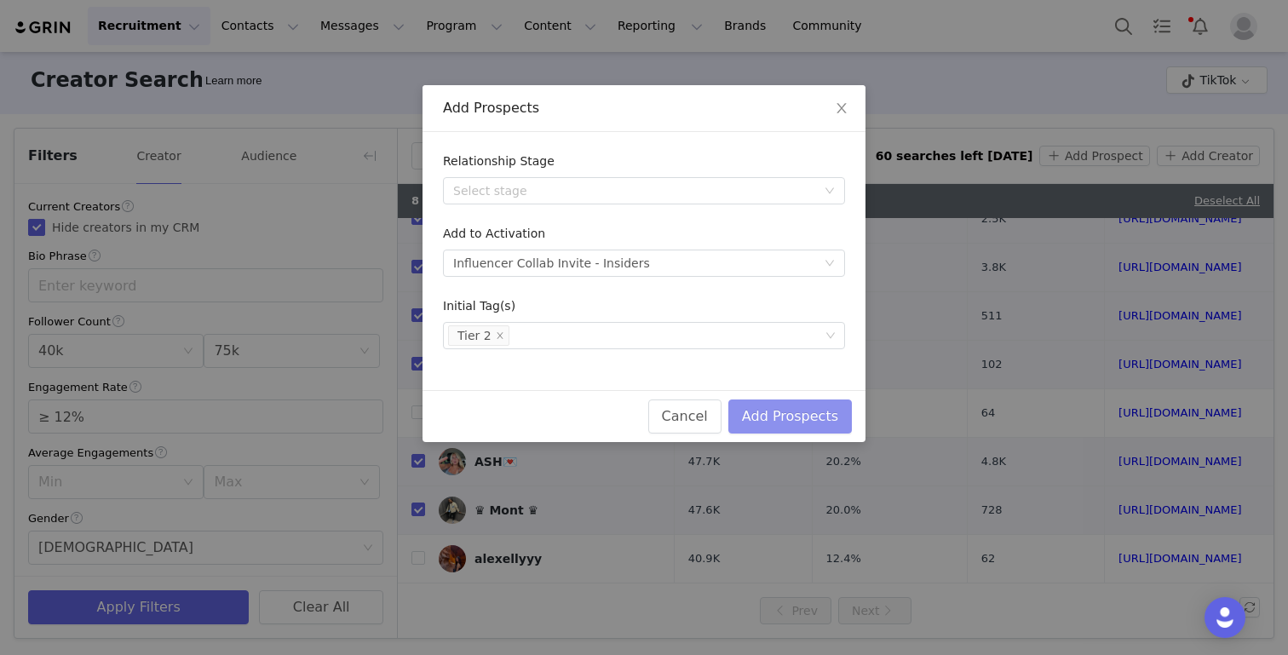
click at [816, 413] on button "Add Prospects" at bounding box center [790, 416] width 124 height 34
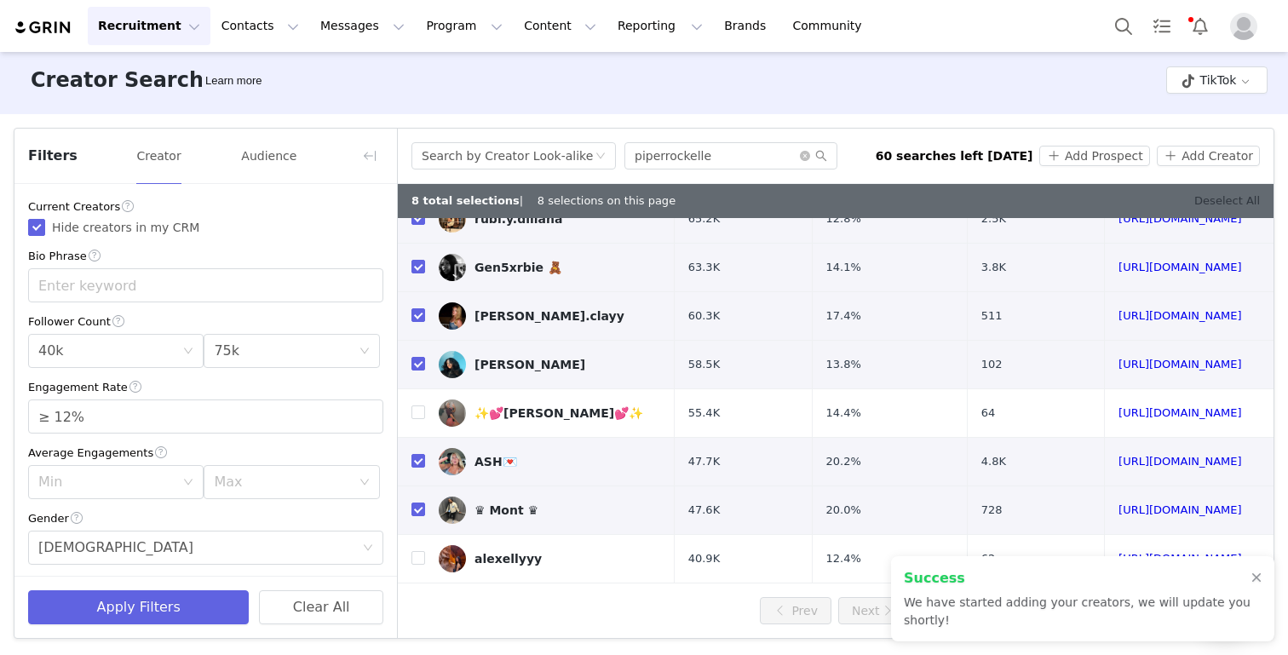
click at [1227, 198] on link "Deselect All" at bounding box center [1227, 200] width 66 height 13
checkbox input "false"
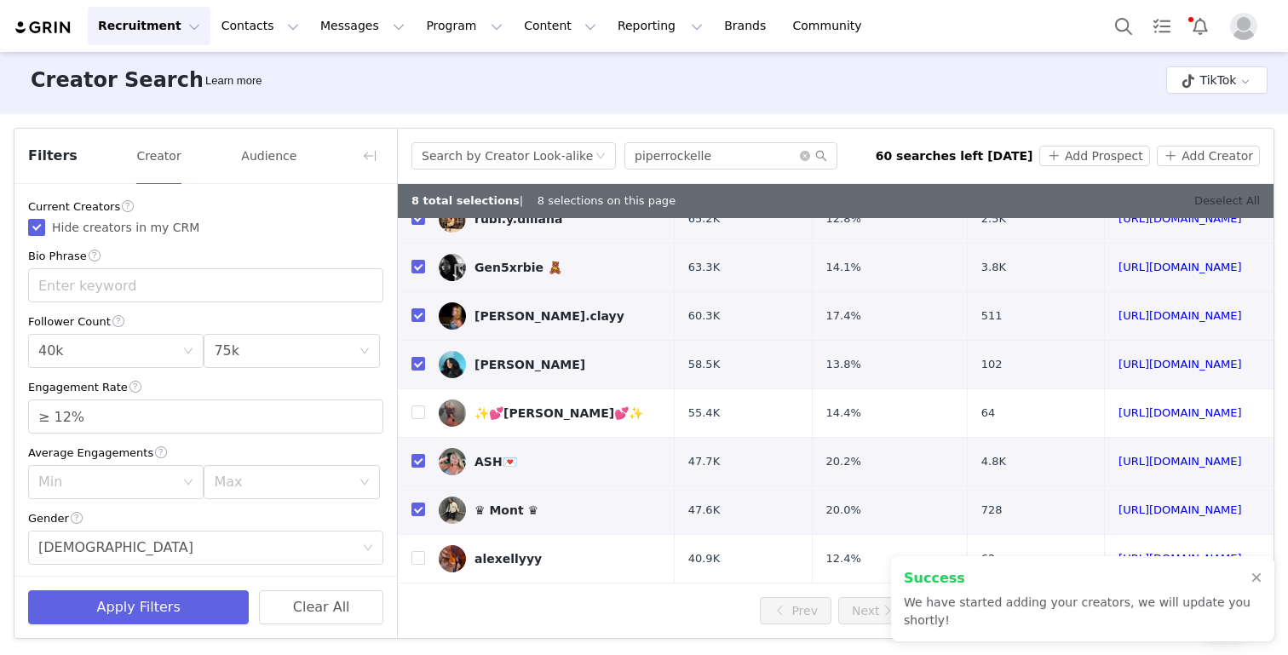
checkbox input "false"
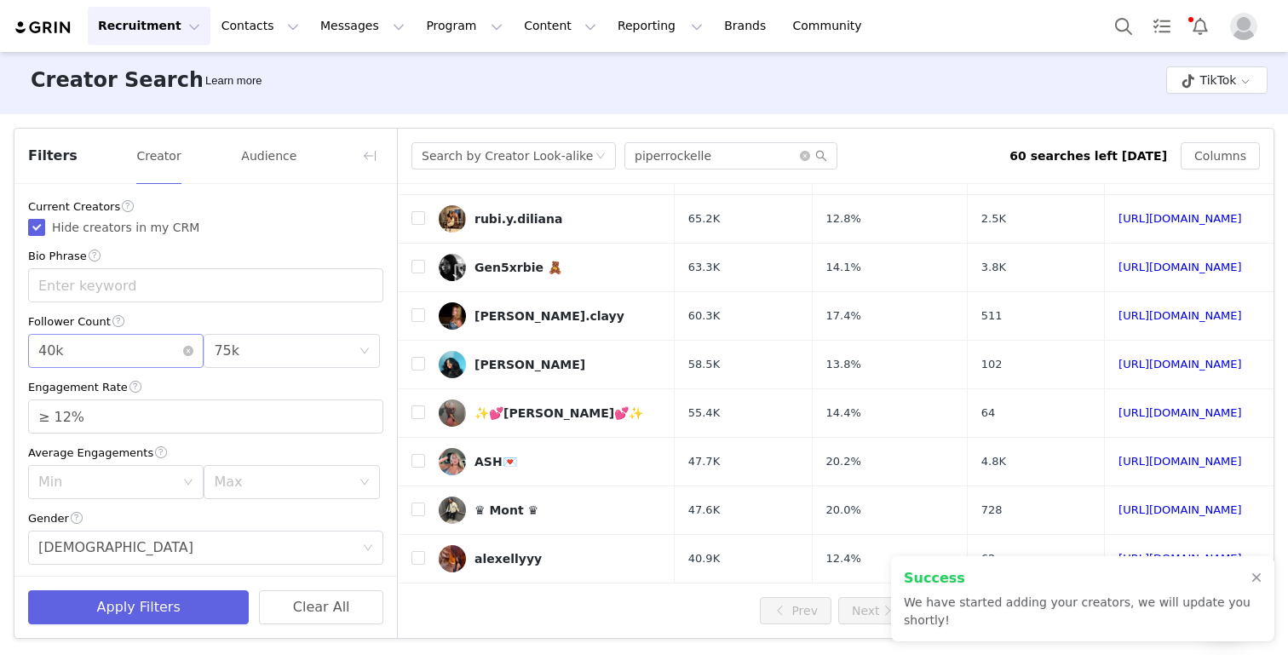
click at [110, 348] on div "Min 40k" at bounding box center [110, 351] width 144 height 32
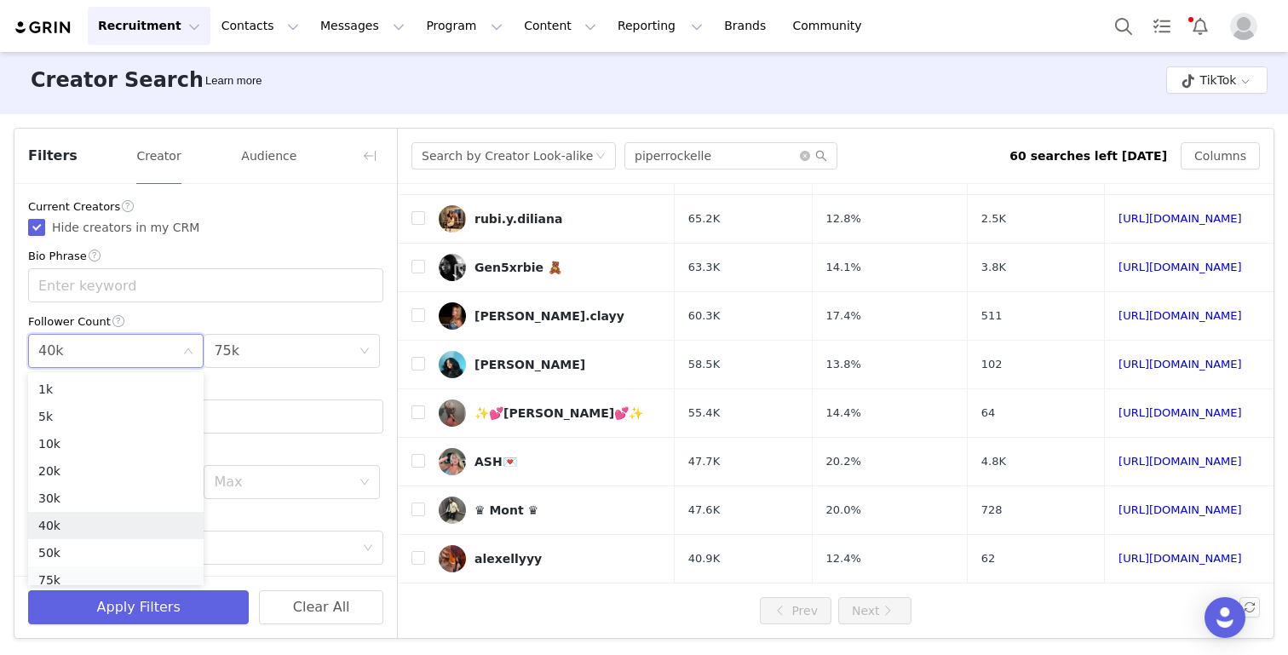
scroll to position [9, 0]
click at [63, 577] on li "75k" at bounding box center [115, 571] width 175 height 27
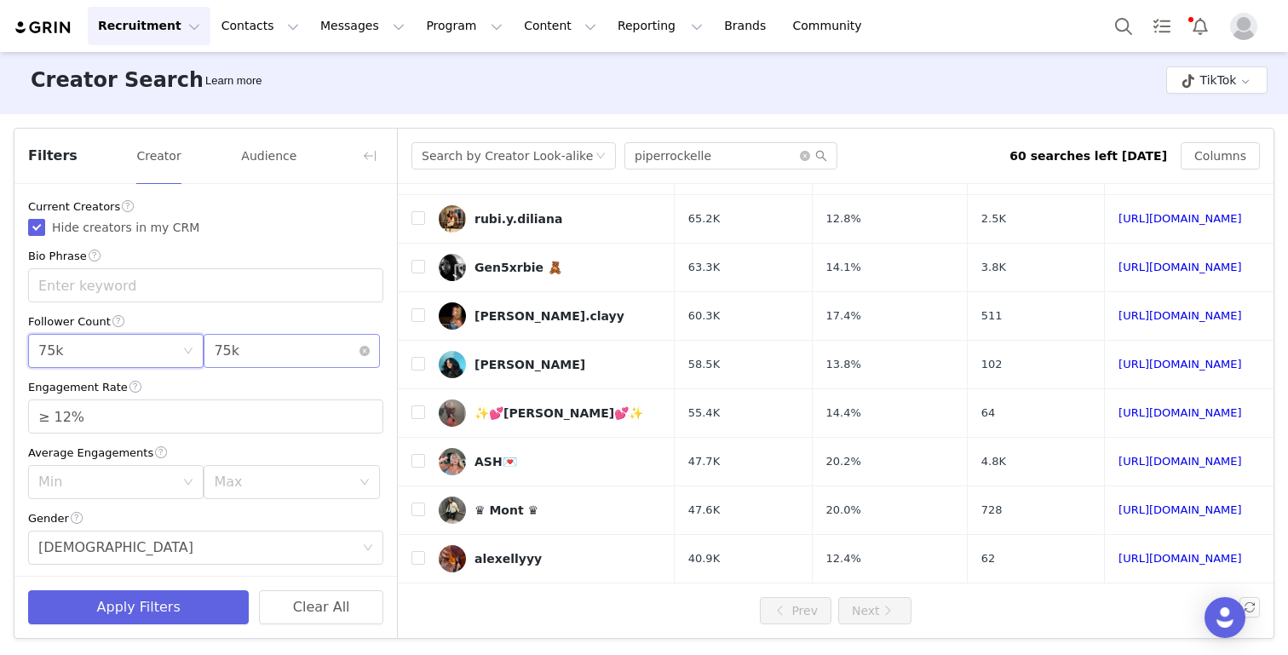
click at [254, 354] on div "Max 75k" at bounding box center [286, 351] width 144 height 32
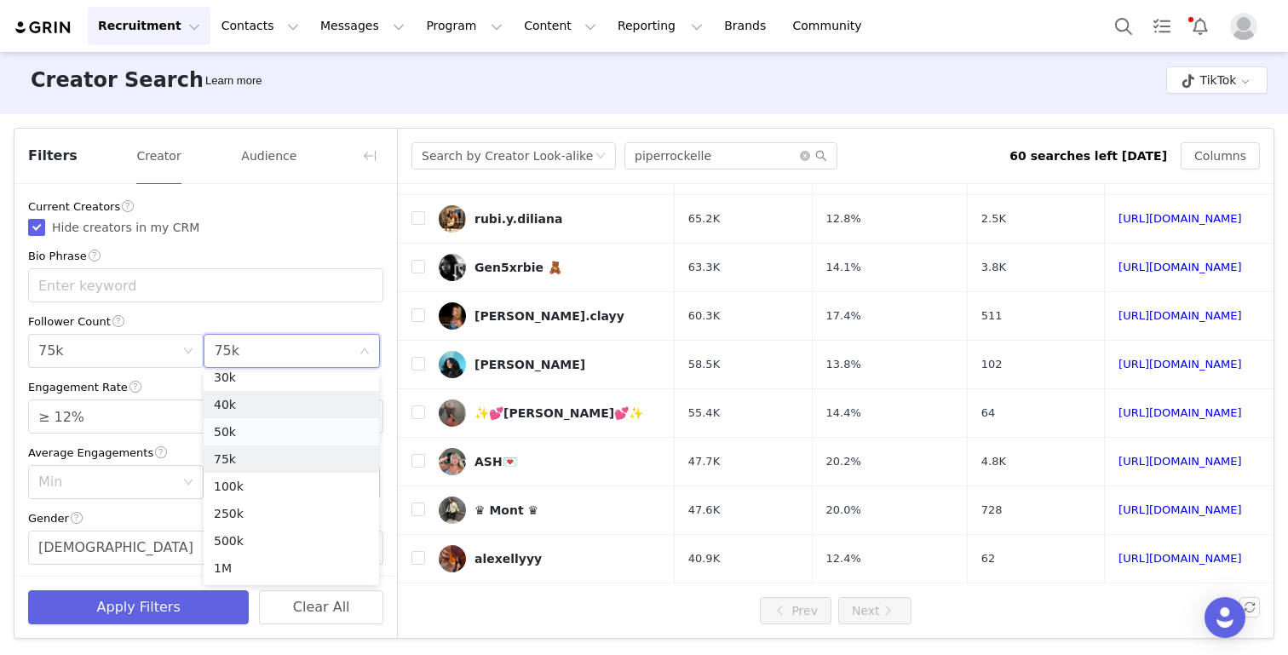
scroll to position [112, 0]
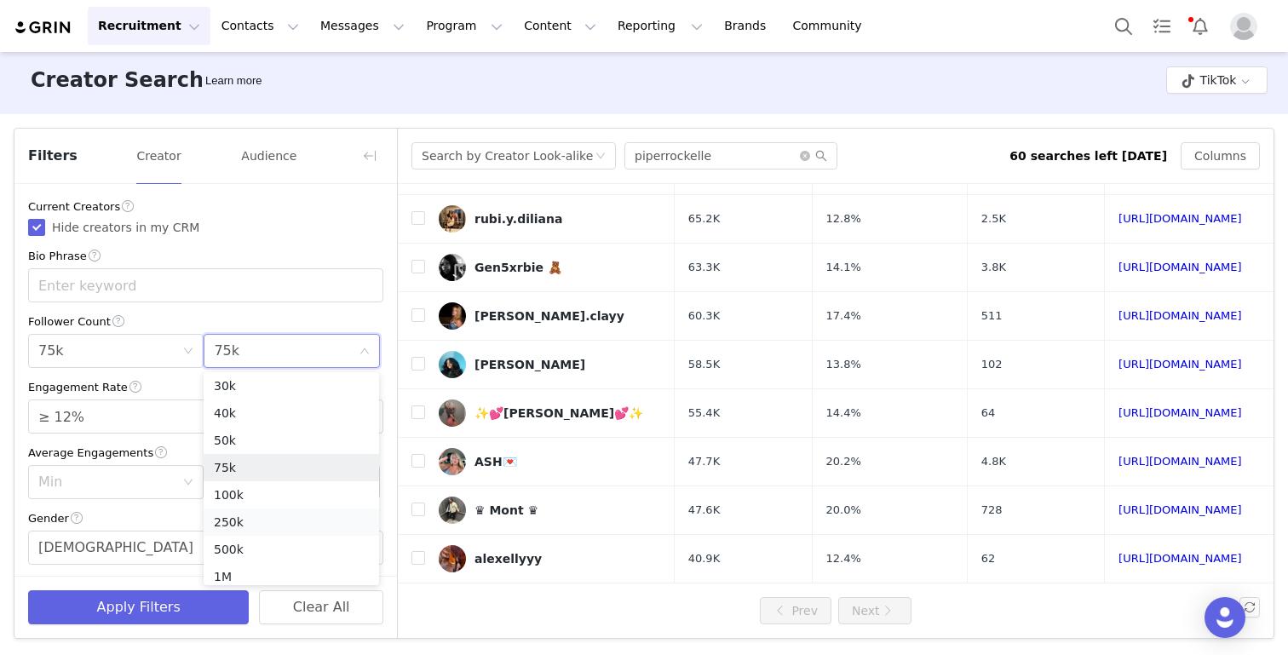
click at [247, 525] on li "250k" at bounding box center [291, 522] width 175 height 27
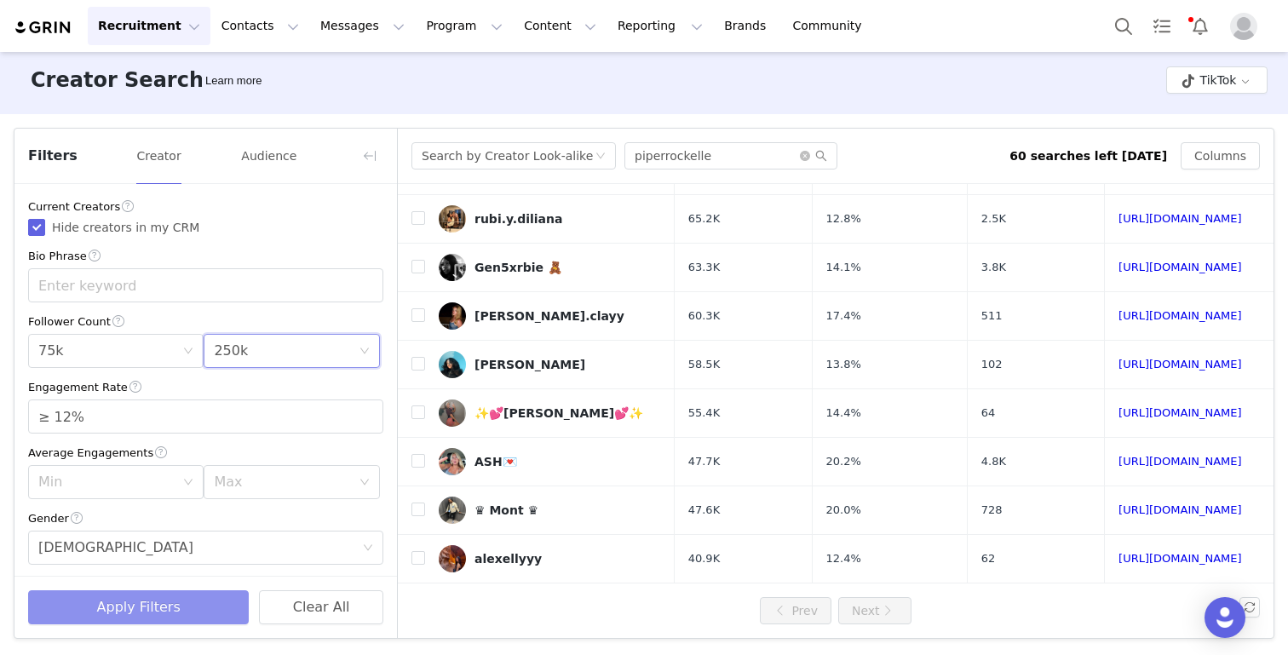
click at [171, 608] on button "Apply Filters" at bounding box center [138, 607] width 221 height 34
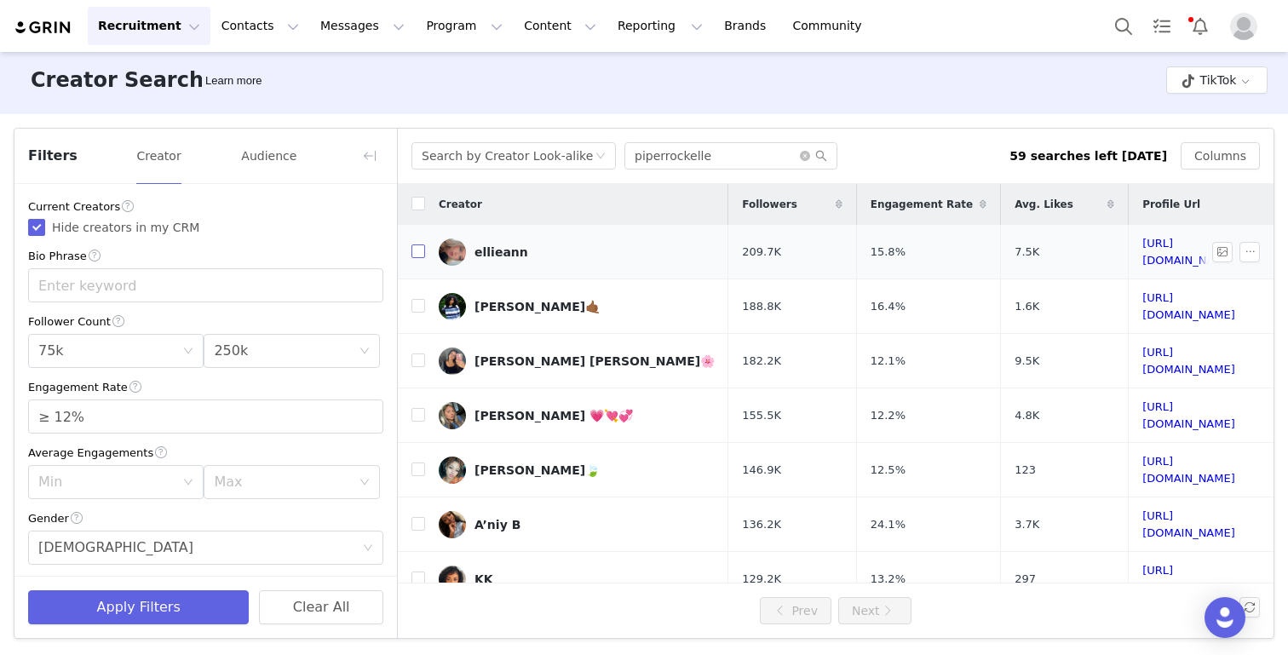
click at [417, 250] on input "checkbox" at bounding box center [418, 251] width 14 height 14
checkbox input "true"
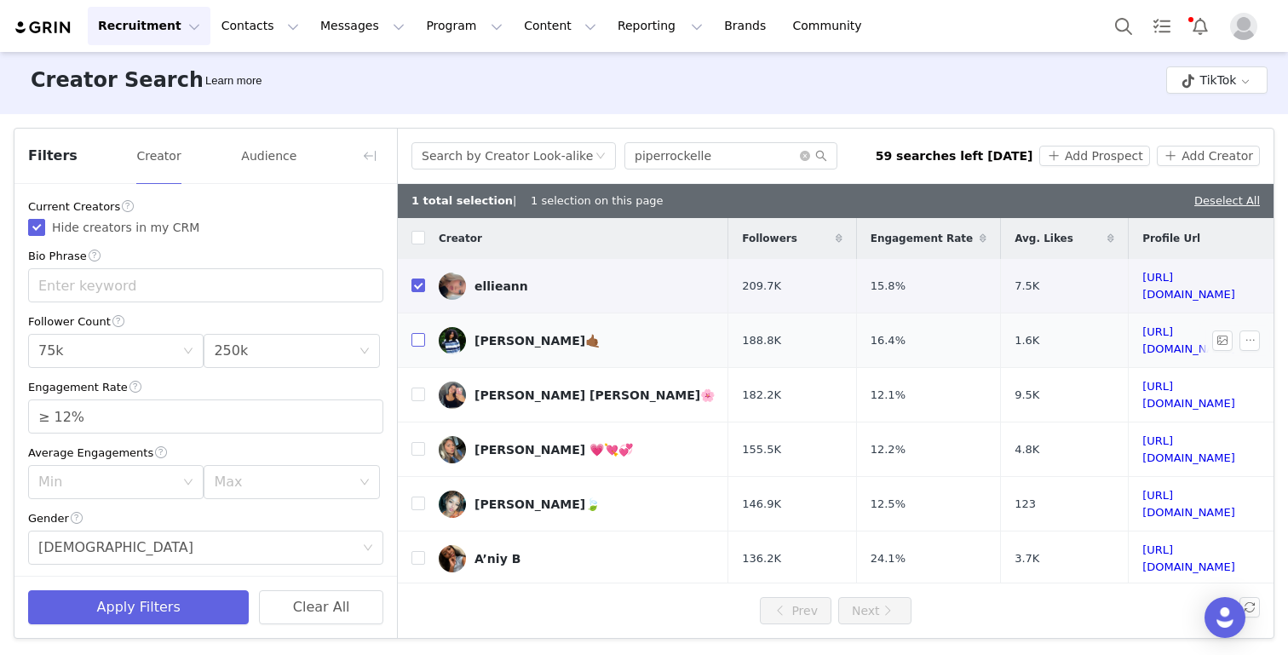
click at [417, 333] on input "checkbox" at bounding box center [418, 340] width 14 height 14
checkbox input "true"
click at [417, 387] on label at bounding box center [418, 395] width 14 height 18
click at [417, 388] on input "checkbox" at bounding box center [418, 395] width 14 height 14
checkbox input "true"
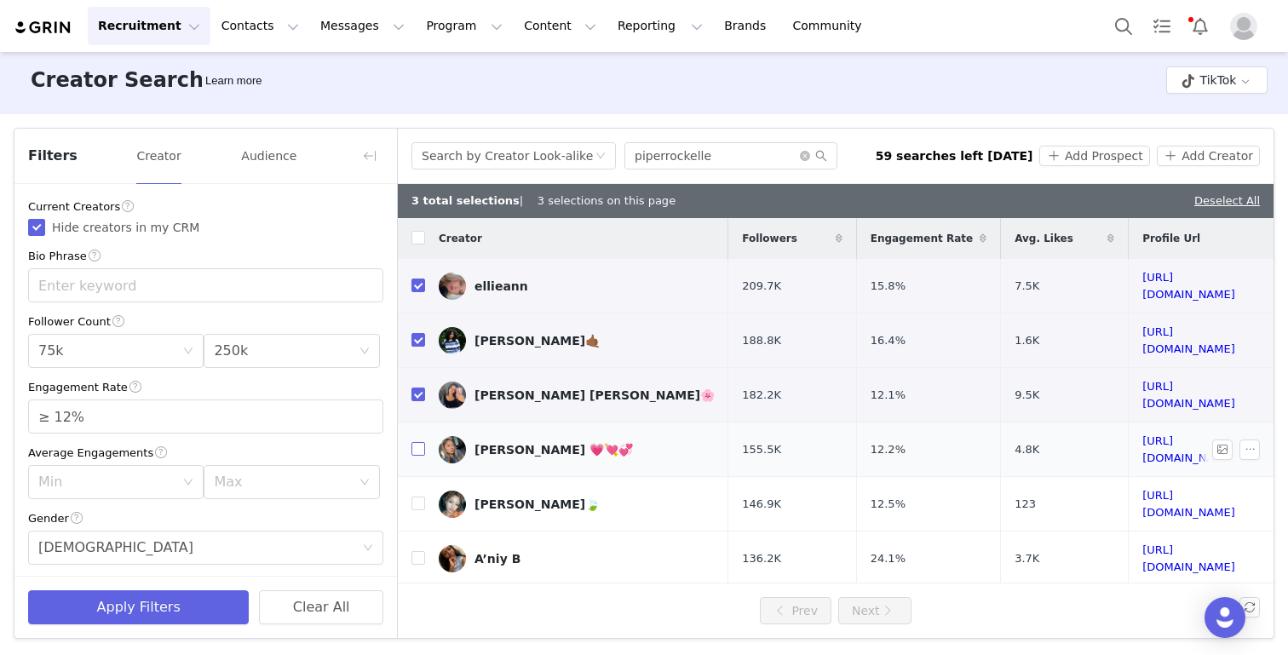
click at [417, 440] on label at bounding box center [418, 449] width 14 height 18
click at [417, 442] on input "checkbox" at bounding box center [418, 449] width 14 height 14
checkbox input "true"
click at [417, 497] on input "checkbox" at bounding box center [418, 504] width 14 height 14
checkbox input "true"
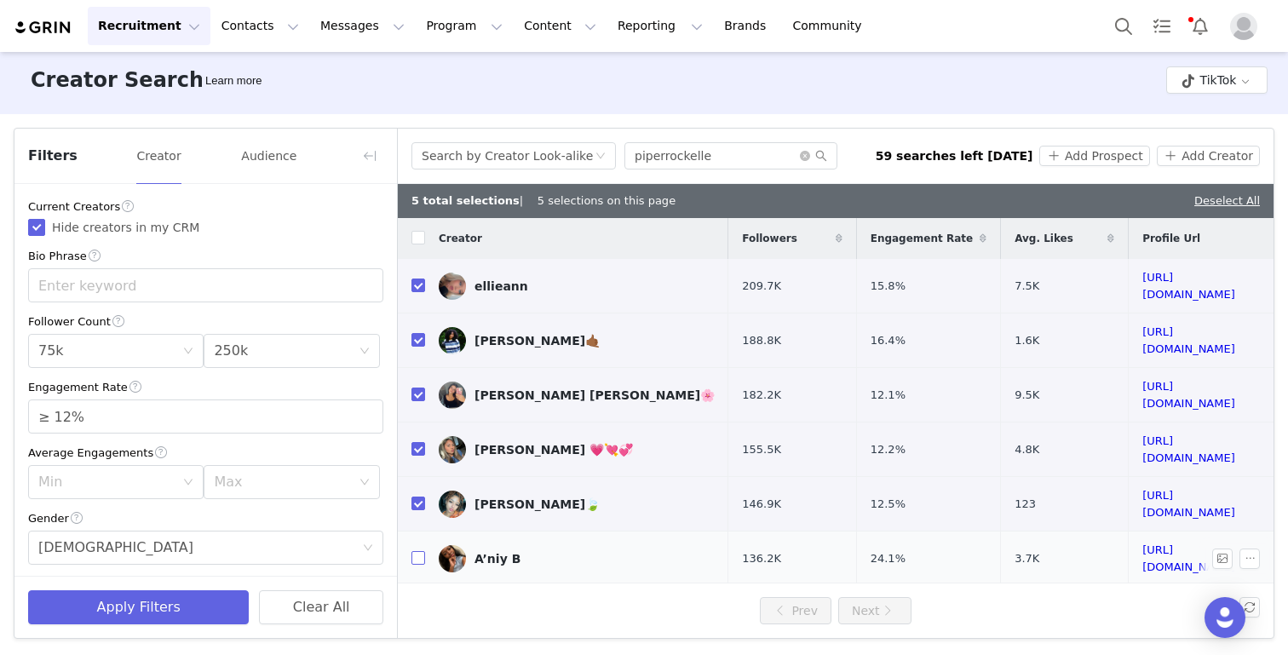
click at [422, 551] on input "checkbox" at bounding box center [418, 558] width 14 height 14
checkbox input "true"
click at [414, 606] on input "checkbox" at bounding box center [418, 613] width 14 height 14
checkbox input "true"
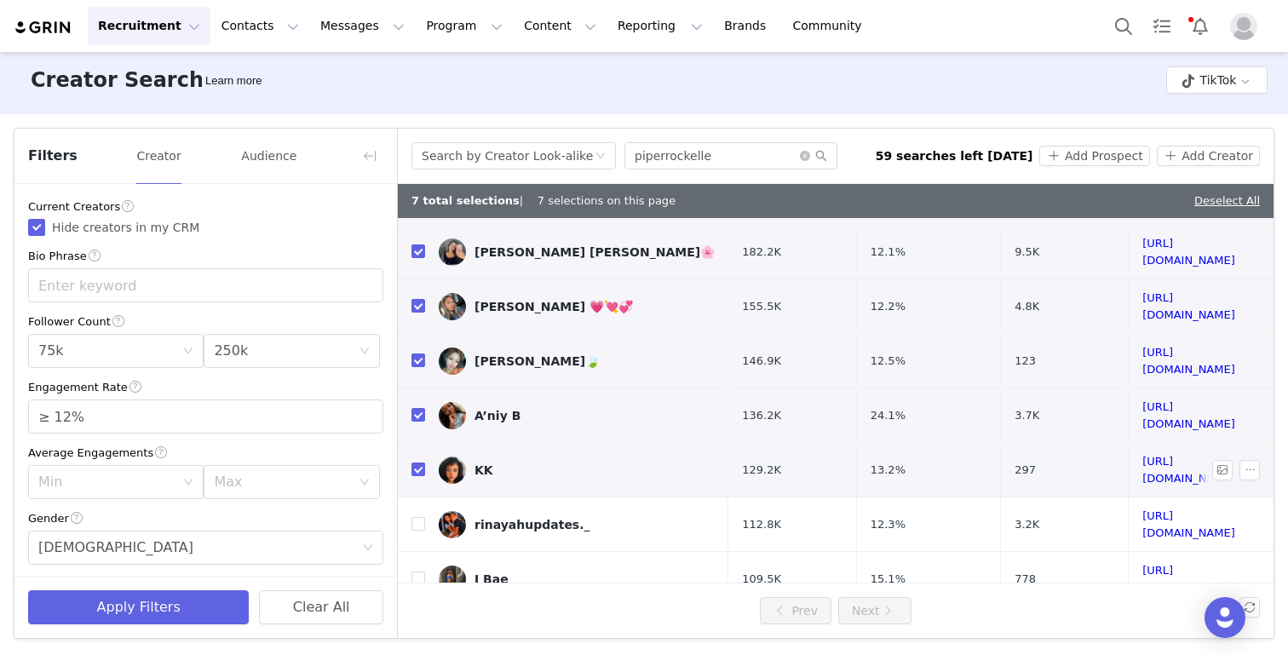
scroll to position [161, 0]
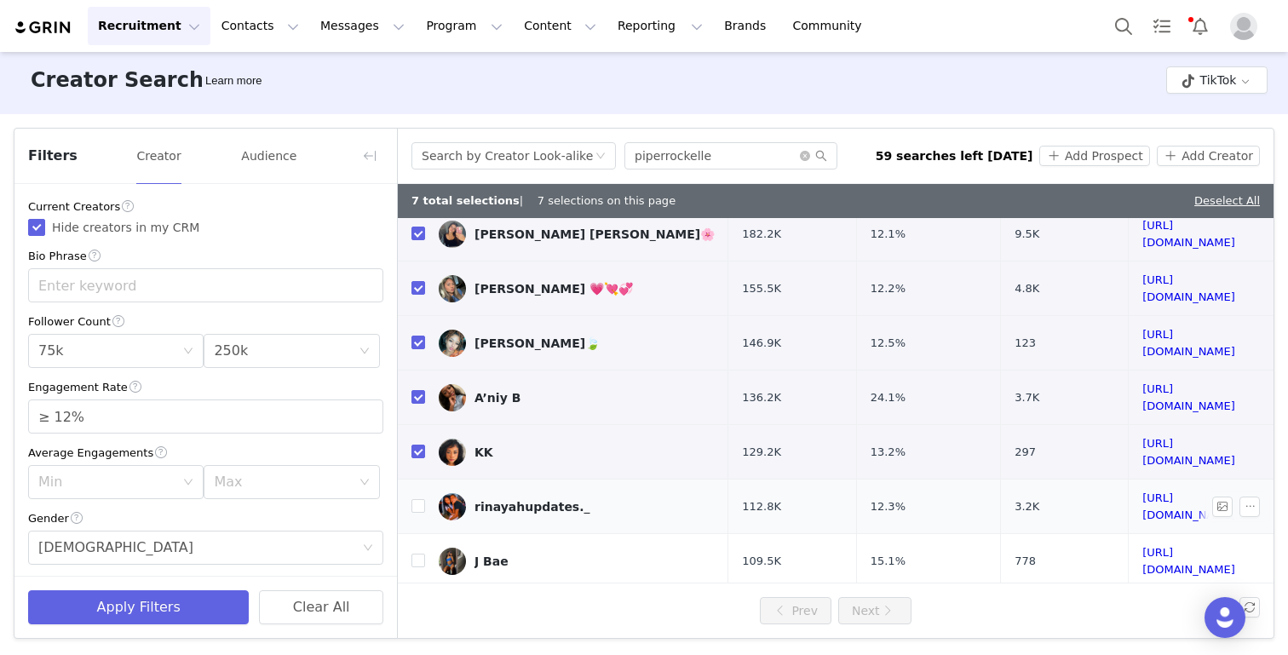
click at [414, 480] on td at bounding box center [411, 507] width 27 height 55
click at [421, 499] on input "checkbox" at bounding box center [418, 506] width 14 height 14
checkbox input "true"
click at [421, 554] on input "checkbox" at bounding box center [418, 561] width 14 height 14
checkbox input "true"
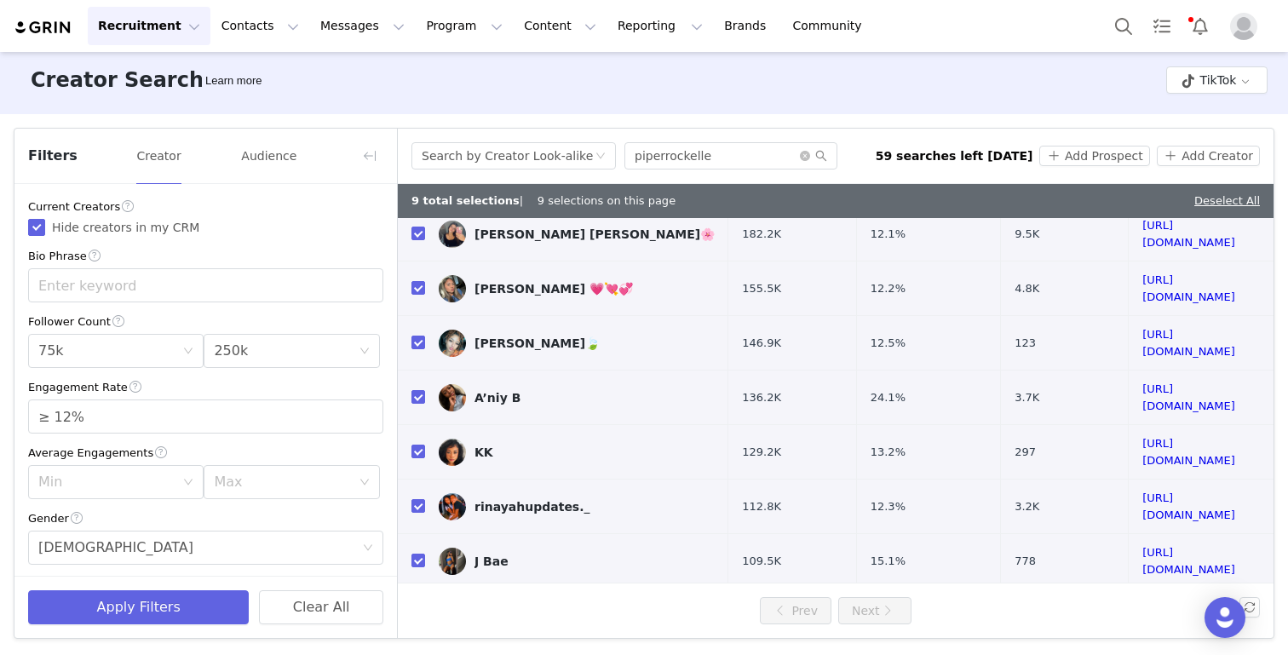
click at [422, 589] on td at bounding box center [411, 616] width 27 height 55
click at [416, 608] on input "checkbox" at bounding box center [418, 615] width 14 height 14
checkbox input "true"
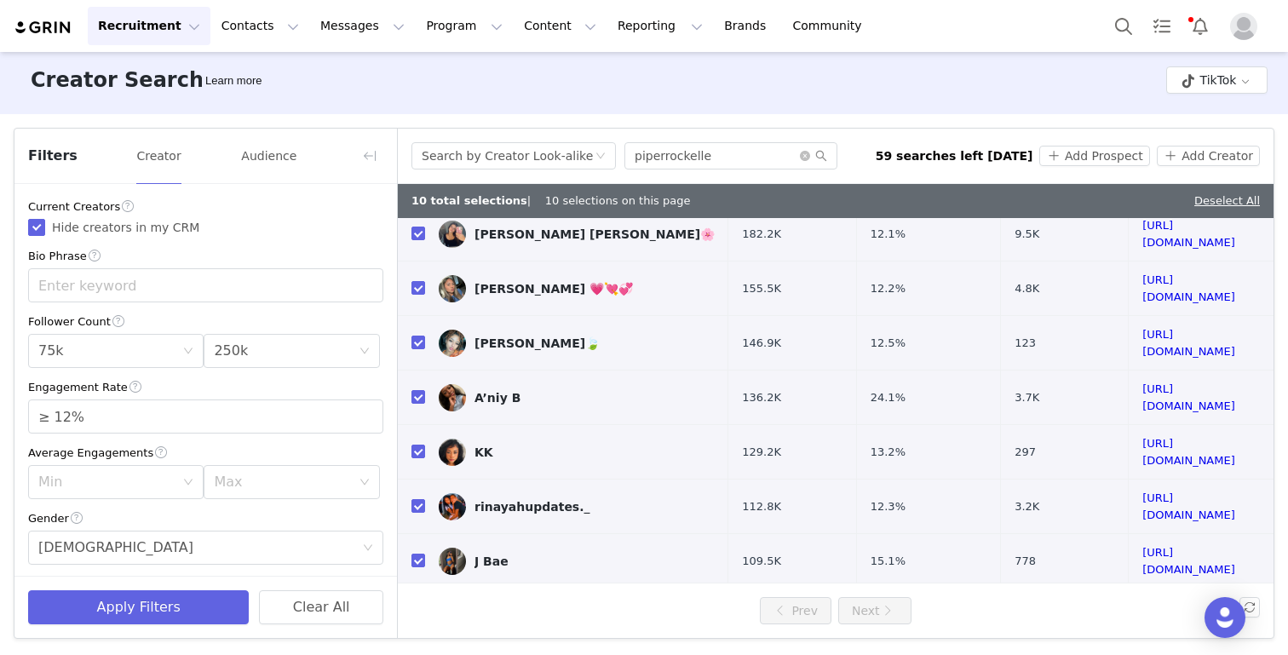
click at [1082, 175] on div "Search by Creator Look-alike piperrockelle 59 searches left [DATE] Add Prospect…" at bounding box center [836, 156] width 876 height 55
click at [1082, 149] on button "Add Prospect" at bounding box center [1094, 156] width 110 height 20
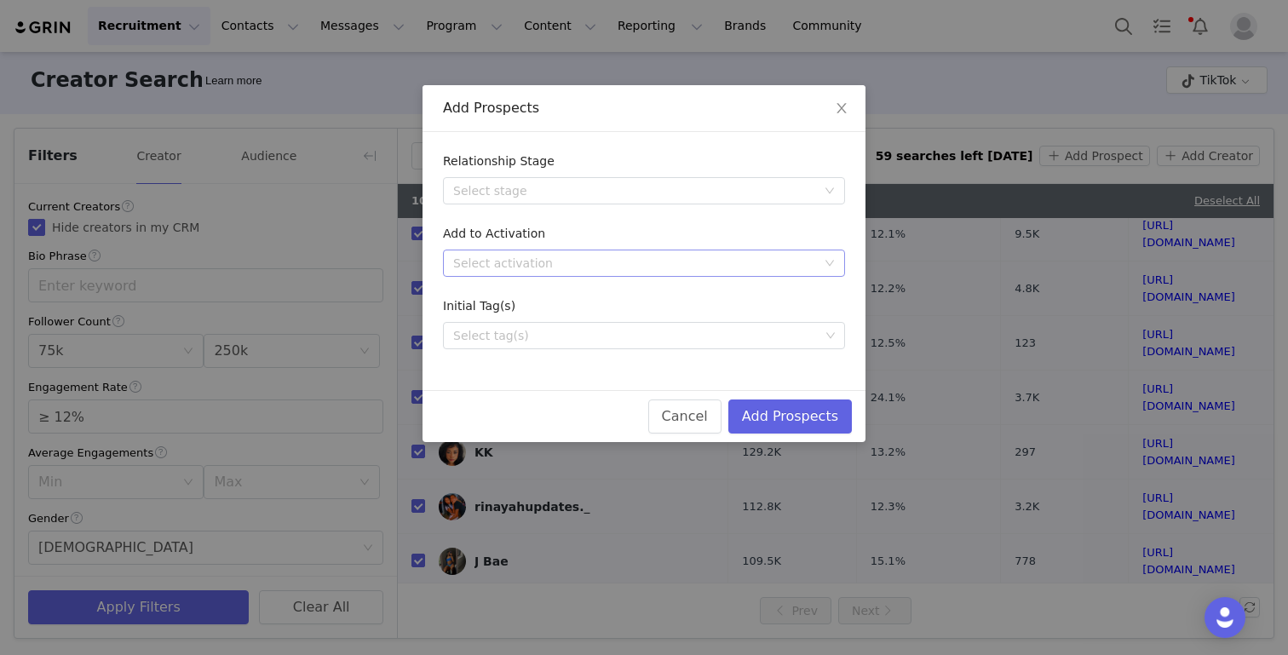
click at [541, 250] on div "Select activation" at bounding box center [638, 263] width 371 height 26
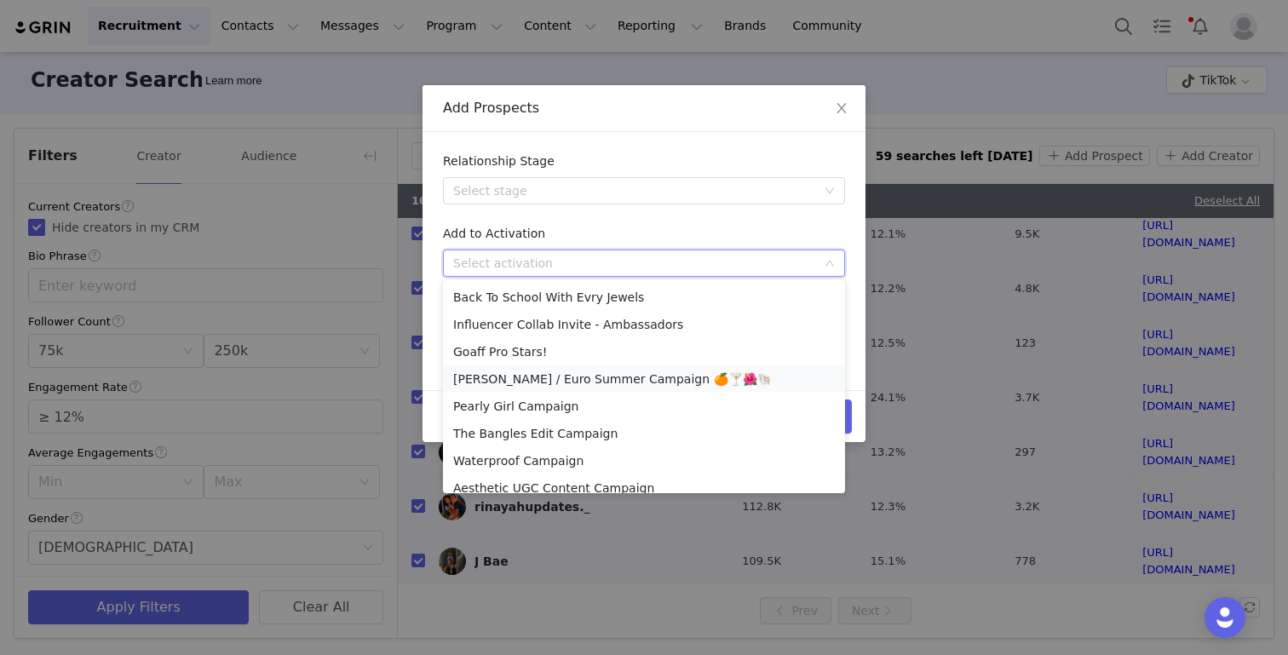
scroll to position [366, 0]
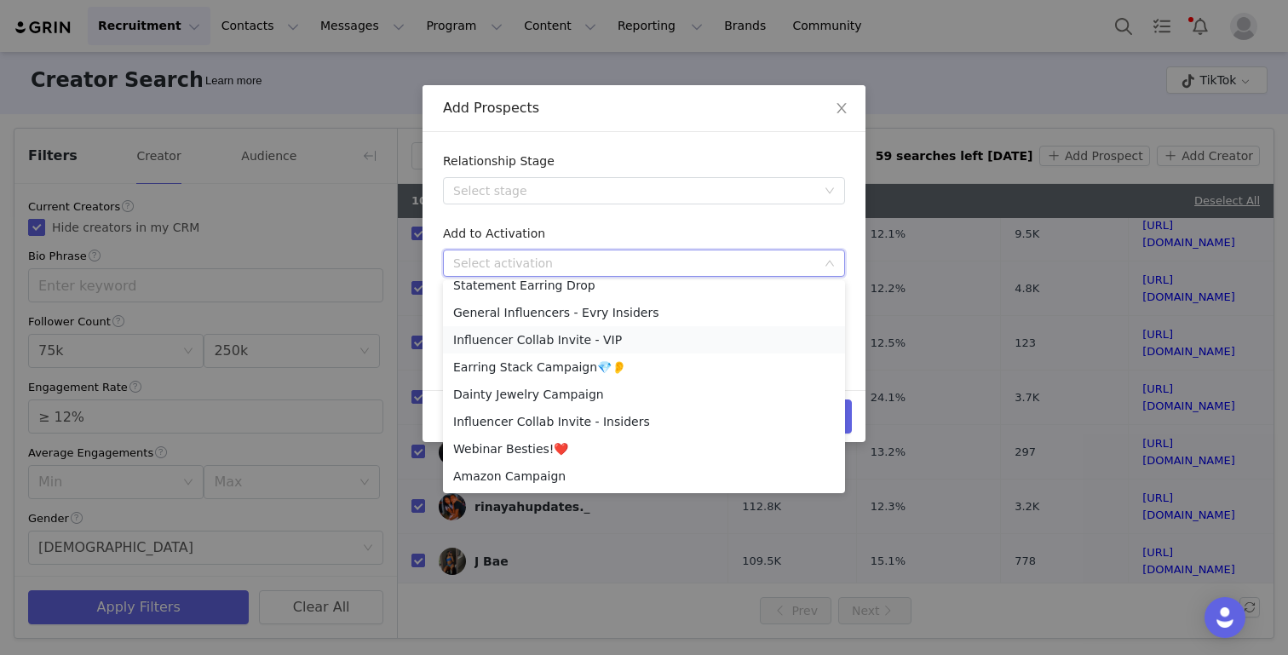
click at [537, 337] on li "Influencer Collab Invite - VIP" at bounding box center [644, 339] width 402 height 27
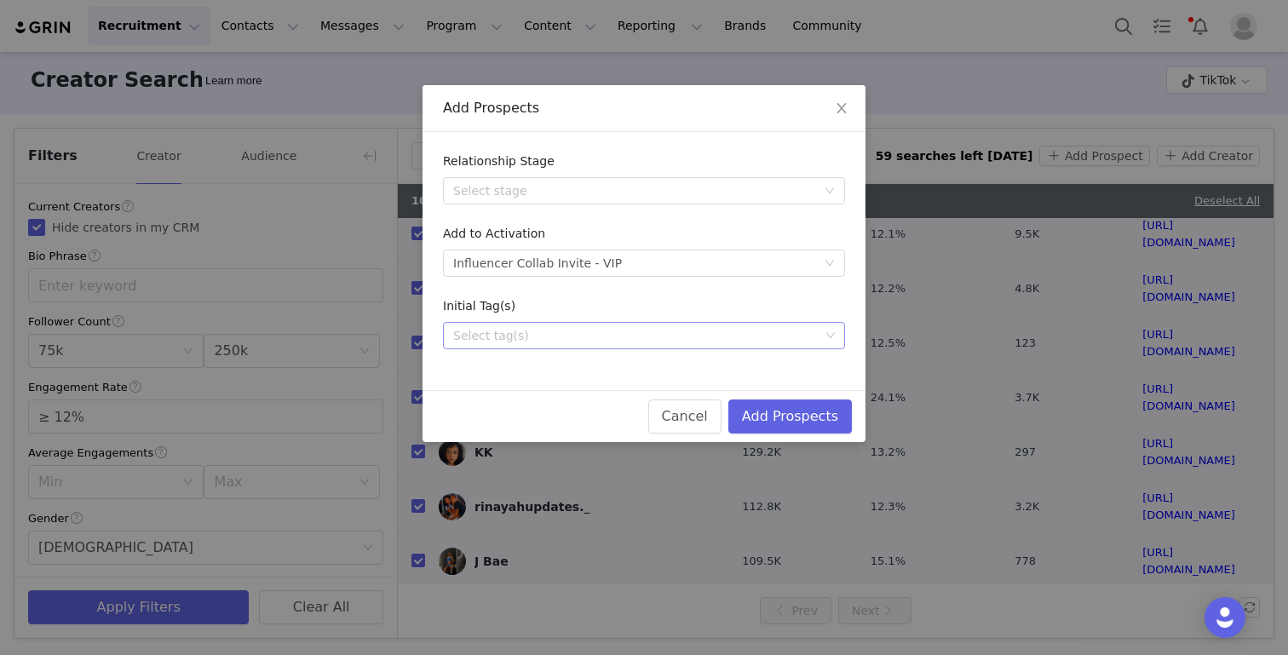
click at [608, 341] on div "Select tag(s)" at bounding box center [636, 335] width 366 height 17
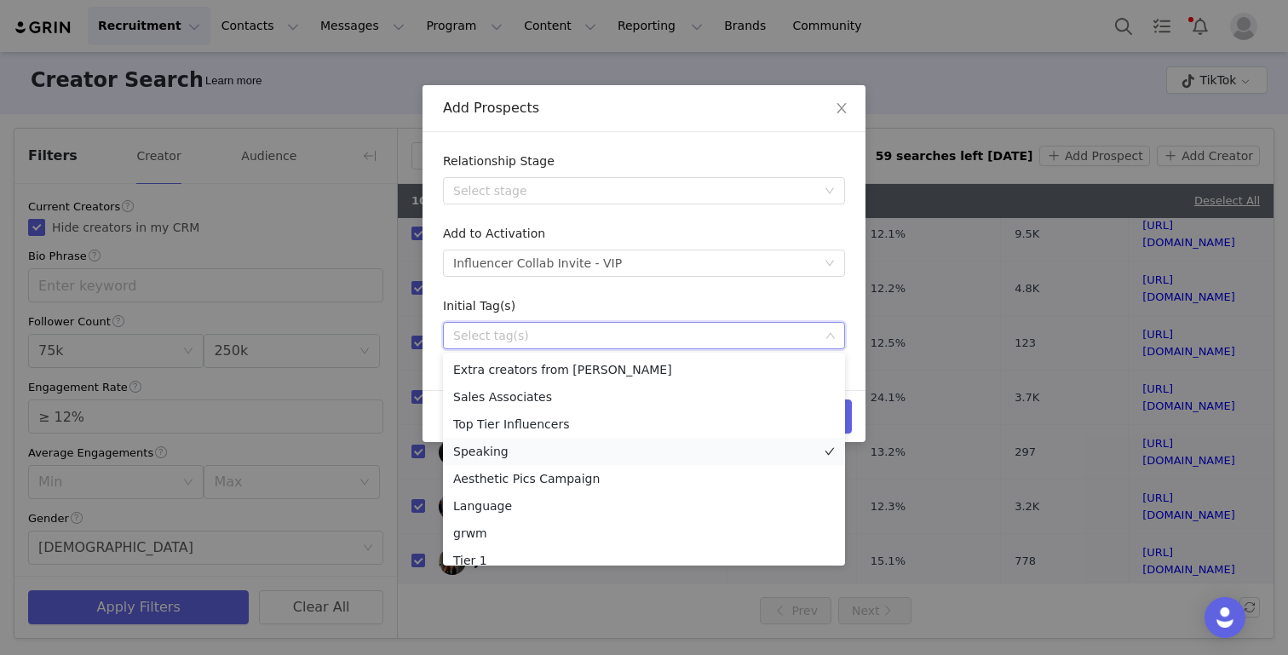
scroll to position [175, 0]
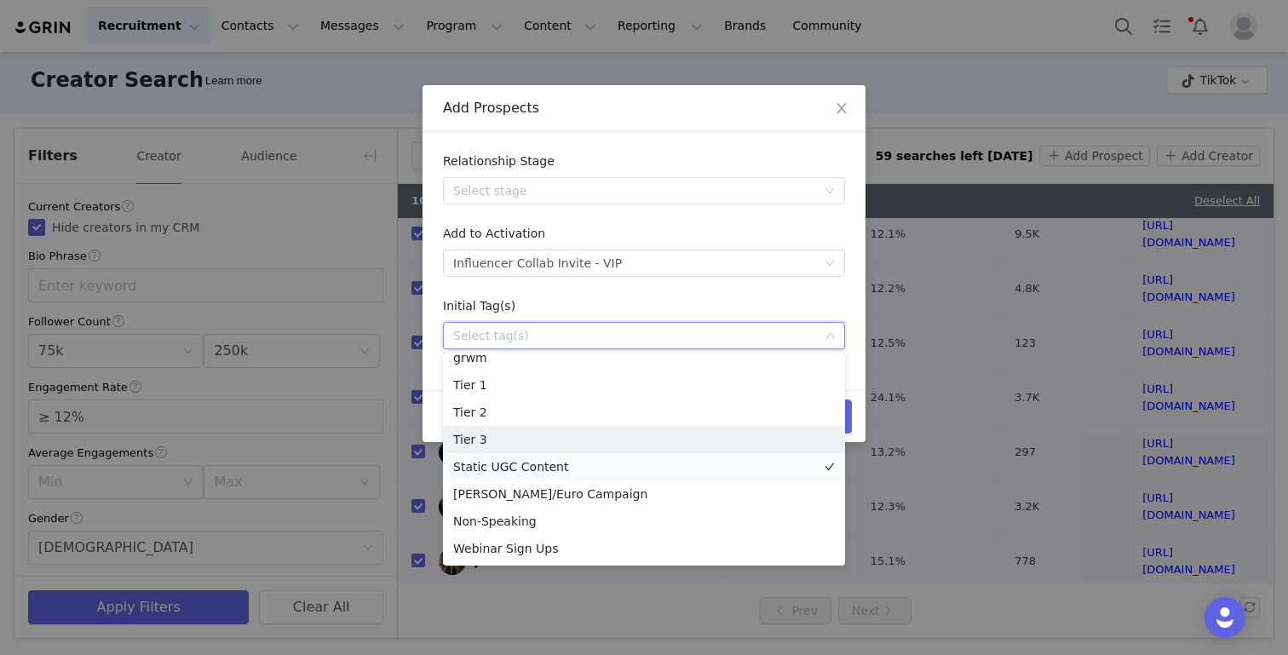
click at [484, 455] on li "Static UGC Content" at bounding box center [644, 466] width 402 height 27
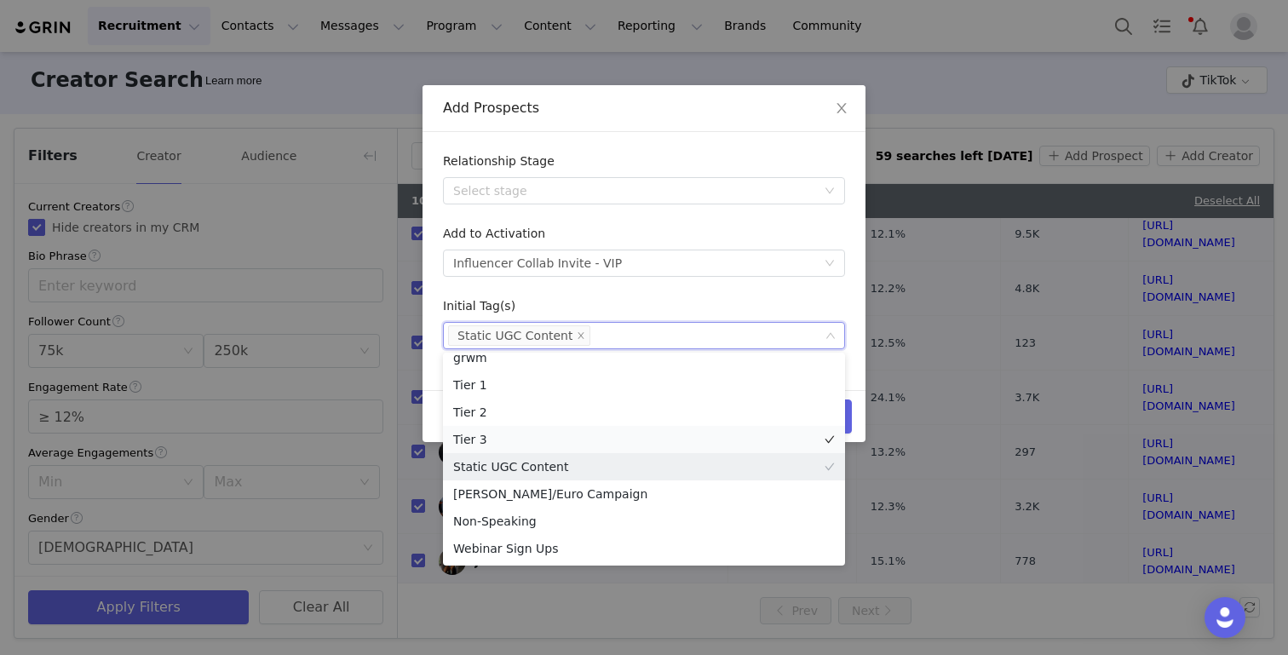
click at [486, 434] on li "Tier 3" at bounding box center [644, 439] width 402 height 27
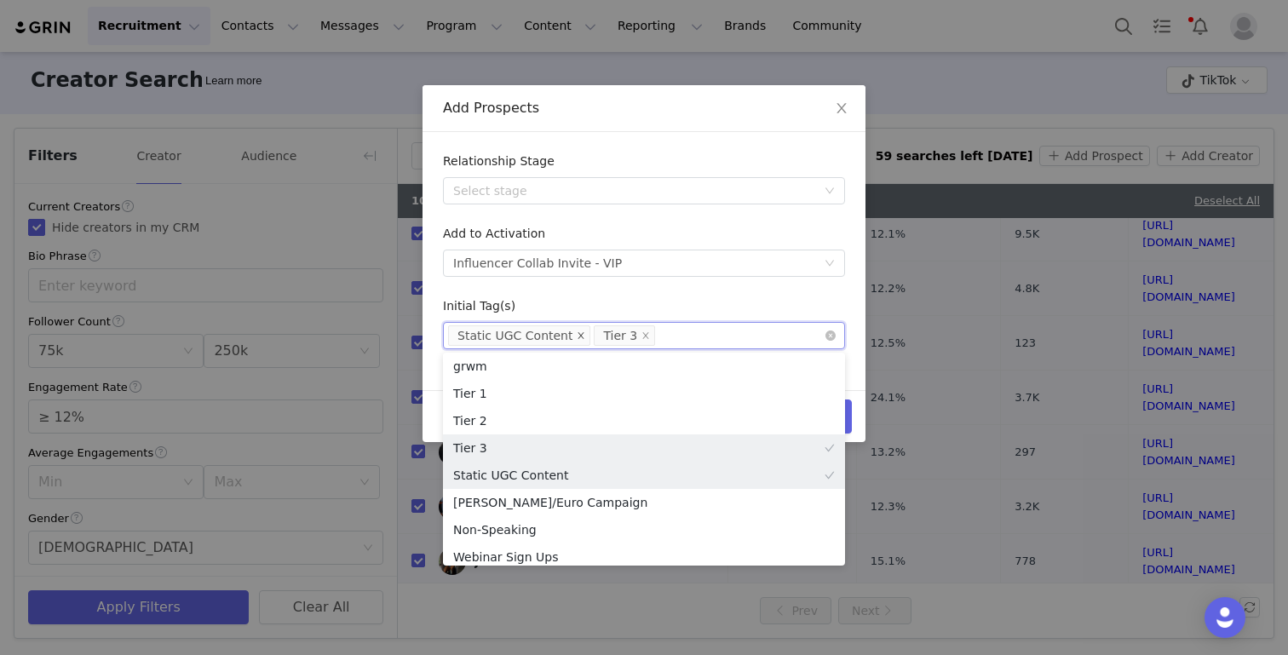
click at [577, 338] on icon "icon: close" at bounding box center [581, 335] width 9 height 9
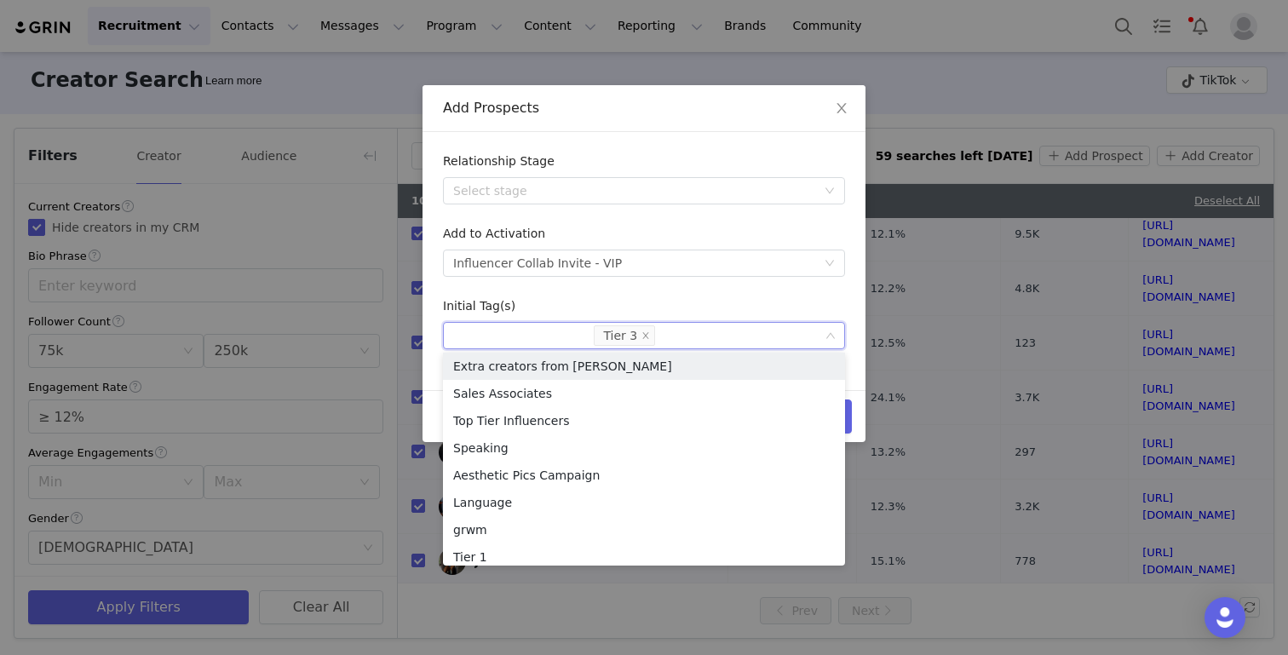
click at [612, 296] on form "Relationship Stage Select stage Add to Activation Select activation Influencer …" at bounding box center [644, 250] width 402 height 197
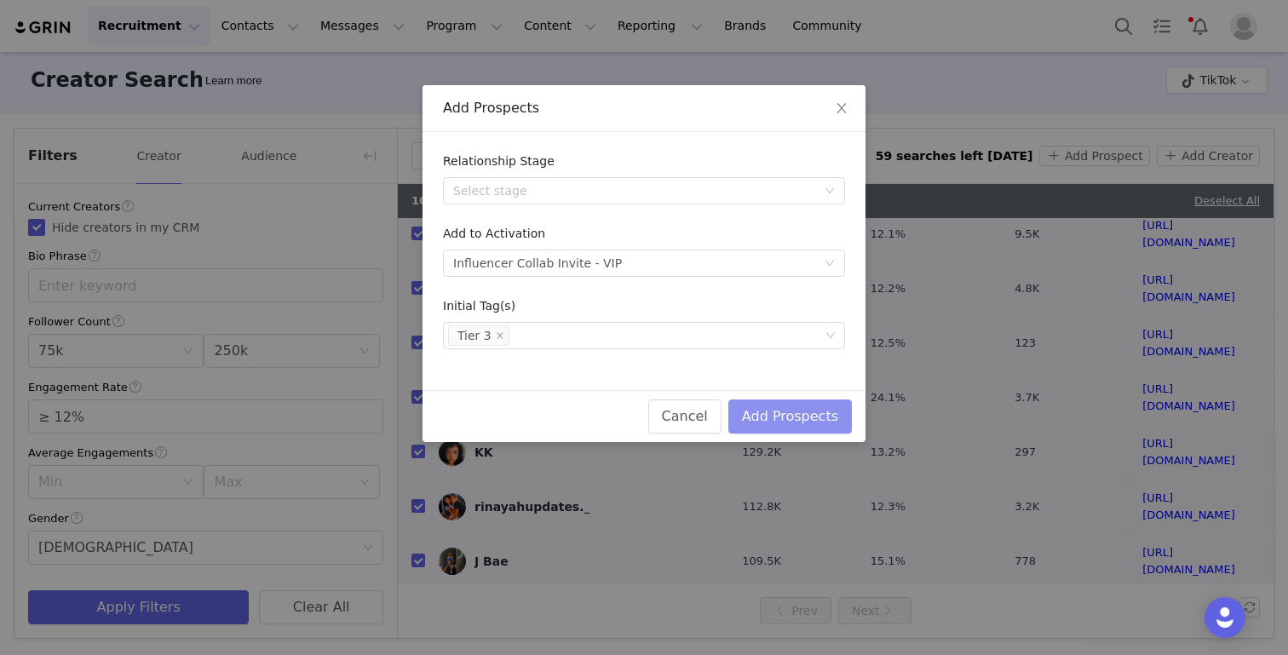
click at [804, 400] on button "Add Prospects" at bounding box center [790, 416] width 124 height 34
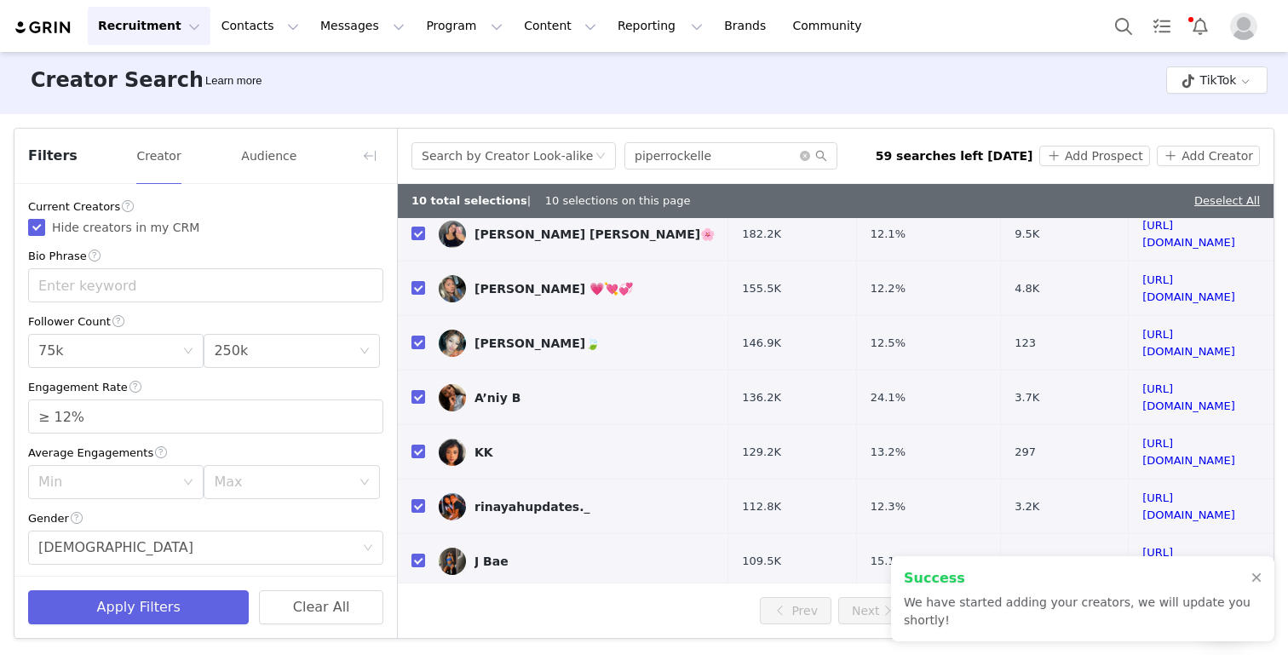
click at [1215, 192] on div "10 total selections | 10 selections on this page Deselect All" at bounding box center [836, 201] width 876 height 34
click at [1215, 197] on link "Deselect All" at bounding box center [1227, 200] width 66 height 13
checkbox input "false"
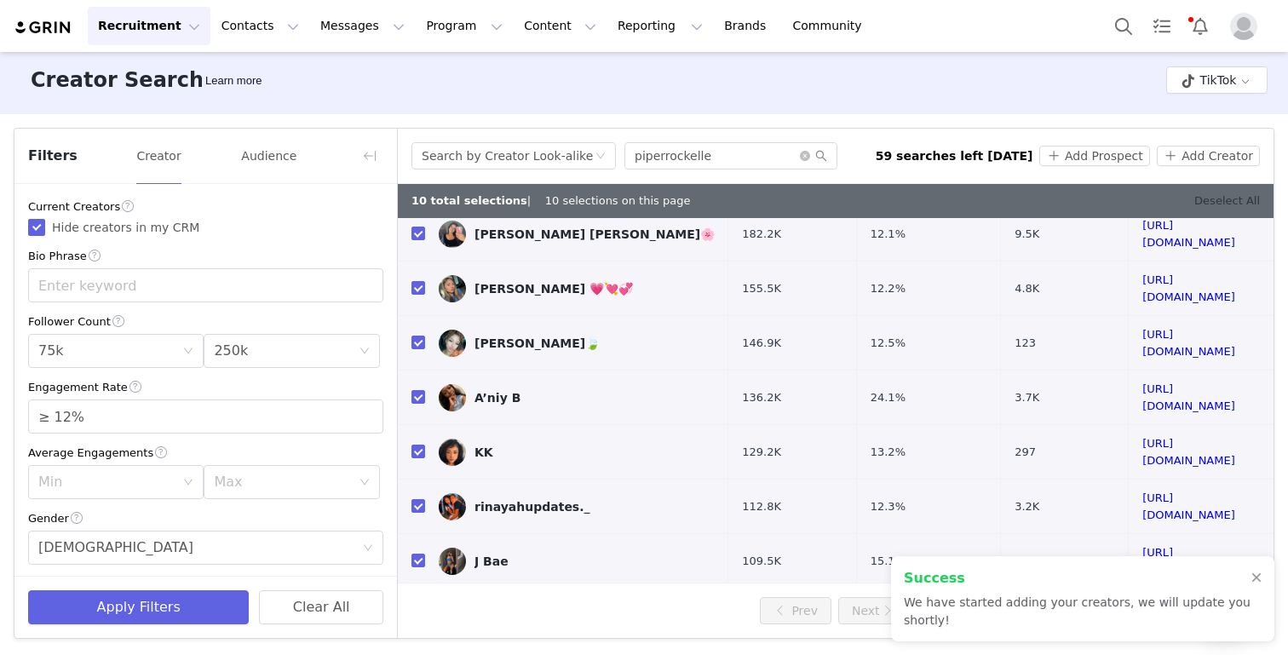
checkbox input "false"
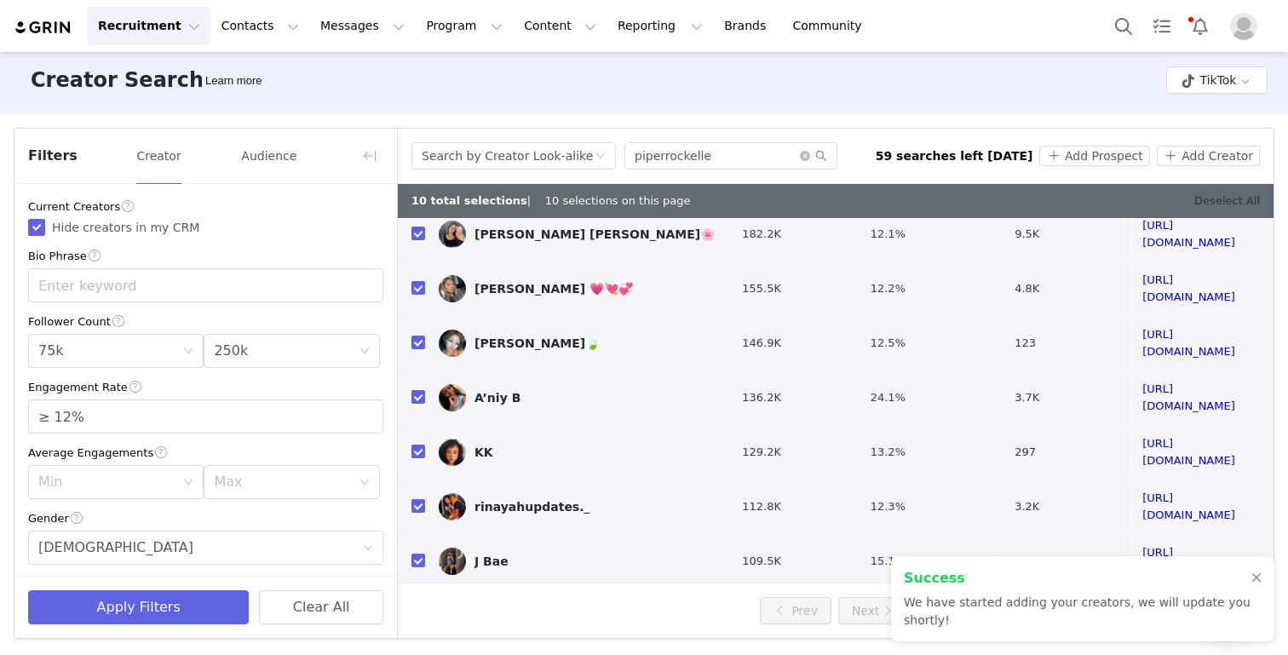
checkbox input "false"
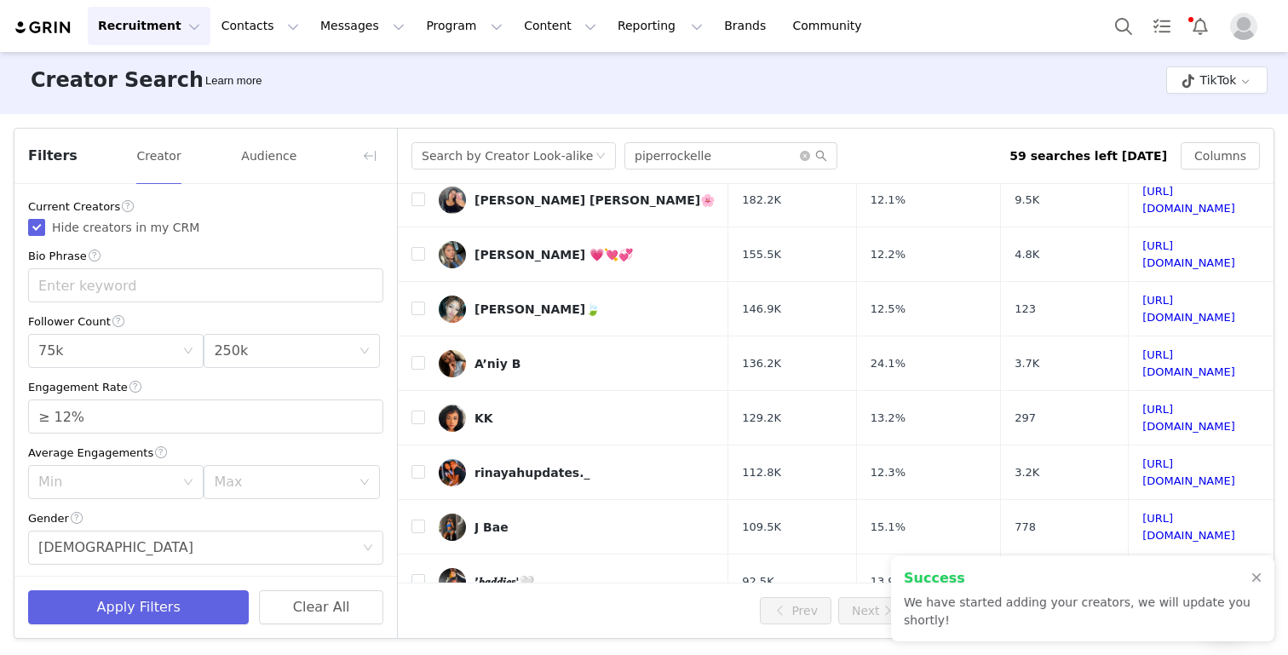
scroll to position [127, 0]
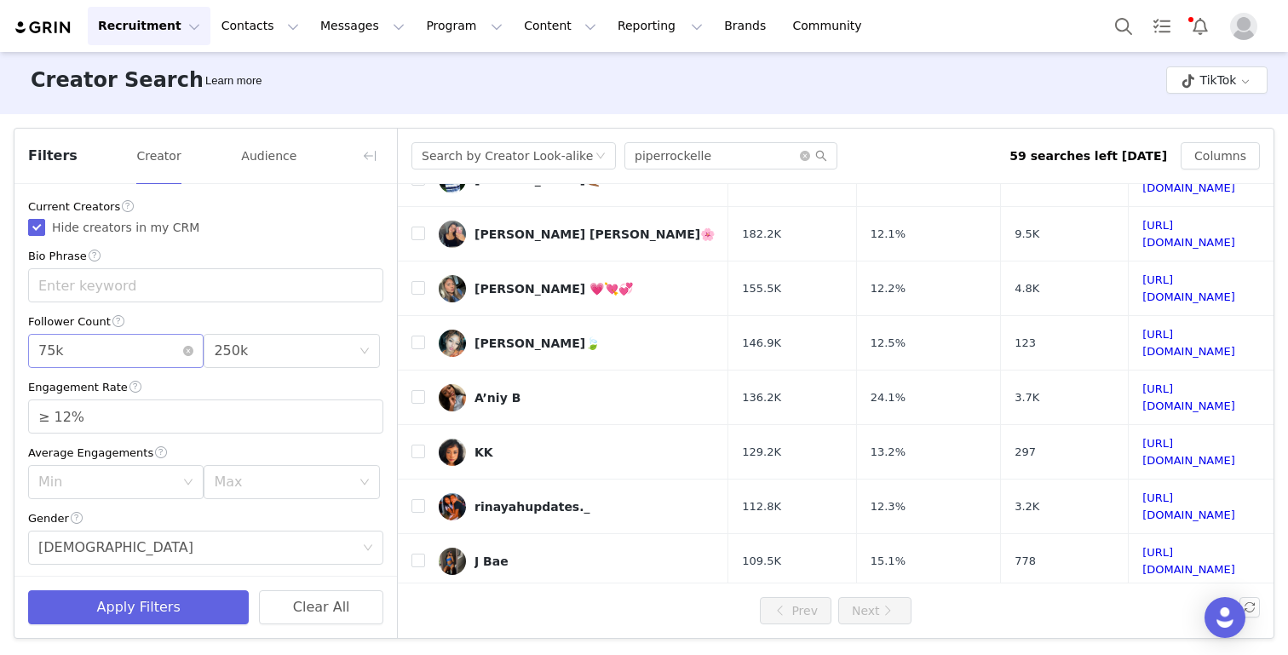
click at [105, 345] on div "Min 75k" at bounding box center [110, 351] width 144 height 32
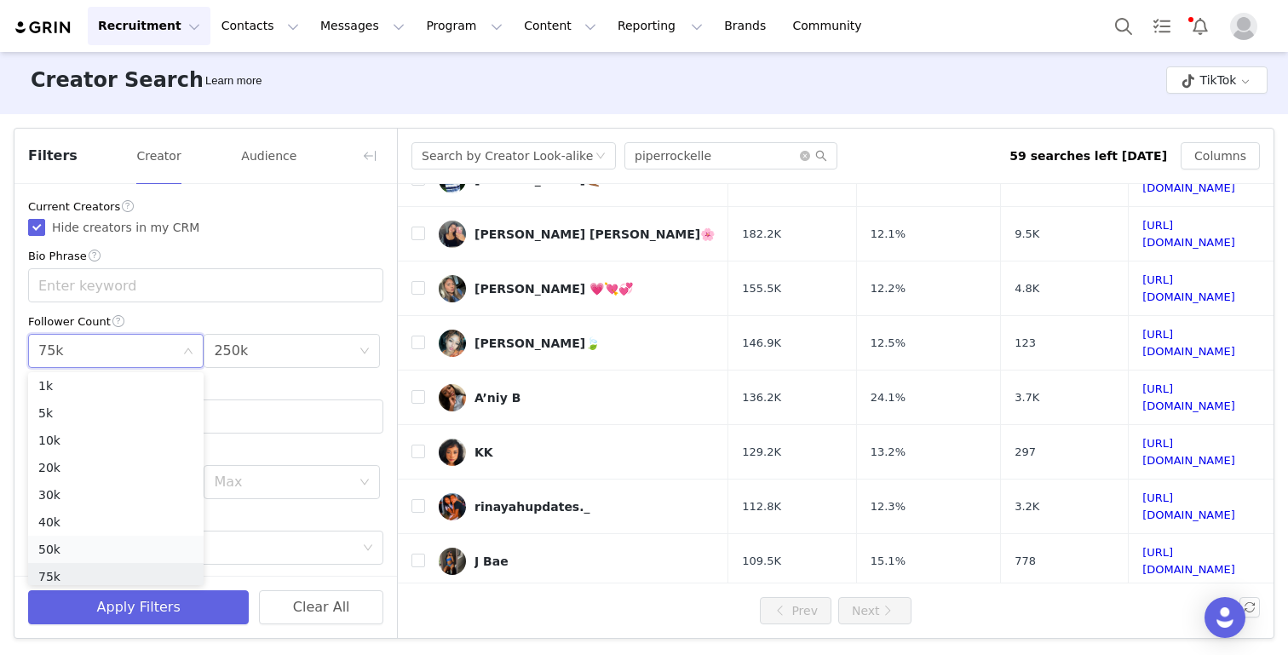
scroll to position [121, 0]
click at [63, 521] on li "250k" at bounding box center [115, 513] width 175 height 27
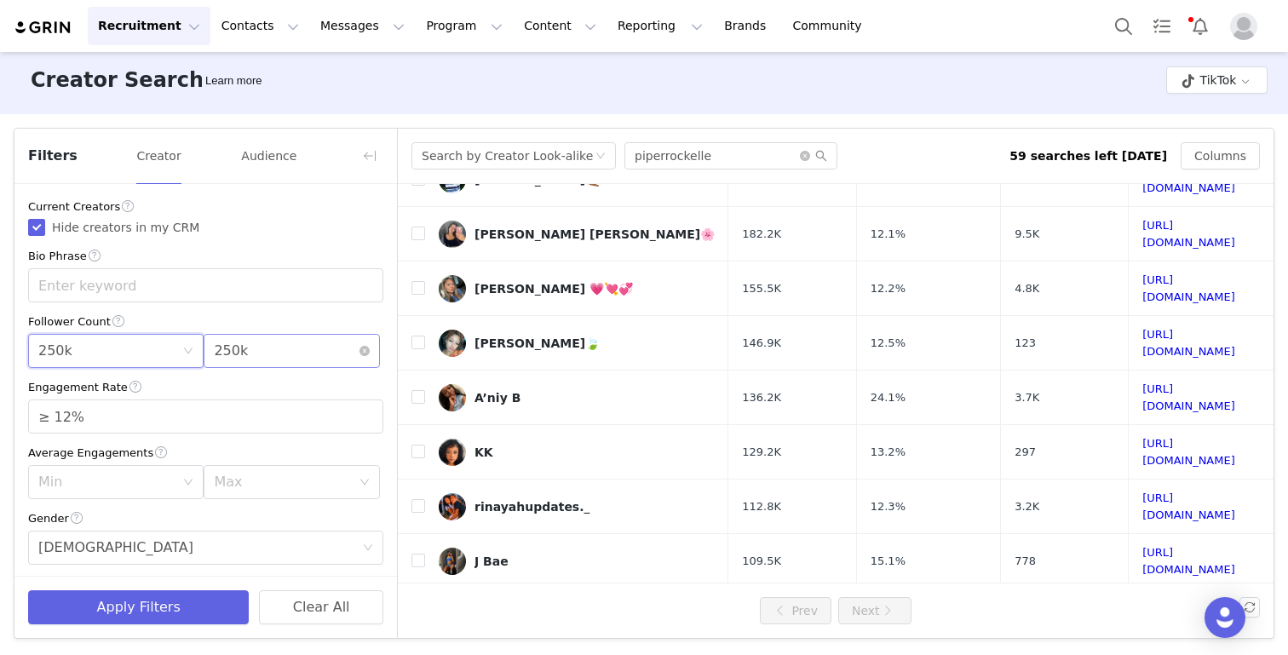
click at [290, 353] on div "Max 250k" at bounding box center [286, 351] width 144 height 32
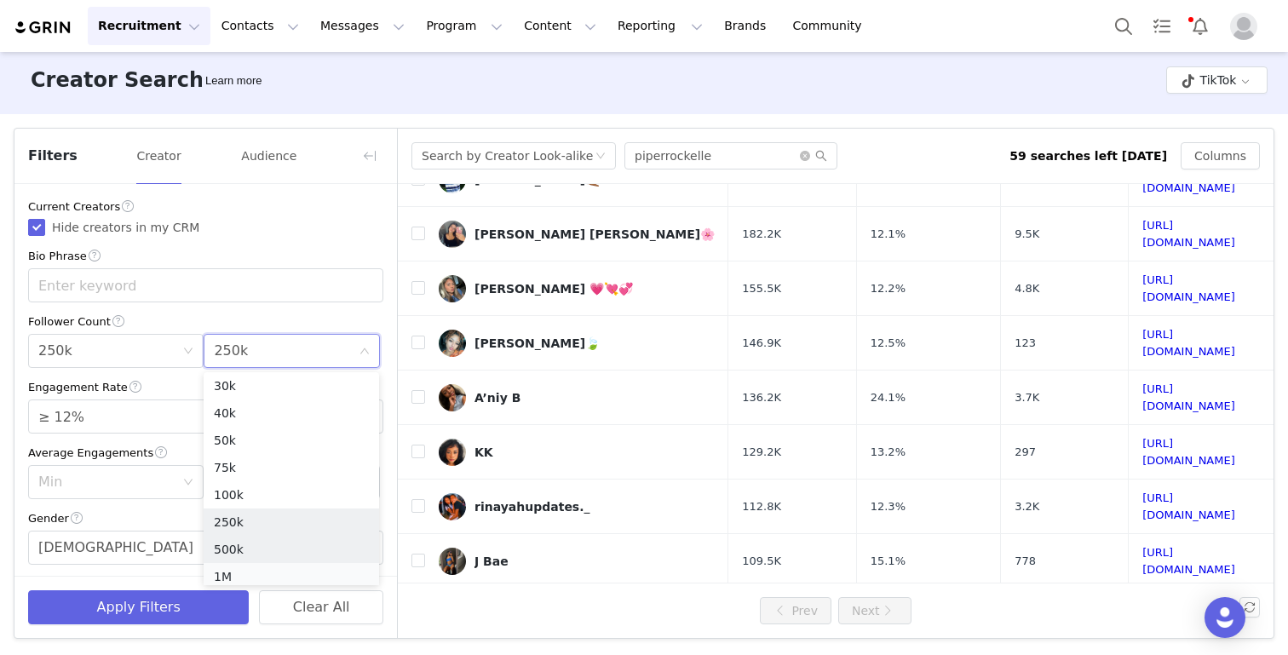
scroll to position [118, 0]
click at [244, 575] on li "1M" at bounding box center [291, 571] width 175 height 27
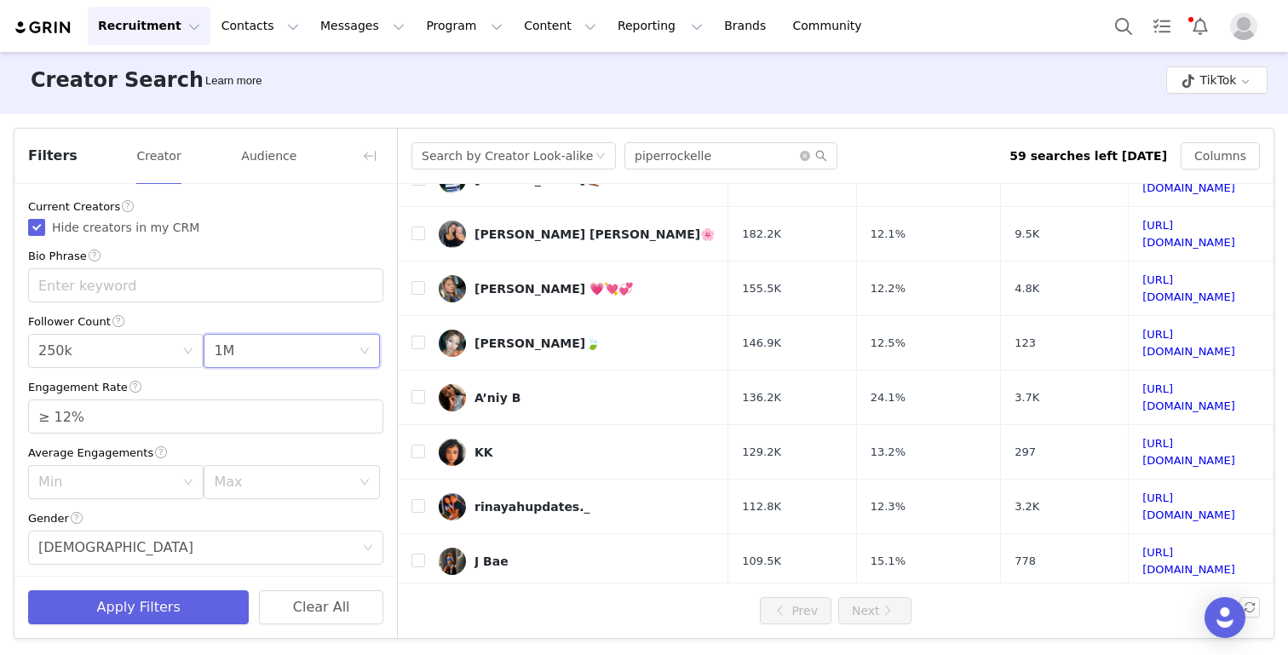
click at [156, 629] on div "Apply Filters Clear All" at bounding box center [205, 607] width 382 height 62
click at [151, 602] on button "Apply Filters" at bounding box center [138, 607] width 221 height 34
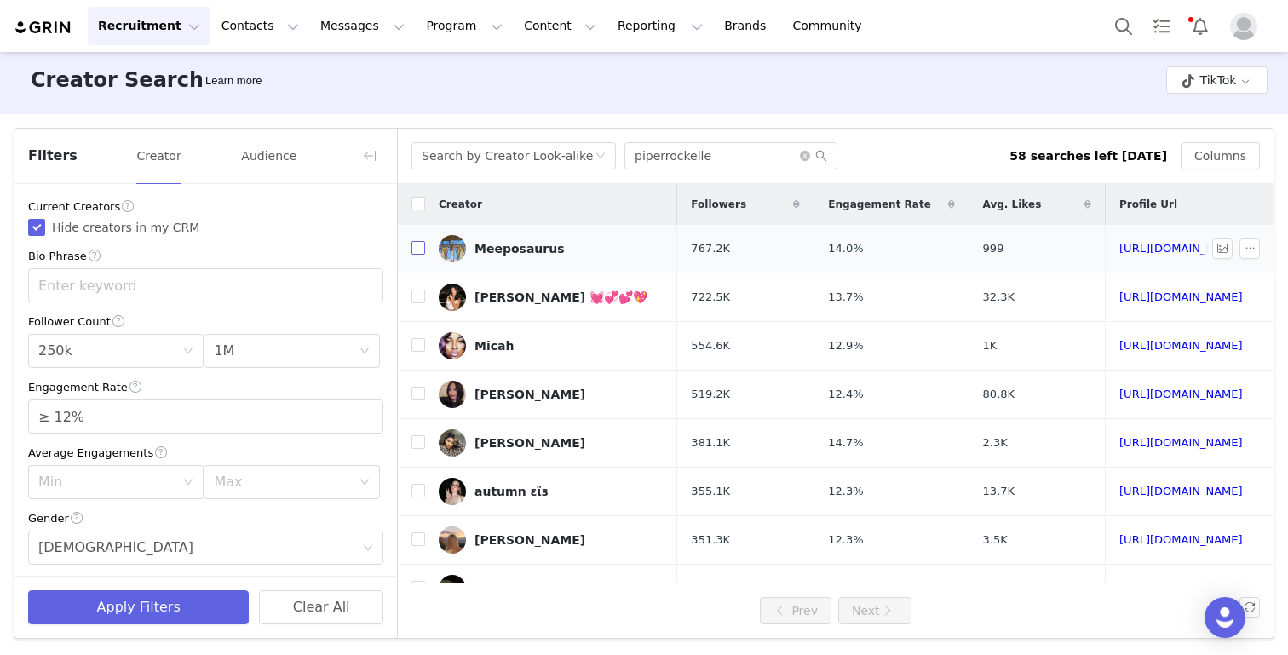
click at [416, 245] on input "checkbox" at bounding box center [418, 248] width 14 height 14
checkbox input "true"
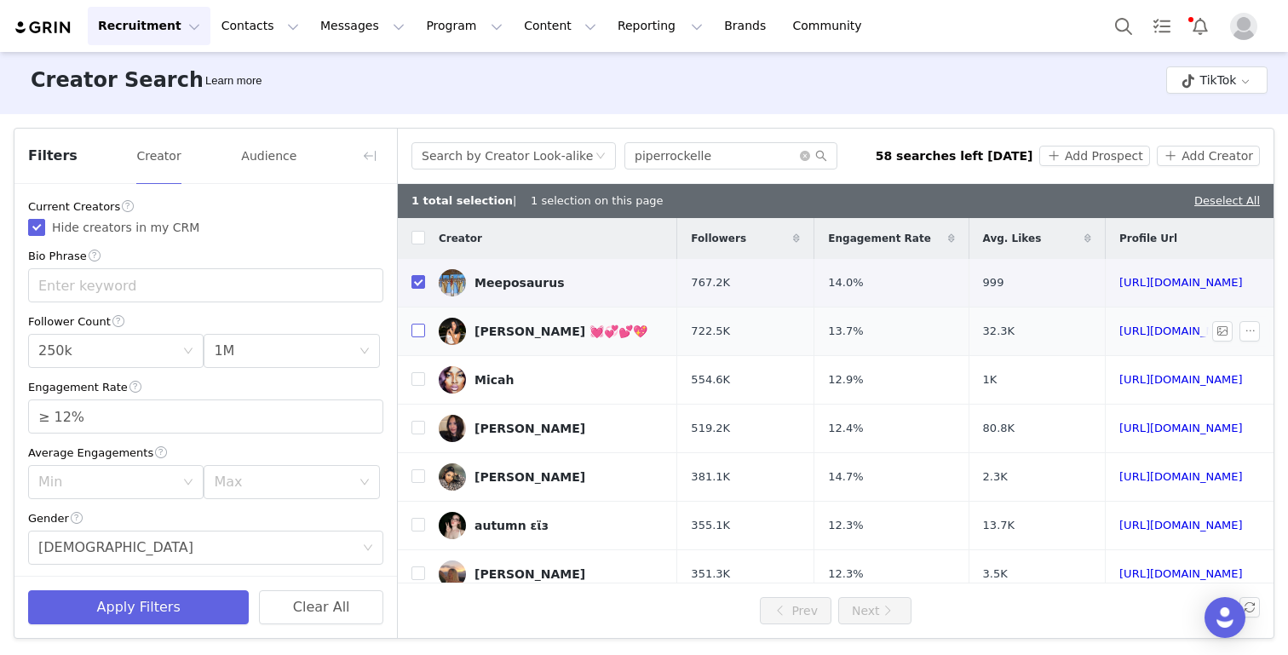
click at [411, 329] on input "checkbox" at bounding box center [418, 331] width 14 height 14
checkbox input "true"
click at [415, 379] on input "checkbox" at bounding box center [418, 379] width 14 height 14
checkbox input "true"
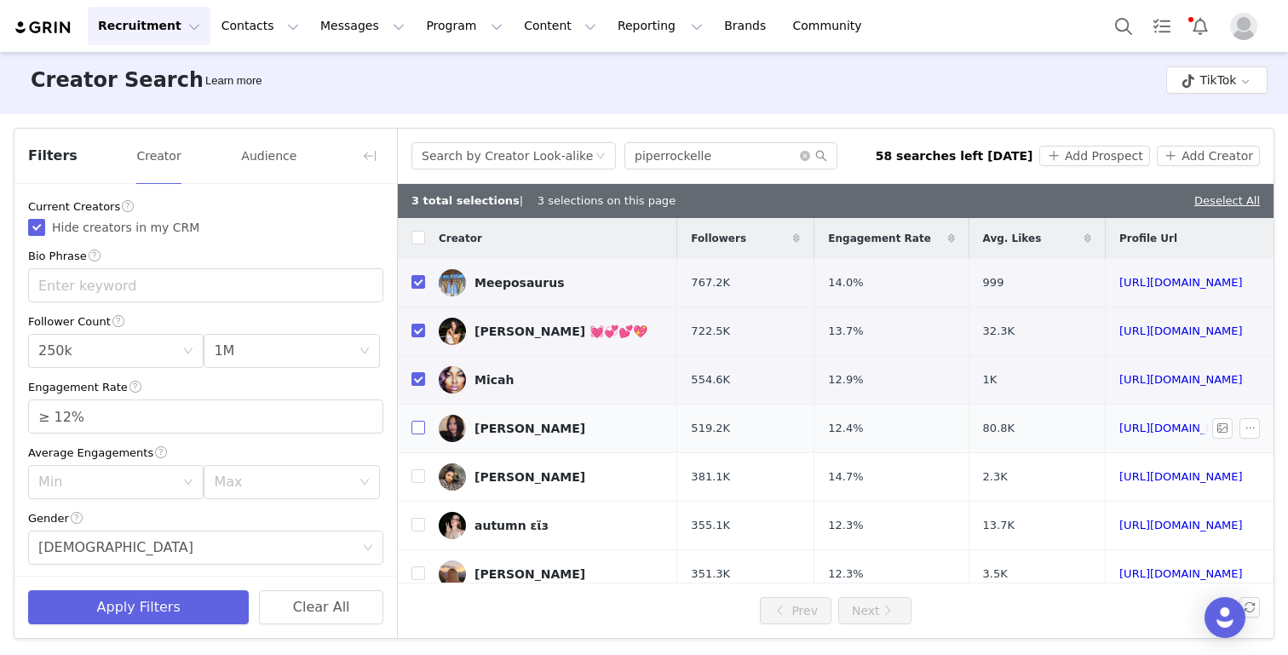
click at [417, 428] on input "checkbox" at bounding box center [418, 428] width 14 height 14
checkbox input "true"
click at [421, 480] on input "checkbox" at bounding box center [418, 476] width 14 height 14
checkbox input "true"
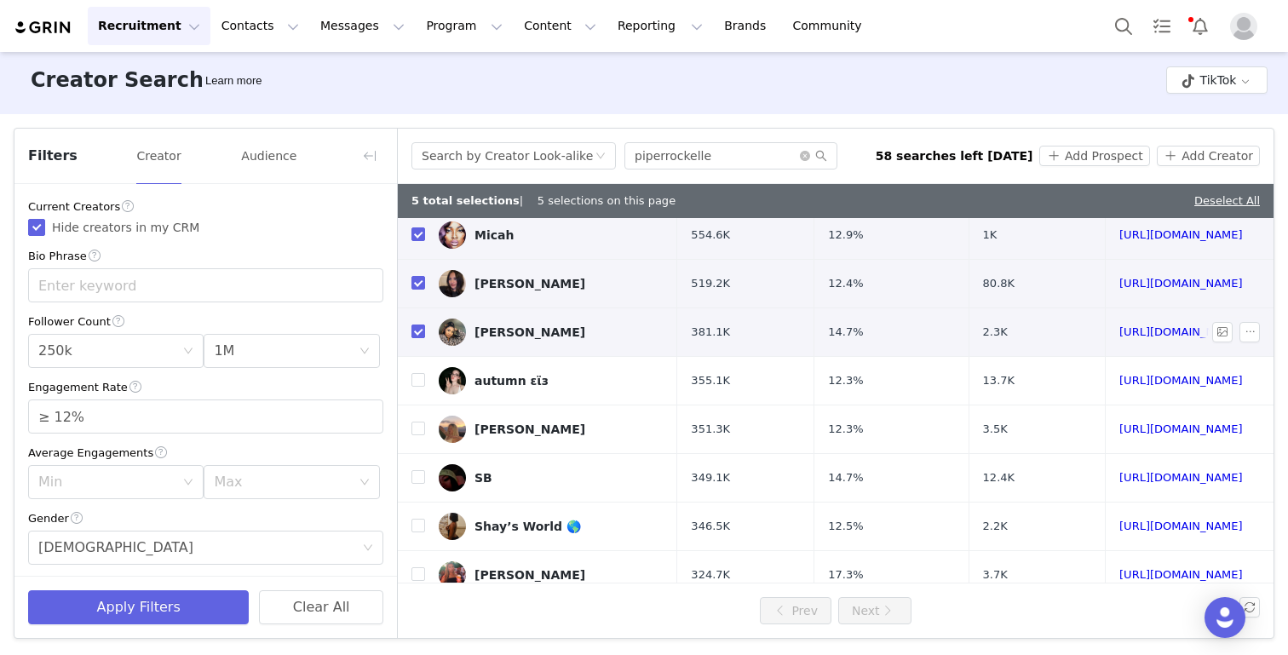
scroll to position [210, 0]
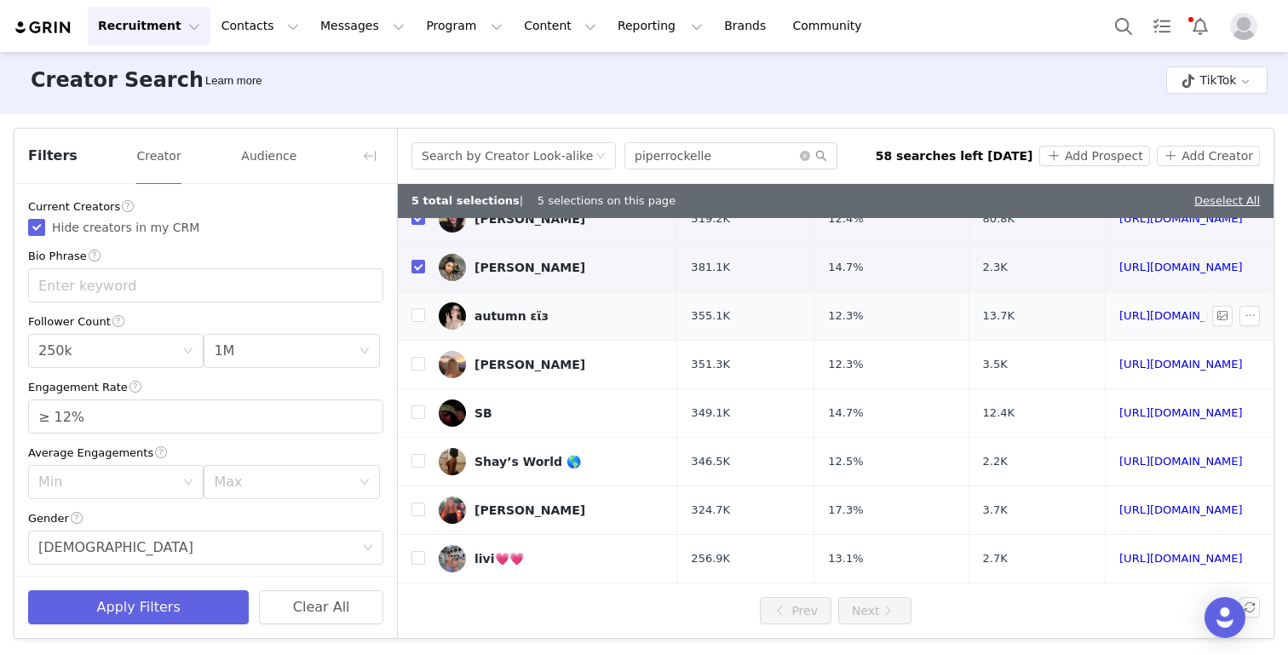
click at [408, 322] on td at bounding box center [411, 316] width 27 height 49
click at [411, 316] on input "checkbox" at bounding box center [418, 315] width 14 height 14
checkbox input "true"
click at [416, 363] on input "checkbox" at bounding box center [418, 364] width 14 height 14
checkbox input "true"
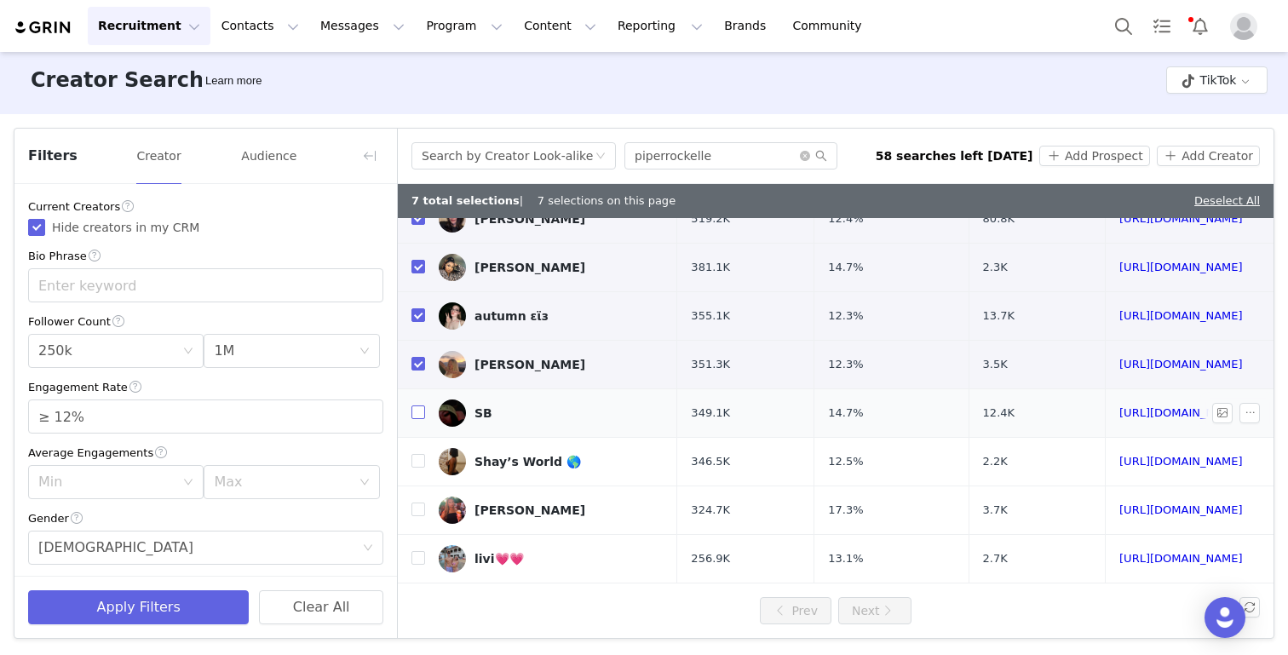
click at [416, 415] on input "checkbox" at bounding box center [418, 412] width 14 height 14
checkbox input "true"
click at [417, 453] on label at bounding box center [418, 462] width 14 height 18
click at [417, 454] on input "checkbox" at bounding box center [418, 461] width 14 height 14
checkbox input "true"
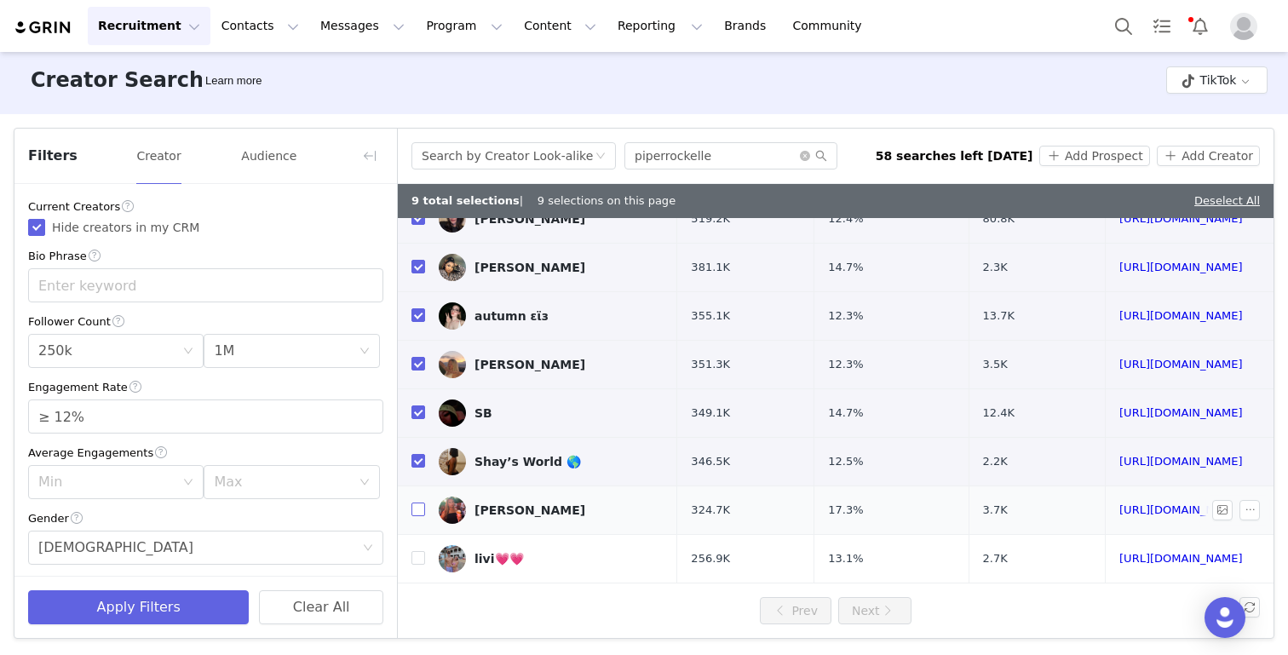
click at [422, 510] on input "checkbox" at bounding box center [418, 510] width 14 height 14
checkbox input "true"
click at [421, 555] on input "checkbox" at bounding box center [418, 558] width 14 height 14
checkbox input "true"
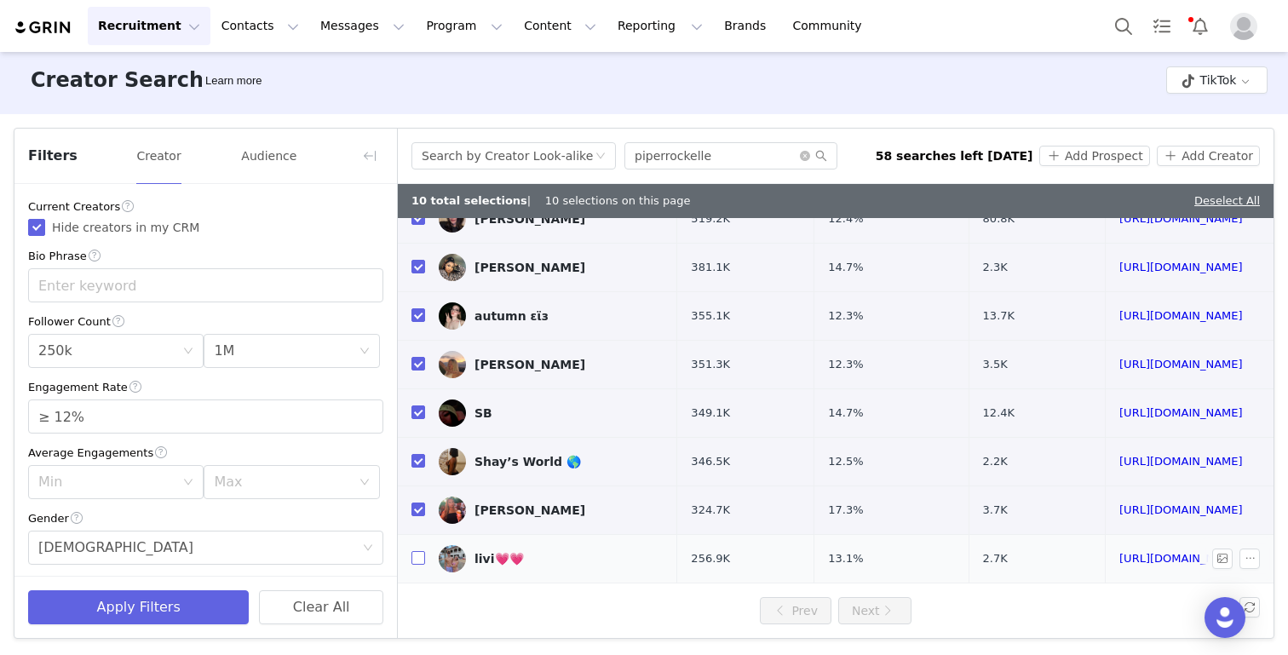
checkbox input "true"
click at [1103, 154] on button "Add Prospect" at bounding box center [1094, 156] width 110 height 20
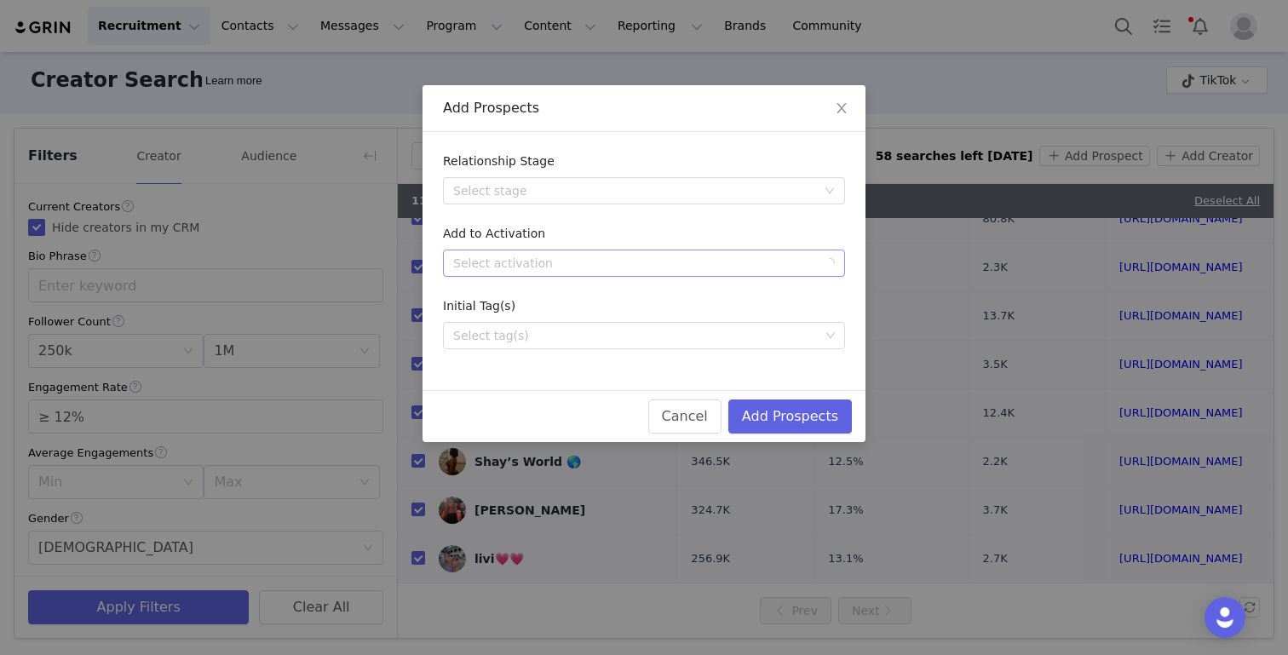
click at [733, 264] on div "Select activation" at bounding box center [634, 263] width 363 height 17
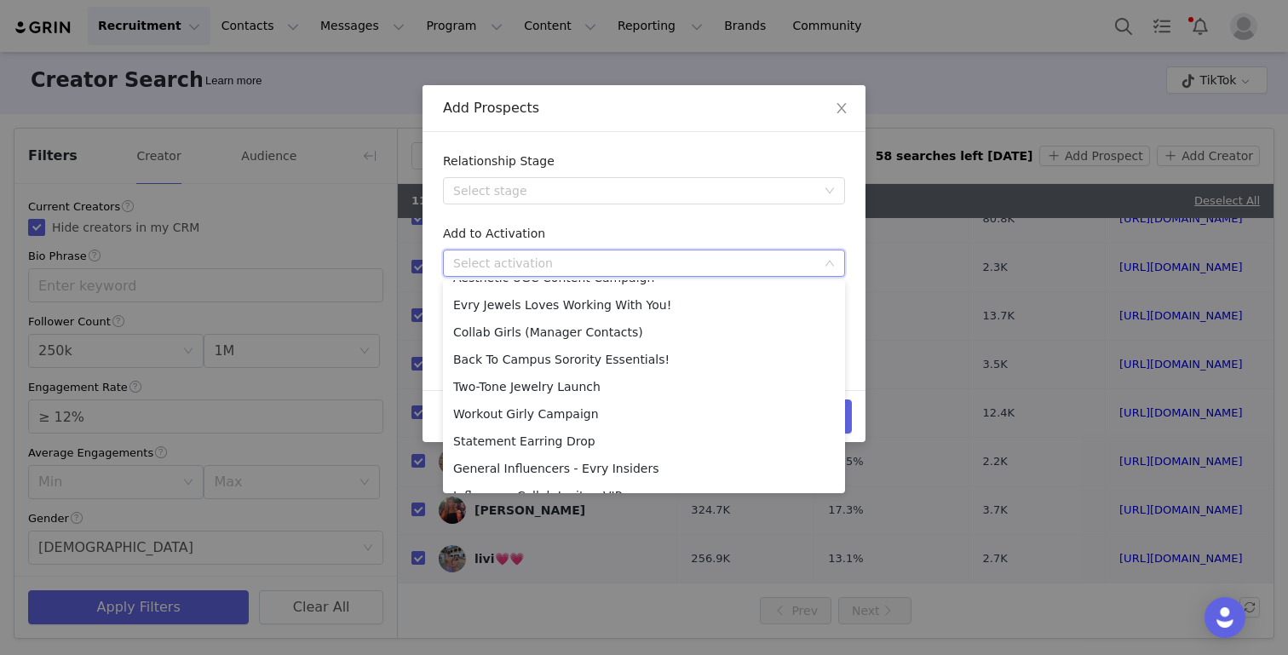
scroll to position [366, 0]
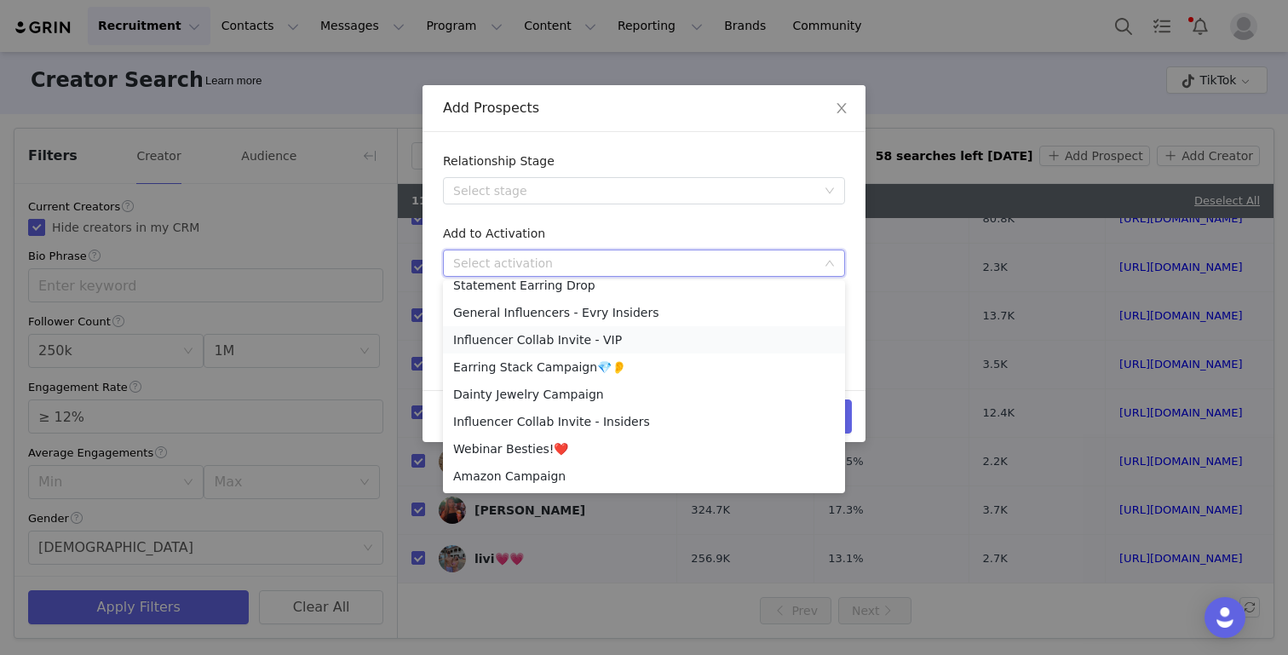
click at [620, 342] on li "Influencer Collab Invite - VIP" at bounding box center [644, 339] width 402 height 27
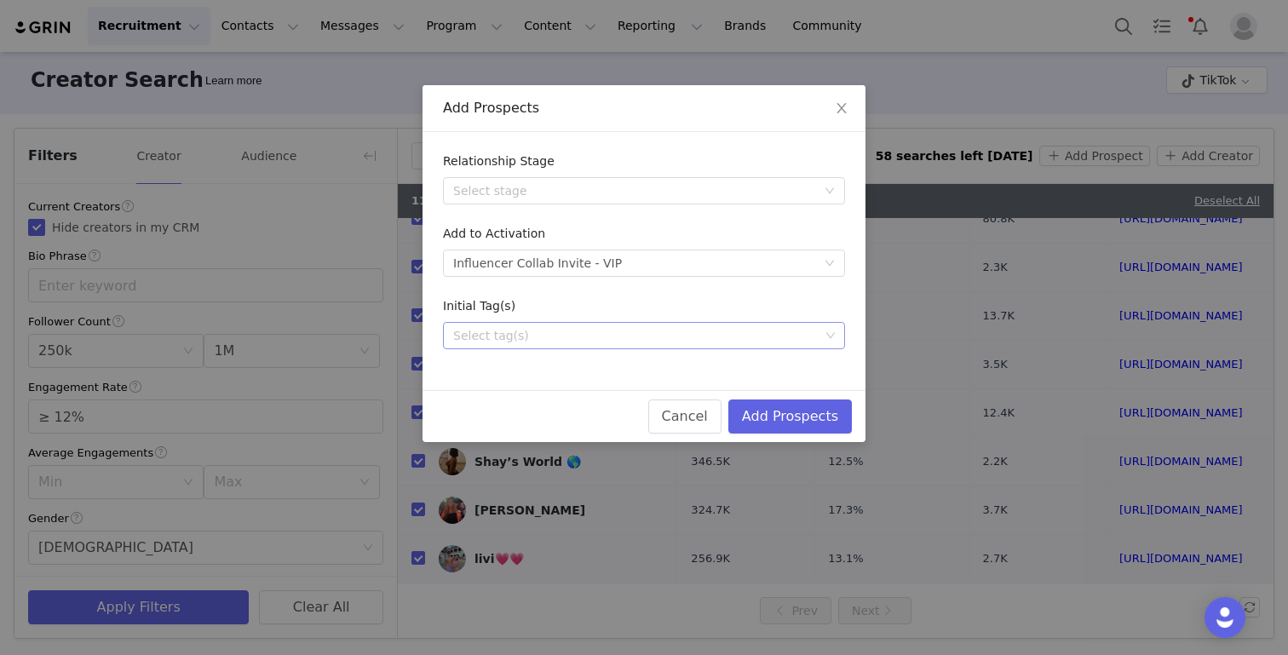
click at [607, 333] on div "Select tag(s)" at bounding box center [636, 335] width 366 height 17
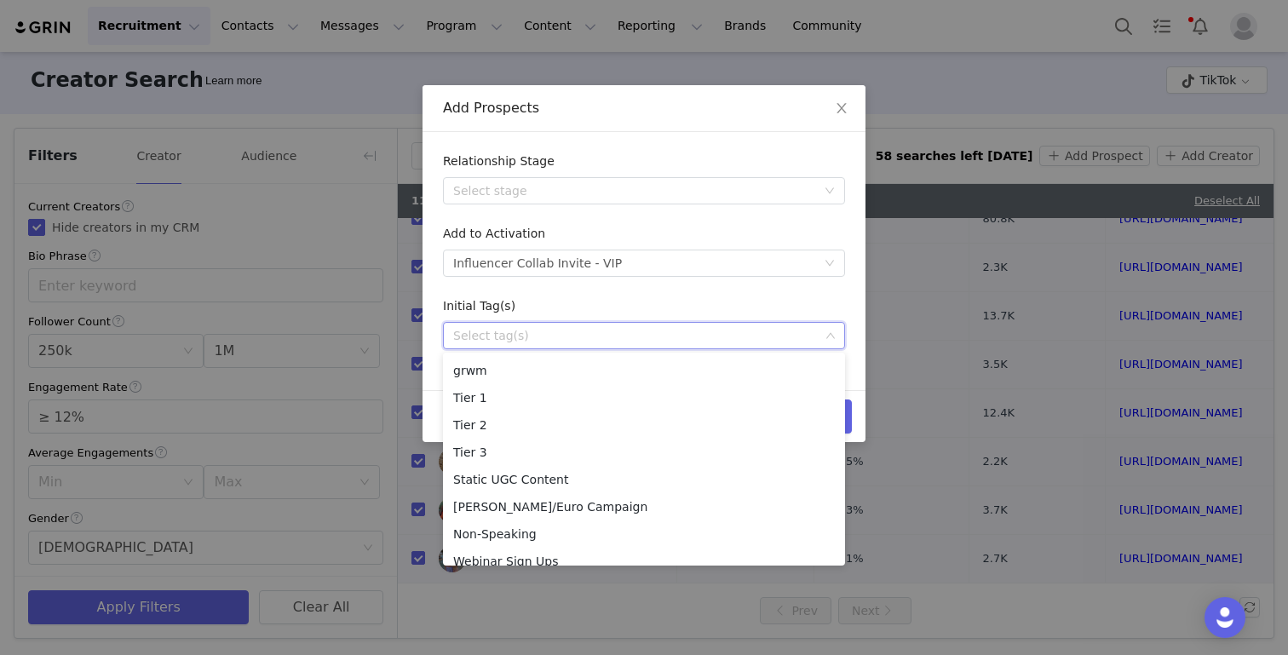
scroll to position [175, 0]
click at [571, 438] on li "Tier 3" at bounding box center [644, 439] width 402 height 27
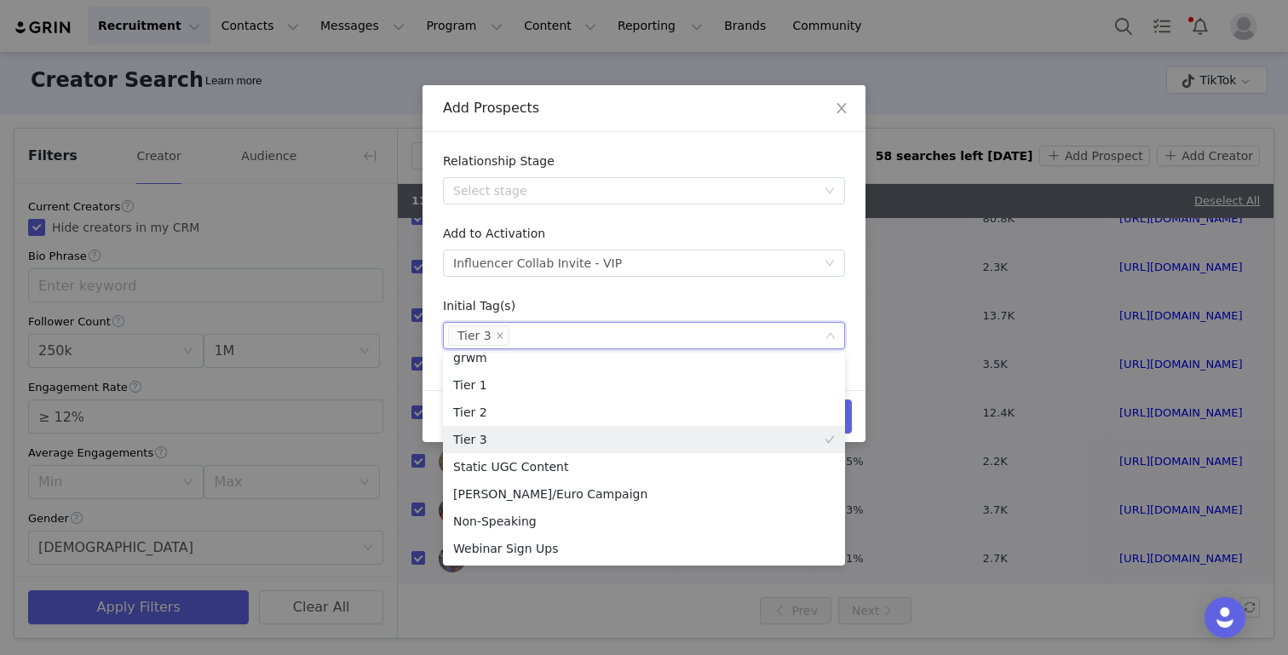
scroll to position [167, 0]
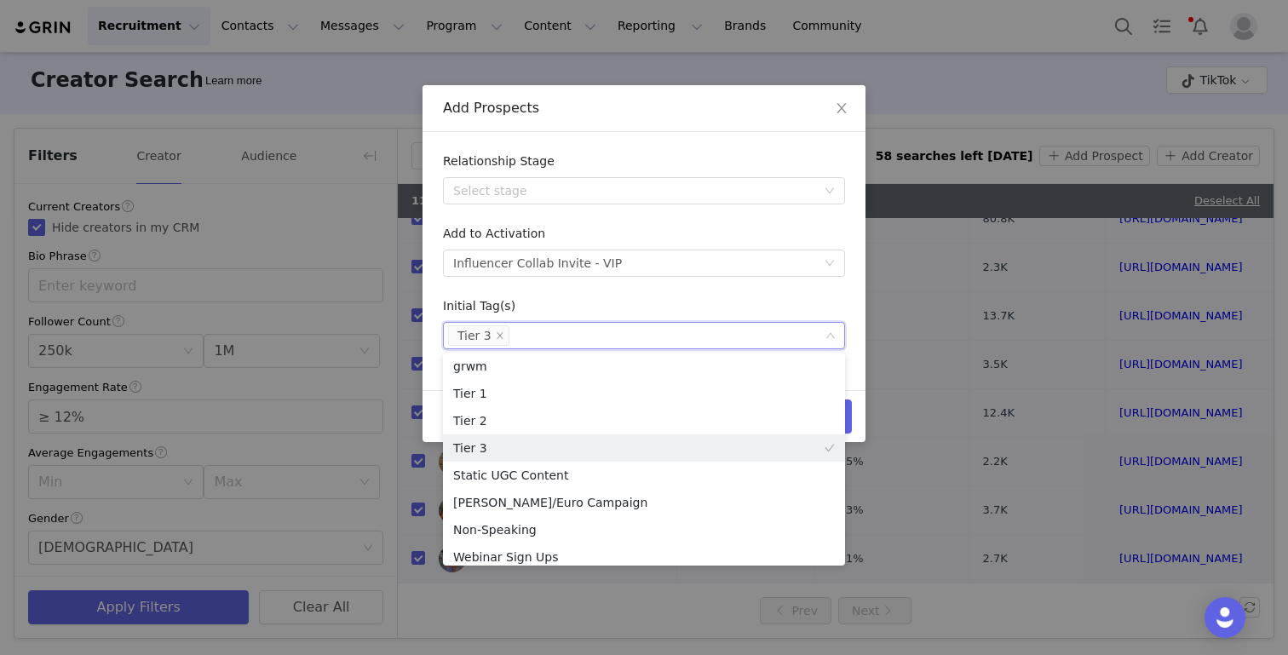
click at [646, 279] on form "Relationship Stage Select stage Add to Activation Select activation Influencer …" at bounding box center [644, 250] width 402 height 197
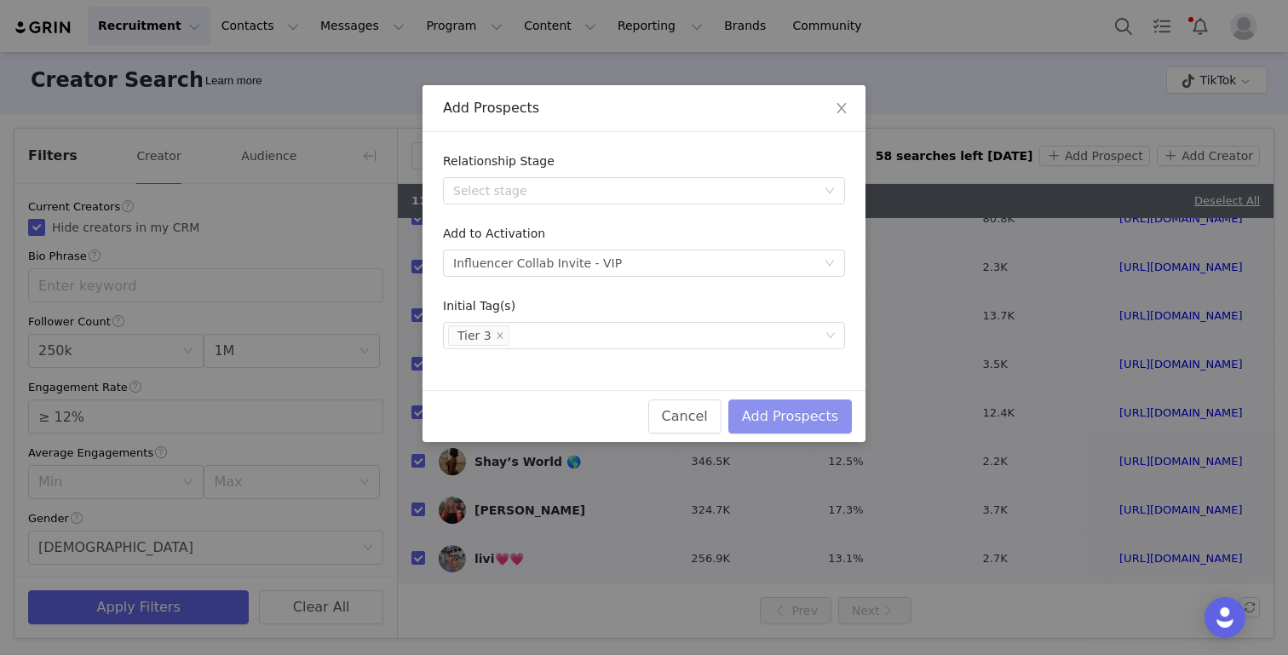
click at [804, 417] on button "Add Prospects" at bounding box center [790, 416] width 124 height 34
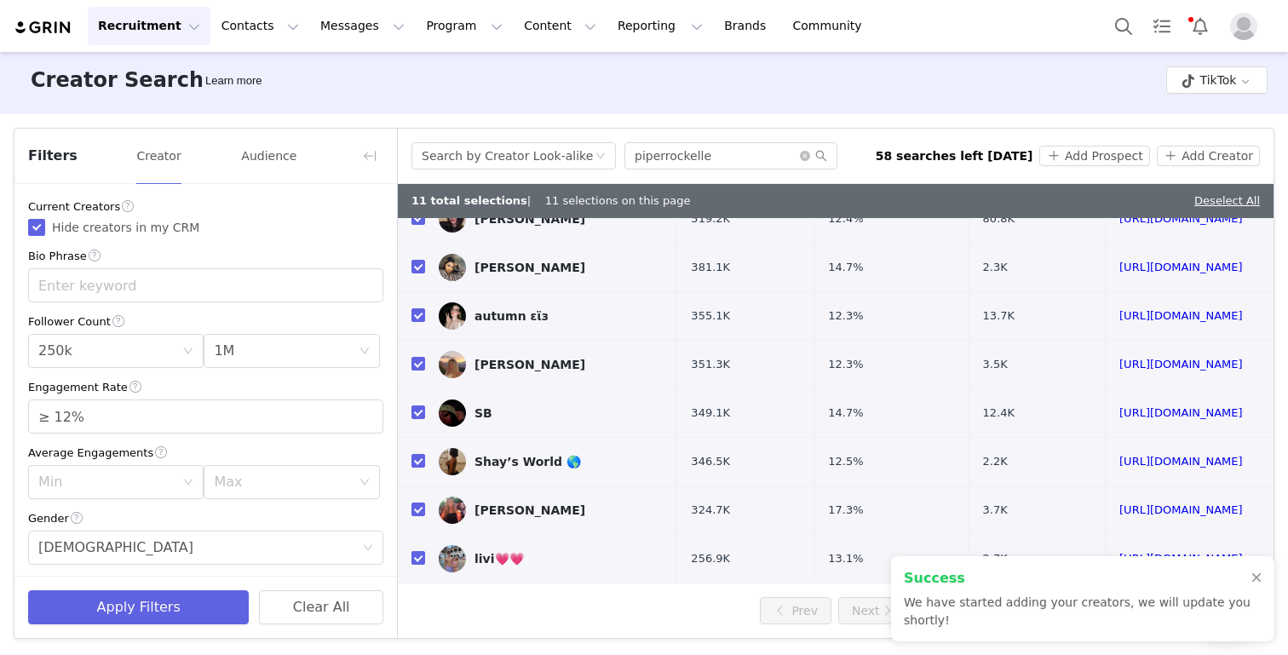
click at [1244, 213] on div "11 total selections | 11 selections on this page Deselect All" at bounding box center [836, 201] width 876 height 34
click at [1245, 204] on link "Deselect All" at bounding box center [1227, 200] width 66 height 13
checkbox input "false"
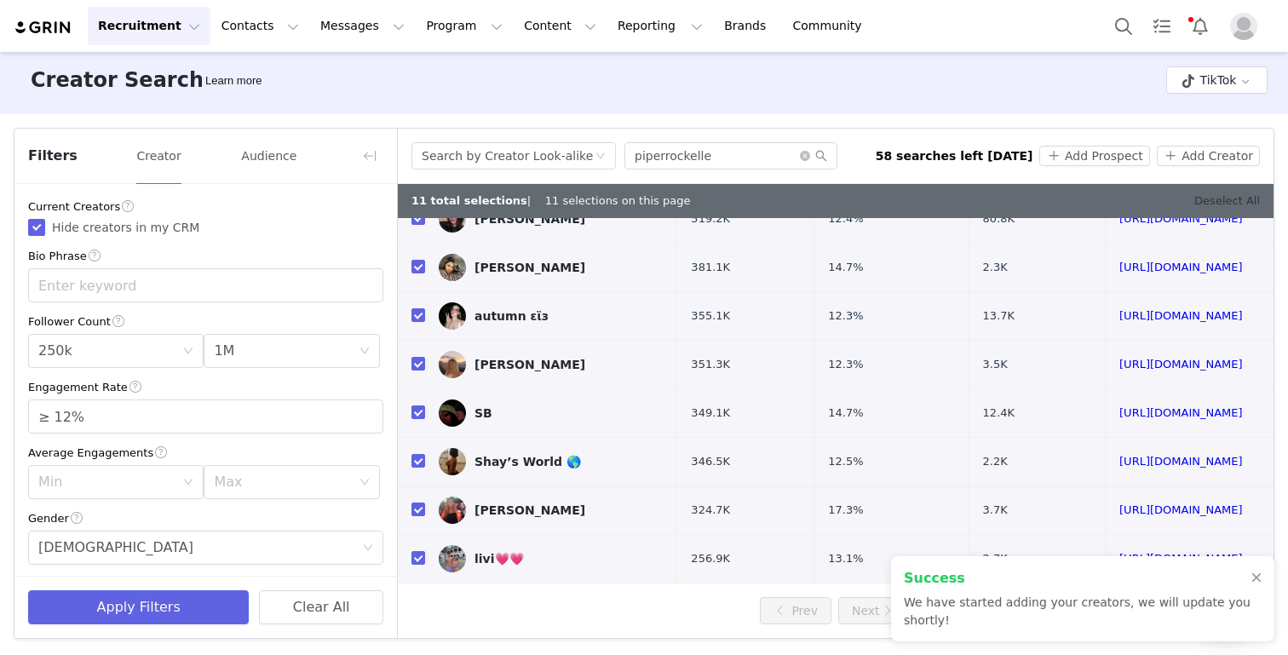
checkbox input "false"
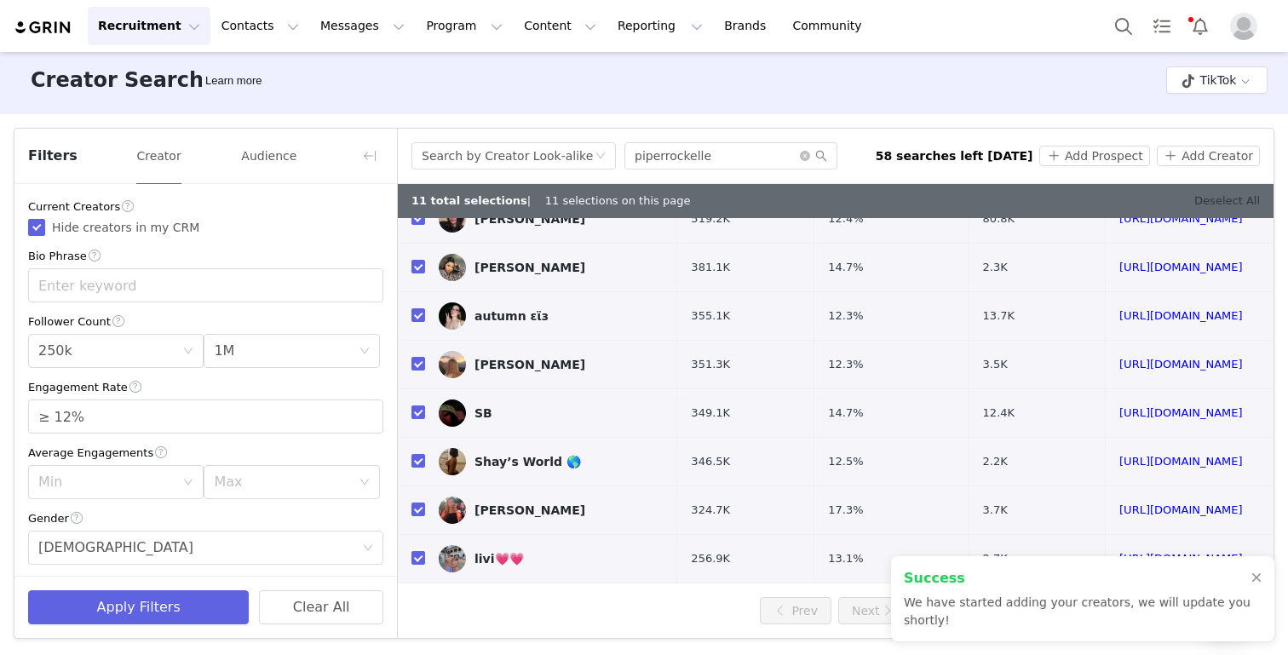
checkbox input "false"
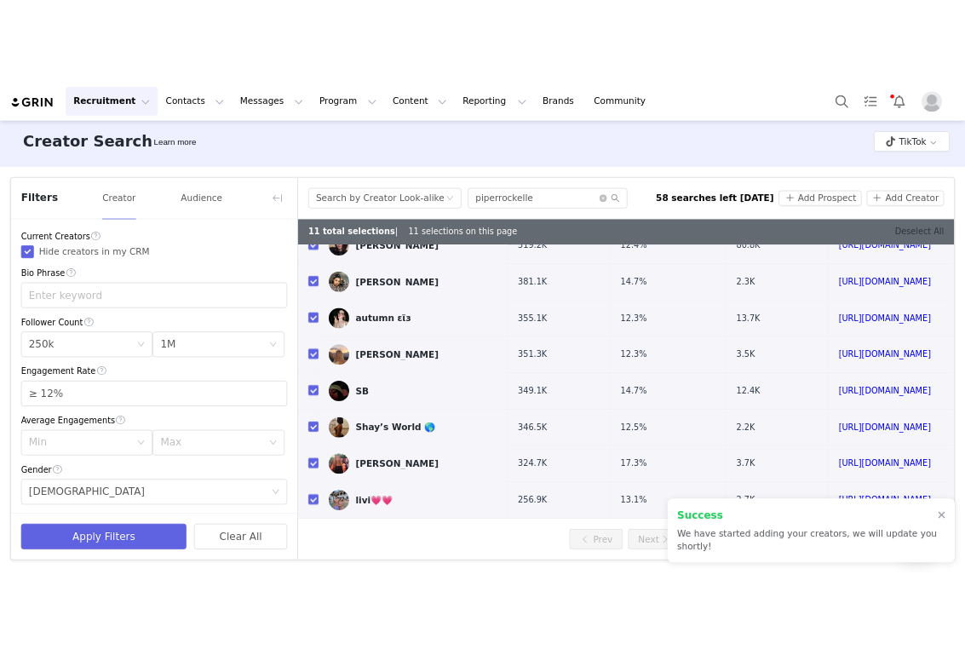
scroll to position [175, 0]
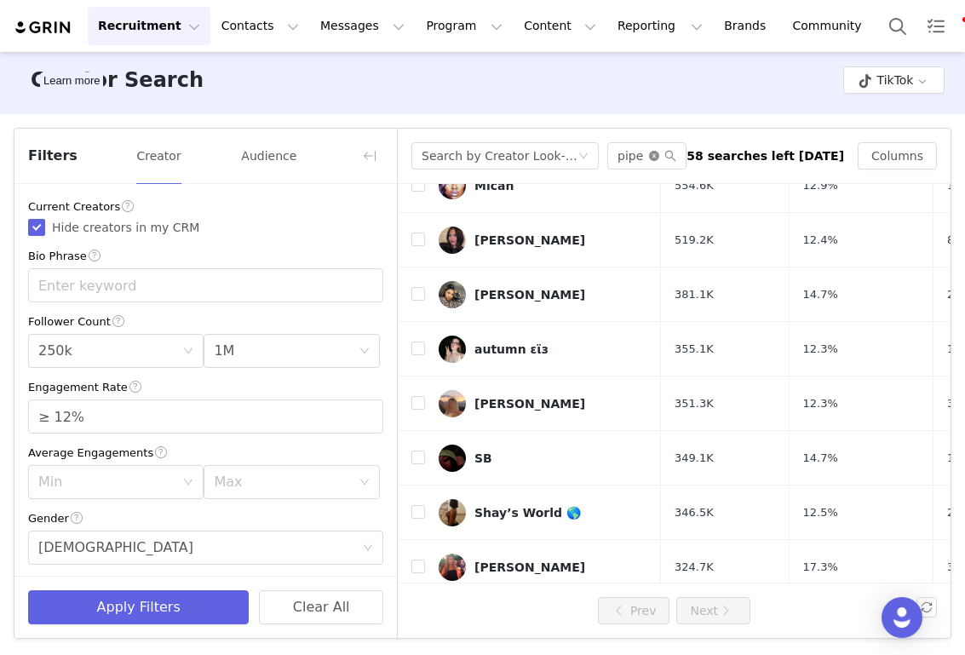
click at [659, 155] on icon "icon: close-circle" at bounding box center [654, 156] width 10 height 10
click at [670, 155] on input "text" at bounding box center [646, 155] width 79 height 27
paste input "[PERSON_NAME]"
type input "[PERSON_NAME]"
click at [162, 348] on div "Min 250k" at bounding box center [110, 351] width 144 height 32
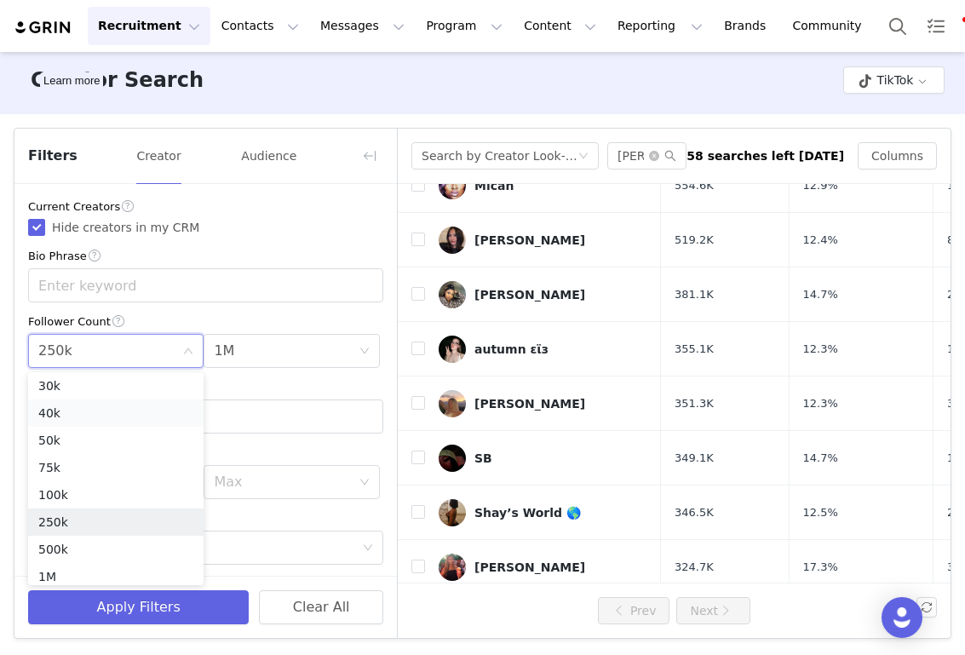
scroll to position [0, 0]
click at [93, 440] on li "10k" at bounding box center [115, 443] width 175 height 27
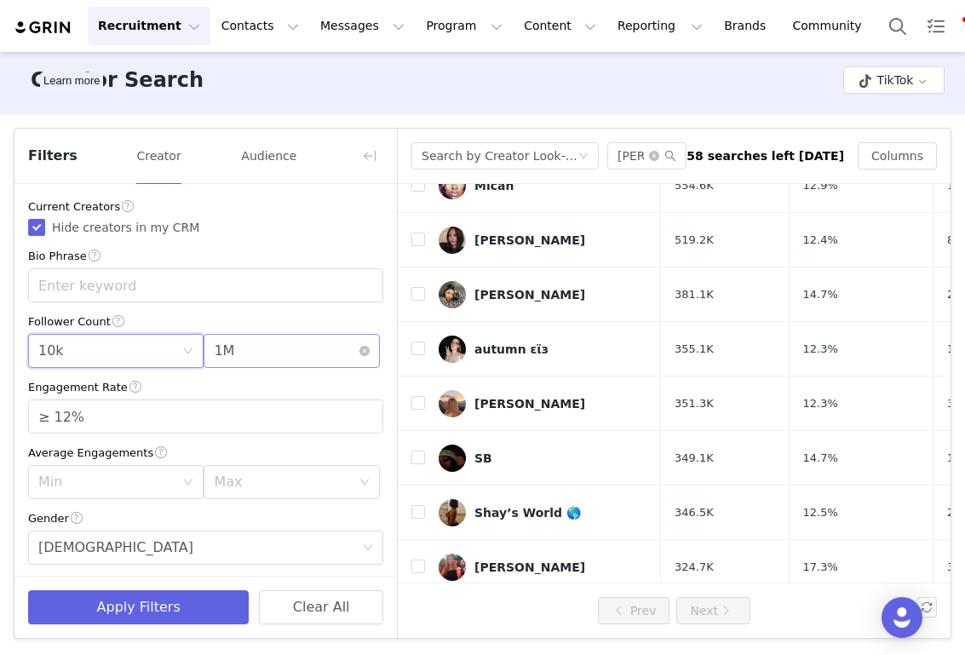
click at [285, 359] on div "Max 1M" at bounding box center [286, 351] width 144 height 32
click at [224, 474] on li "20k" at bounding box center [291, 470] width 175 height 27
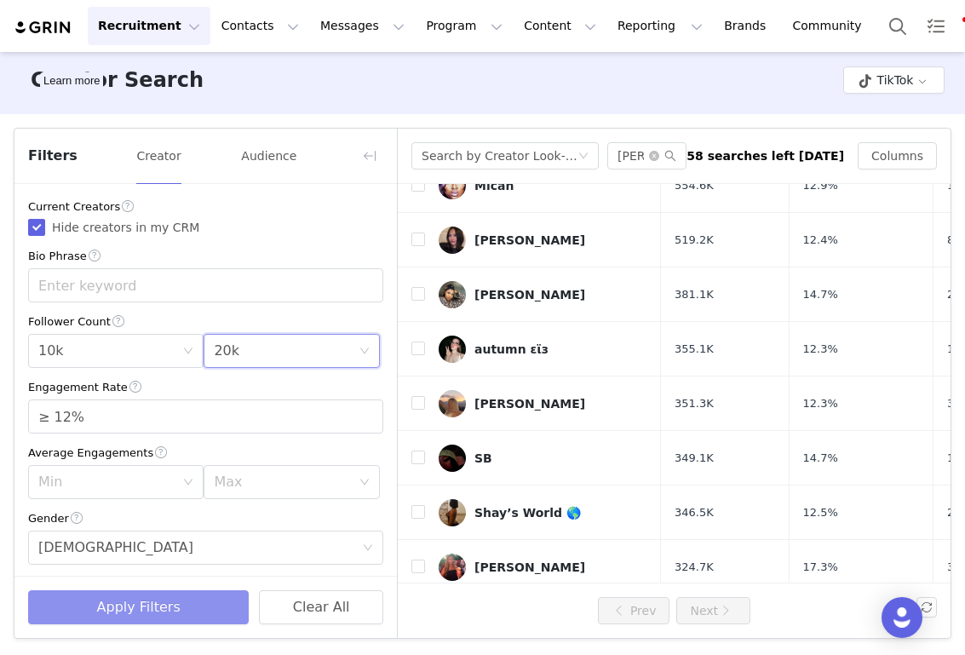
click at [164, 602] on button "Apply Filters" at bounding box center [138, 607] width 221 height 34
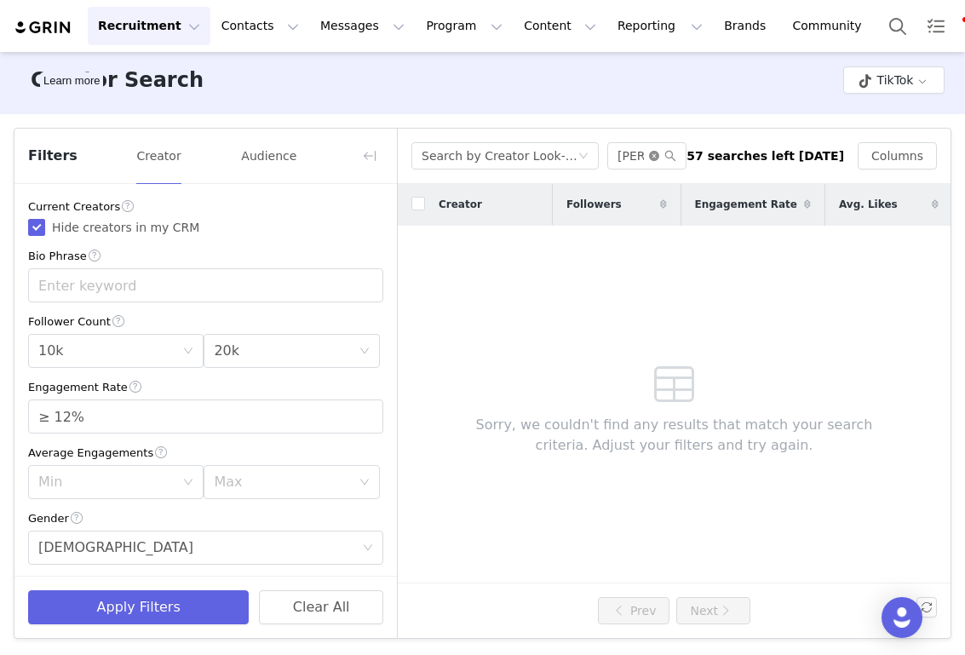
click at [659, 152] on icon "icon: close-circle" at bounding box center [654, 156] width 10 height 10
click at [637, 152] on input "text" at bounding box center [646, 155] width 79 height 27
paste input "lorengray"
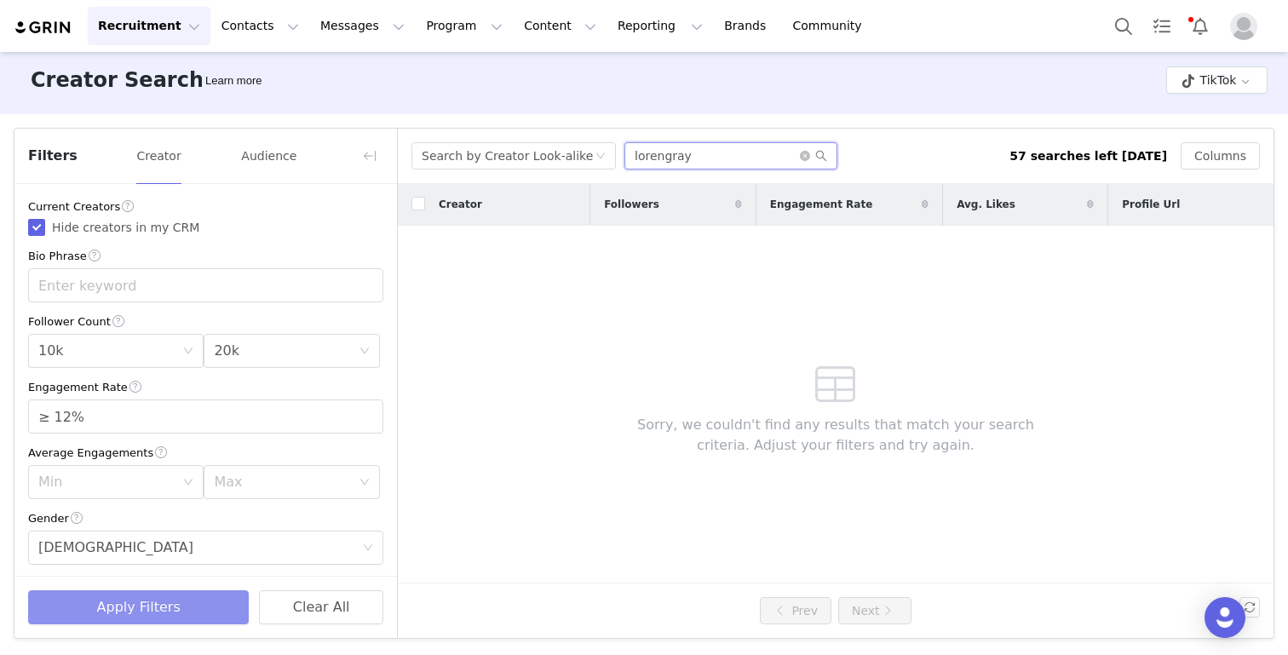
type input "lorengray"
click at [111, 612] on button "Apply Filters" at bounding box center [138, 607] width 221 height 34
click at [802, 154] on icon "icon: close-circle" at bounding box center [805, 156] width 10 height 10
